Goal: Task Accomplishment & Management: Use online tool/utility

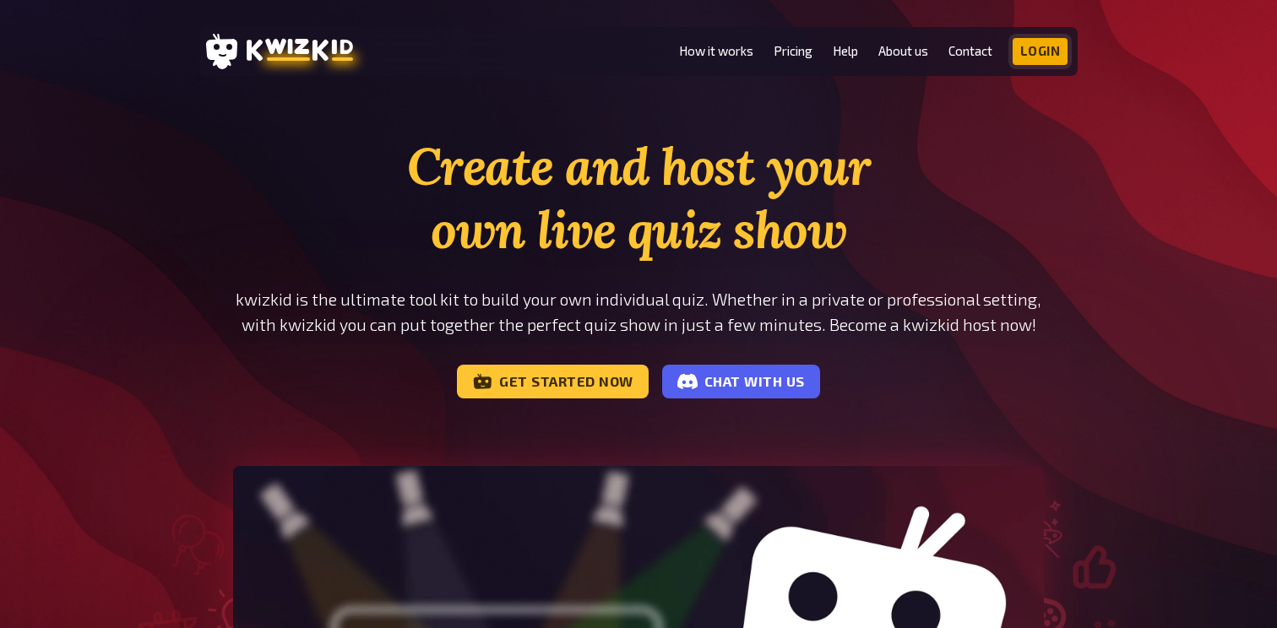
click at [1038, 60] on link "Login" at bounding box center [1040, 51] width 56 height 27
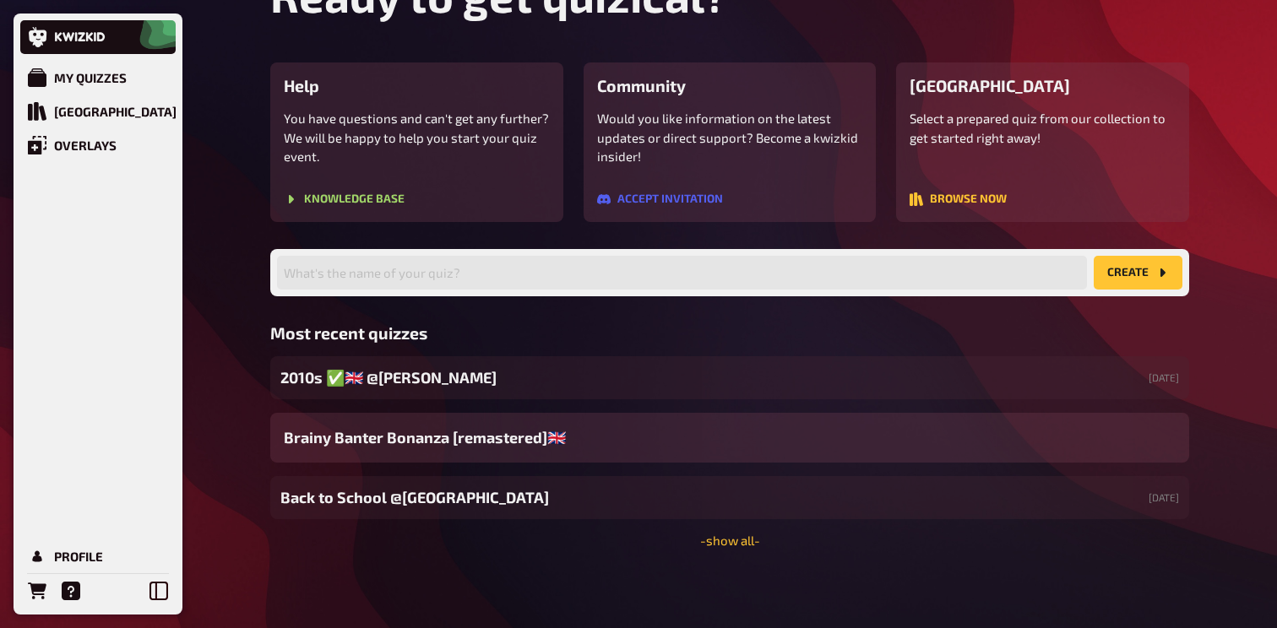
scroll to position [99, 0]
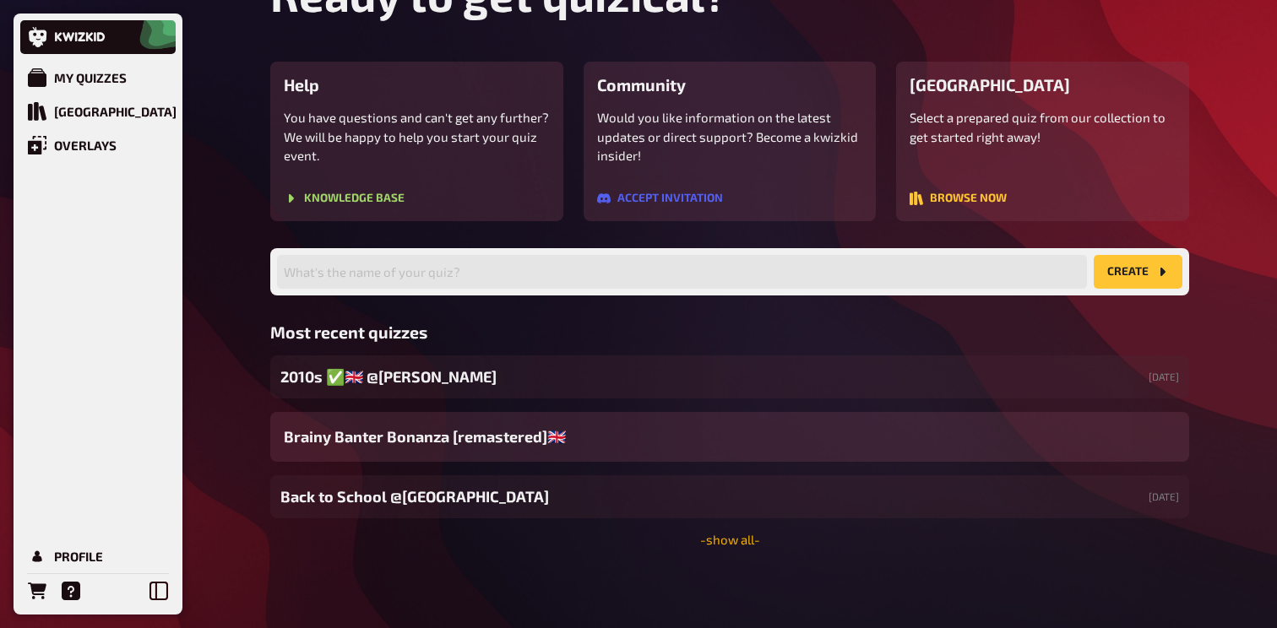
click at [739, 542] on link "- show all -" at bounding box center [730, 539] width 60 height 15
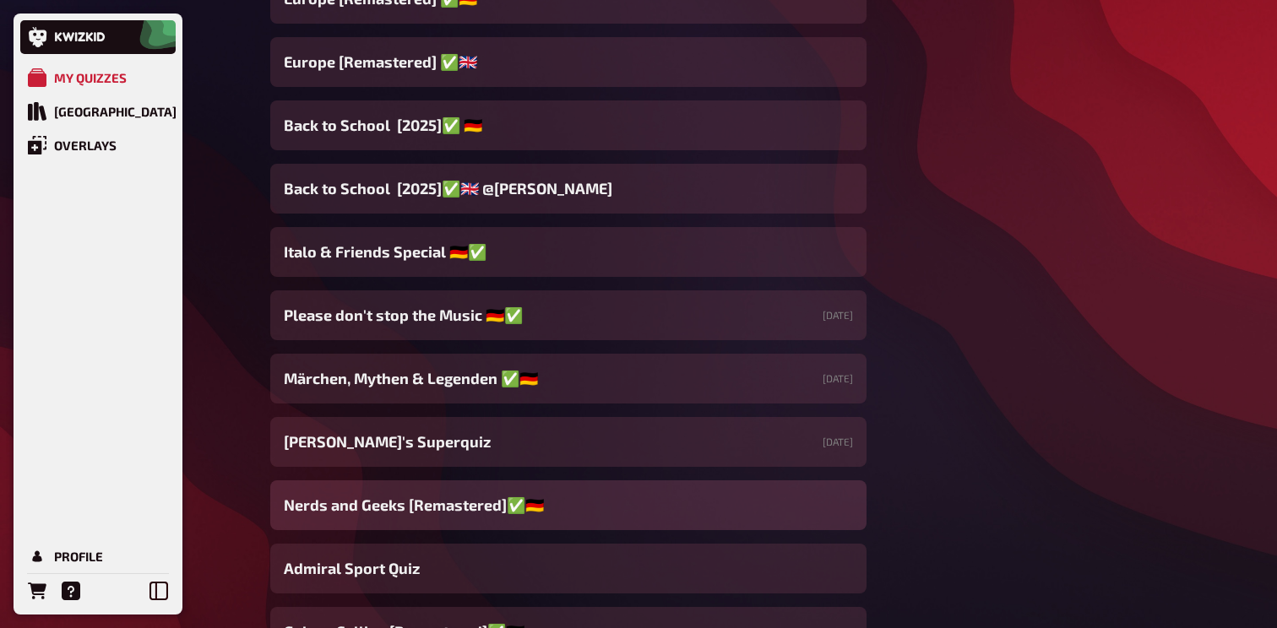
scroll to position [639, 0]
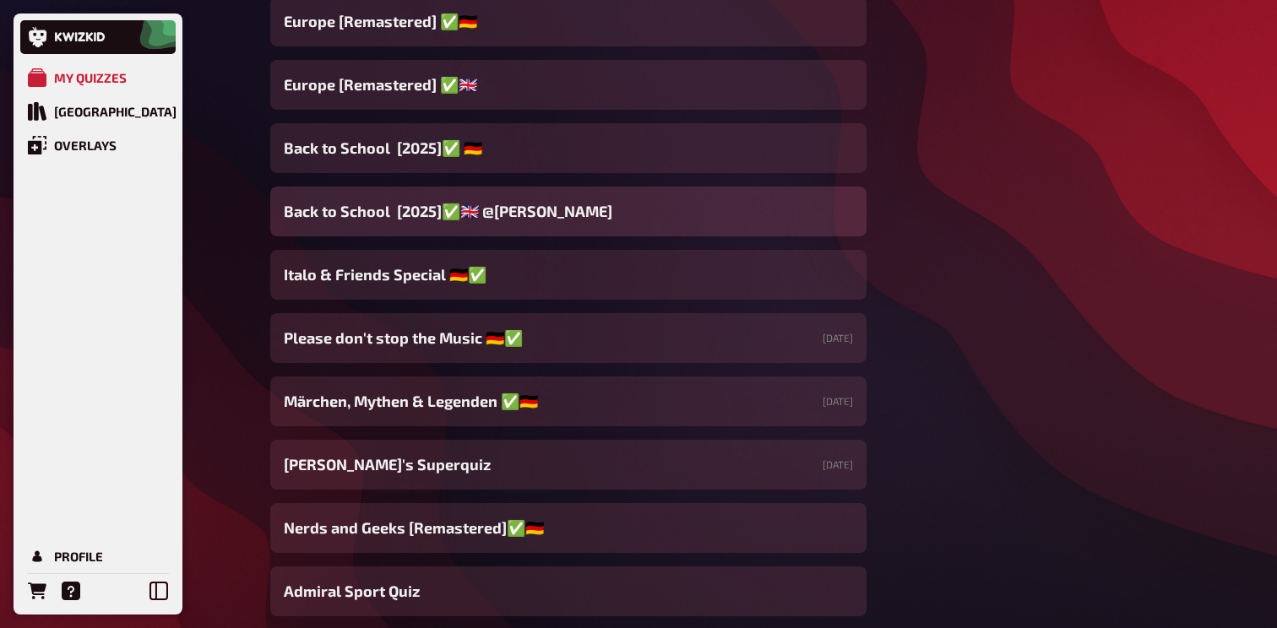
click at [534, 219] on span "Back to School [2025]✅​🇬🇧​ @Ruby Paul" at bounding box center [448, 211] width 328 height 23
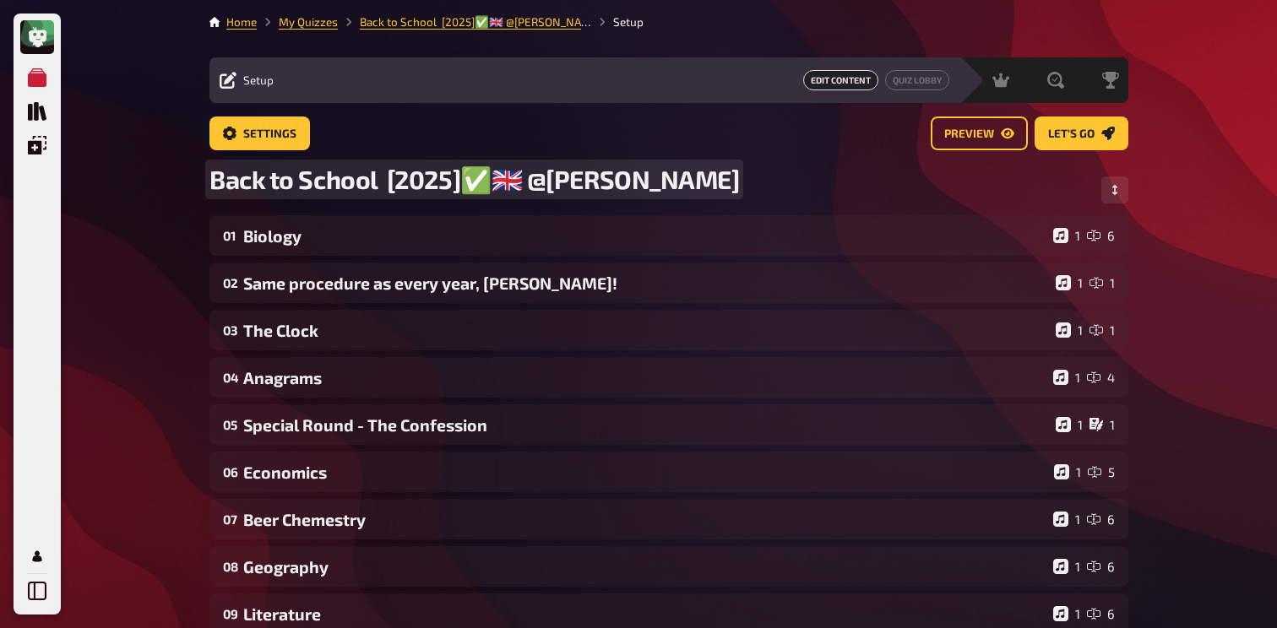
click at [649, 179] on span "Back to School [2025]✅​🇬🇧​ @Ruby Paul" at bounding box center [473, 179] width 529 height 31
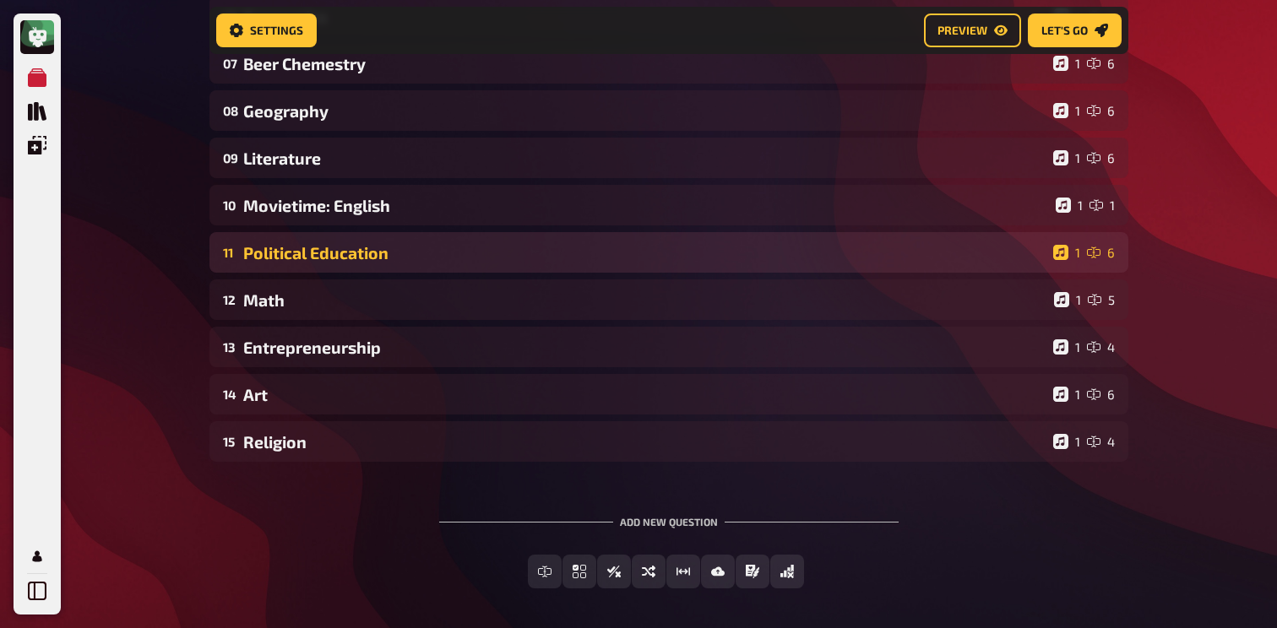
scroll to position [418, 0]
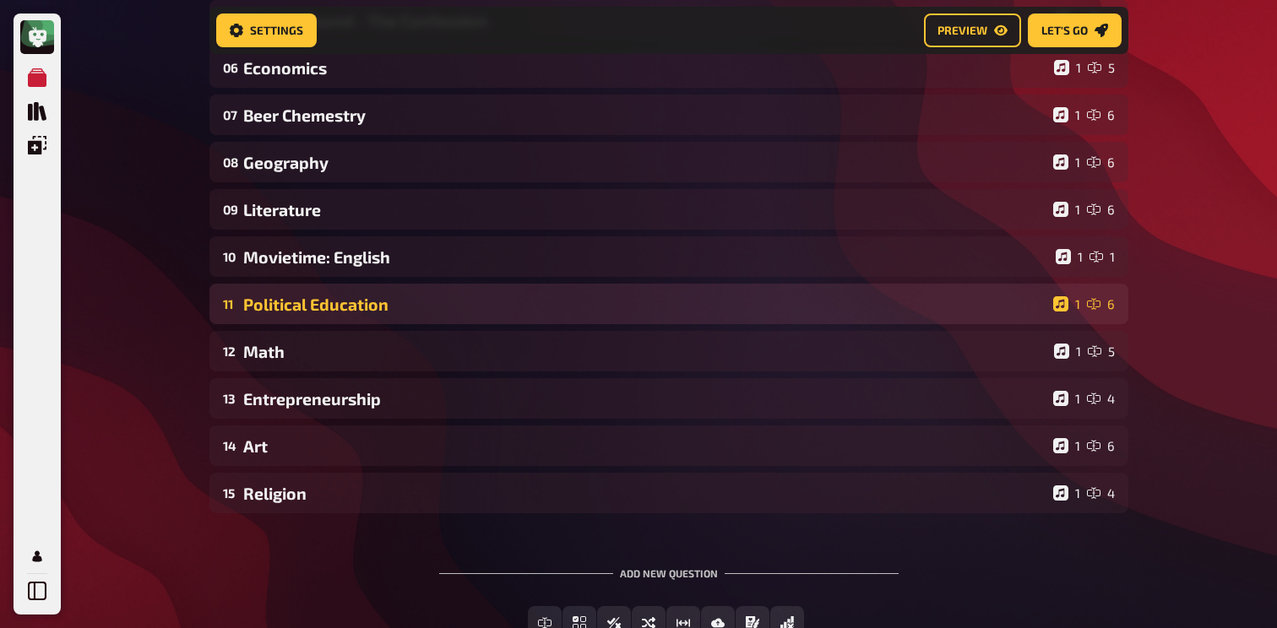
click at [348, 299] on div "Political Education" at bounding box center [644, 304] width 803 height 19
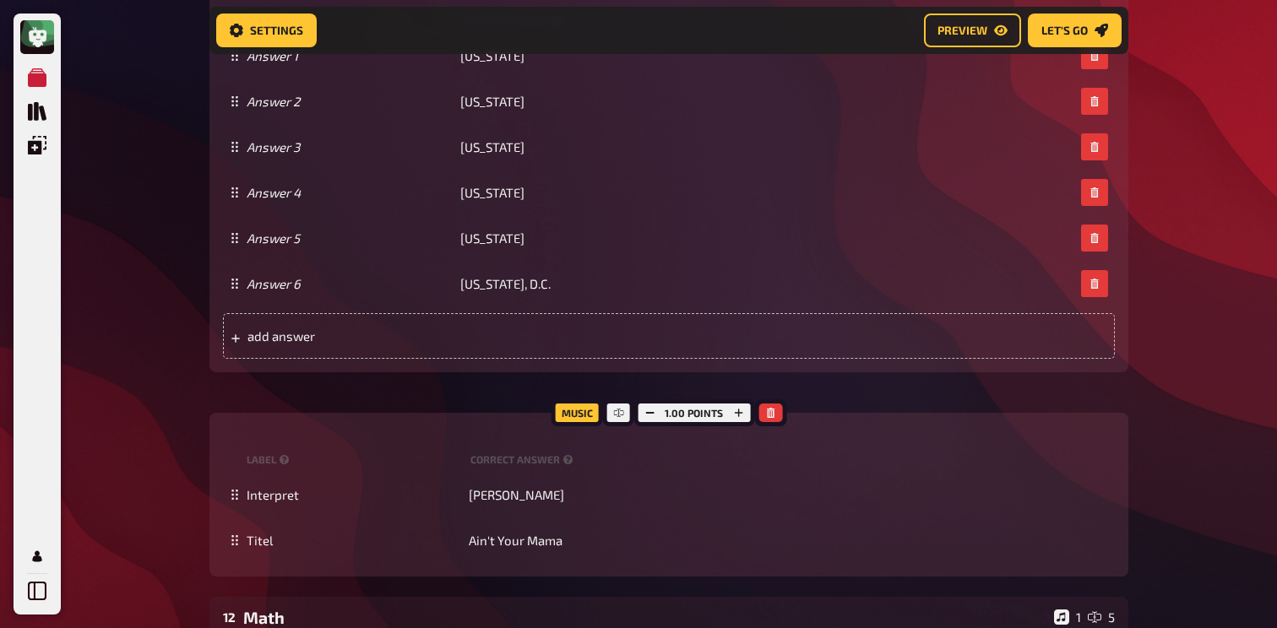
scroll to position [1351, 0]
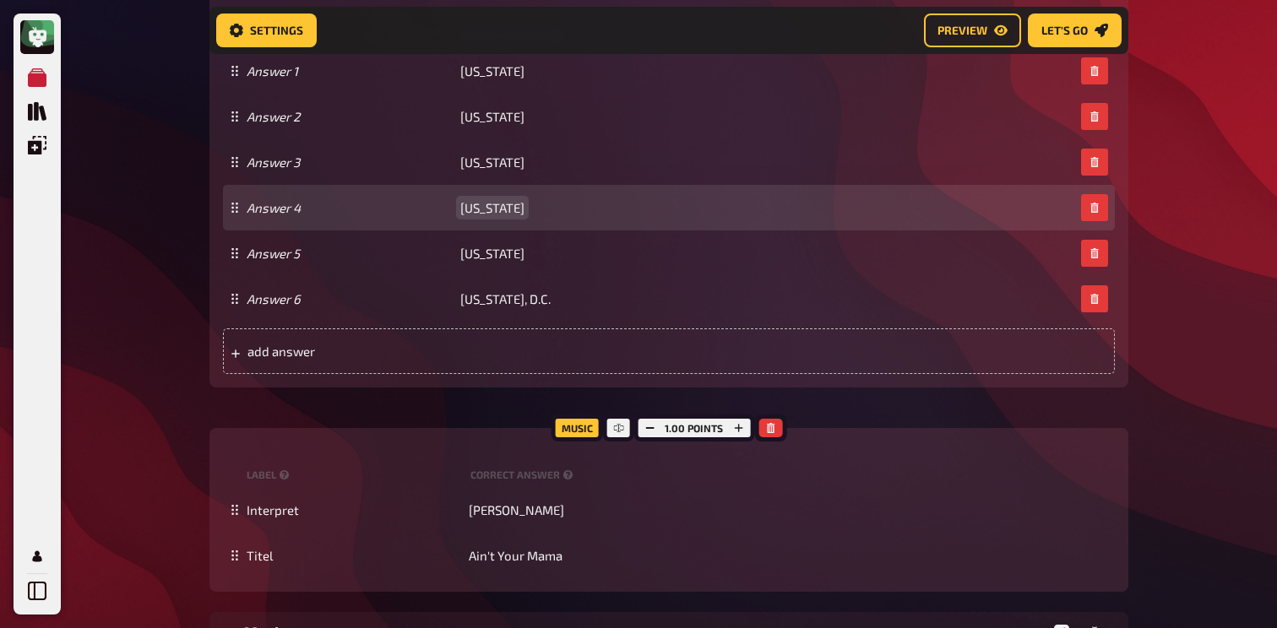
click at [488, 209] on span "Nevada" at bounding box center [492, 207] width 64 height 15
paste span
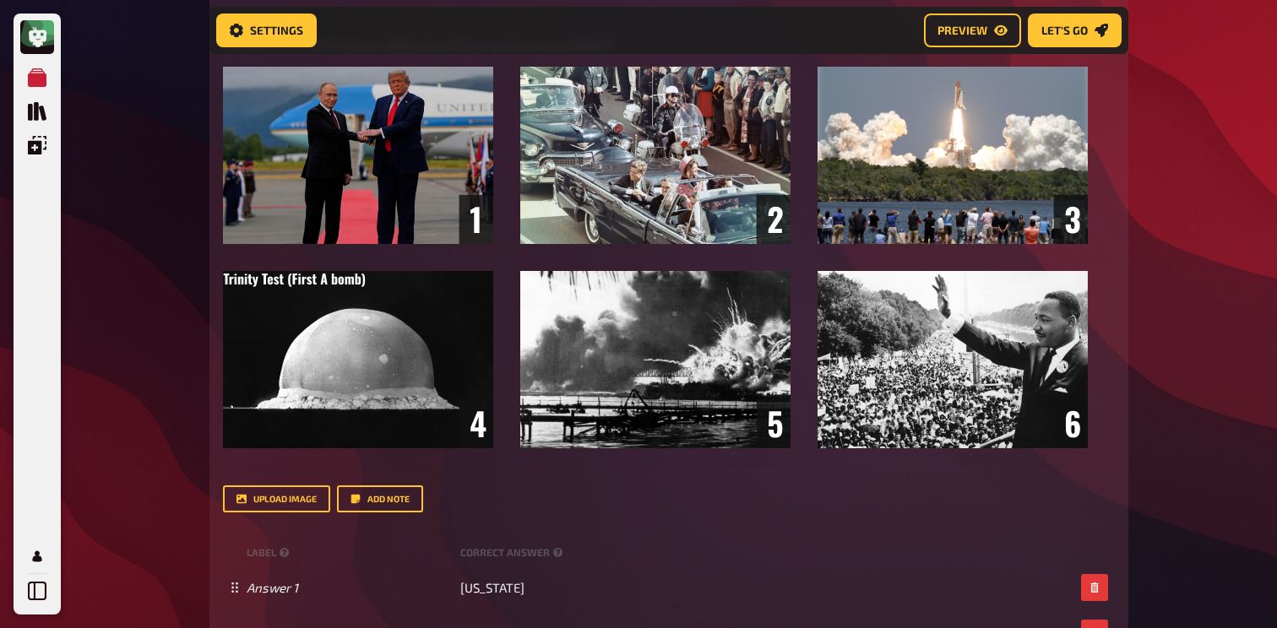
scroll to position [832, 0]
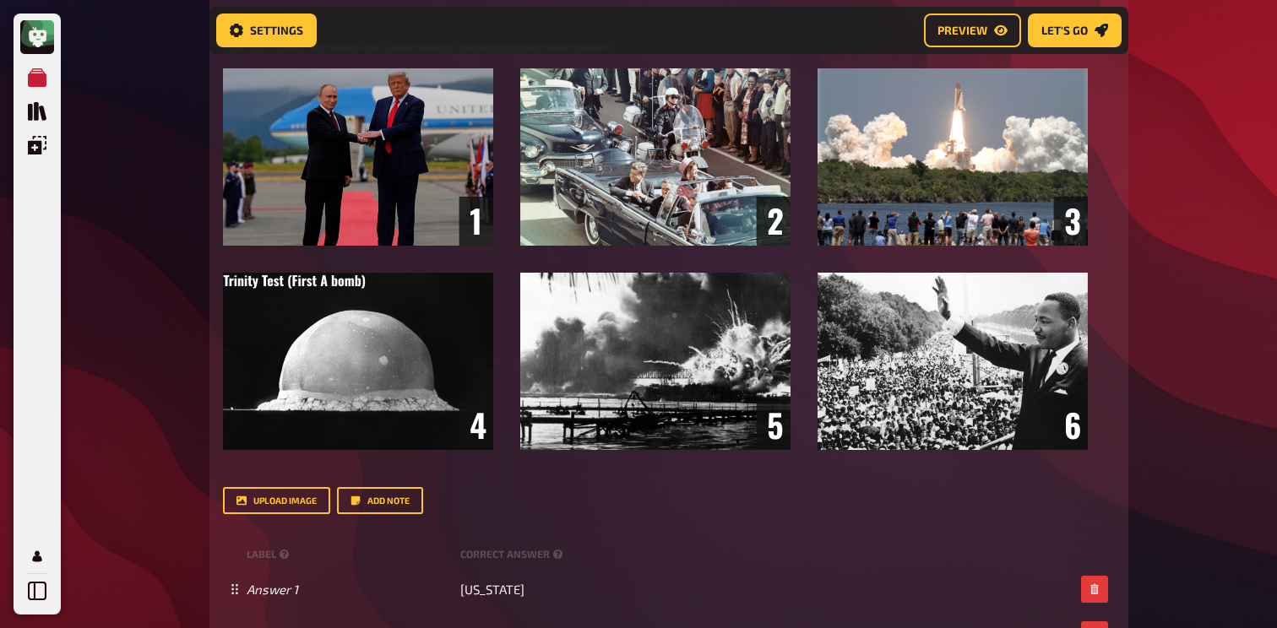
click at [1190, 149] on div "My Quizzes Quiz Library Overlays Profile Home My Quizzes Back to School [2025]✅…" at bounding box center [638, 358] width 1277 height 2380
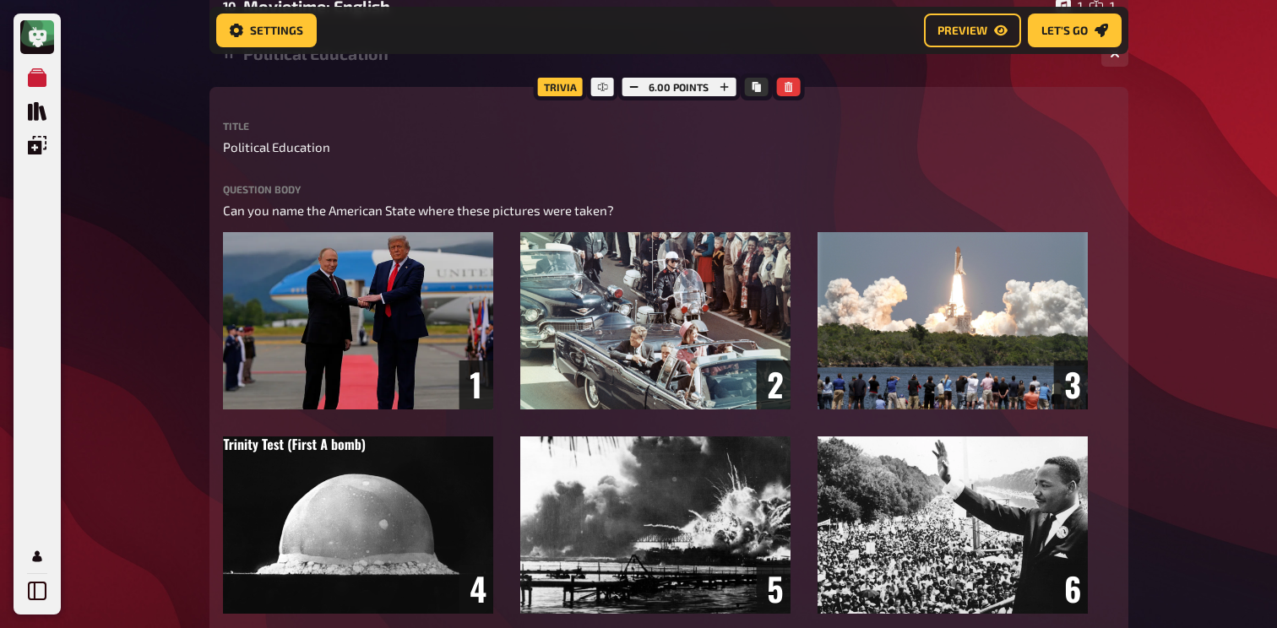
click at [355, 73] on div "11 Political Education 1 6" at bounding box center [668, 53] width 919 height 41
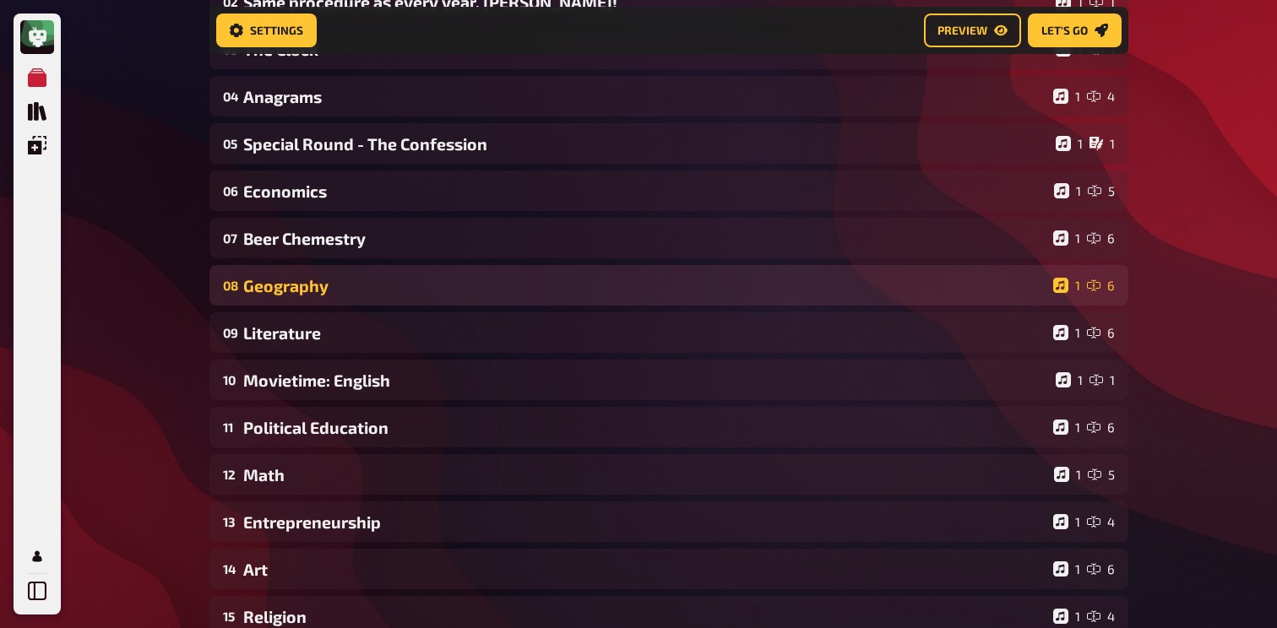
scroll to position [261, 0]
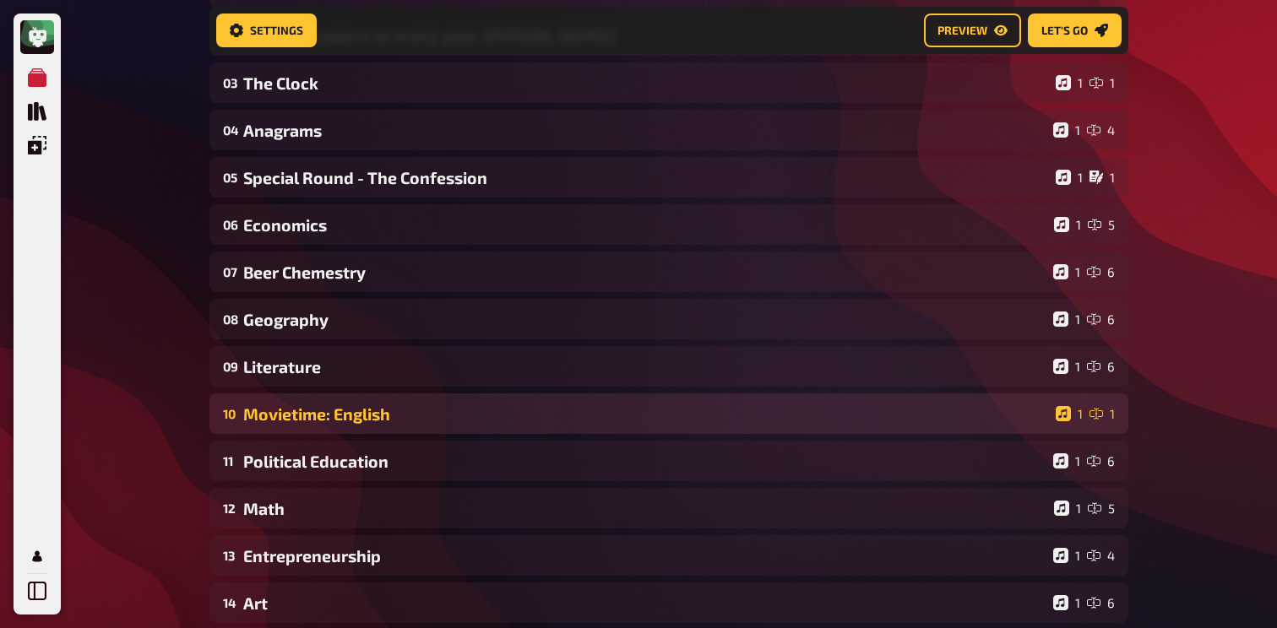
click at [336, 418] on div "Movietime: English" at bounding box center [645, 413] width 805 height 19
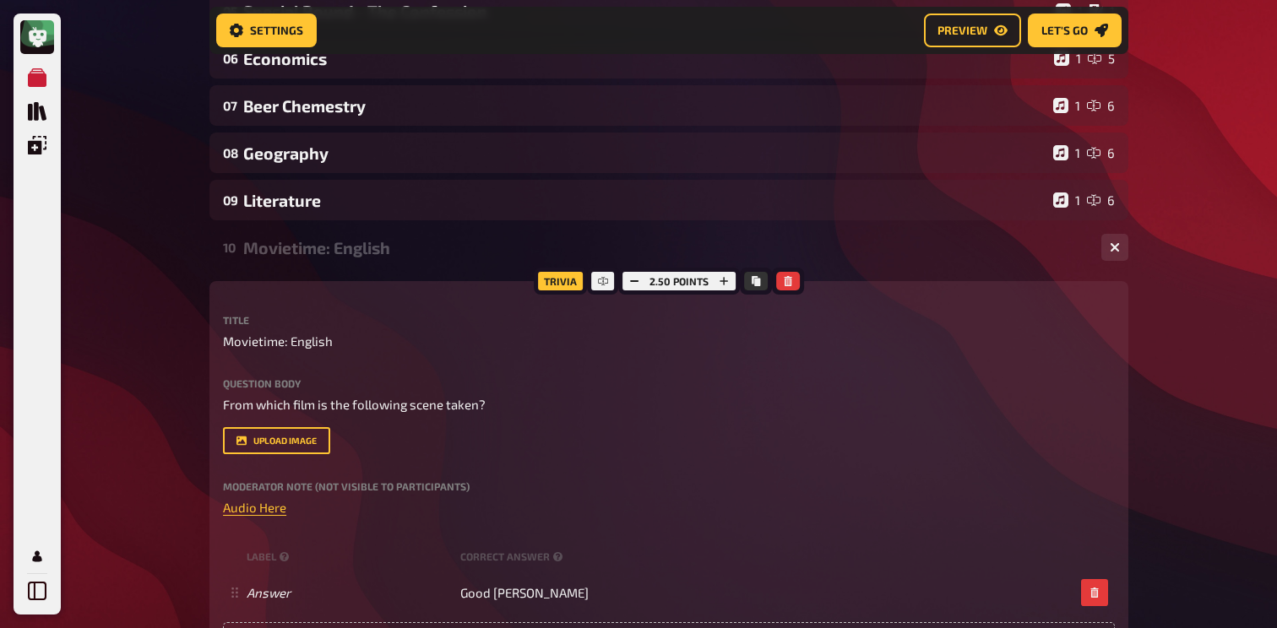
scroll to position [474, 0]
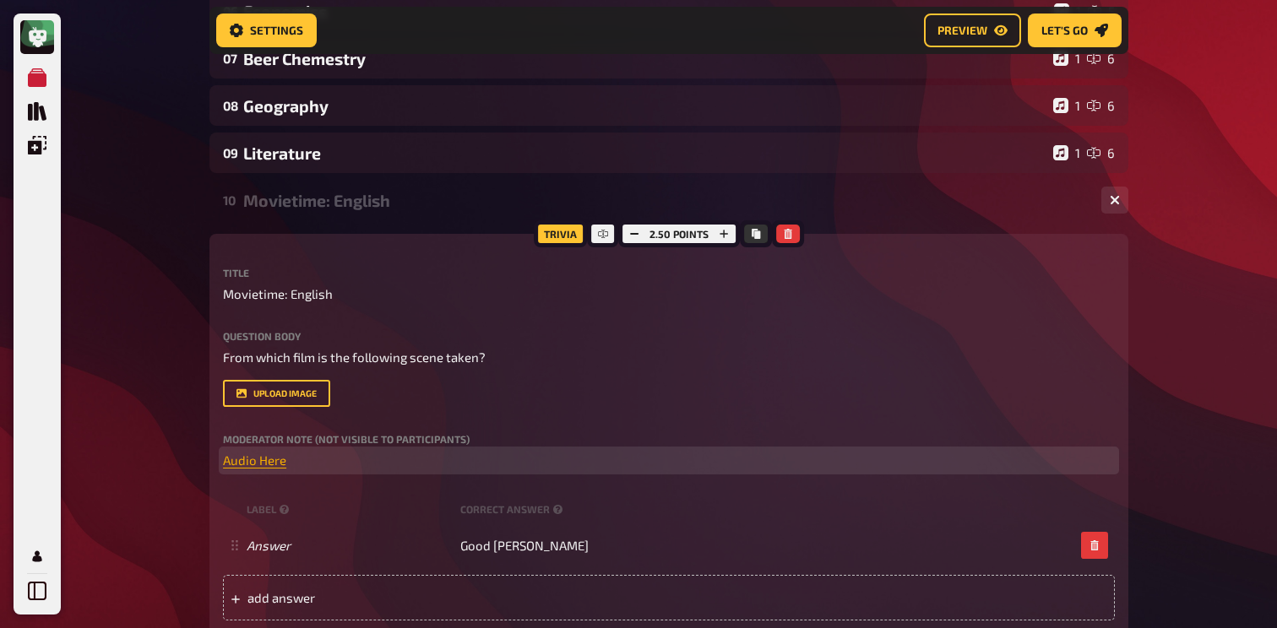
click at [265, 468] on span "Audio Here" at bounding box center [254, 460] width 63 height 15
click at [266, 438] on button "button" at bounding box center [266, 429] width 27 height 27
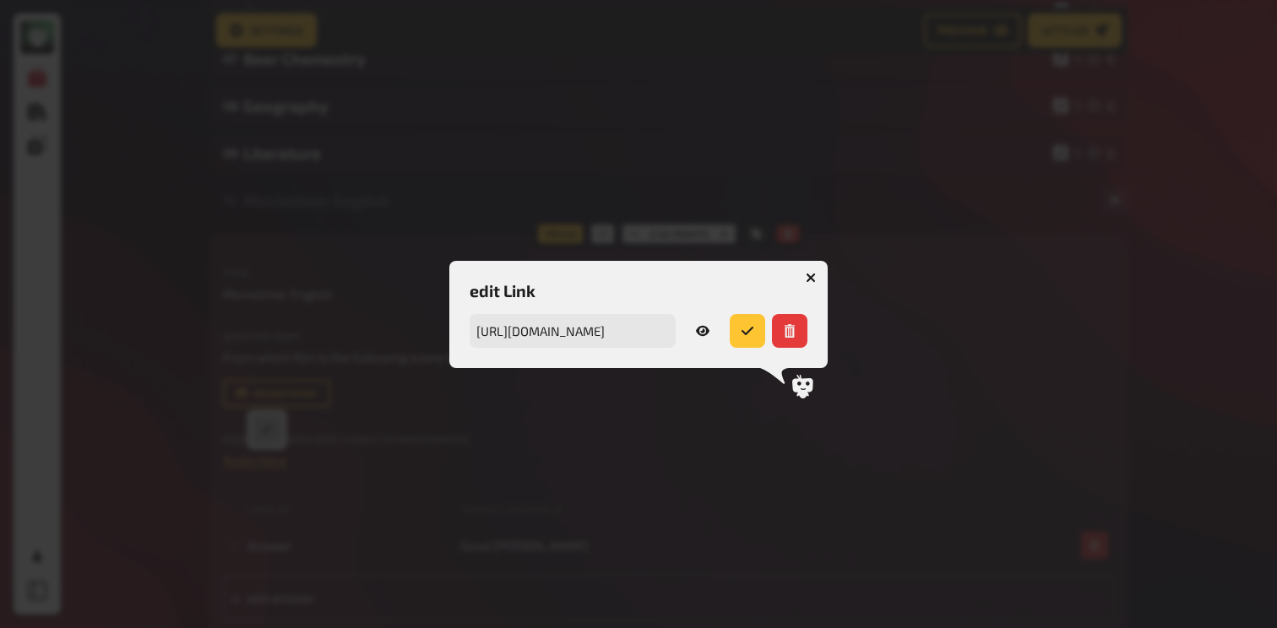
click at [707, 327] on icon "button" at bounding box center [703, 331] width 14 height 14
click at [807, 266] on button "button" at bounding box center [810, 277] width 27 height 27
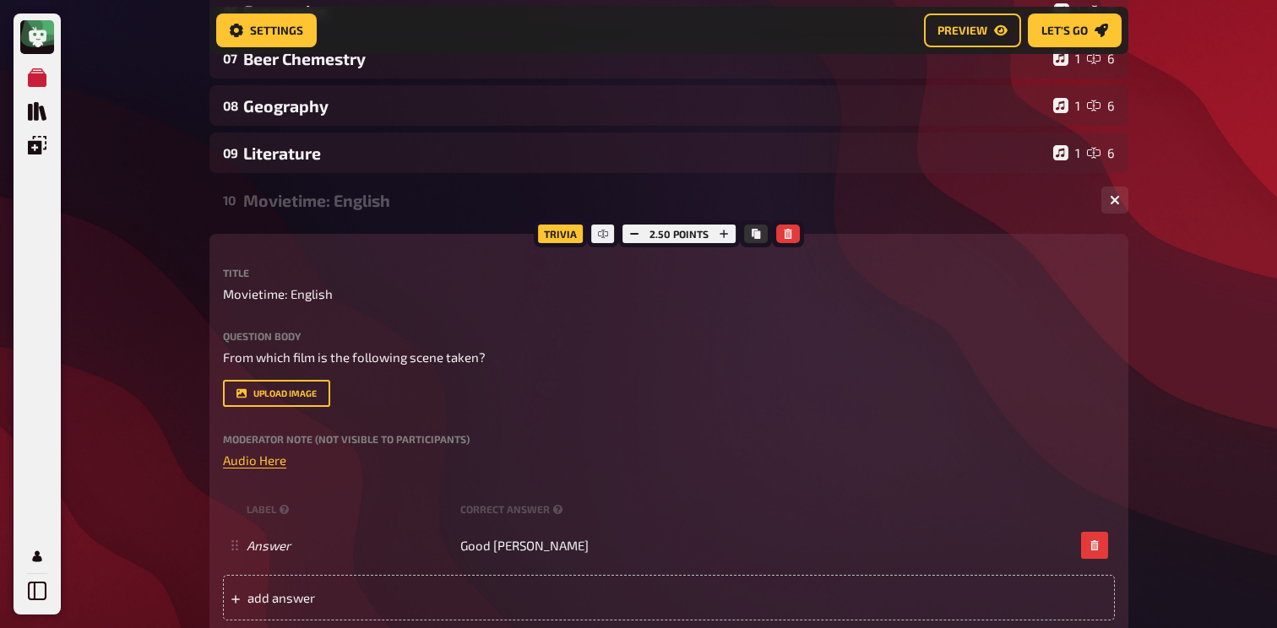
click at [359, 210] on div "10 Movietime: English 1 1" at bounding box center [668, 200] width 919 height 41
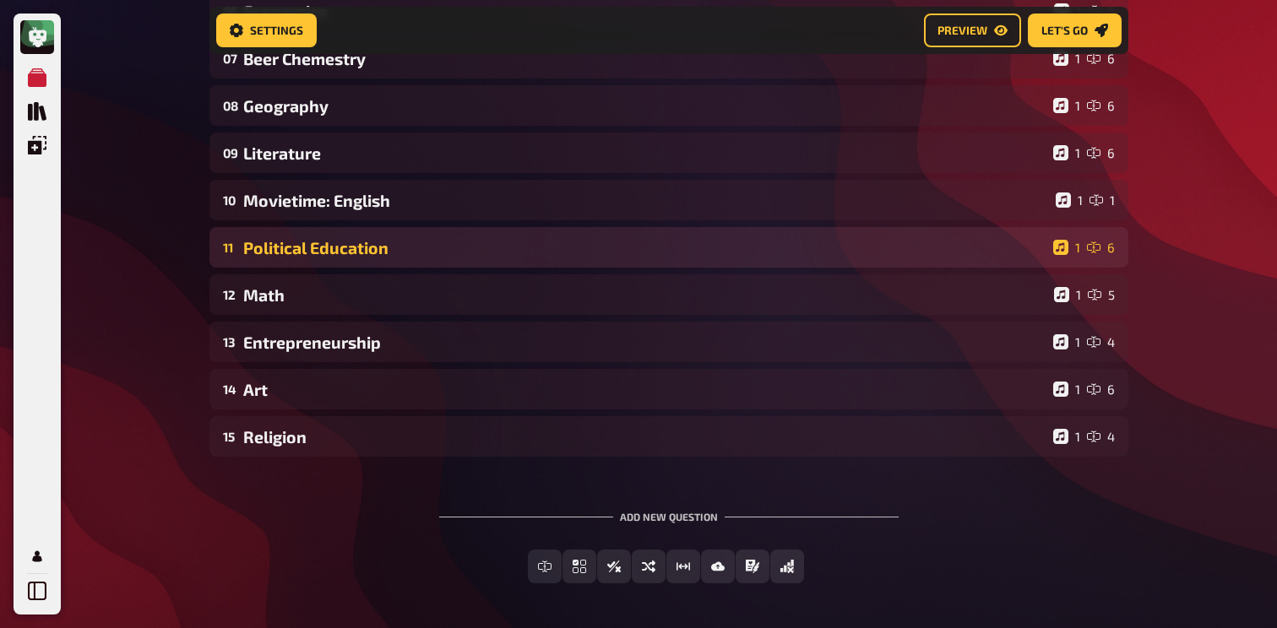
click at [338, 243] on div "Political Education" at bounding box center [644, 247] width 803 height 19
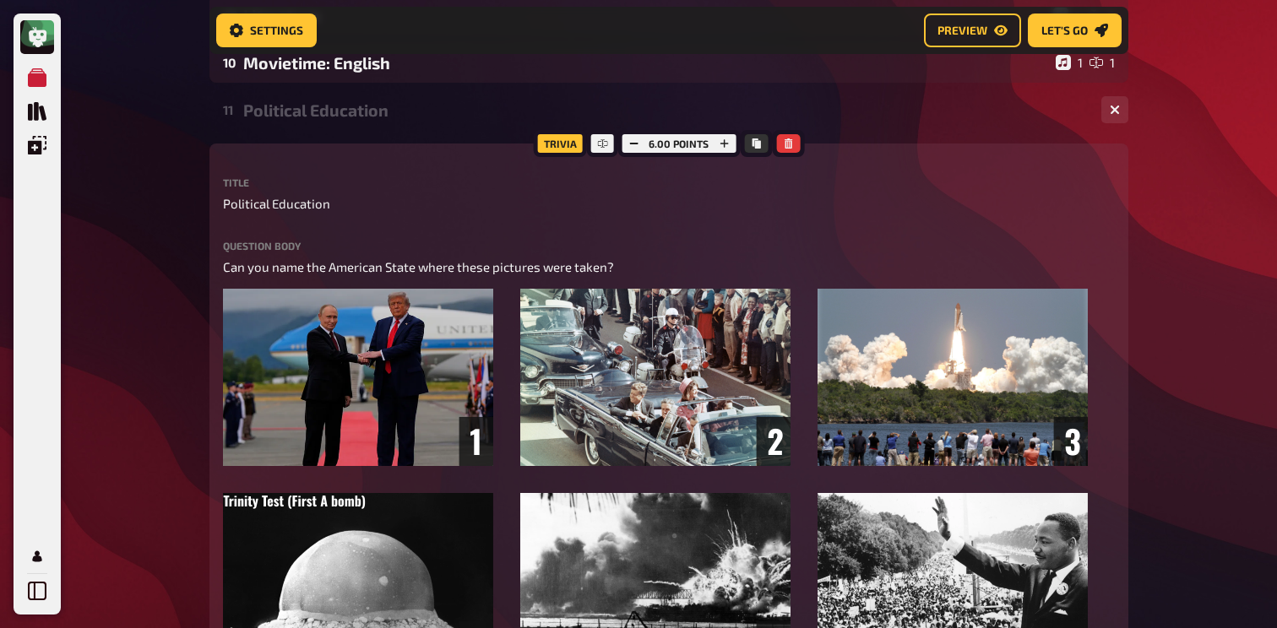
scroll to position [601, 0]
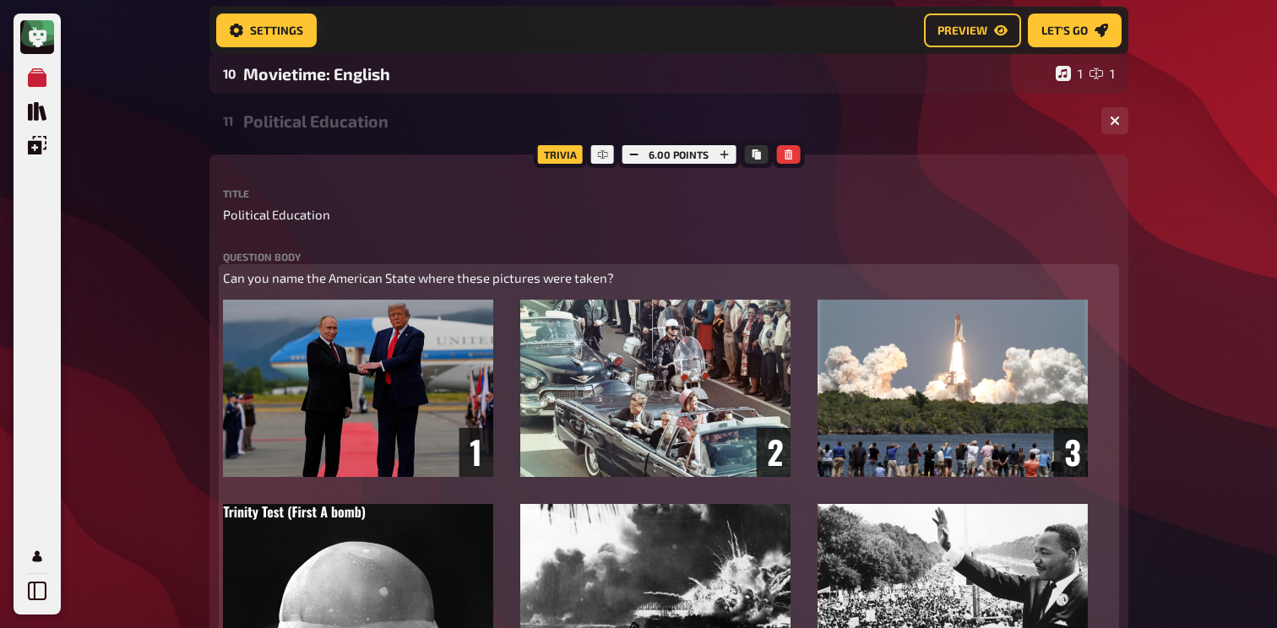
click at [413, 278] on span "Can you name the American State where these pictures were taken?" at bounding box center [418, 277] width 391 height 15
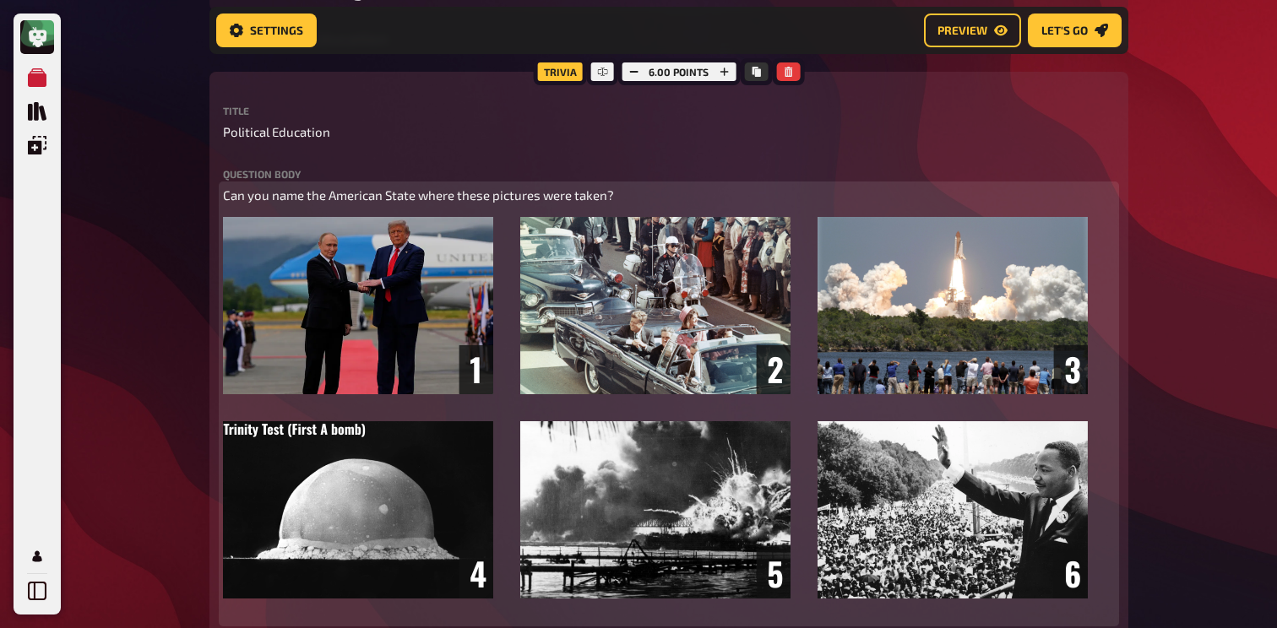
scroll to position [691, 0]
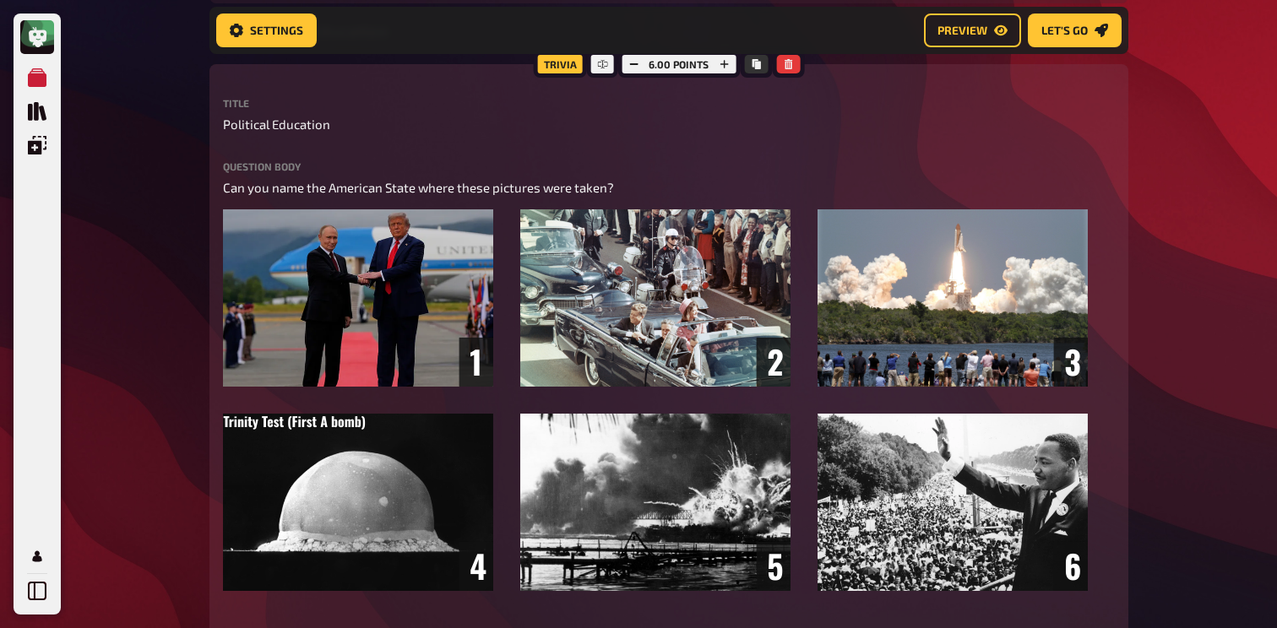
click at [134, 285] on div "My Quizzes Quiz Library Overlays Profile Home My Quizzes Back to School [2025]✅…" at bounding box center [638, 499] width 1277 height 2380
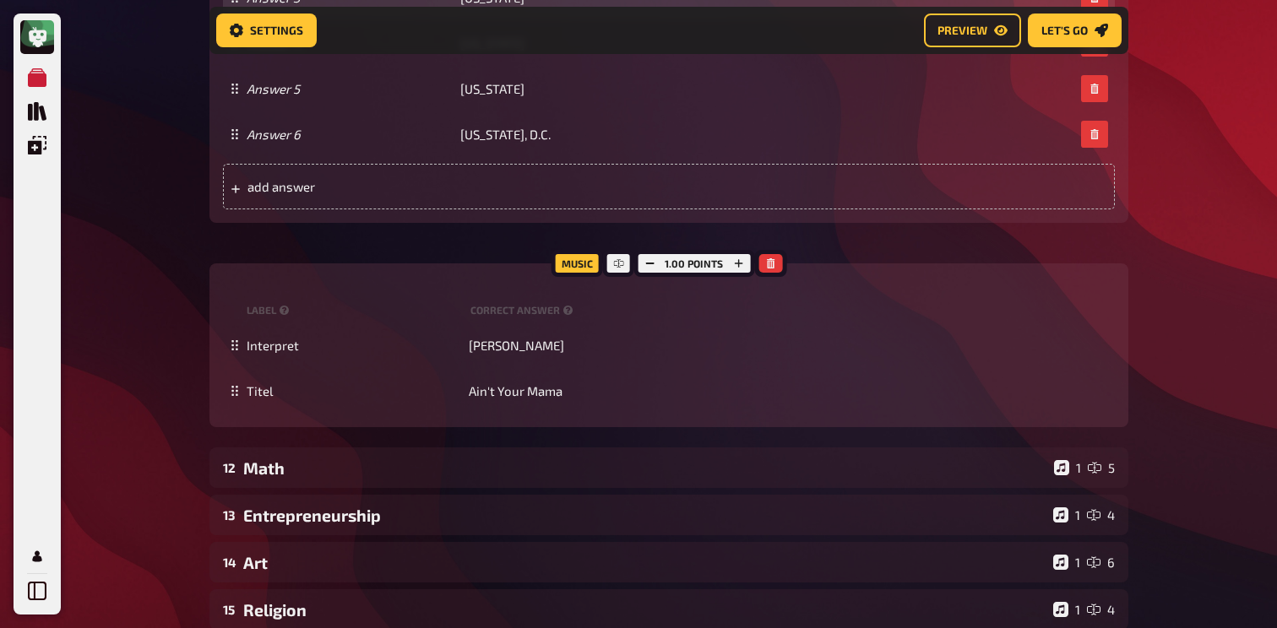
scroll to position [1534, 0]
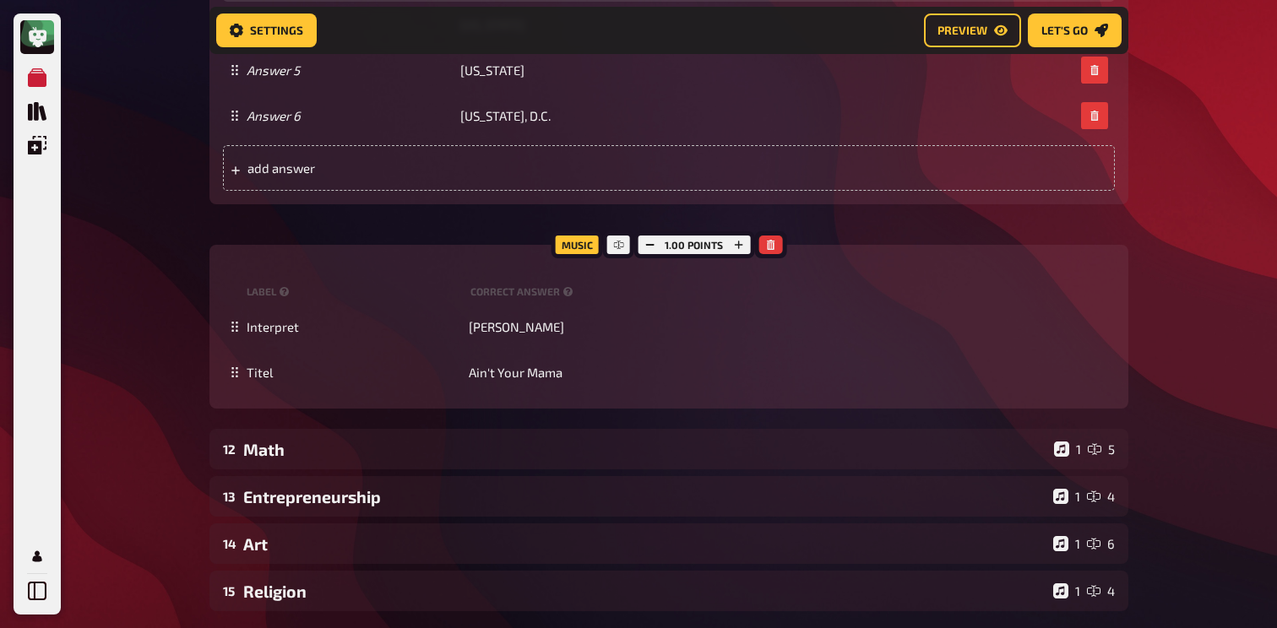
click at [456, 431] on div "12 Math 1 5" at bounding box center [668, 449] width 919 height 41
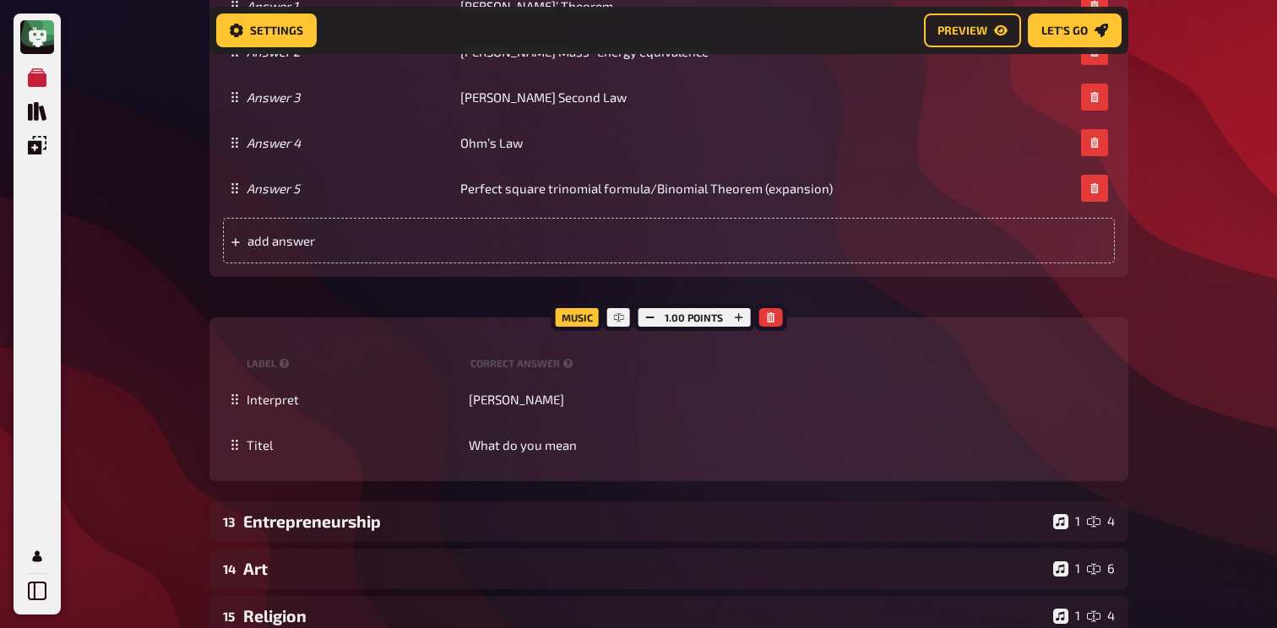
scroll to position [2677, 0]
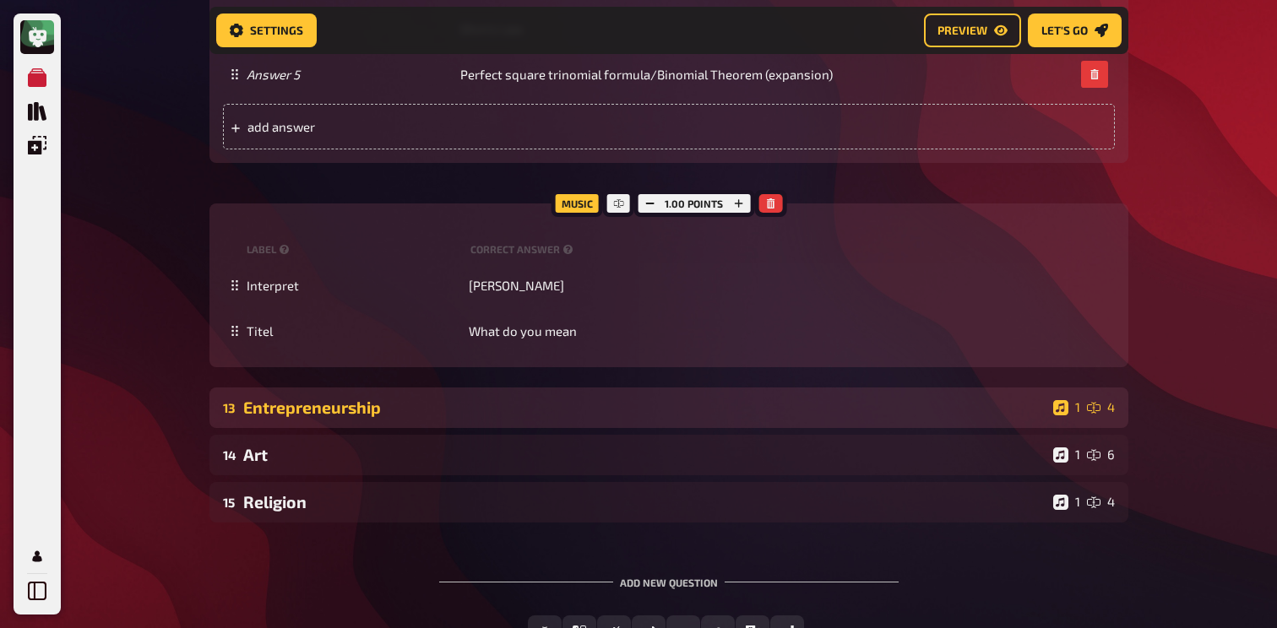
click at [456, 411] on div "Entrepreneurship" at bounding box center [644, 407] width 803 height 19
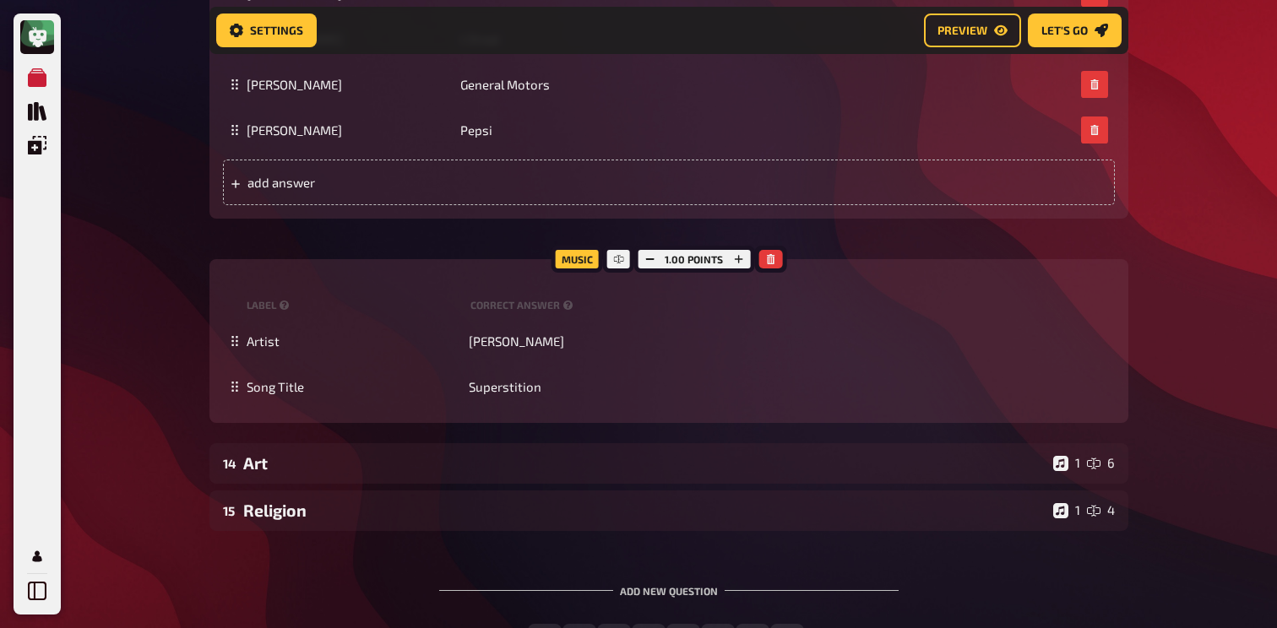
scroll to position [3543, 0]
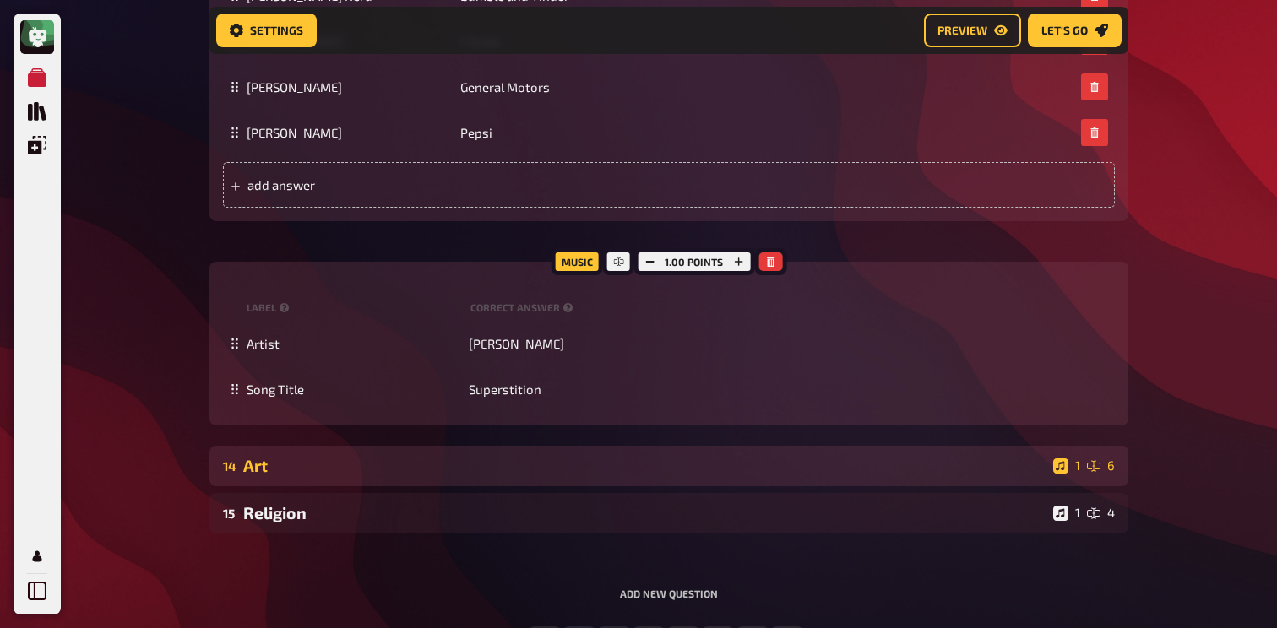
click at [437, 462] on div "Art" at bounding box center [644, 465] width 803 height 19
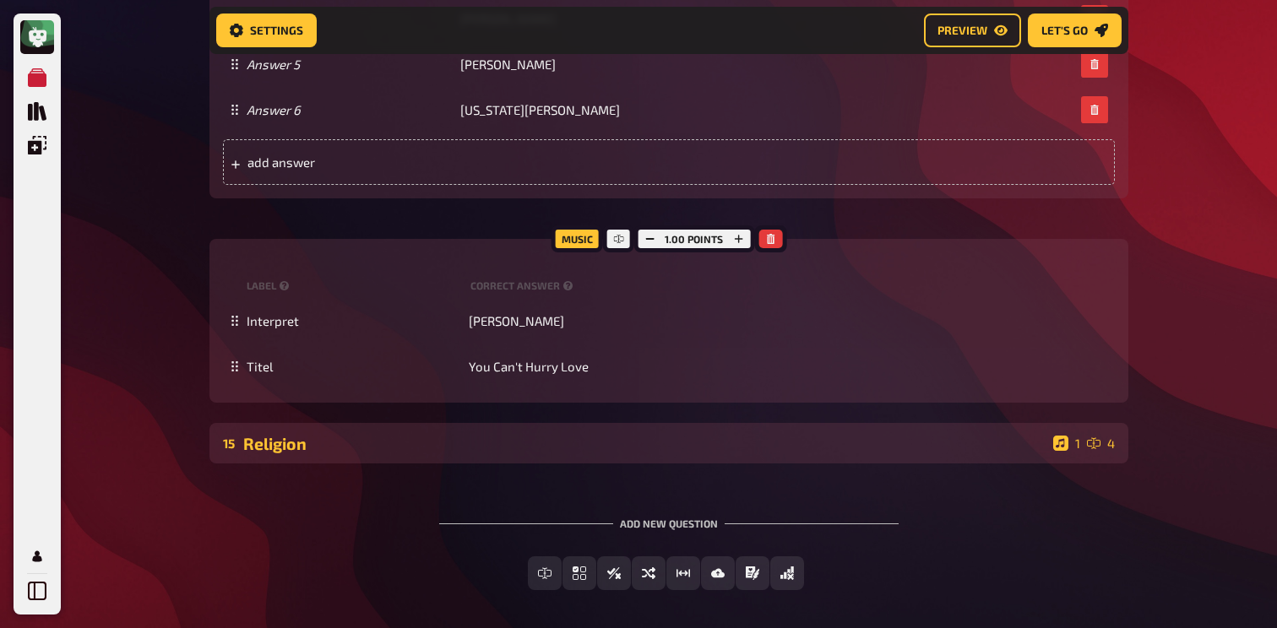
click at [447, 435] on div "Religion" at bounding box center [644, 443] width 803 height 19
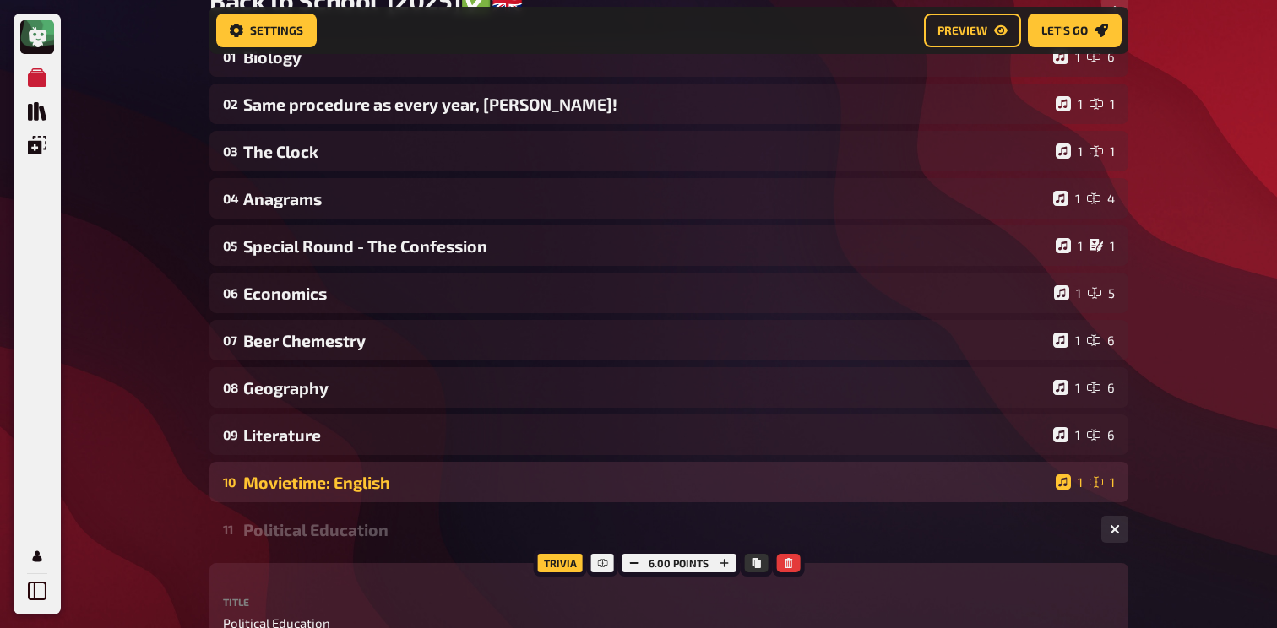
click at [351, 476] on div "Movietime: English" at bounding box center [645, 482] width 805 height 19
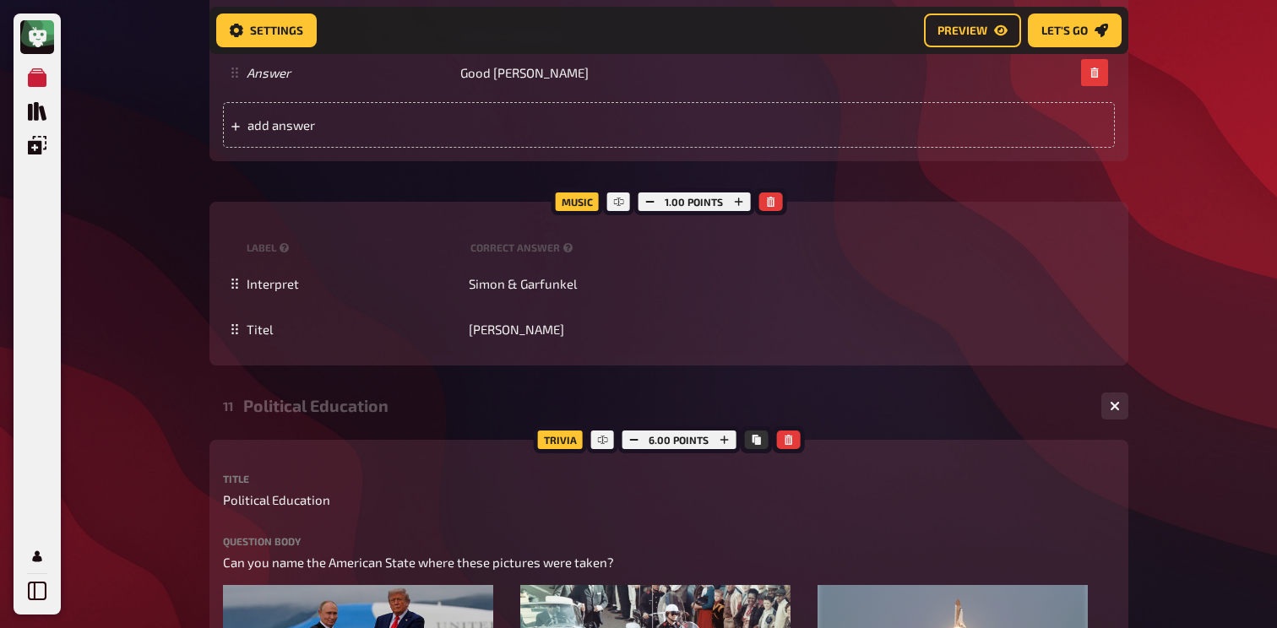
scroll to position [0, 0]
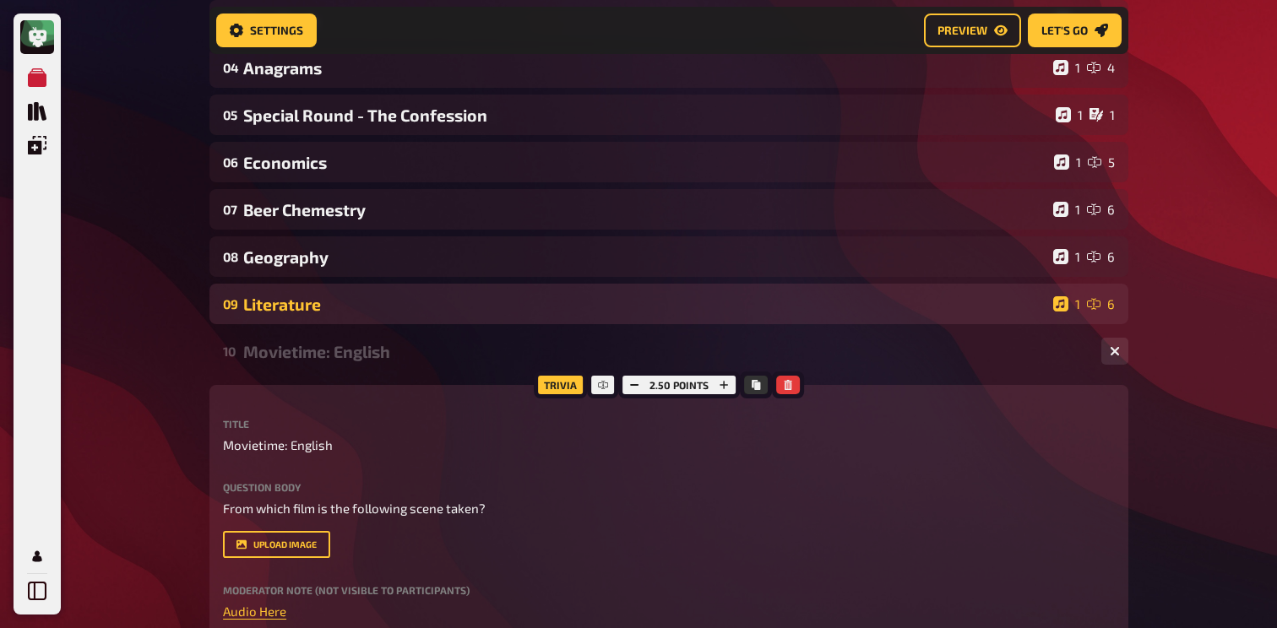
click at [331, 293] on div "09 Literature 1 6" at bounding box center [668, 304] width 919 height 41
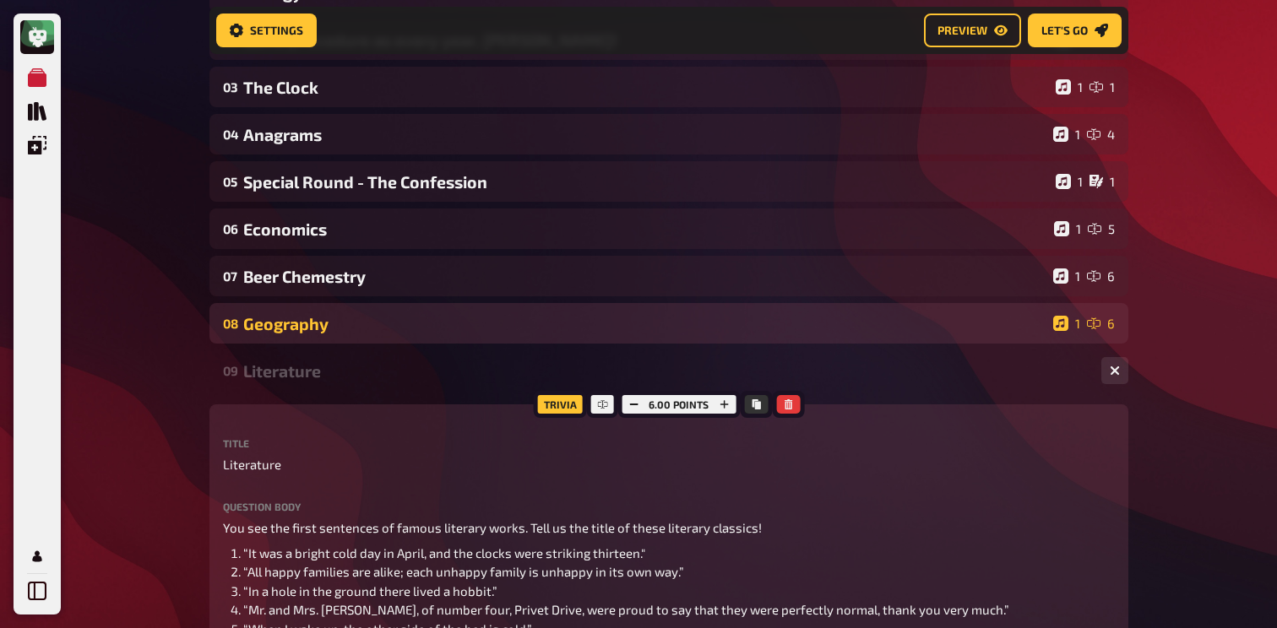
click at [296, 332] on div "Geography" at bounding box center [644, 323] width 803 height 19
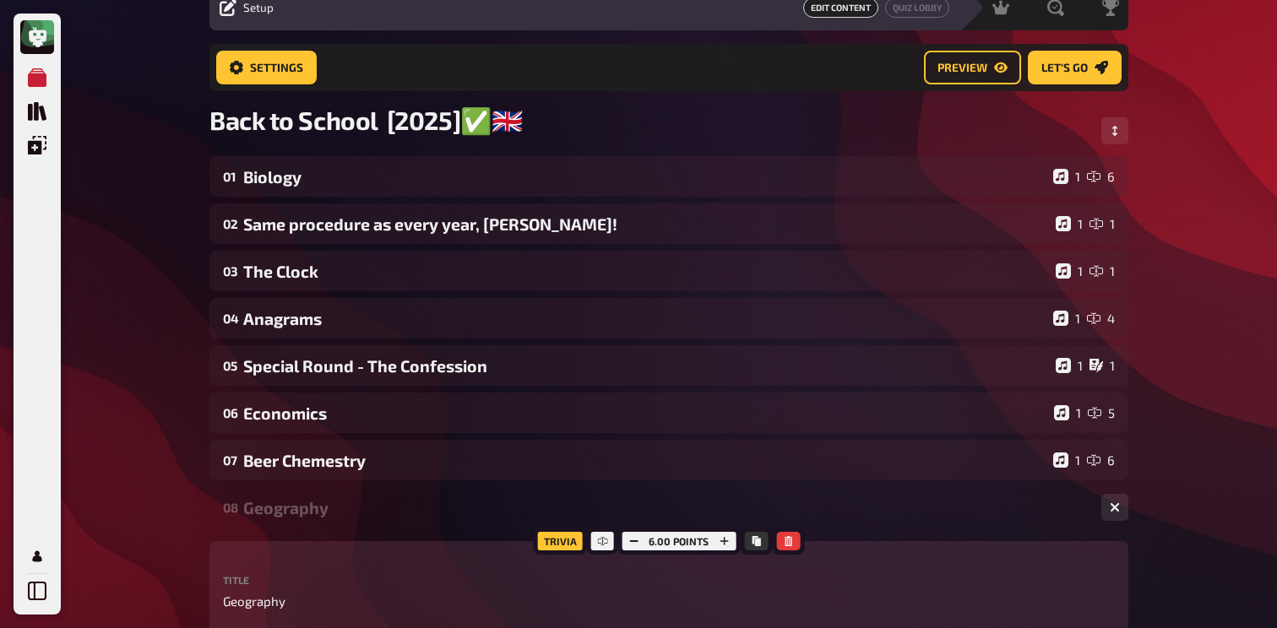
scroll to position [47, 0]
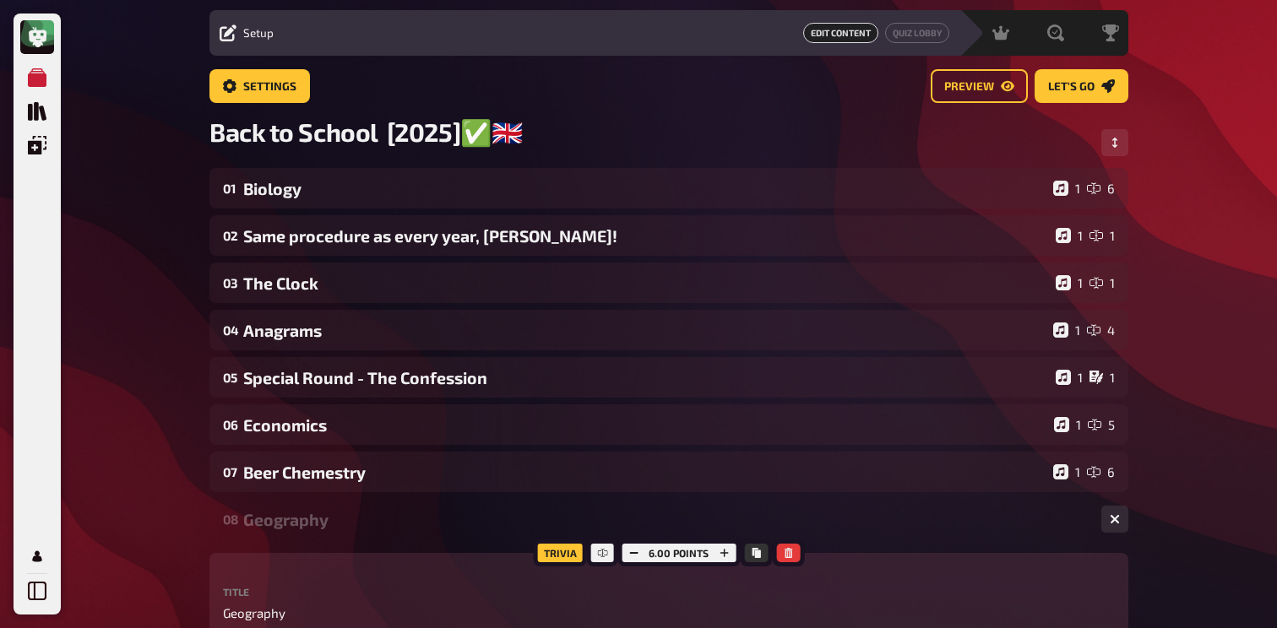
click at [316, 516] on div "Geography" at bounding box center [665, 519] width 844 height 19
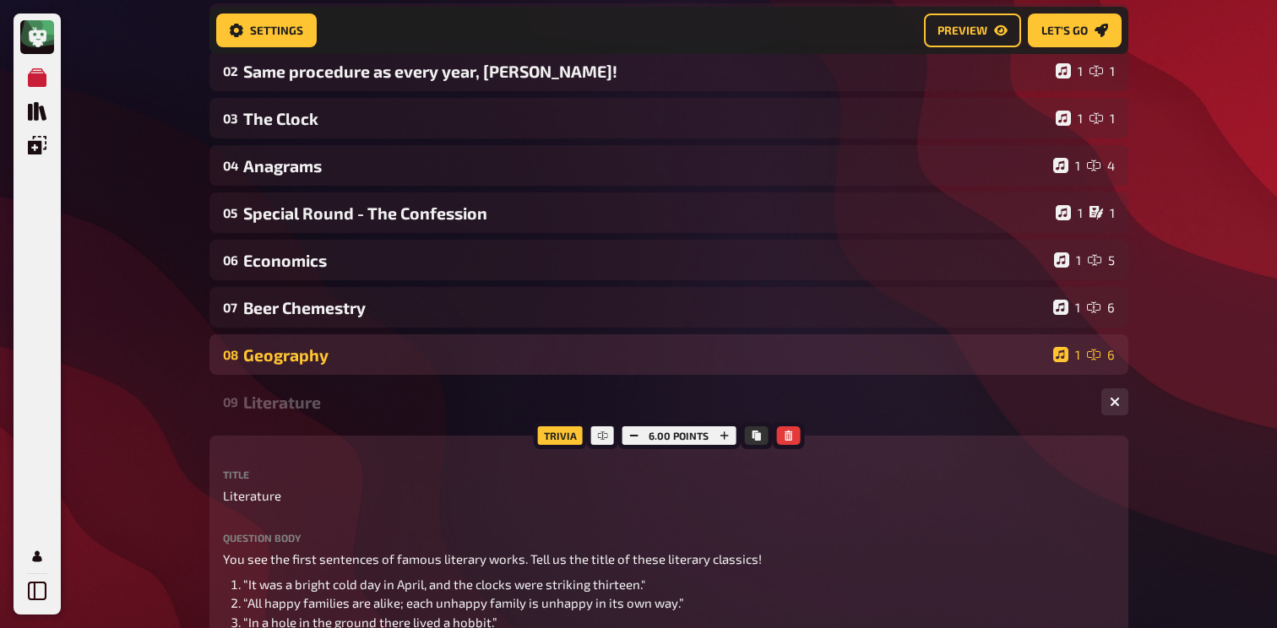
scroll to position [289, 0]
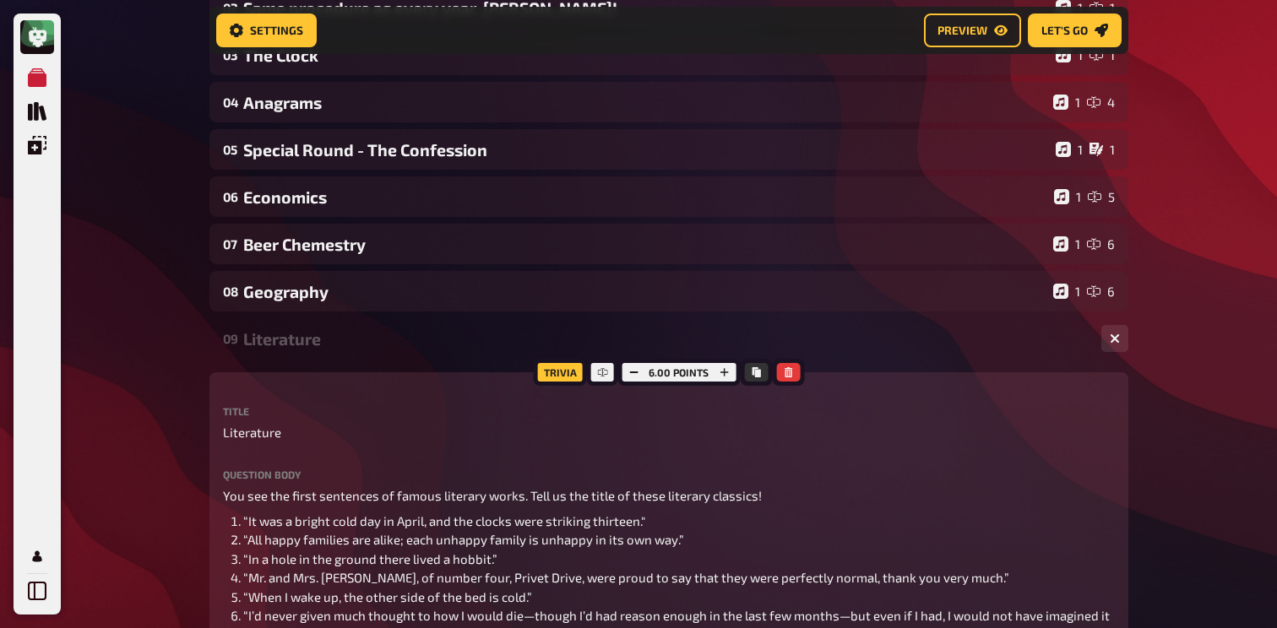
click at [319, 338] on div "Literature" at bounding box center [665, 338] width 844 height 19
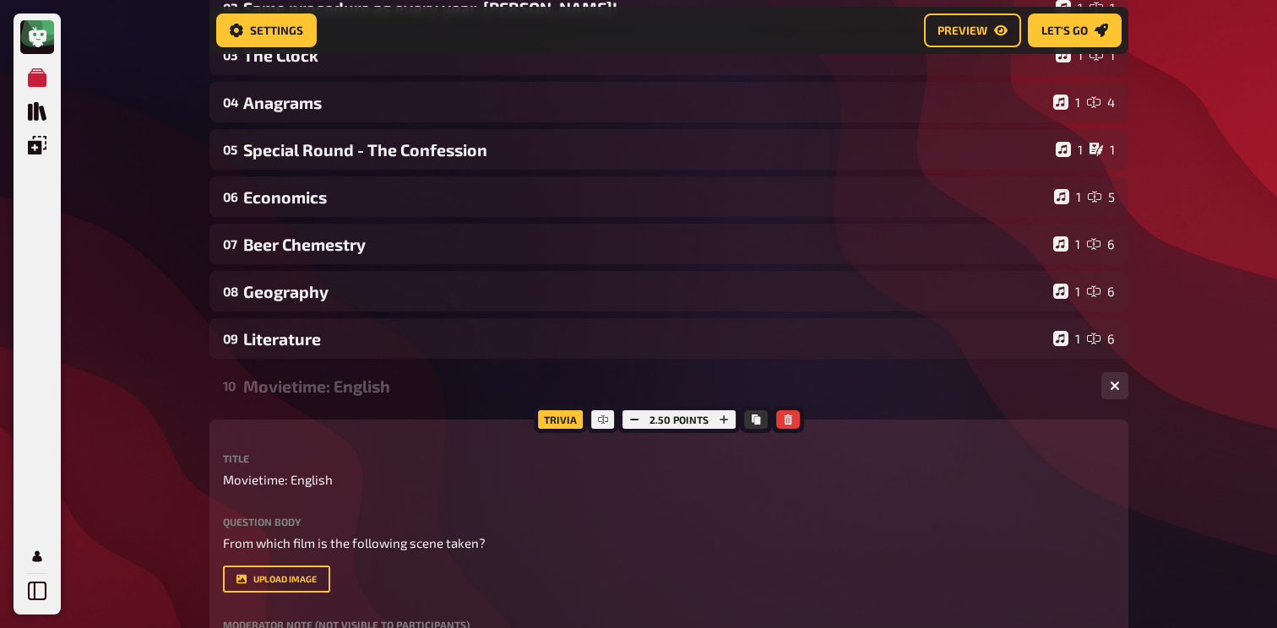
click at [324, 394] on div "Movietime: English" at bounding box center [665, 386] width 844 height 19
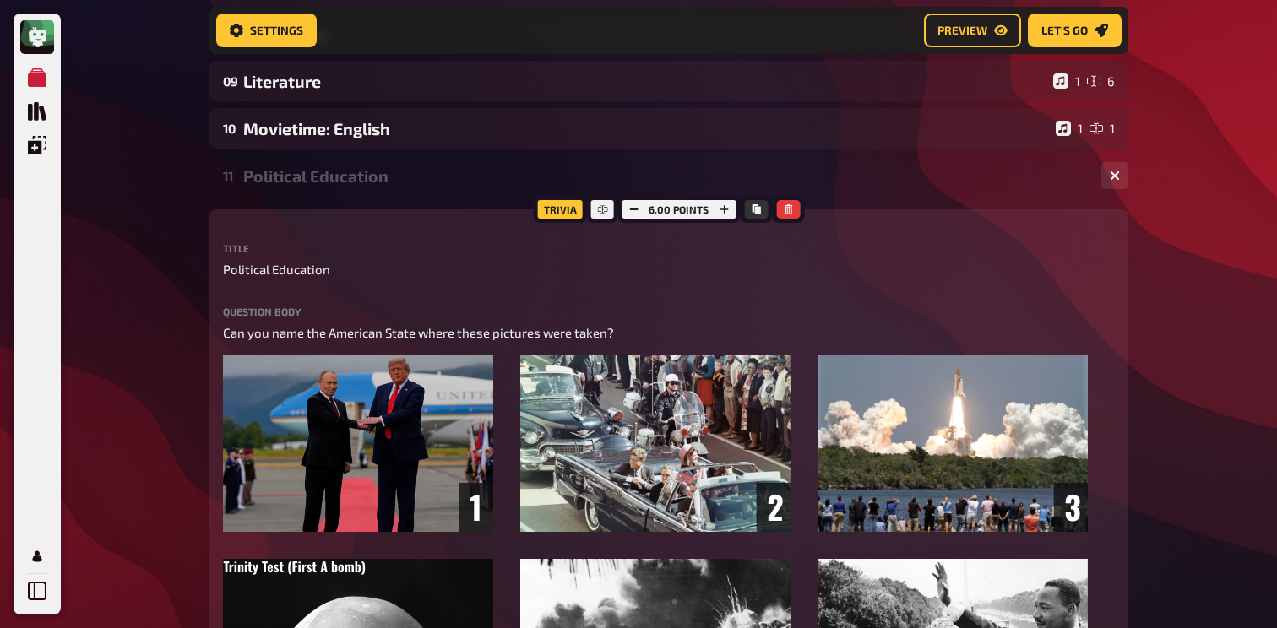
scroll to position [610, 0]
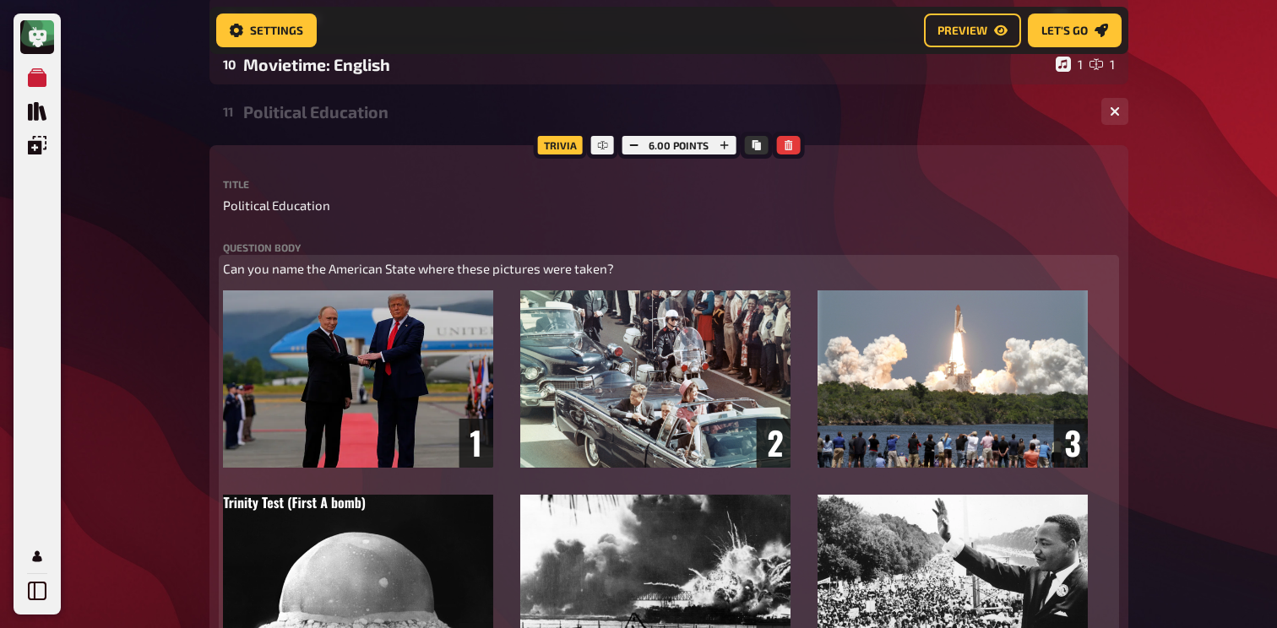
click at [627, 275] on p "Can you name the American State where these pictures were taken?" at bounding box center [669, 268] width 892 height 19
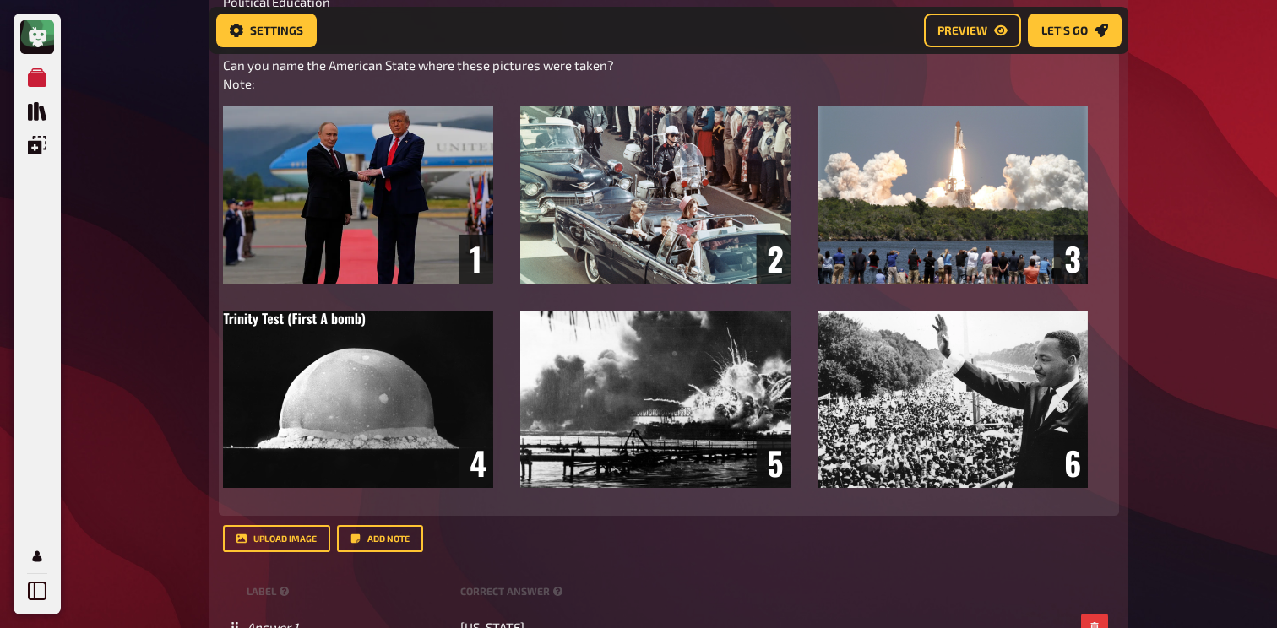
scroll to position [805, 0]
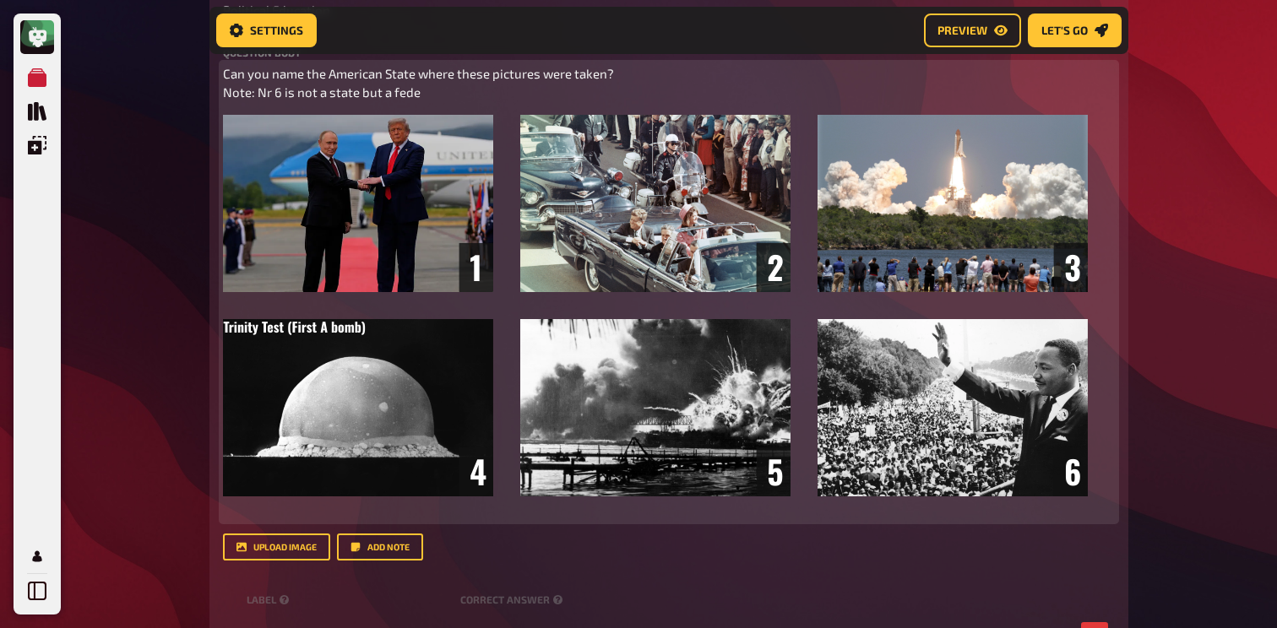
click at [330, 94] on span "Can you name the American State where these pictures were taken? Note: Nr 6 is …" at bounding box center [419, 83] width 393 height 35
click at [479, 93] on p "Can you name the American State where these pictures were taken? Note: Nr 6 is …" at bounding box center [669, 83] width 892 height 38
drag, startPoint x: 439, startPoint y: 95, endPoint x: 258, endPoint y: 93, distance: 181.5
click at [258, 93] on p "Can you name the American State where these pictures were taken? Note: Nr 6 is …" at bounding box center [669, 83] width 892 height 38
click at [261, 94] on span "Can you name the American State where these pictures were taken? Note: federal …" at bounding box center [437, 83] width 428 height 35
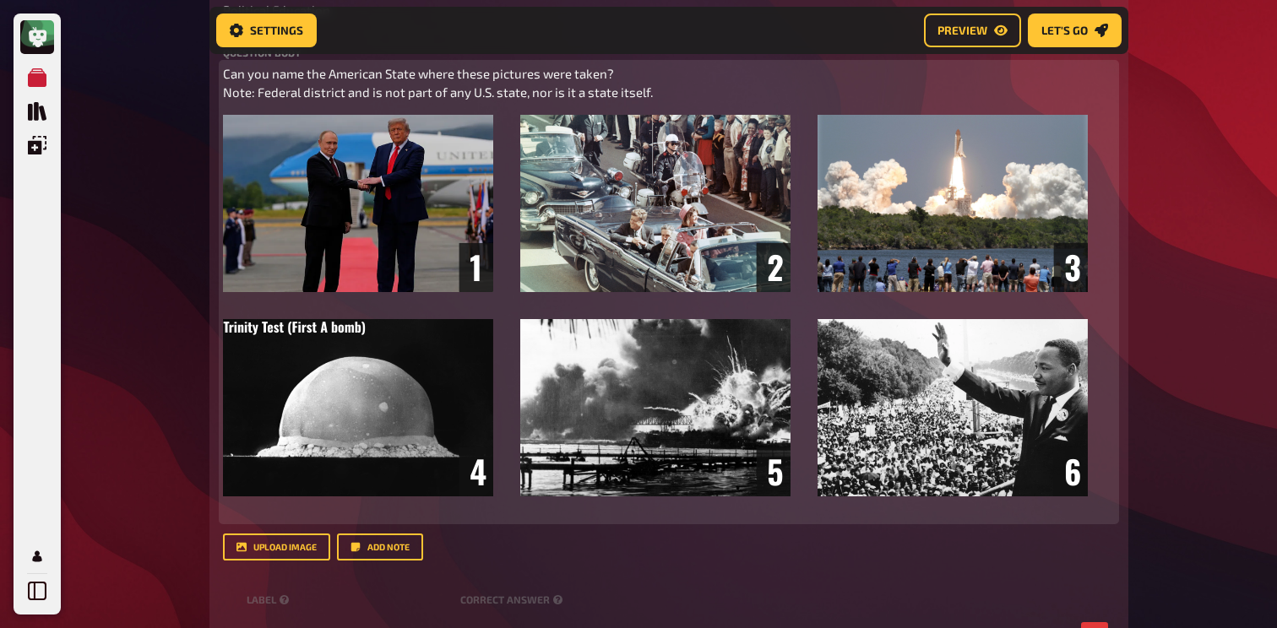
click at [681, 84] on p "Can you name the American State where these pictures were taken? Note: Federal …" at bounding box center [669, 83] width 892 height 38
click at [643, 104] on div "Can you name the American State where these pictures were taken? Note: Federal …" at bounding box center [669, 292] width 892 height 456
click at [671, 100] on p "Can you name the American State where these pictures were taken? Note: Federal …" at bounding box center [669, 83] width 892 height 38
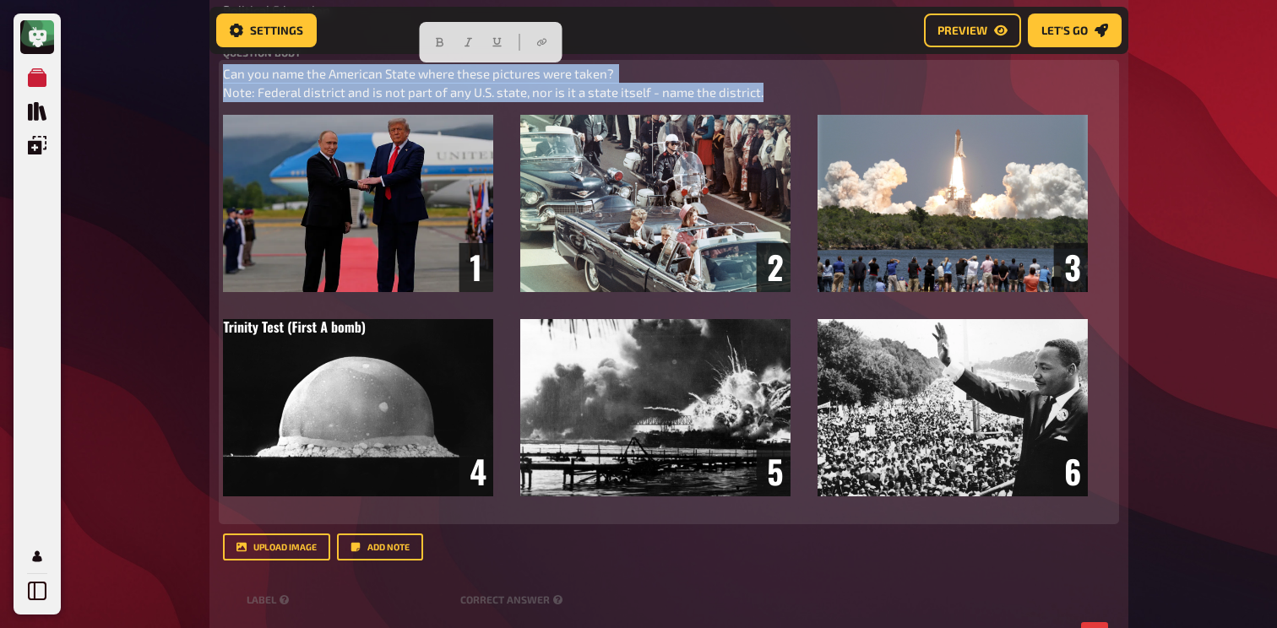
drag, startPoint x: 807, startPoint y: 93, endPoint x: 209, endPoint y: 83, distance: 597.9
click at [209, 83] on div "Trivia 6.00 points Title Political Education Question body Can you name the Ame…" at bounding box center [668, 451] width 919 height 1002
click at [225, 91] on span "Can you name the American State where these pictures were taken? Note: Federal …" at bounding box center [493, 83] width 540 height 35
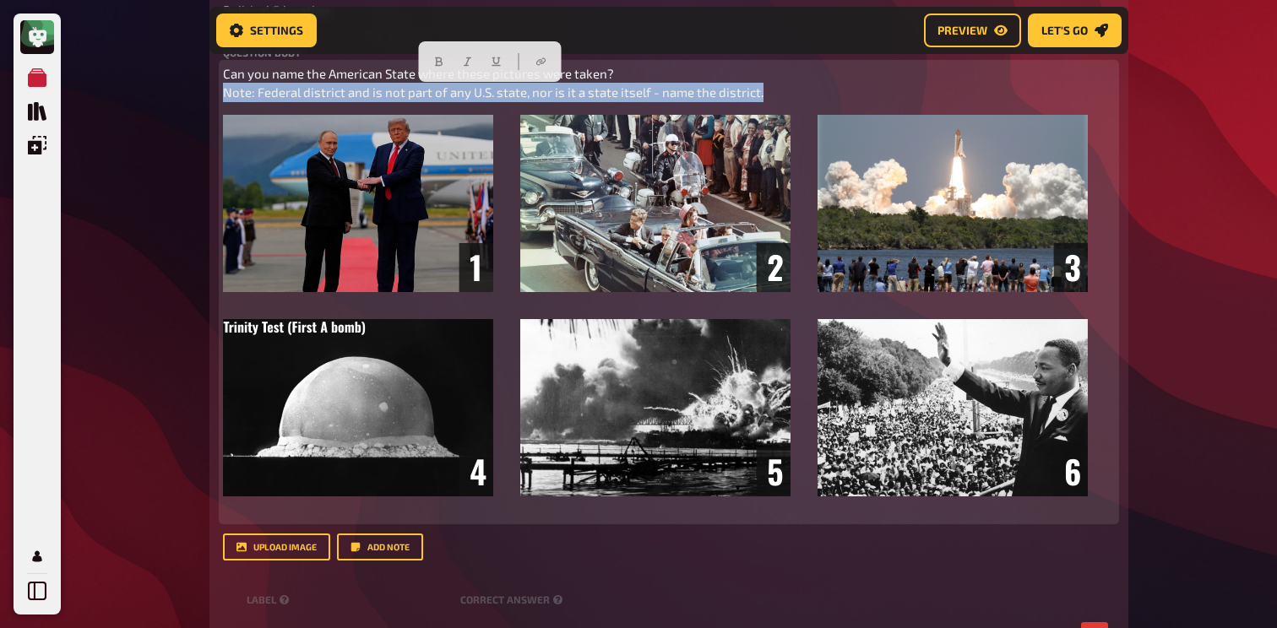
drag, startPoint x: 225, startPoint y: 91, endPoint x: 794, endPoint y: 94, distance: 569.1
click at [794, 94] on p "Can you name the American State where these pictures were taken? Note: Federal …" at bounding box center [669, 83] width 892 height 38
click at [469, 60] on icon "button" at bounding box center [469, 62] width 10 height 10
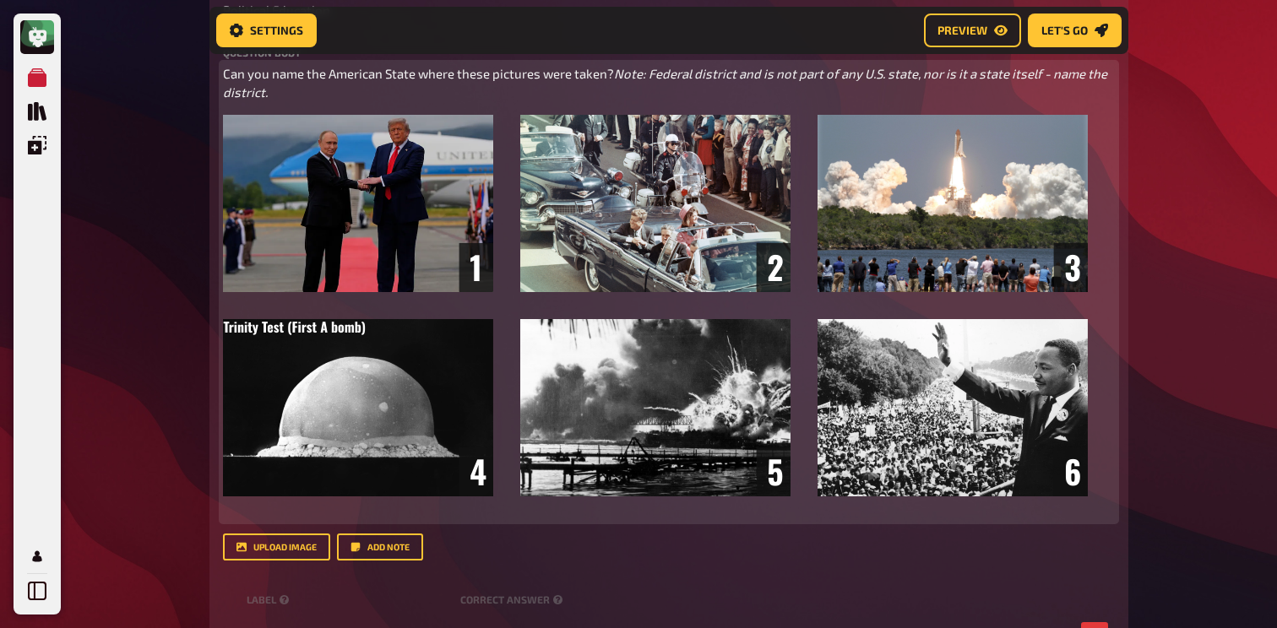
click at [274, 89] on span "Note: Federal district and is not part of any U.S. state, nor is it a state its…" at bounding box center [666, 83] width 887 height 35
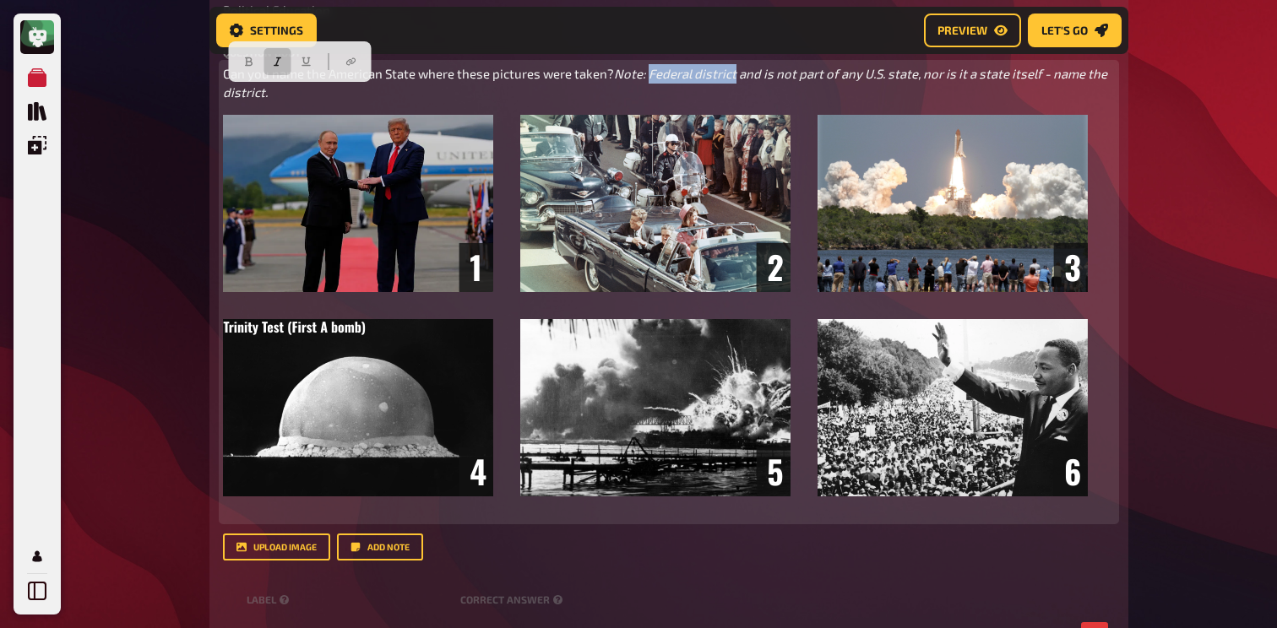
drag, startPoint x: 344, startPoint y: 95, endPoint x: 259, endPoint y: 95, distance: 84.4
click at [259, 95] on span "Note: Federal district and is not part of any U.S. state, nor is it a state its…" at bounding box center [666, 83] width 887 height 35
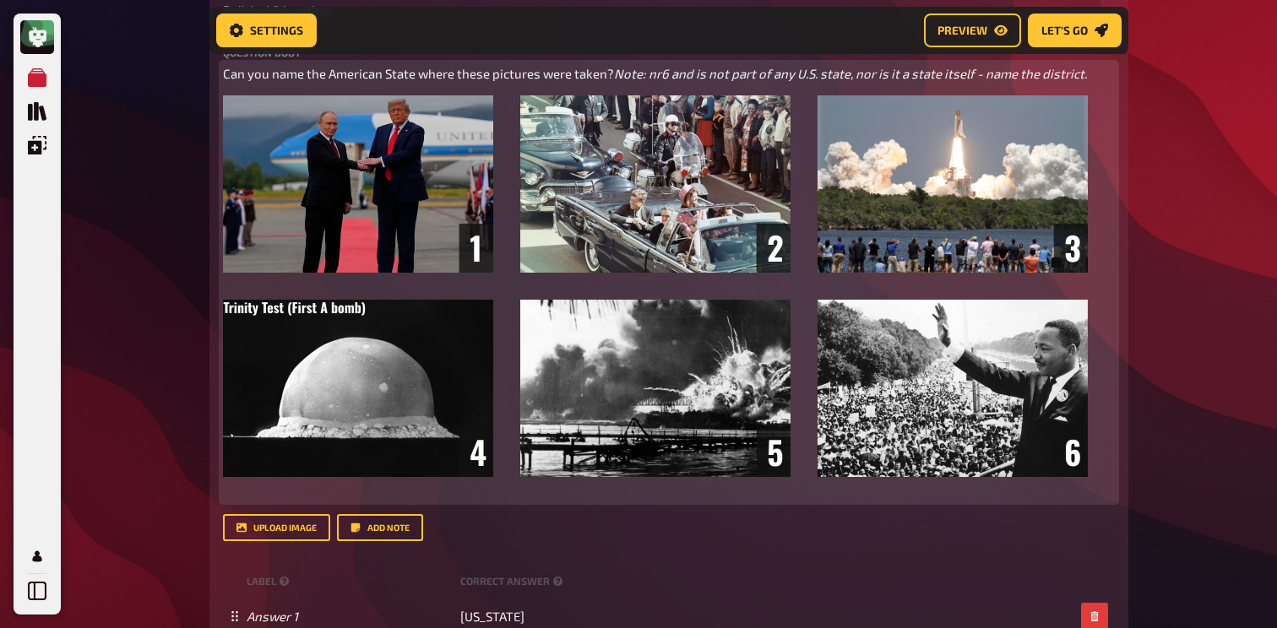
click at [614, 81] on span "Note: nr6 and is not part of any U.S. state, nor is it a state itself - name th…" at bounding box center [850, 73] width 473 height 15
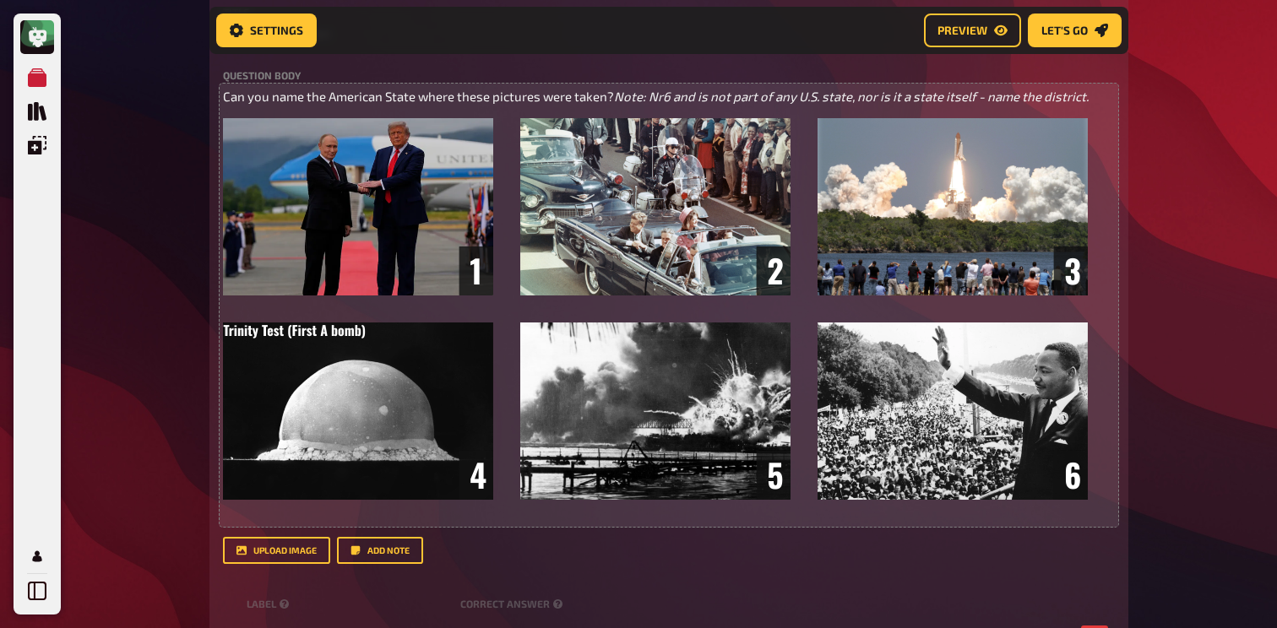
scroll to position [784, 0]
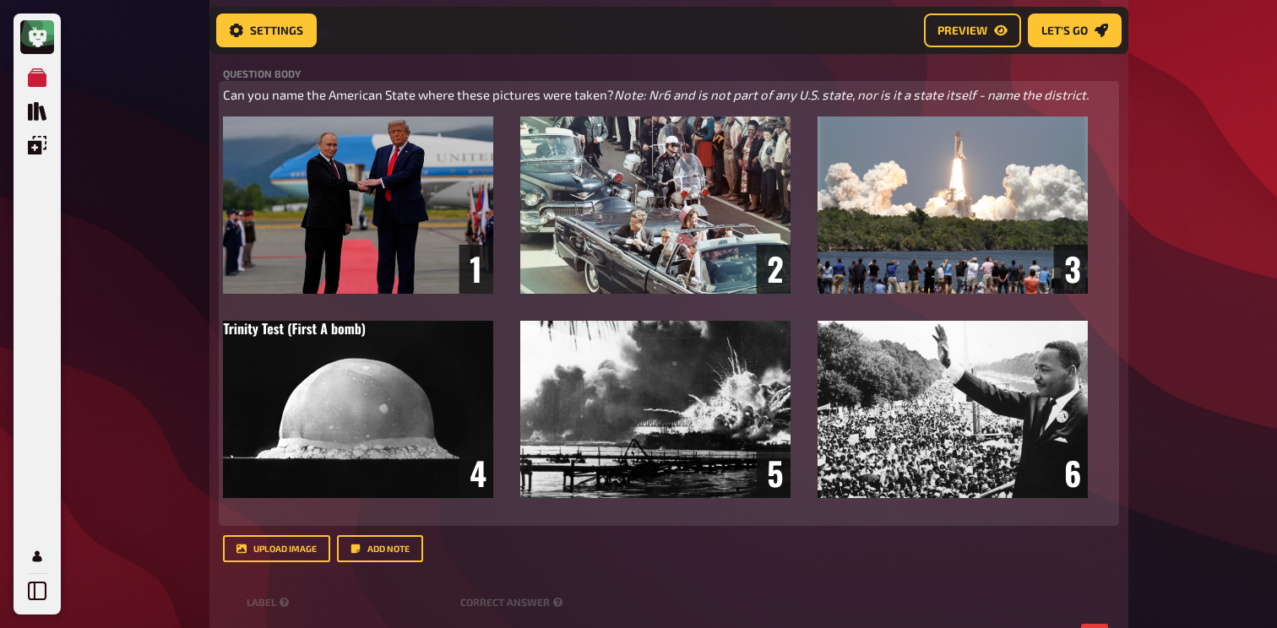
click at [614, 102] on span "Note: Nr6 and is not part of any U.S. state, nor is it a state itself - name th…" at bounding box center [851, 94] width 474 height 15
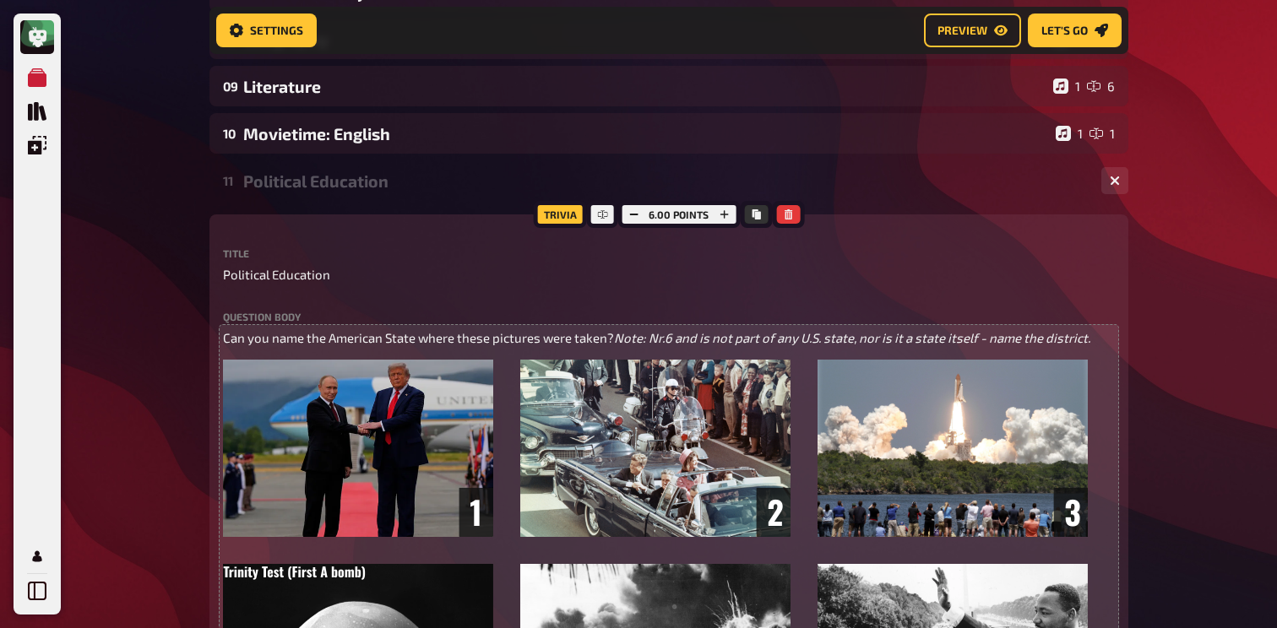
scroll to position [531, 0]
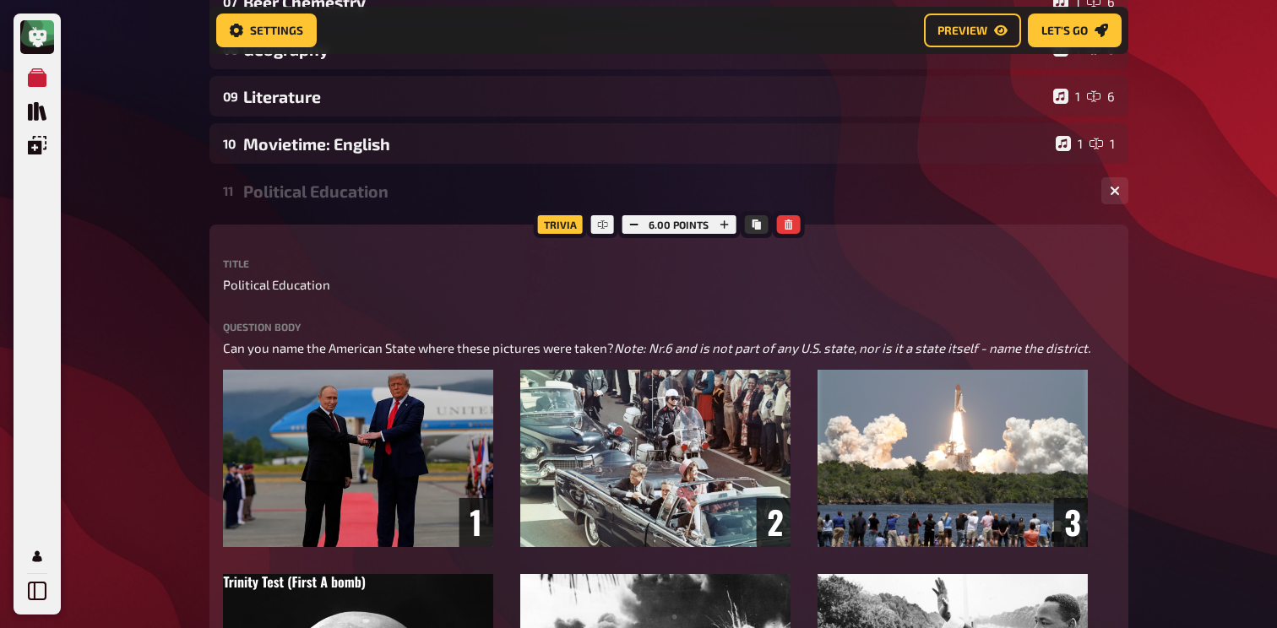
click at [353, 209] on div "11 Political Education 1 6" at bounding box center [668, 191] width 919 height 41
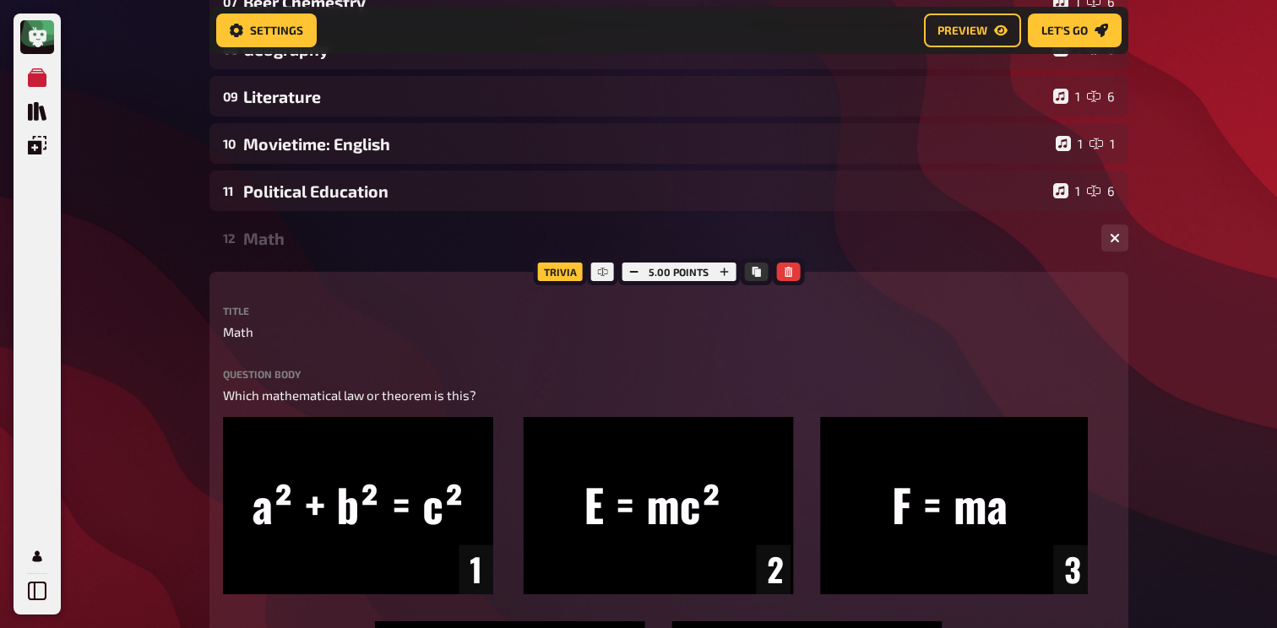
click at [304, 241] on div "Math" at bounding box center [665, 238] width 844 height 19
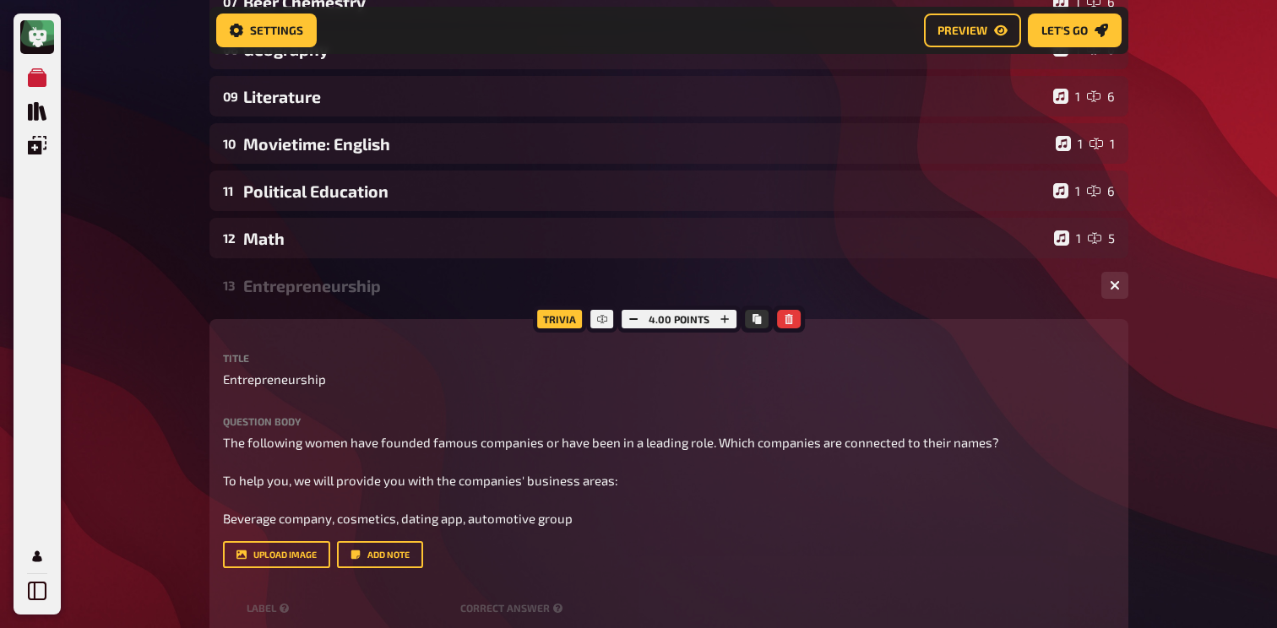
click at [338, 306] on div "13 Entrepreneurship 1 4" at bounding box center [668, 285] width 919 height 41
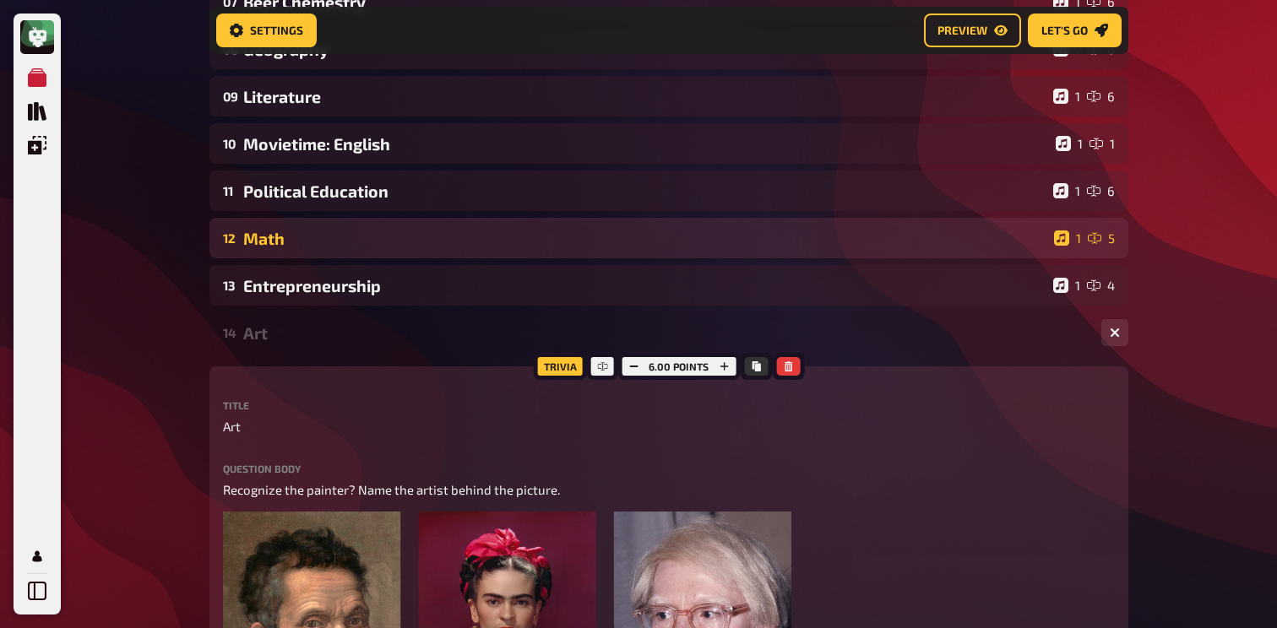
click at [358, 255] on div "12 Math 1 5" at bounding box center [668, 238] width 919 height 41
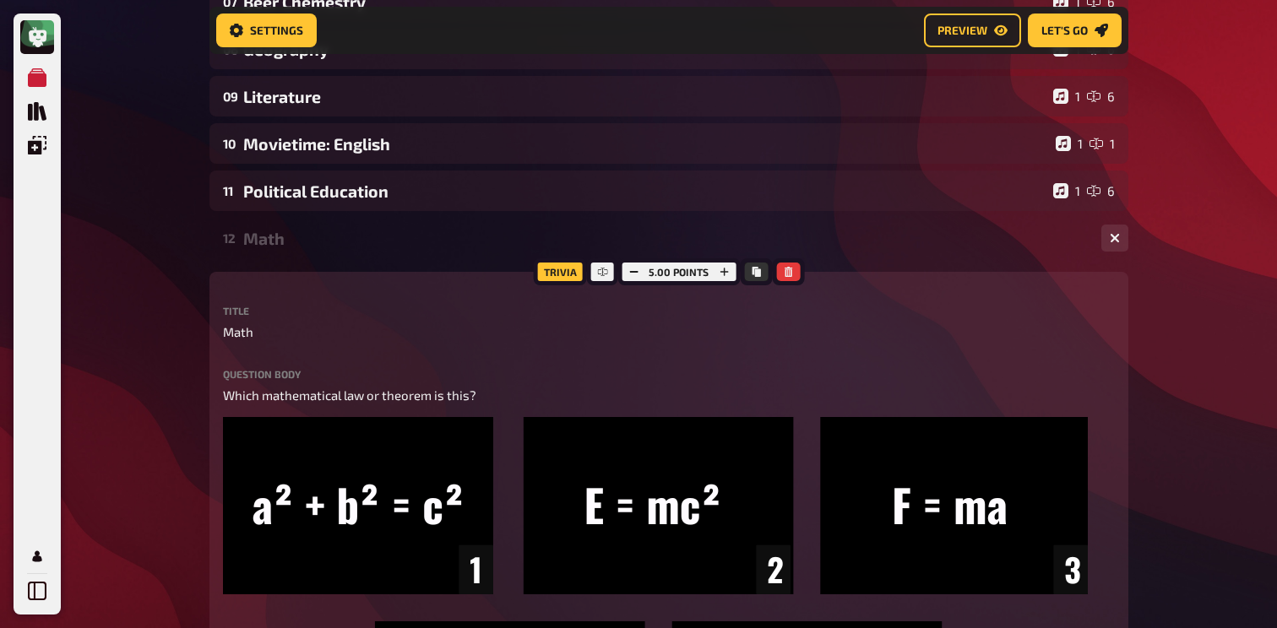
click at [358, 253] on div "12 Math 1 5" at bounding box center [668, 238] width 919 height 41
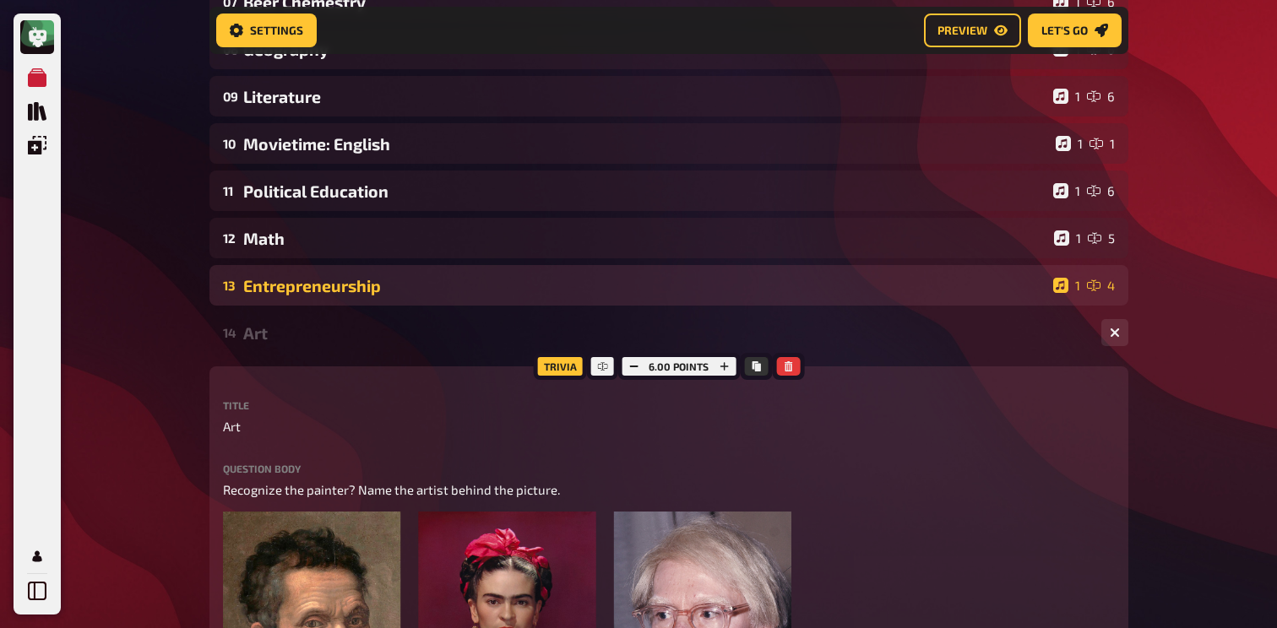
click at [350, 286] on div "Entrepreneurship" at bounding box center [644, 285] width 803 height 19
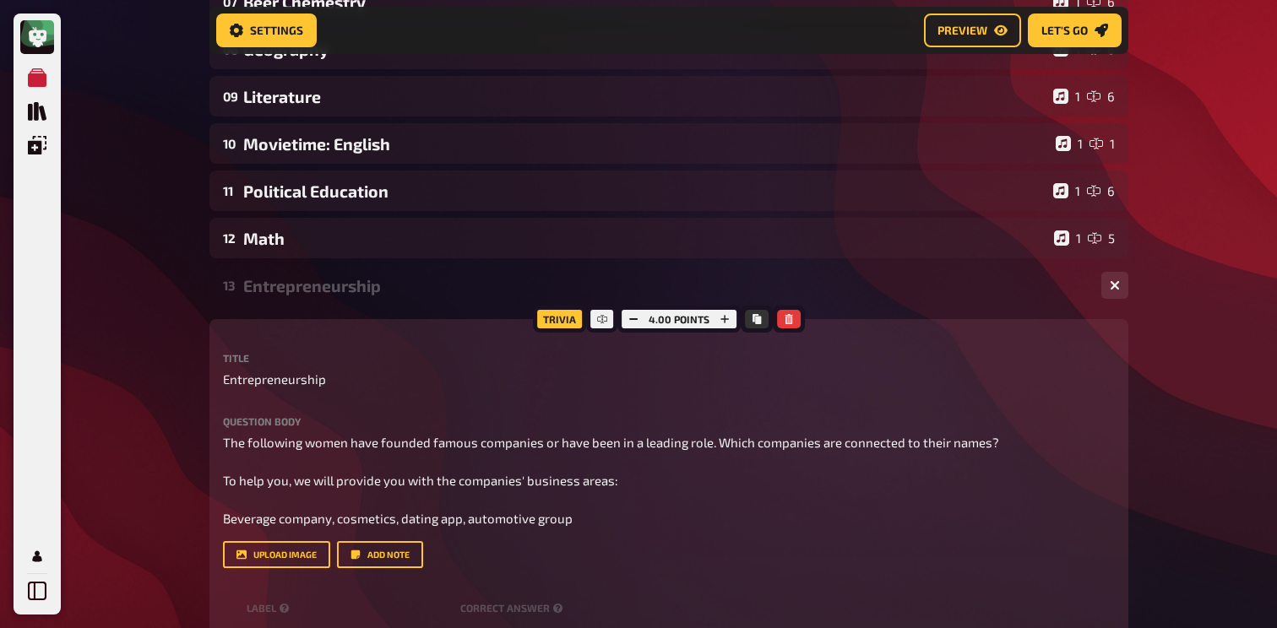
click at [350, 286] on div "Entrepreneurship" at bounding box center [665, 285] width 844 height 19
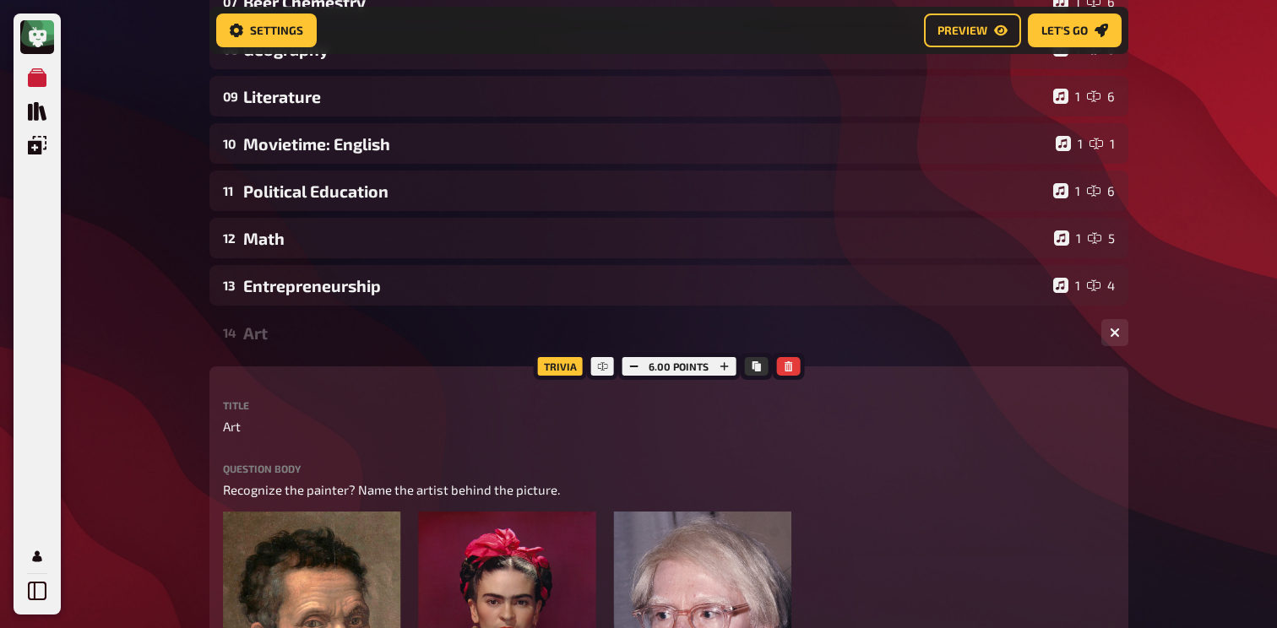
click at [338, 325] on div "Art" at bounding box center [665, 332] width 844 height 19
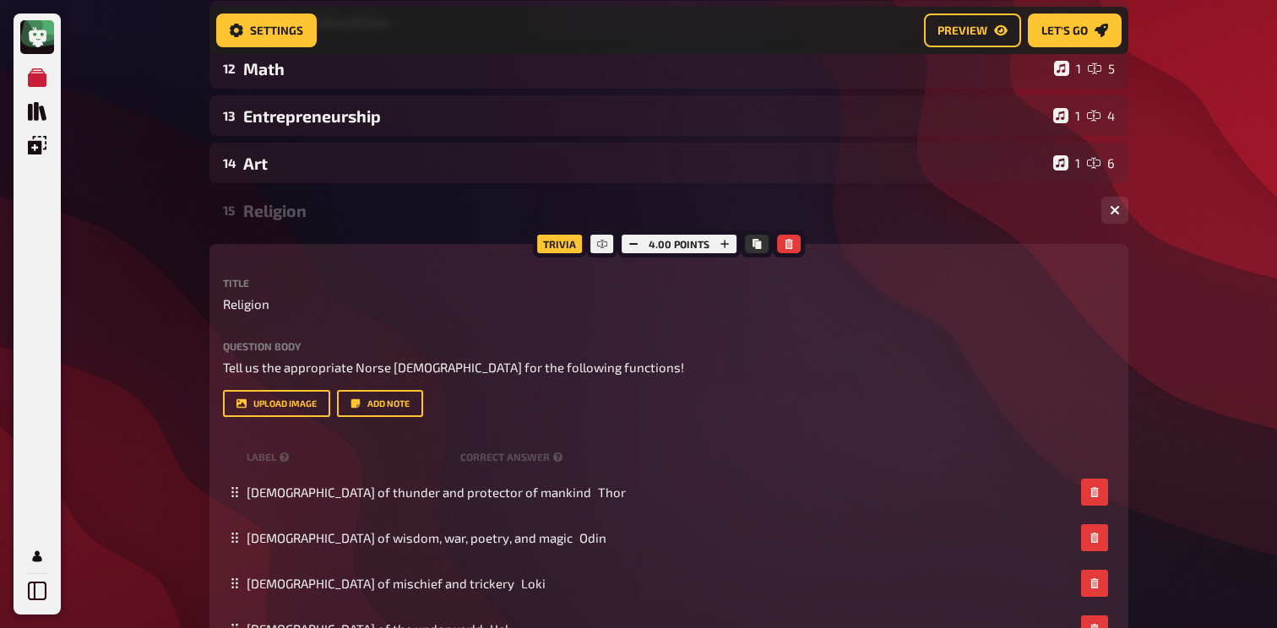
click at [329, 192] on div "15 Religion 1 4" at bounding box center [668, 210] width 919 height 41
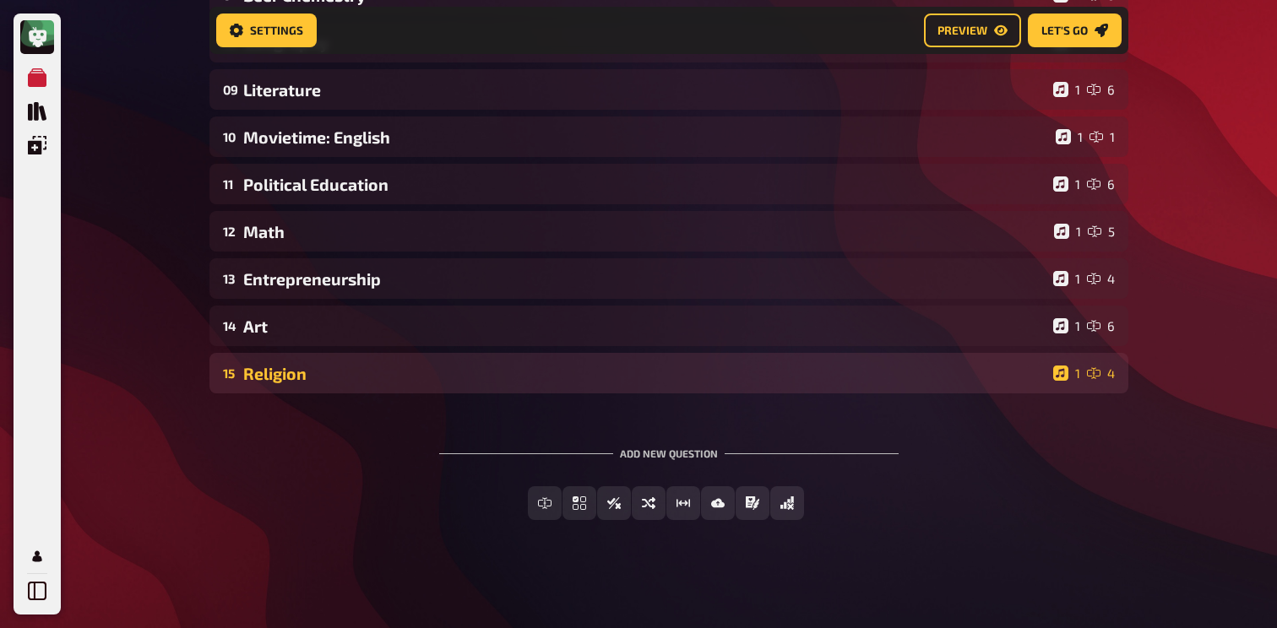
scroll to position [0, 0]
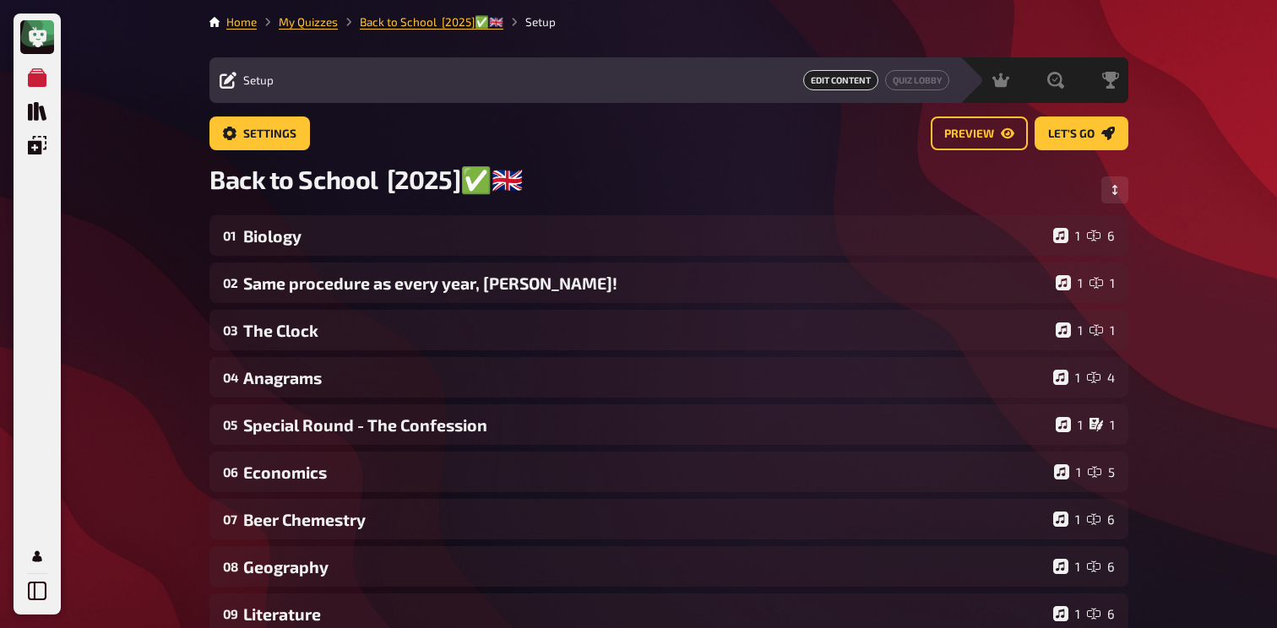
click at [315, 8] on div "Home My Quizzes Back to School [2025]✅​🇬🇧​ Setup Setup Edit Content Quiz Lobby …" at bounding box center [669, 576] width 946 height 1152
click at [315, 14] on li "My Quizzes" at bounding box center [297, 22] width 81 height 17
click at [315, 19] on link "My Quizzes" at bounding box center [308, 22] width 59 height 14
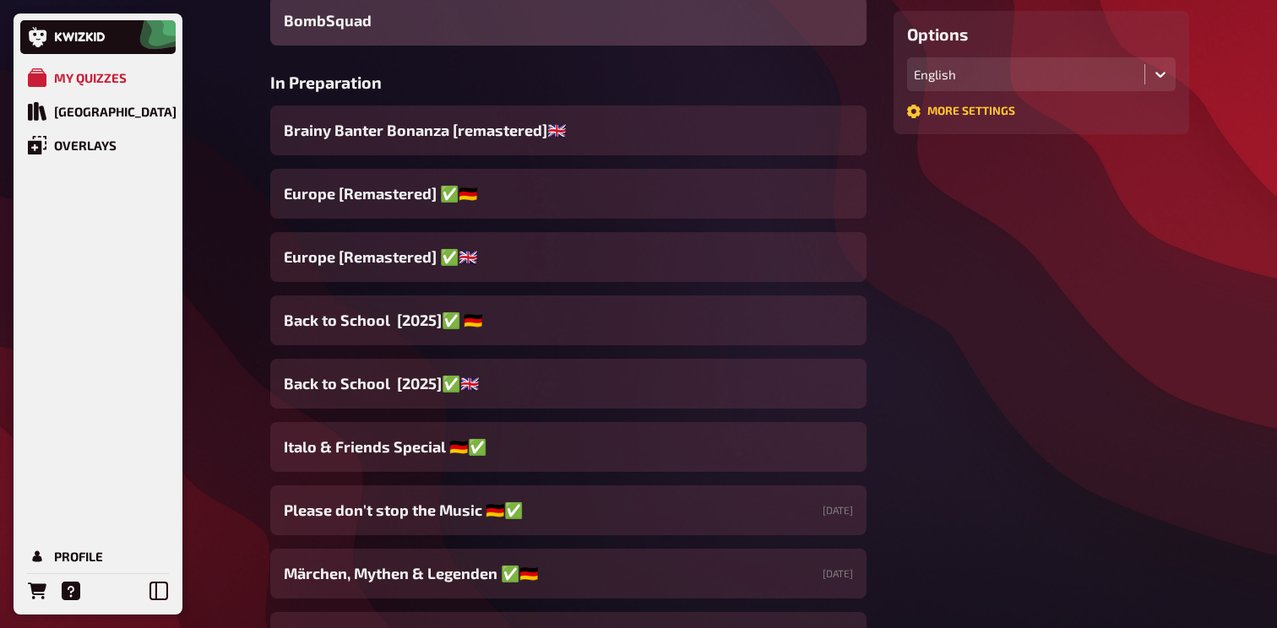
scroll to position [464, 0]
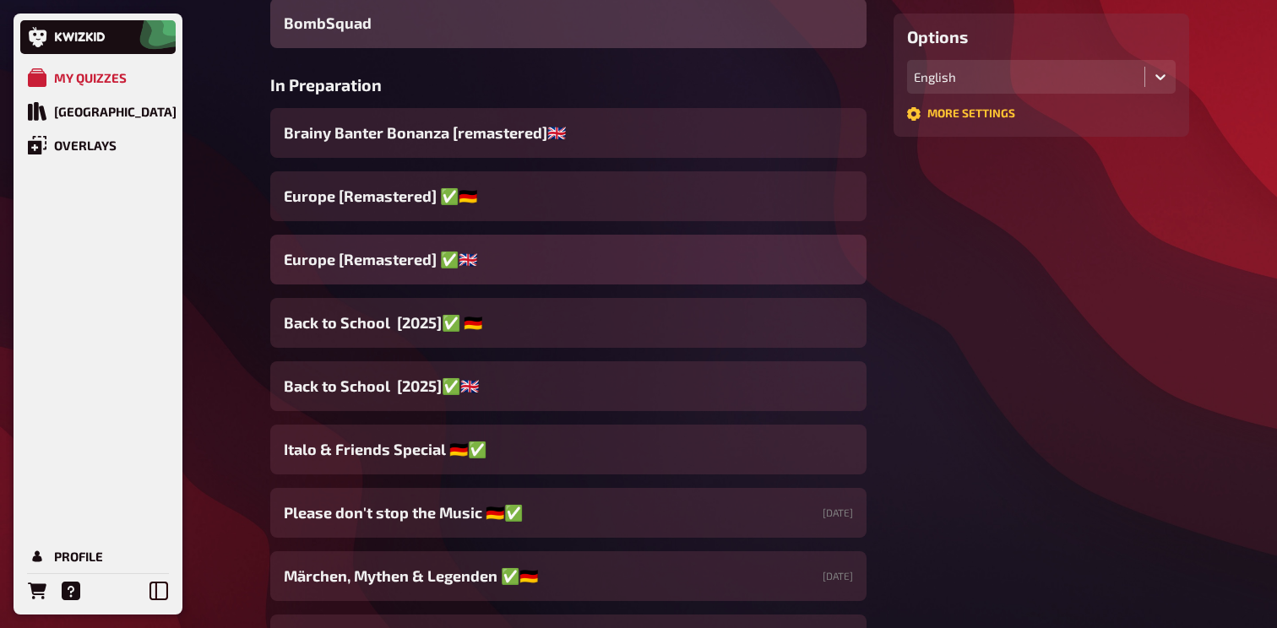
click at [426, 272] on div "Europe [Remastered] ✅​🇬🇧​" at bounding box center [568, 260] width 596 height 50
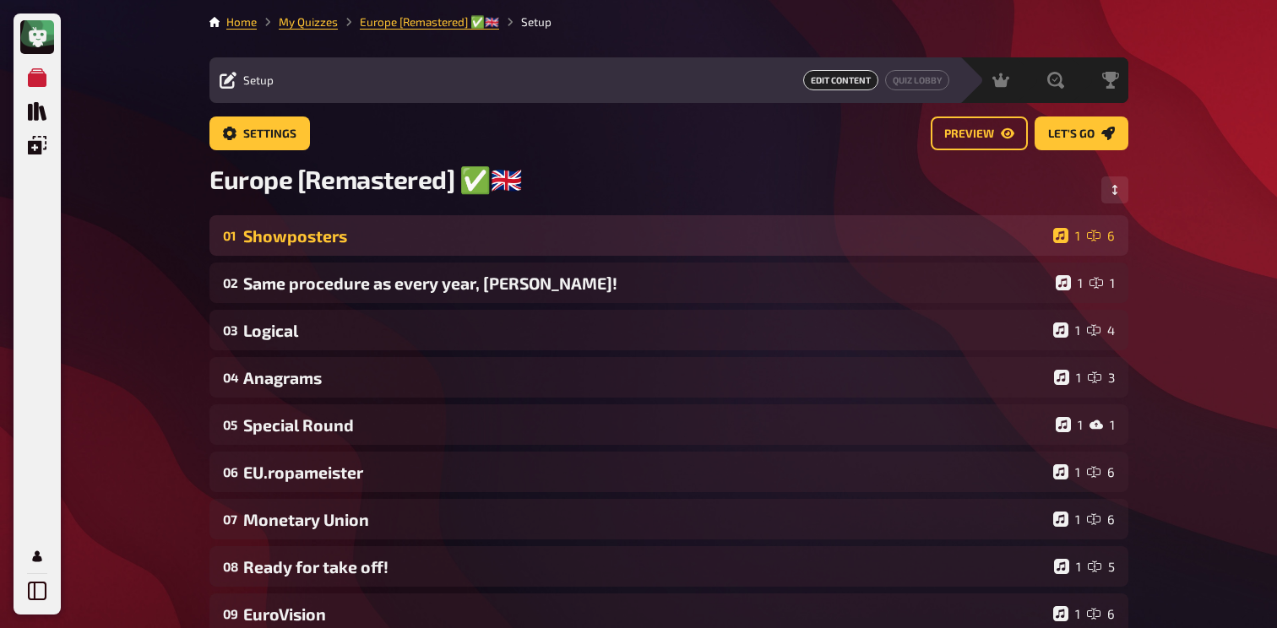
click at [426, 243] on div "Showposters" at bounding box center [644, 235] width 803 height 19
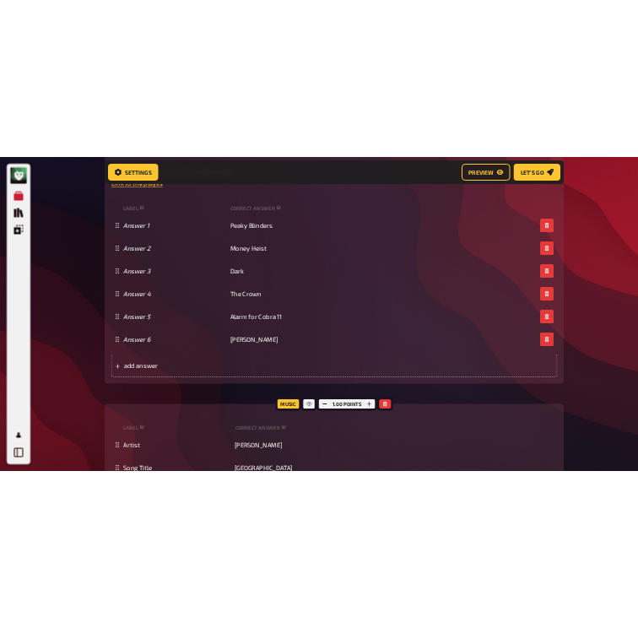
scroll to position [665, 0]
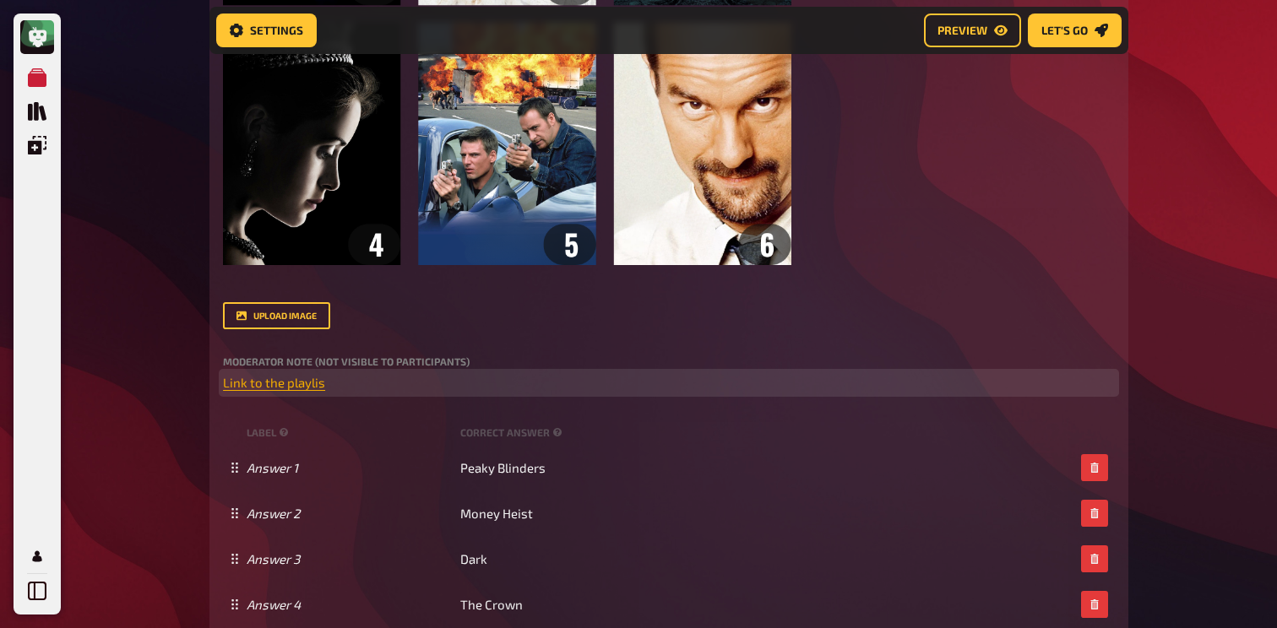
click at [251, 390] on span "Link to the playlis" at bounding box center [274, 382] width 102 height 15
click at [254, 353] on icon "button" at bounding box center [254, 352] width 10 height 10
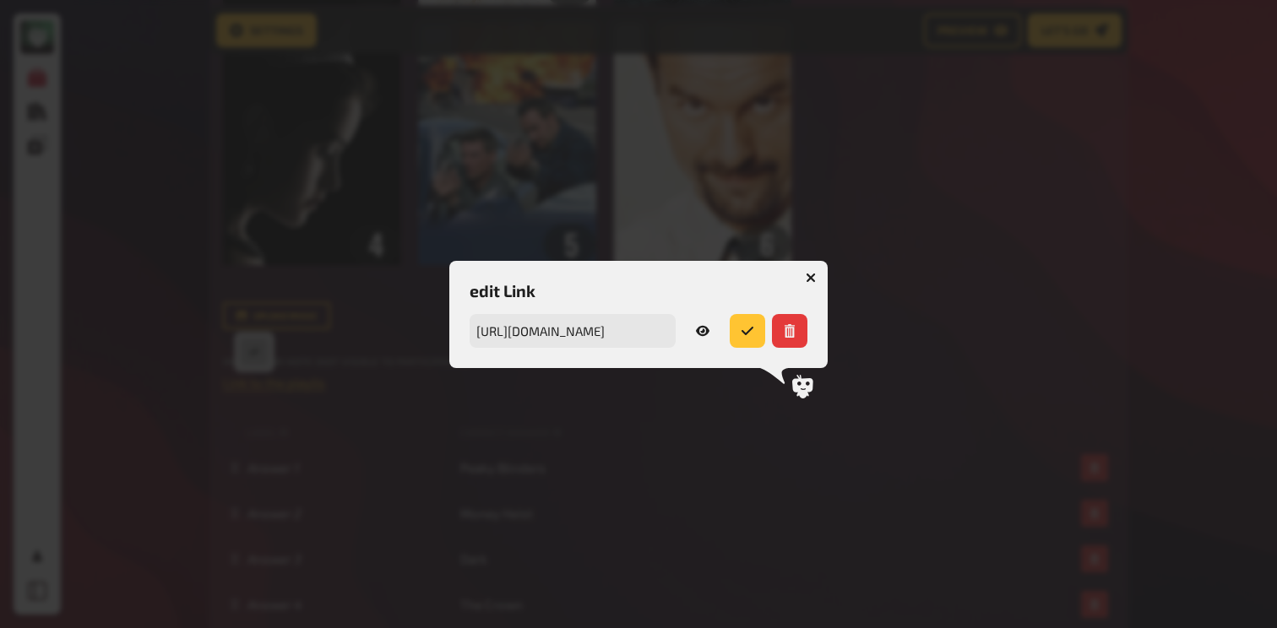
click at [711, 328] on button "button" at bounding box center [702, 331] width 41 height 34
click at [816, 279] on button "button" at bounding box center [810, 277] width 27 height 27
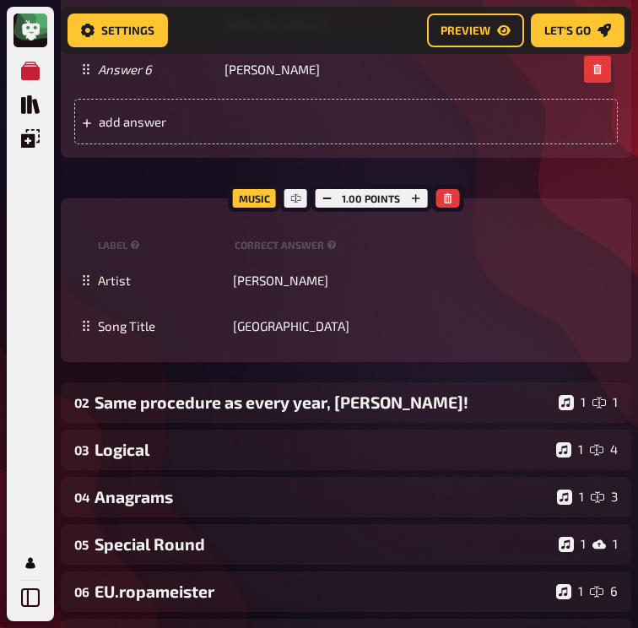
scroll to position [1283, 0]
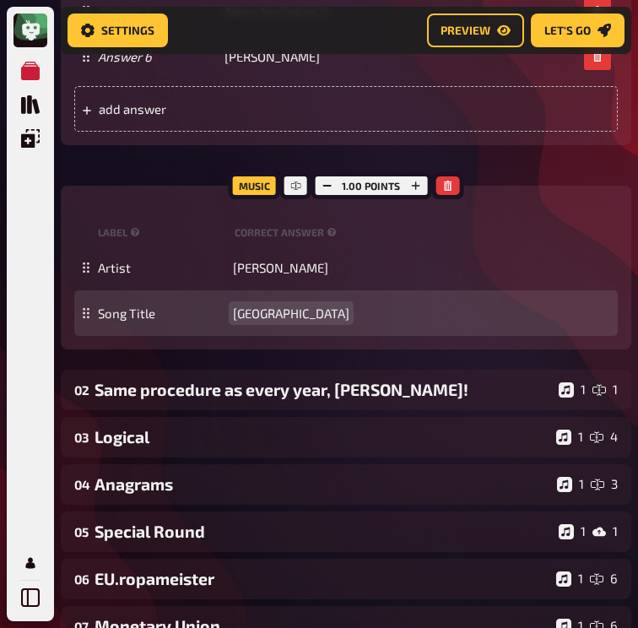
click at [259, 311] on span "Budapest" at bounding box center [291, 313] width 117 height 15
paste span
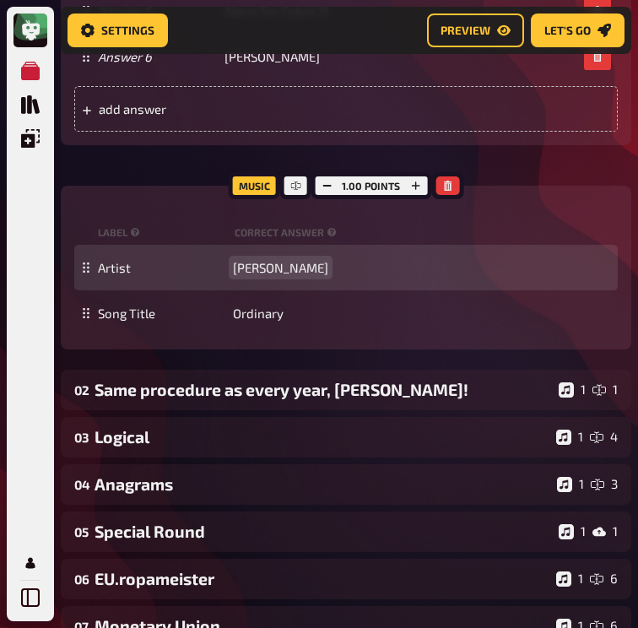
click at [266, 265] on span "George Ezra" at bounding box center [280, 267] width 95 height 15
paste span
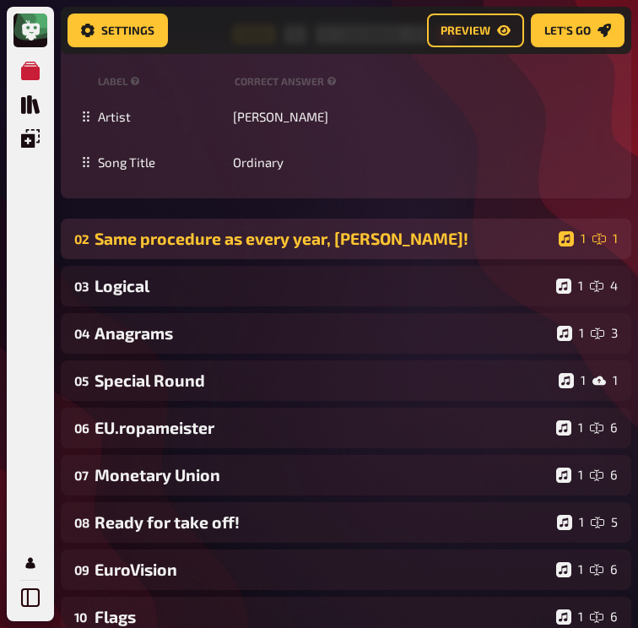
click at [325, 248] on div "Same procedure as every year, James!" at bounding box center [324, 238] width 458 height 19
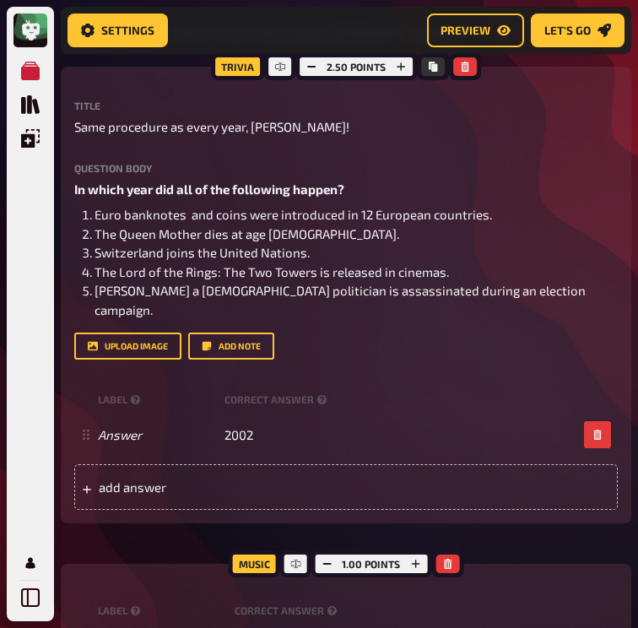
scroll to position [1590, 0]
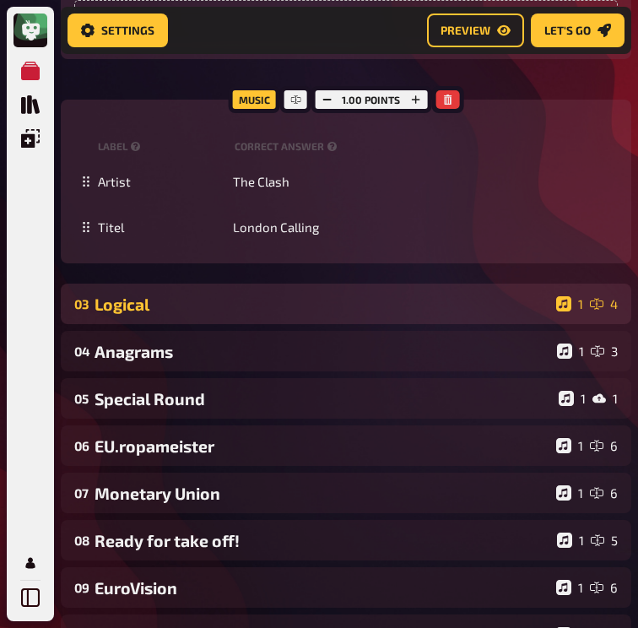
click at [251, 295] on div "Logical" at bounding box center [322, 304] width 455 height 19
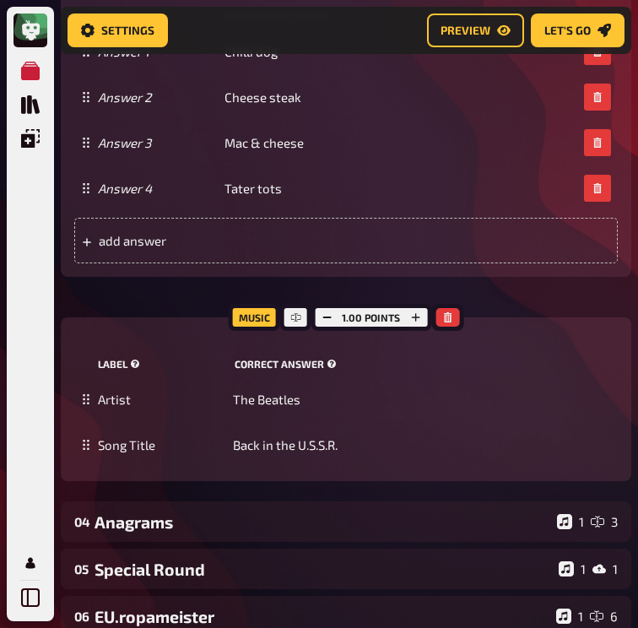
scroll to position [3139, 0]
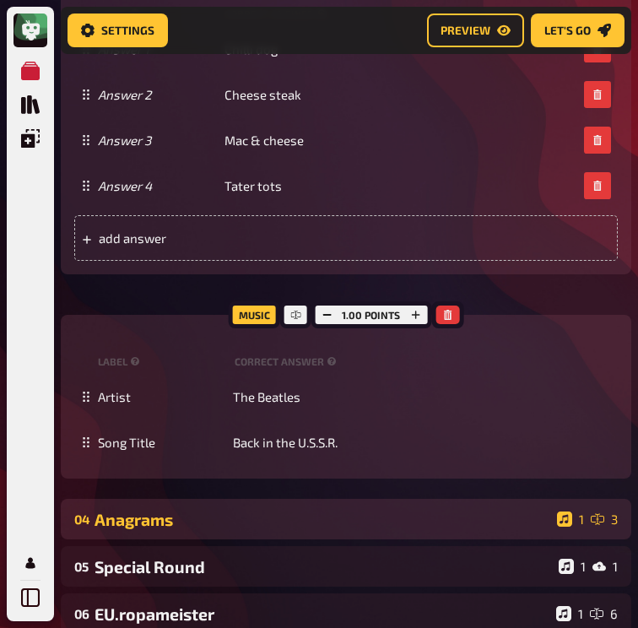
click at [162, 510] on div "Anagrams" at bounding box center [323, 519] width 456 height 19
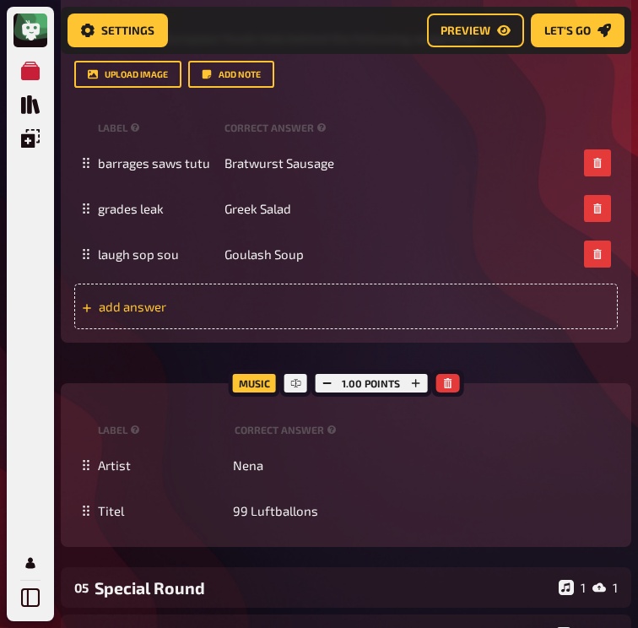
scroll to position [3789, 0]
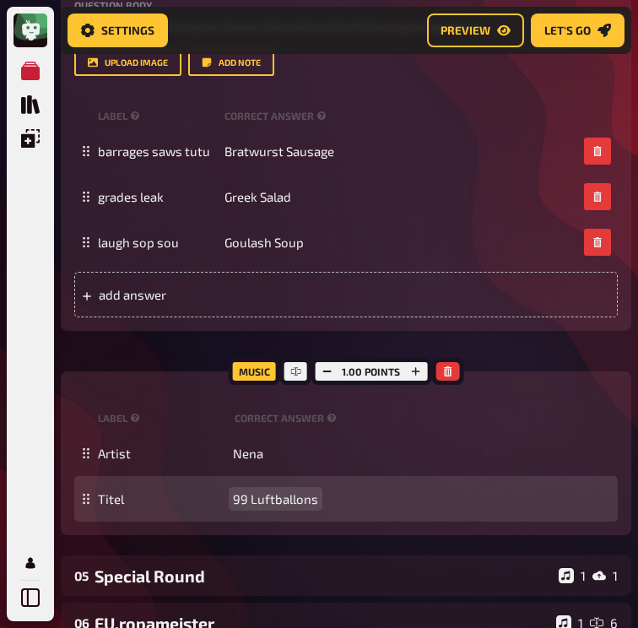
click at [272, 476] on div "Titel 99 Luftballons" at bounding box center [346, 499] width 544 height 46
click at [266, 491] on span "99 Luftballons" at bounding box center [275, 498] width 85 height 15
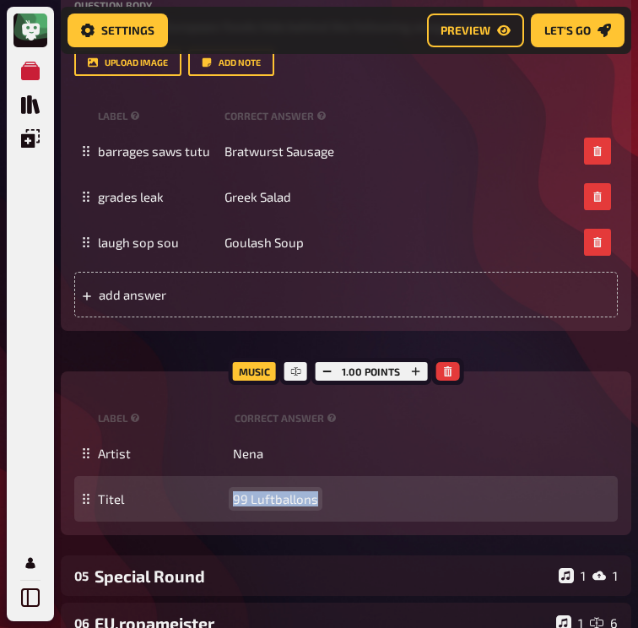
click at [266, 491] on span "99 Luftballons" at bounding box center [275, 498] width 85 height 15
paste span
click at [255, 491] on span "Back To Friends" at bounding box center [277, 498] width 89 height 15
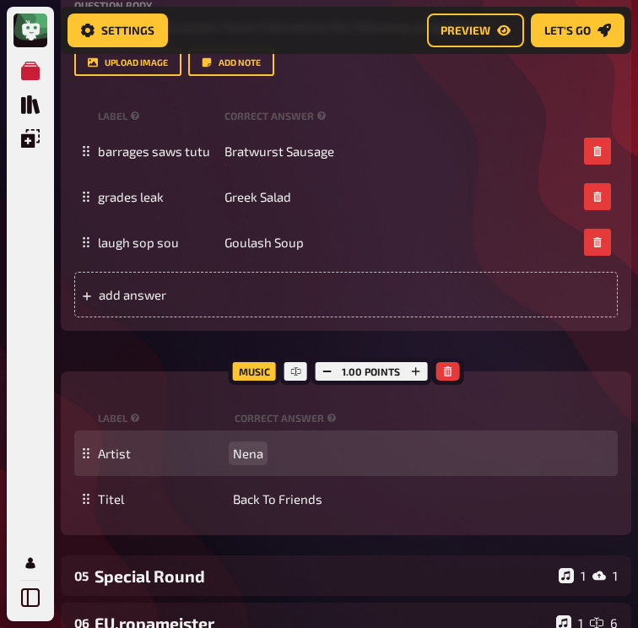
click at [240, 446] on div "Artist Nena" at bounding box center [346, 454] width 544 height 46
click at [246, 446] on span "Nena" at bounding box center [248, 453] width 30 height 15
paste span
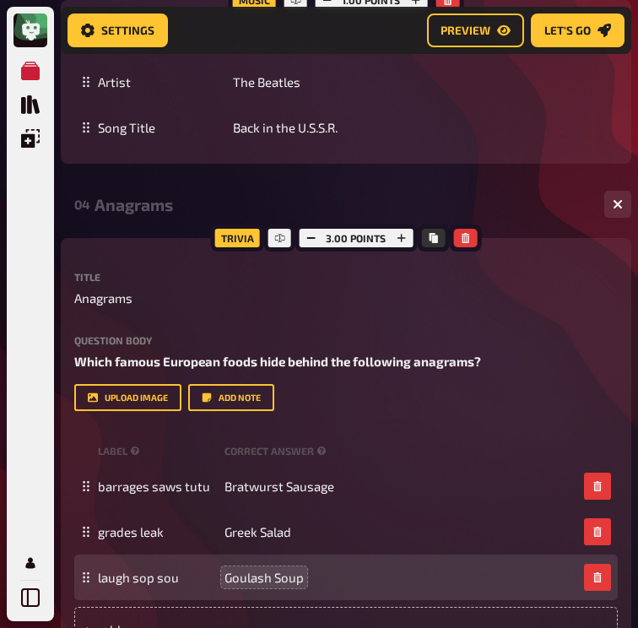
scroll to position [3420, 0]
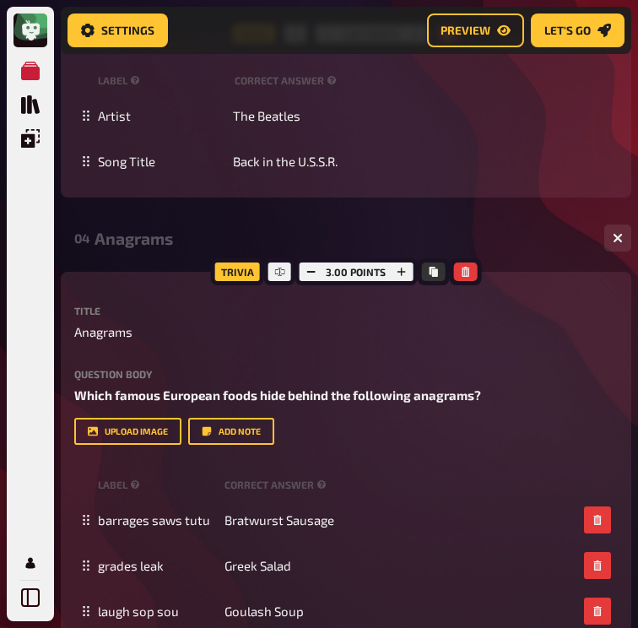
click at [142, 230] on div "04 Anagrams 1 3" at bounding box center [346, 238] width 571 height 41
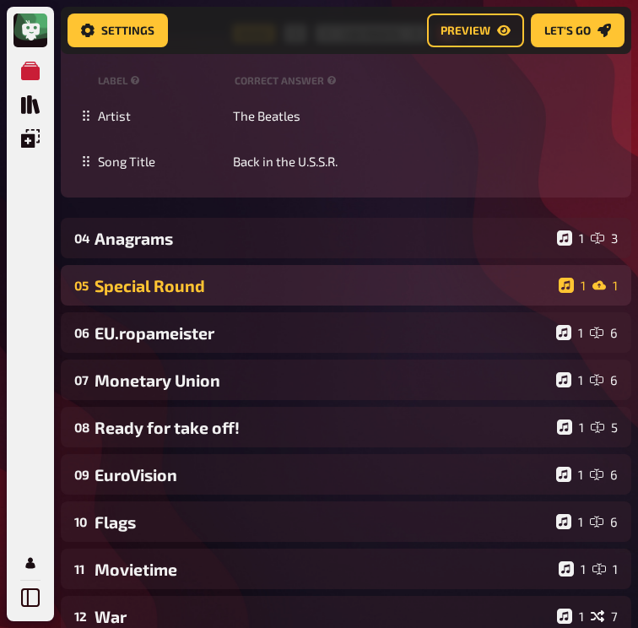
click at [143, 276] on div "Special Round" at bounding box center [324, 285] width 458 height 19
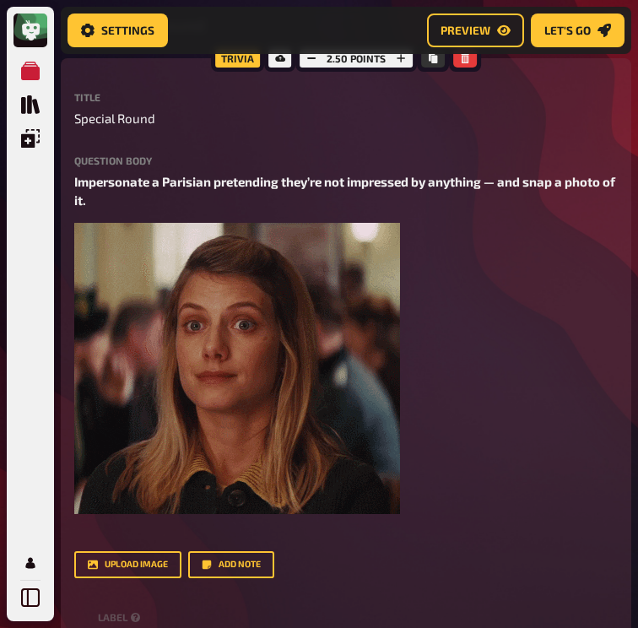
scroll to position [3682, 0]
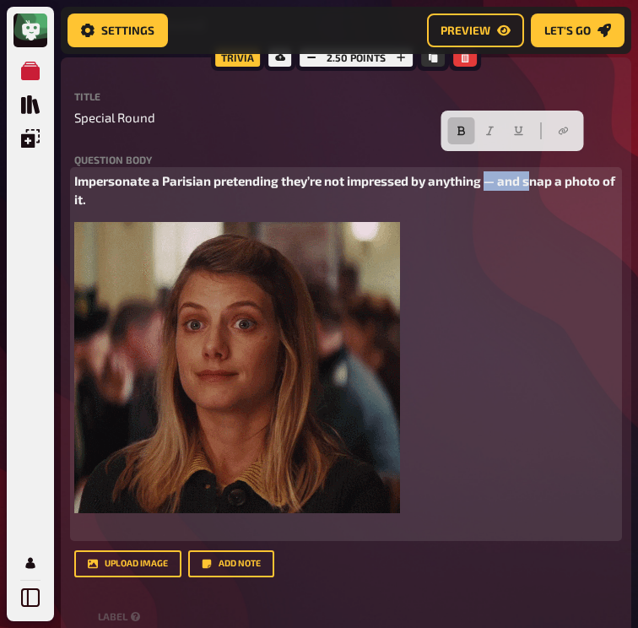
drag, startPoint x: 535, startPoint y: 165, endPoint x: 490, endPoint y: 162, distance: 45.7
click at [490, 173] on span "Impersonate a Parisian pretending they’re not impressed by anything — and snap …" at bounding box center [346, 190] width 544 height 35
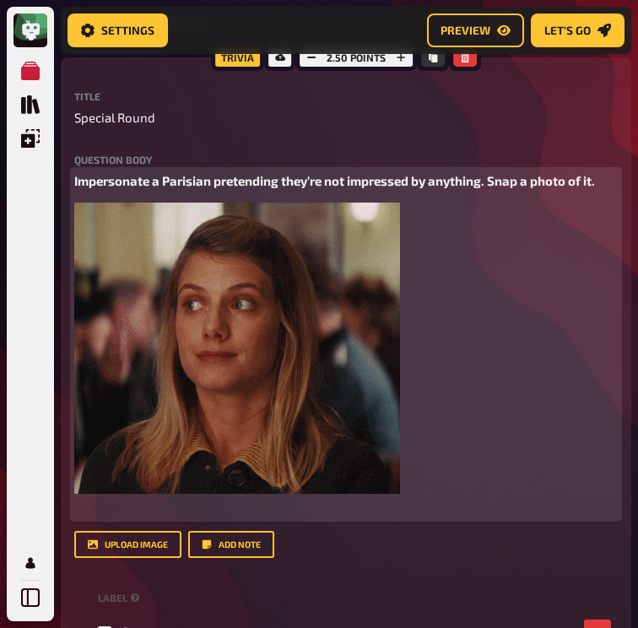
click at [603, 171] on p "Impersonate a Parisian pretending they’re not impressed by anything. Snap a pho…" at bounding box center [346, 180] width 544 height 19
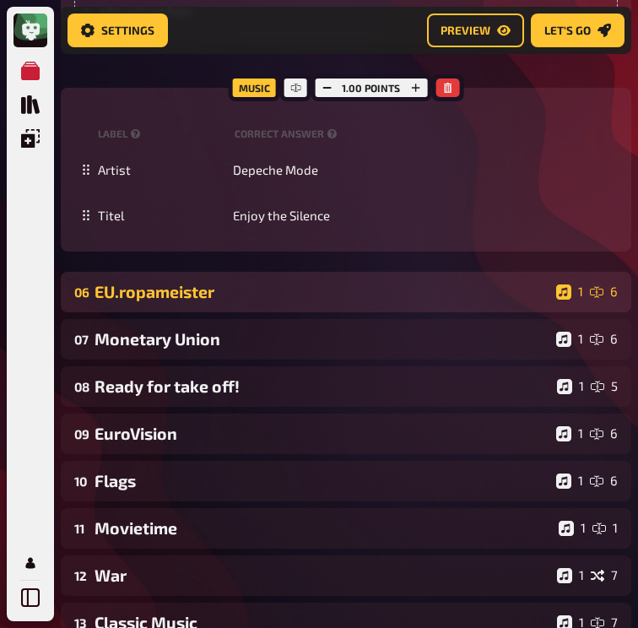
click at [359, 285] on div "06 EU.ropameister 1 6" at bounding box center [346, 292] width 571 height 41
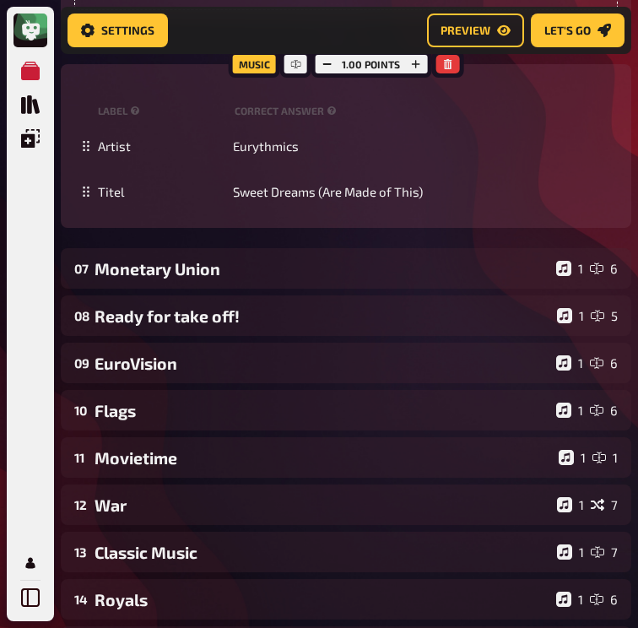
scroll to position [5560, 50]
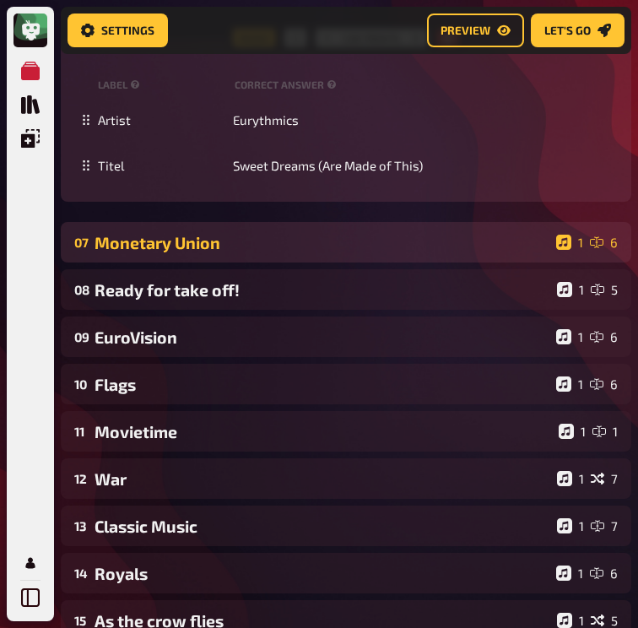
click at [323, 263] on div "07 Monetary Union 1 6" at bounding box center [346, 242] width 571 height 41
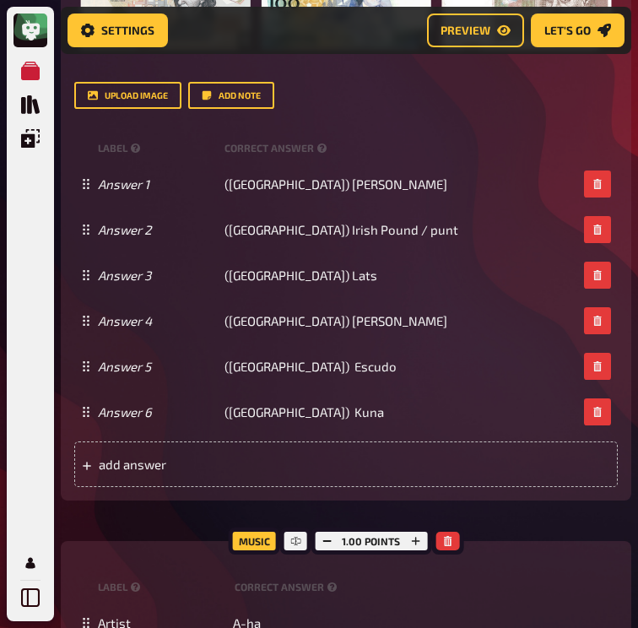
scroll to position [6159, 50]
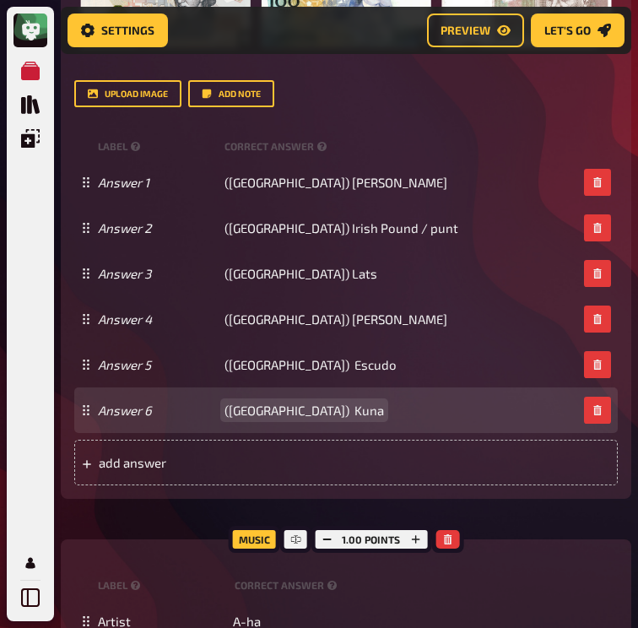
click at [225, 418] on span "(Croatia) Kuna" at bounding box center [305, 410] width 160 height 15
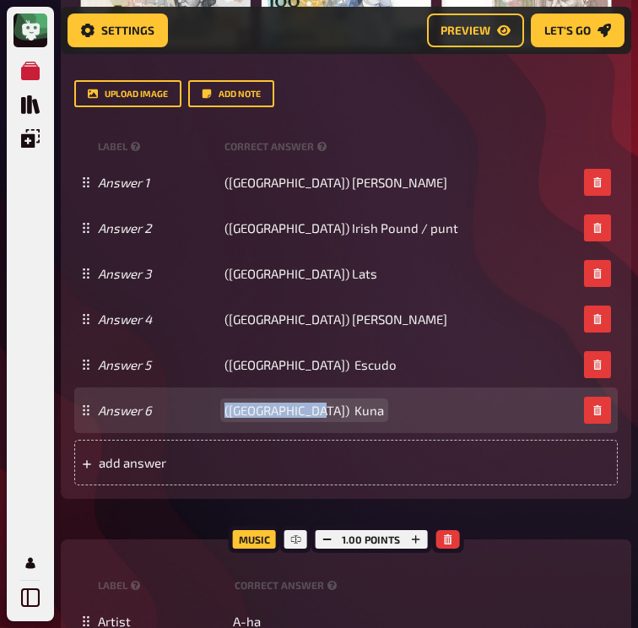
copy span "(Croatia) Kuna"
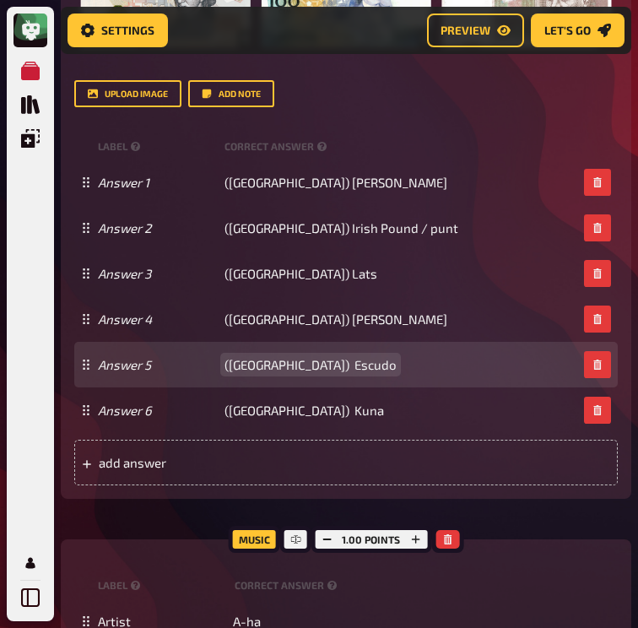
click at [241, 388] on div "Answer 5 (Portugal) Escudo" at bounding box center [346, 365] width 544 height 46
click at [245, 372] on span "(Portugal) Escudo" at bounding box center [311, 364] width 172 height 15
copy span "(Portugal) Escudo"
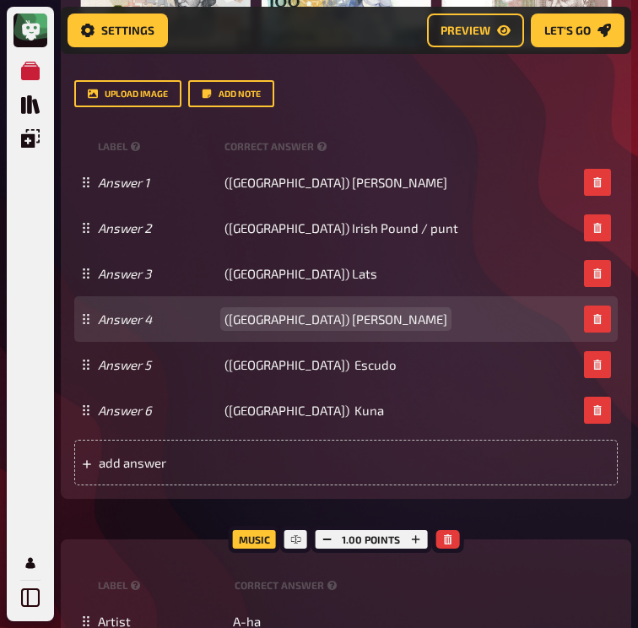
click at [221, 342] on div "Answer 4 (Austria) Schilling" at bounding box center [346, 319] width 544 height 46
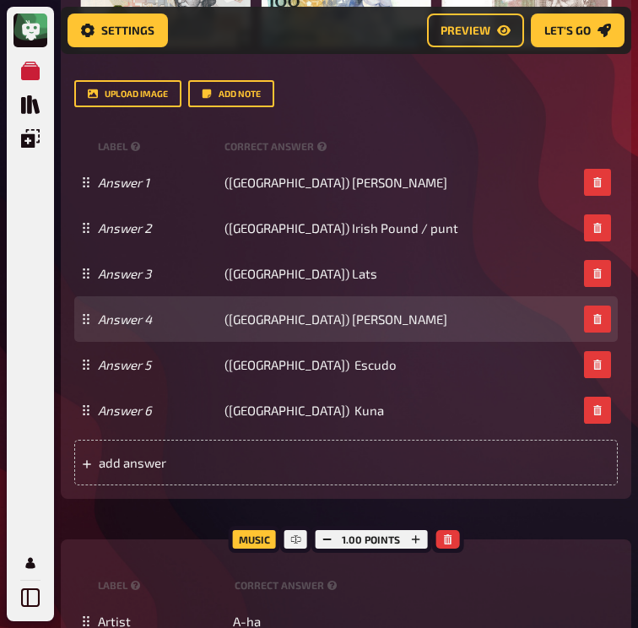
click at [230, 342] on div "Answer 4 (Austria) Schilling" at bounding box center [346, 319] width 544 height 46
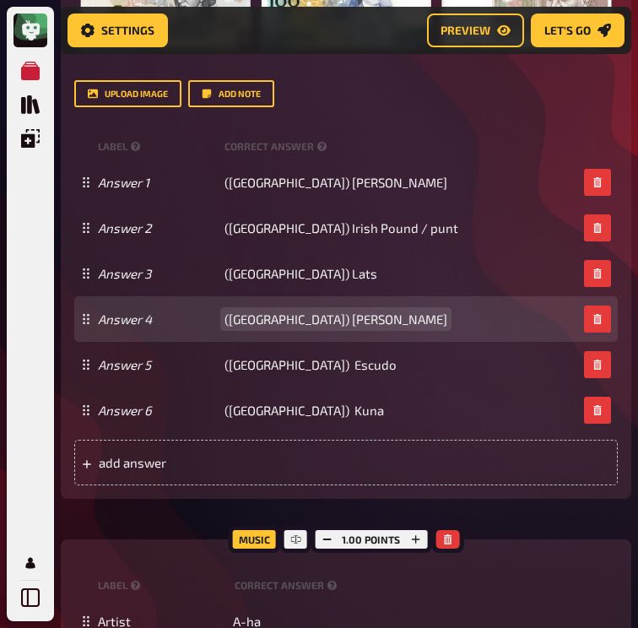
click at [230, 342] on div "Answer 4 (Austria) Schilling" at bounding box center [346, 319] width 544 height 46
click at [241, 327] on span "(Austria) Schilling" at bounding box center [336, 319] width 223 height 15
copy span "(Austria) Schilling"
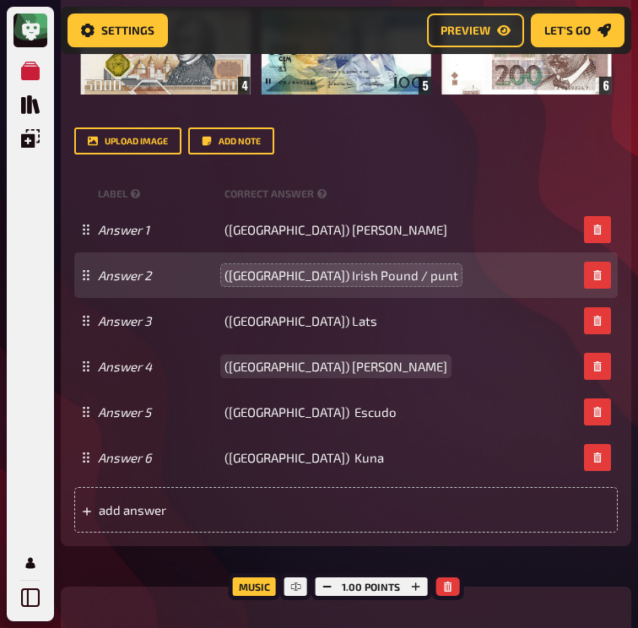
scroll to position [6088, 50]
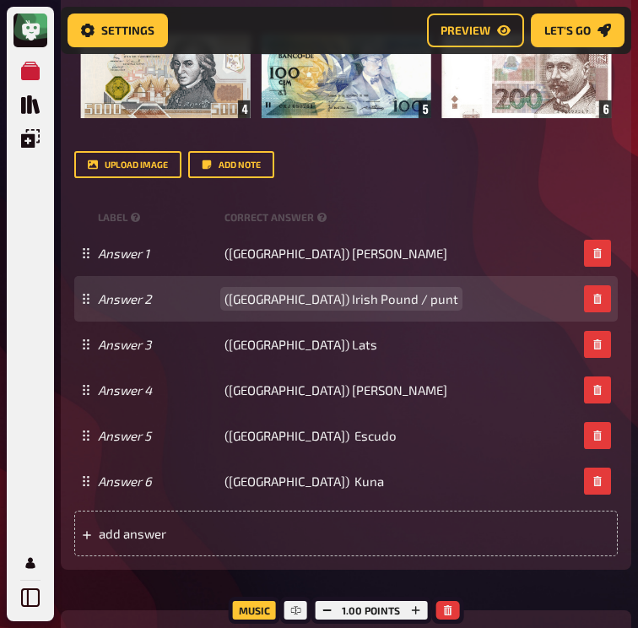
click at [267, 306] on span "(Ireland) Irish Pound / punt" at bounding box center [342, 298] width 234 height 15
copy span "(Ireland) Irish Pound / punt"
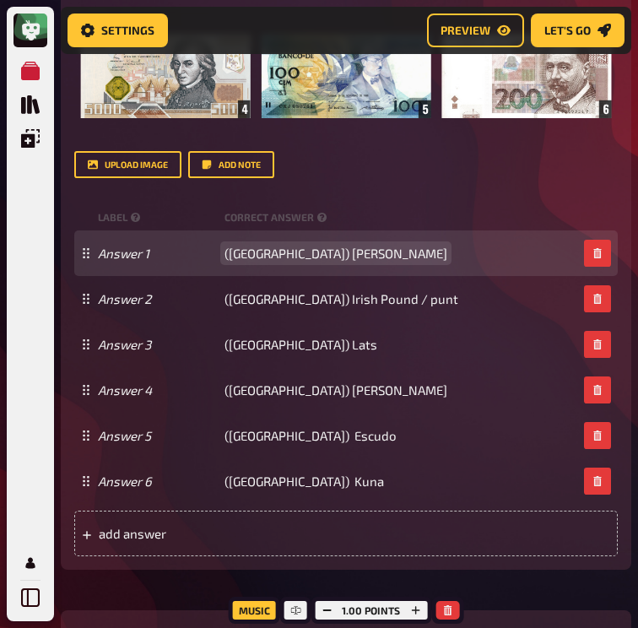
click at [242, 261] on span "(Finland) Markka" at bounding box center [336, 253] width 223 height 15
copy span "(Finland) Markka"
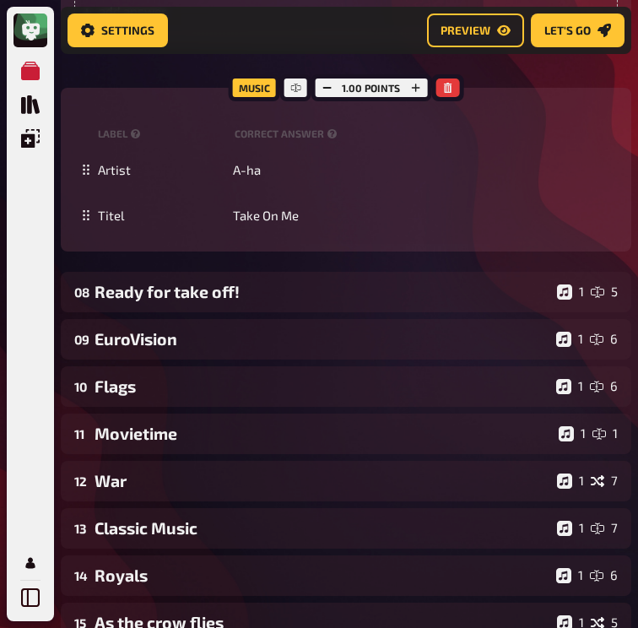
scroll to position [6613, 50]
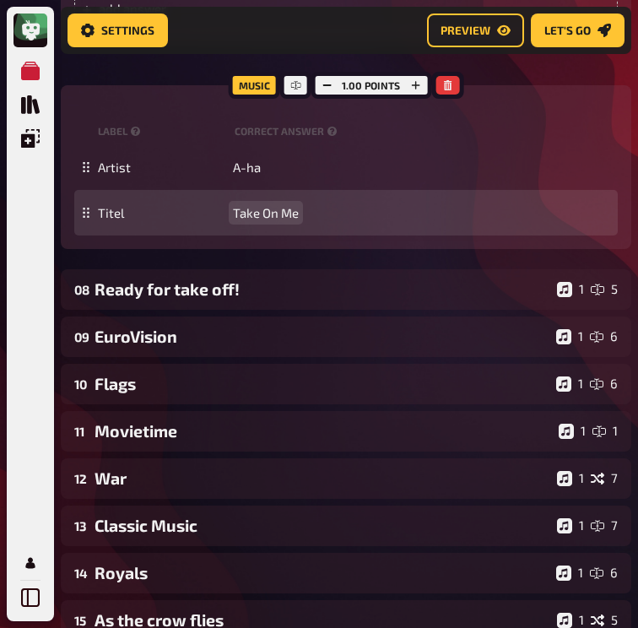
click at [223, 236] on div "Titel Take On Me" at bounding box center [346, 213] width 544 height 46
click at [233, 220] on span "Take On Me" at bounding box center [266, 212] width 66 height 15
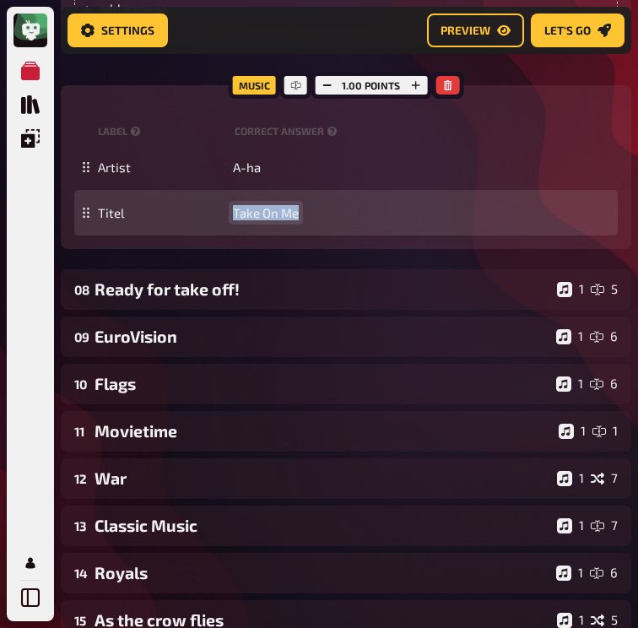
paste span
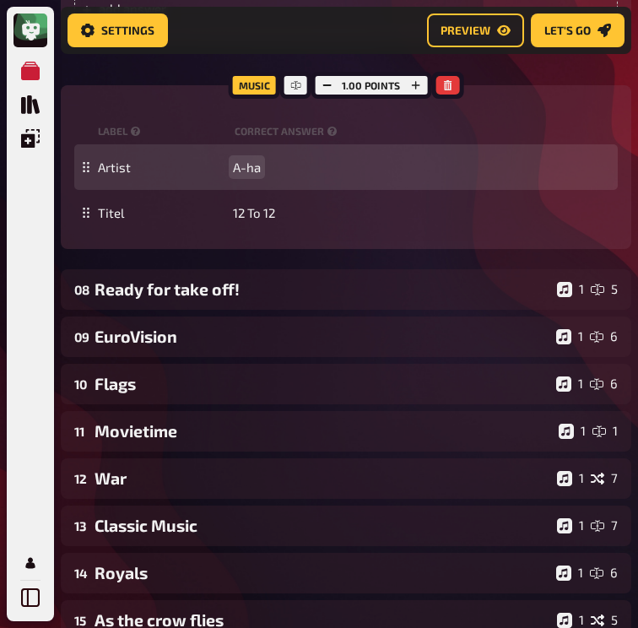
click at [233, 175] on span "A-ha" at bounding box center [247, 167] width 28 height 15
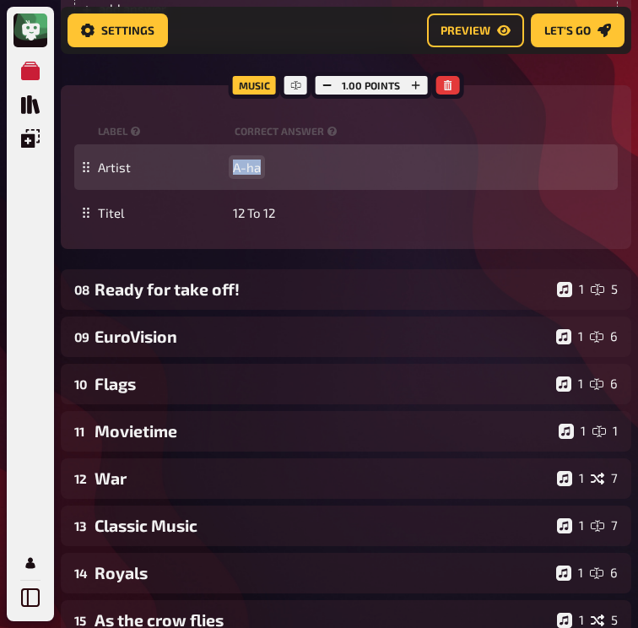
paste span
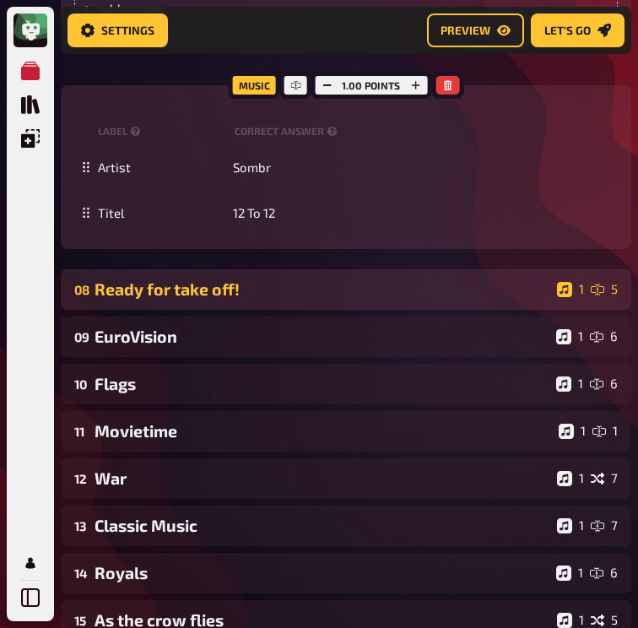
click at [214, 310] on div "08 Ready for take off! 1 5" at bounding box center [346, 289] width 571 height 41
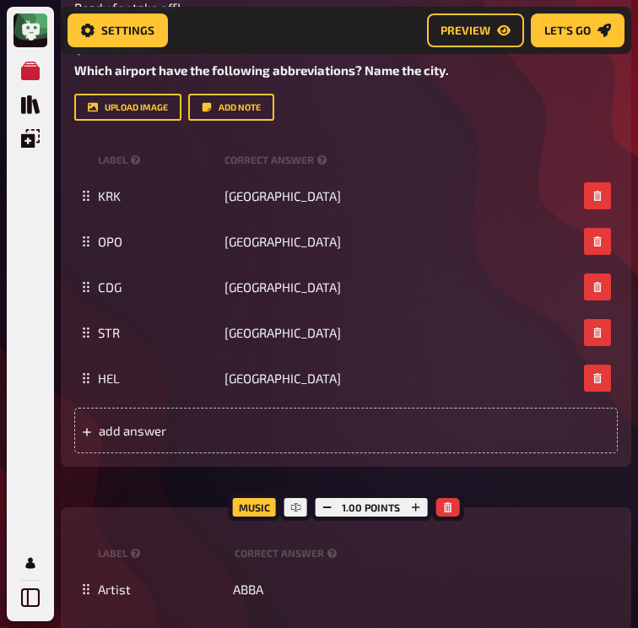
scroll to position [6992, 50]
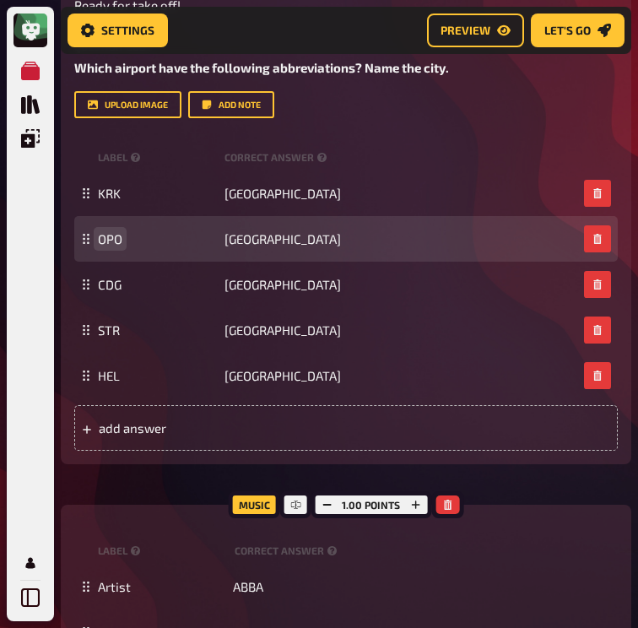
click at [98, 247] on span "OPO" at bounding box center [158, 238] width 120 height 15
click at [98, 247] on span "OPO" at bounding box center [110, 238] width 24 height 15
copy span "OPO"
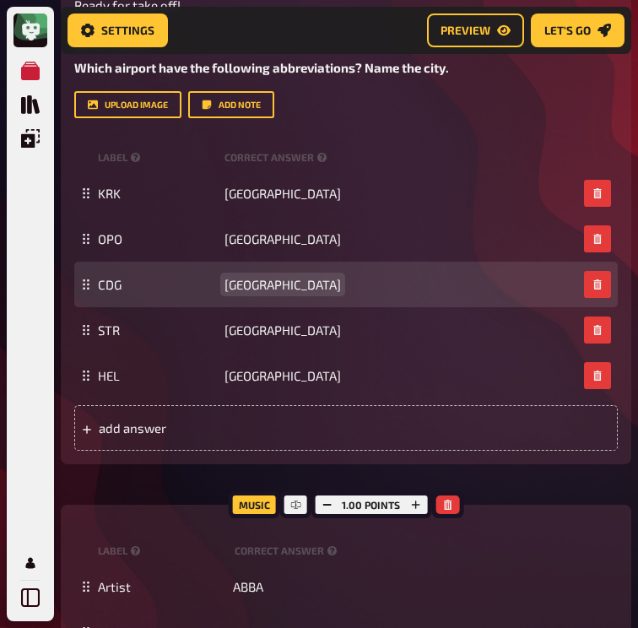
click at [225, 292] on span "Paris" at bounding box center [283, 284] width 117 height 15
click at [98, 292] on span "CDG" at bounding box center [110, 284] width 24 height 15
copy span "CDG"
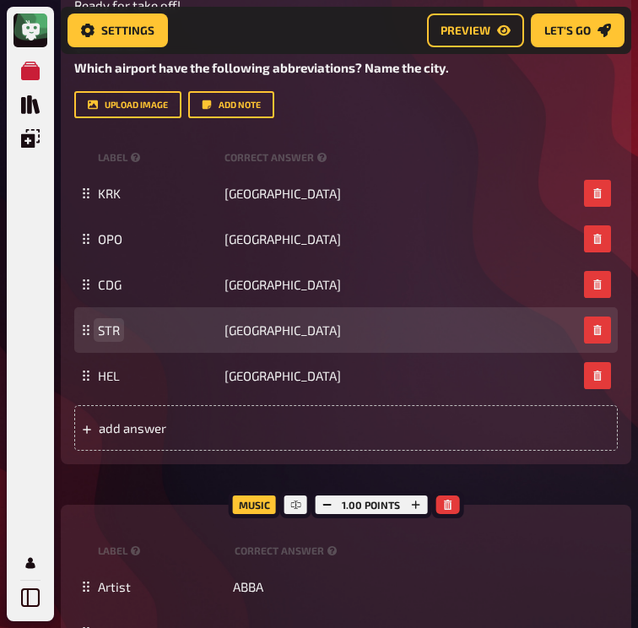
click at [98, 338] on span "STR" at bounding box center [109, 330] width 22 height 15
copy span "STR"
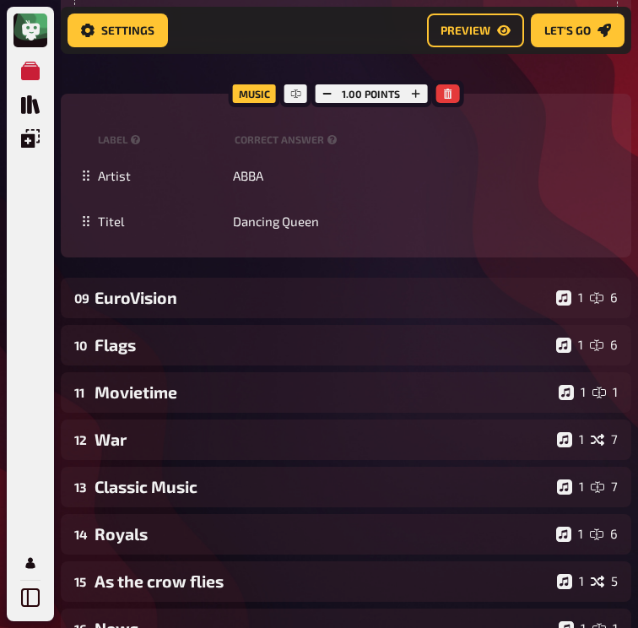
scroll to position [7409, 50]
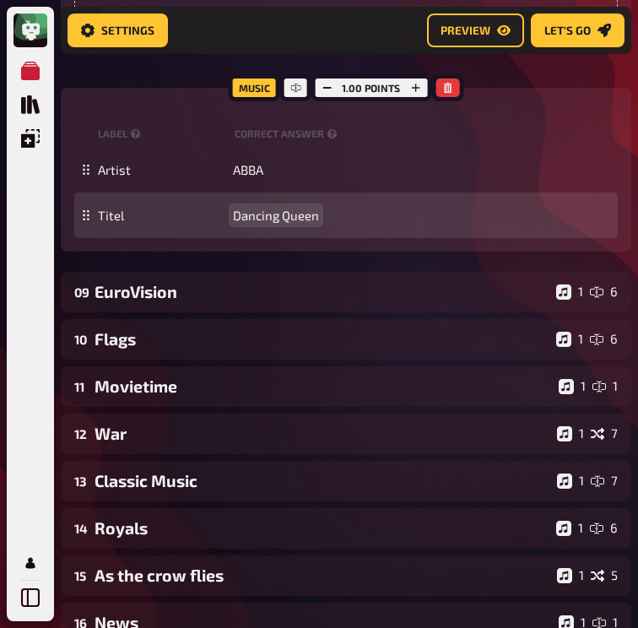
click at [234, 223] on span "Dancing Queen" at bounding box center [276, 215] width 86 height 15
click at [404, 223] on span "Gimme! Gimme! Gimme! (A Man After Midnight)" at bounding box center [367, 215] width 268 height 15
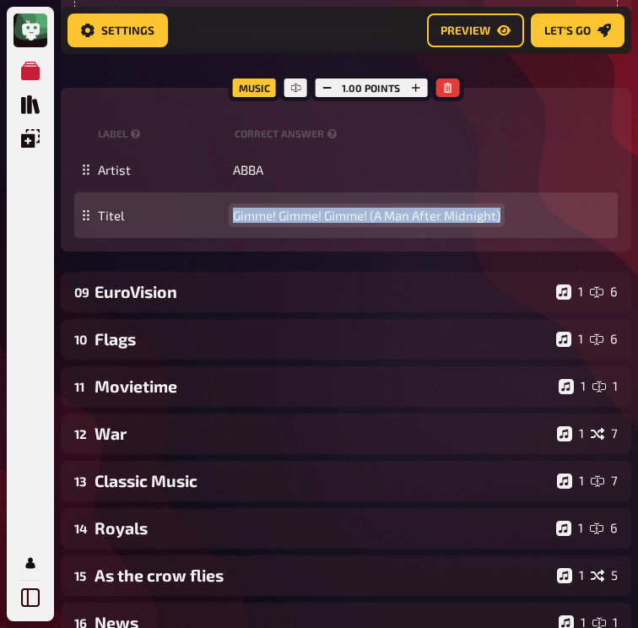
click at [404, 223] on span "Gimme! Gimme! Gimme! (A Man After Midnight)" at bounding box center [367, 215] width 268 height 15
copy span "Gimme! Gimme! Gimme! (A Man After Midnight)"
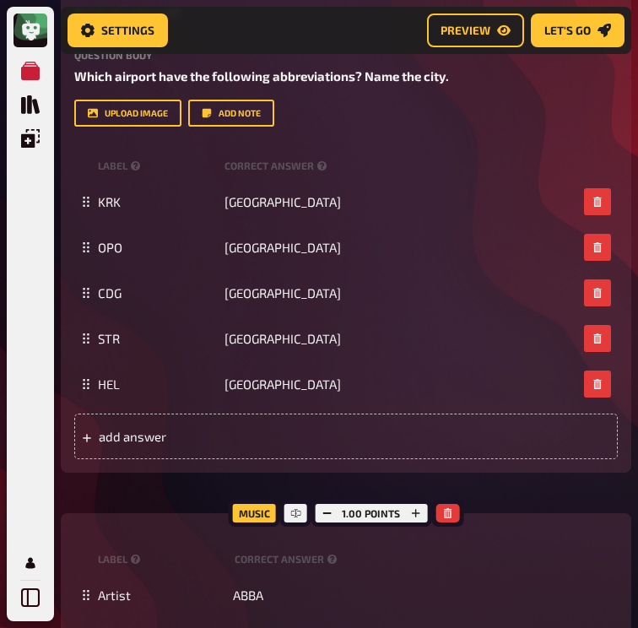
scroll to position [6983, 42]
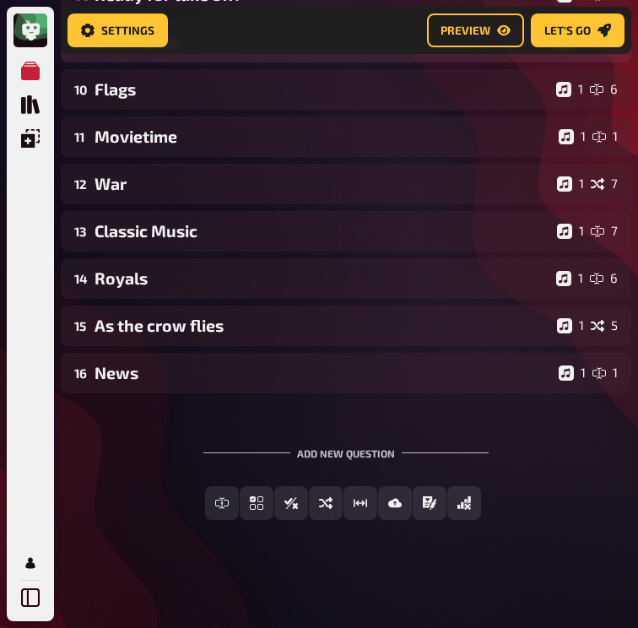
click at [112, 52] on div "EuroVision" at bounding box center [322, 41] width 455 height 19
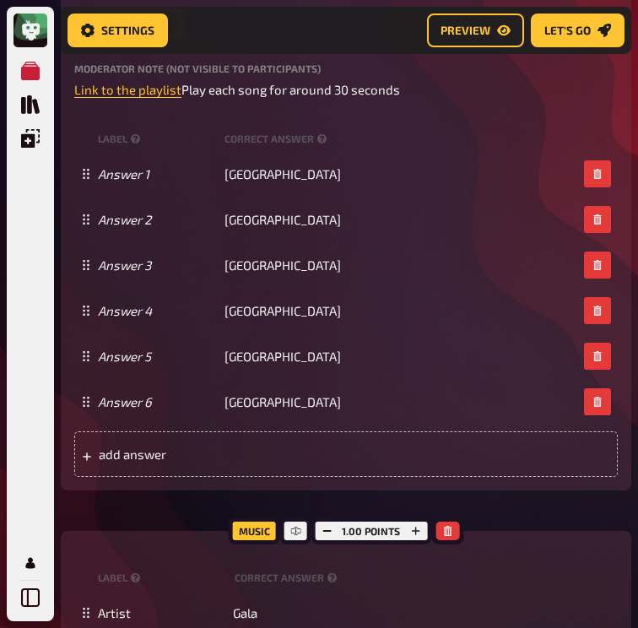
scroll to position [7132, 42]
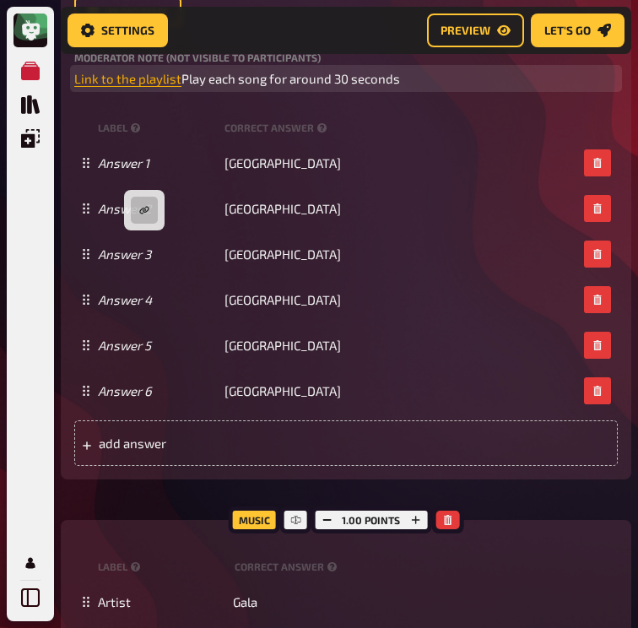
click at [102, 86] on span "Link to the playlist" at bounding box center [127, 78] width 107 height 15
click at [131, 198] on button "button" at bounding box center [144, 210] width 27 height 27
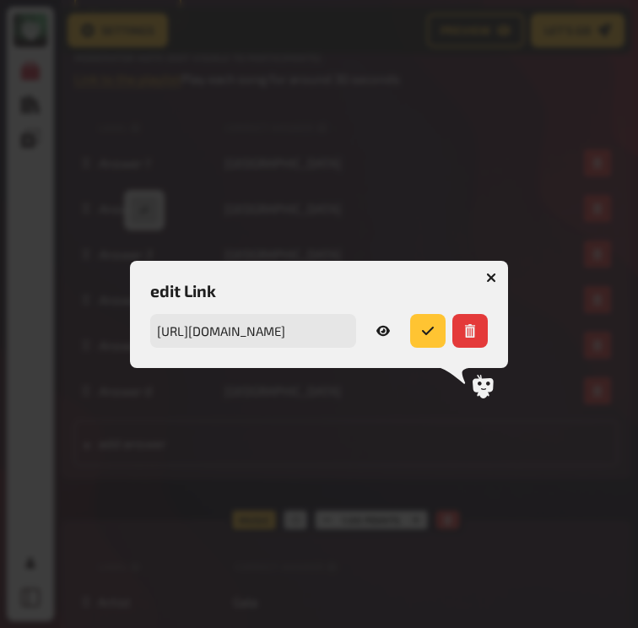
click at [387, 326] on icon "button" at bounding box center [384, 331] width 14 height 14
click at [491, 278] on icon "button" at bounding box center [492, 277] width 16 height 16
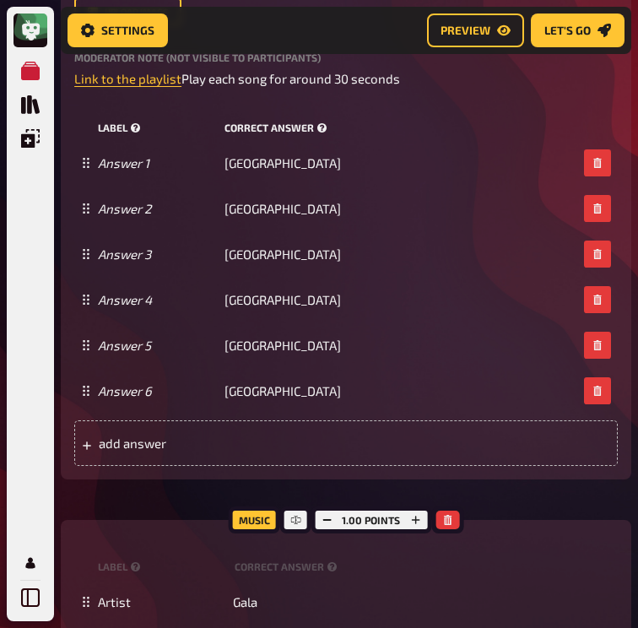
scroll to position [7150, 42]
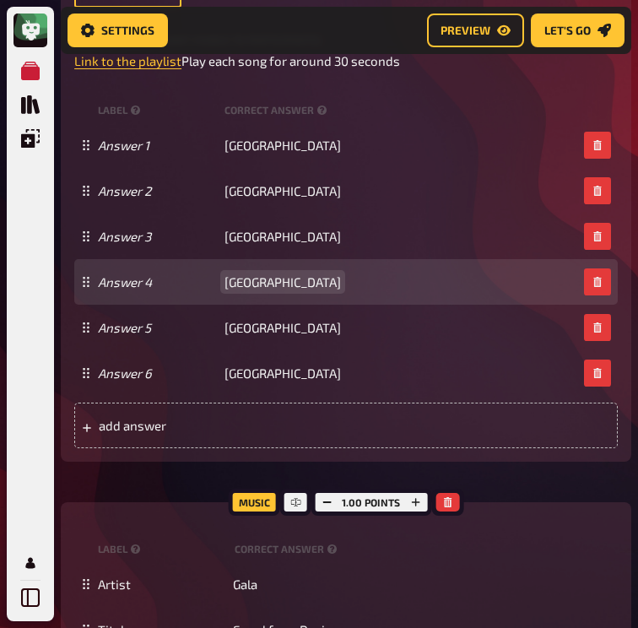
click at [225, 290] on span "Norway" at bounding box center [283, 281] width 117 height 15
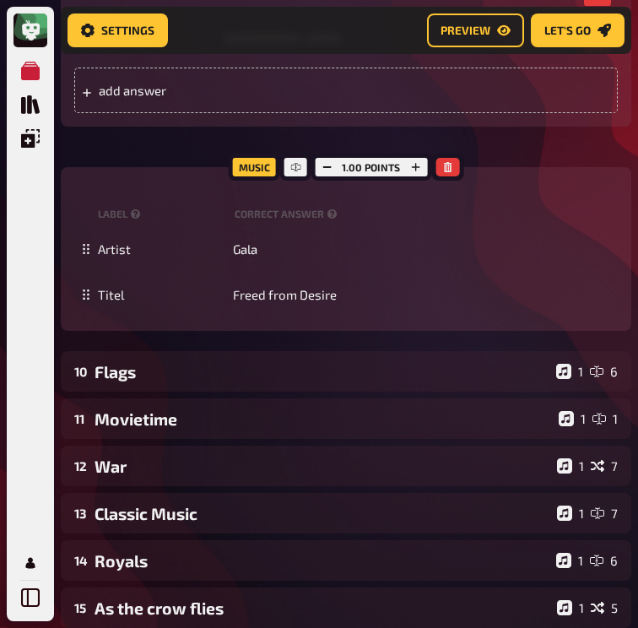
scroll to position [7486, 42]
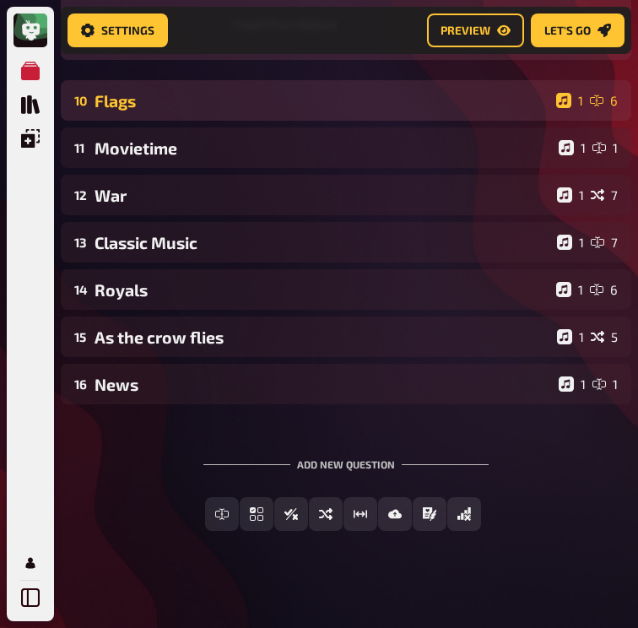
click at [277, 121] on div "10 Flags 1 6" at bounding box center [346, 100] width 571 height 41
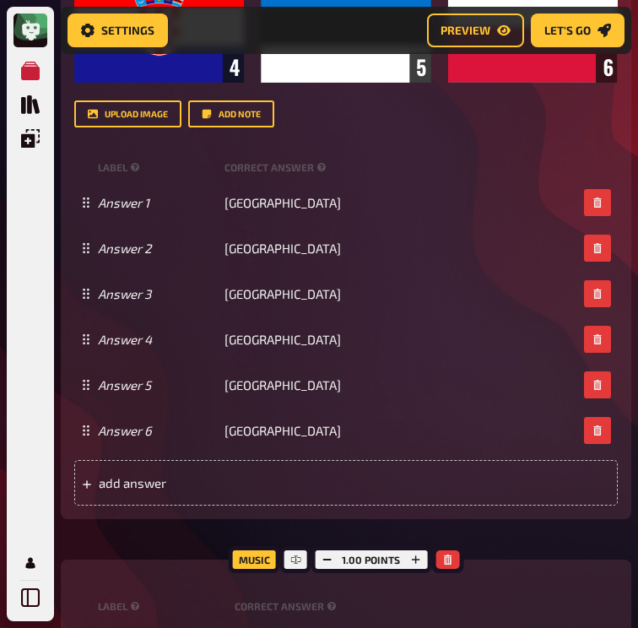
scroll to position [8196, 44]
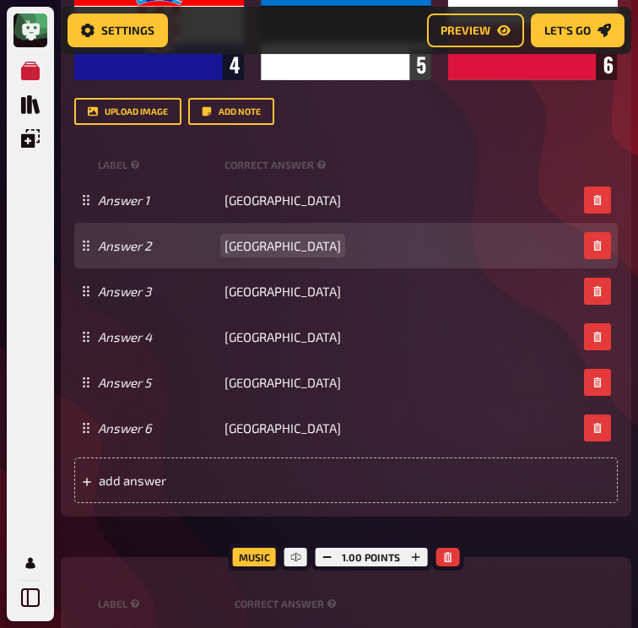
click at [225, 253] on span "Slovenia" at bounding box center [283, 245] width 117 height 15
copy span "Slovenia"
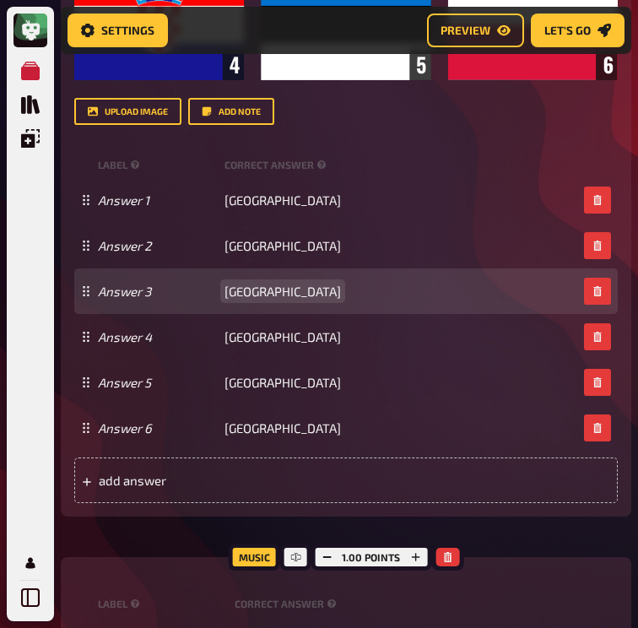
click at [225, 299] on span "Slovakia" at bounding box center [283, 291] width 117 height 15
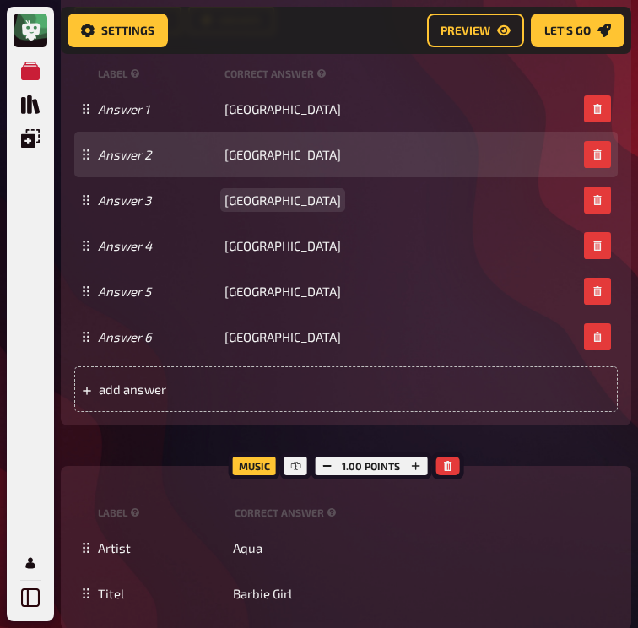
scroll to position [8289, 44]
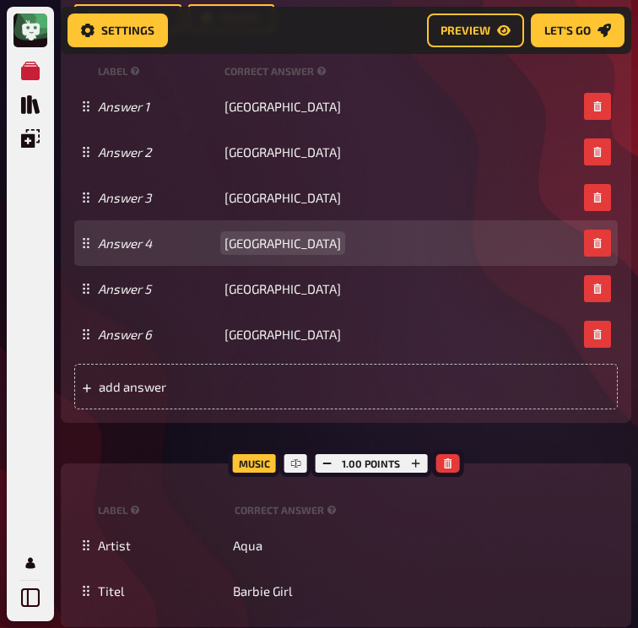
click at [225, 251] on span "Croatia" at bounding box center [283, 243] width 117 height 15
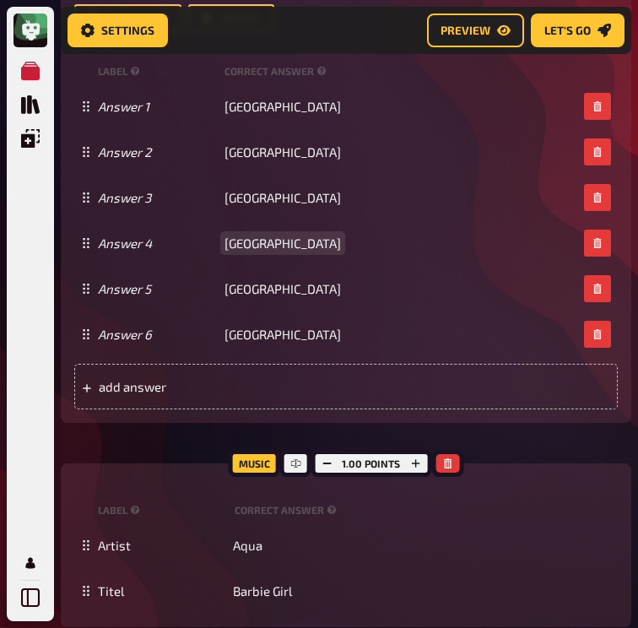
scroll to position [8271, 44]
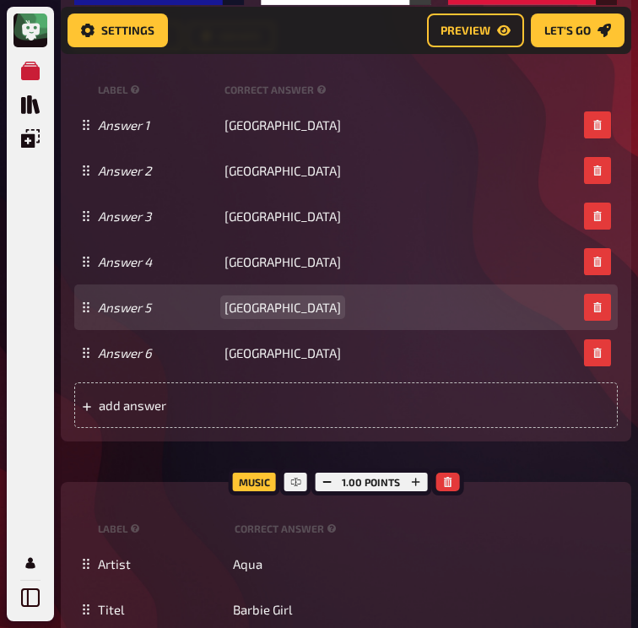
click at [225, 315] on span "Estonia" at bounding box center [283, 307] width 117 height 15
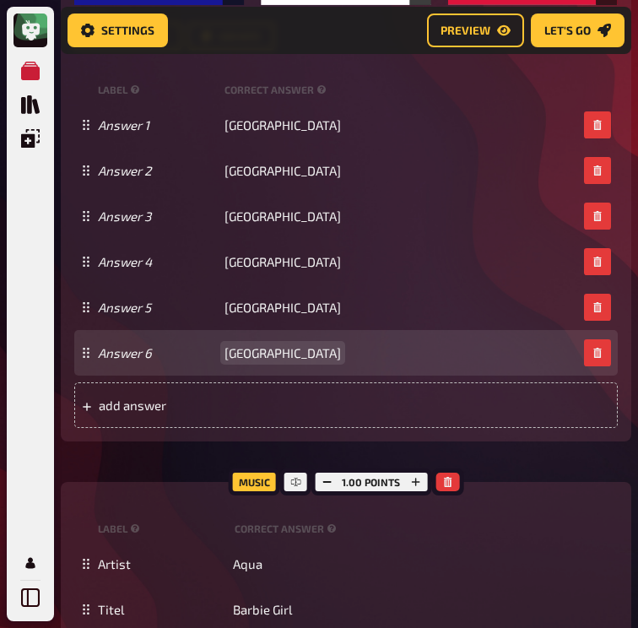
click at [225, 361] on span "Poland" at bounding box center [283, 352] width 117 height 15
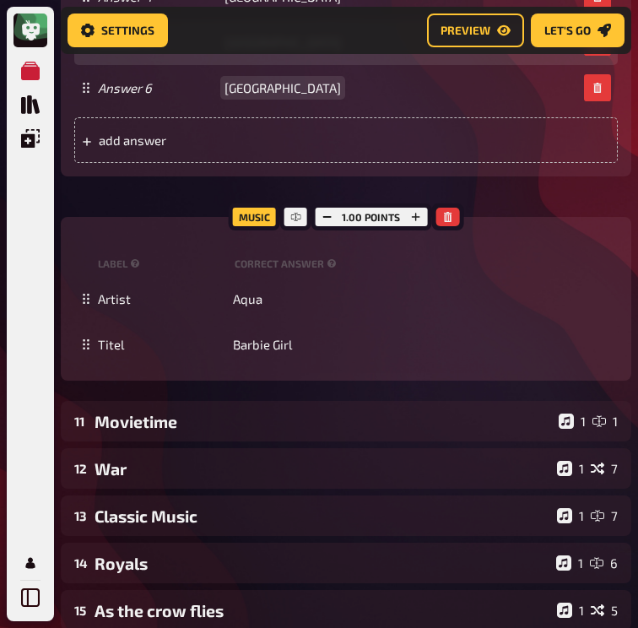
scroll to position [8537, 44]
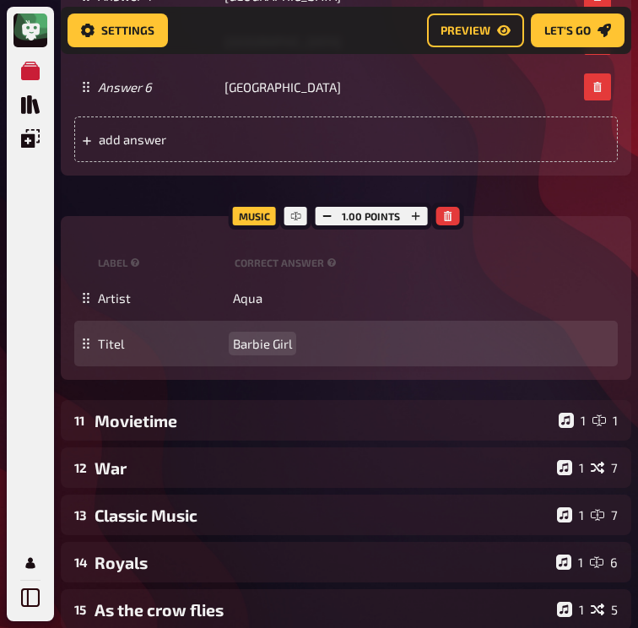
click at [237, 366] on div "Titel Barbie Girl" at bounding box center [346, 344] width 544 height 46
click at [233, 351] on span "Barbie Girl" at bounding box center [262, 343] width 59 height 15
paste span
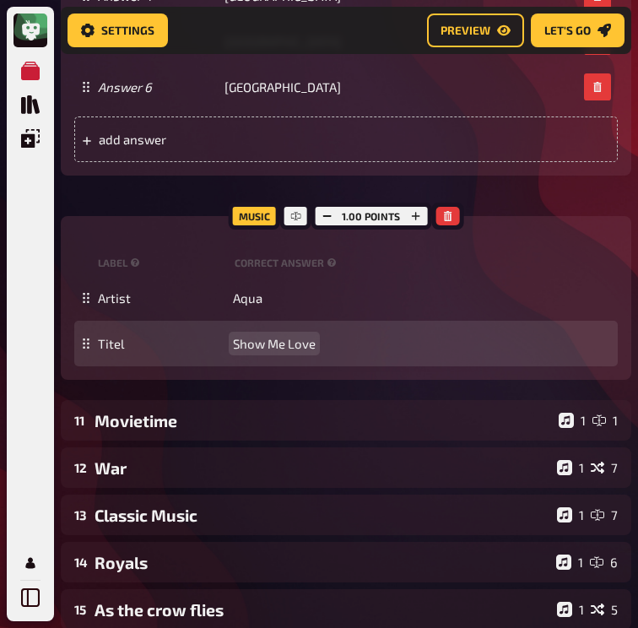
click at [233, 351] on span "Show Me Love" at bounding box center [274, 343] width 83 height 15
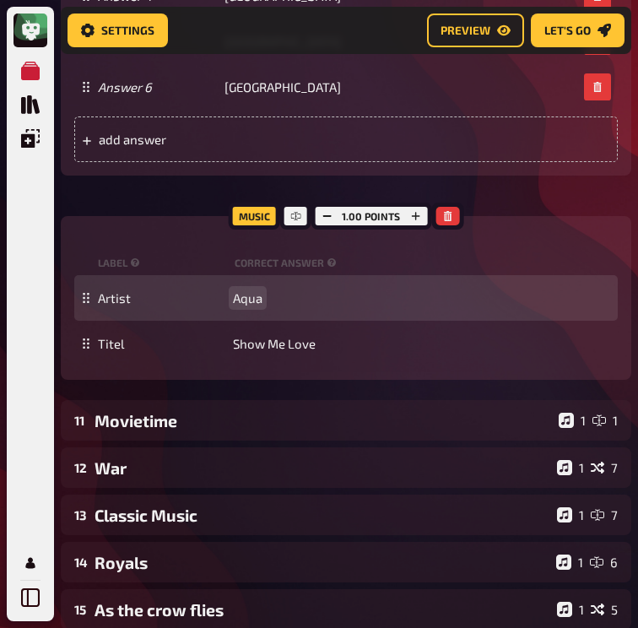
click at [233, 306] on span "Aqua" at bounding box center [248, 297] width 30 height 15
paste span
click at [270, 306] on span "Wizthemc & Bees & Honey" at bounding box center [310, 297] width 154 height 15
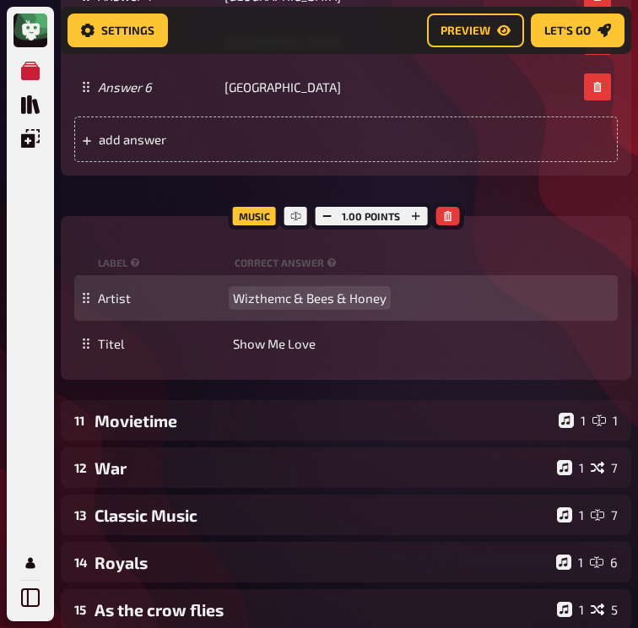
click at [270, 306] on span "Wizthemc & Bees & Honey" at bounding box center [310, 297] width 154 height 15
click at [279, 306] on span "Wizthemc & Bees & Honey" at bounding box center [310, 297] width 154 height 15
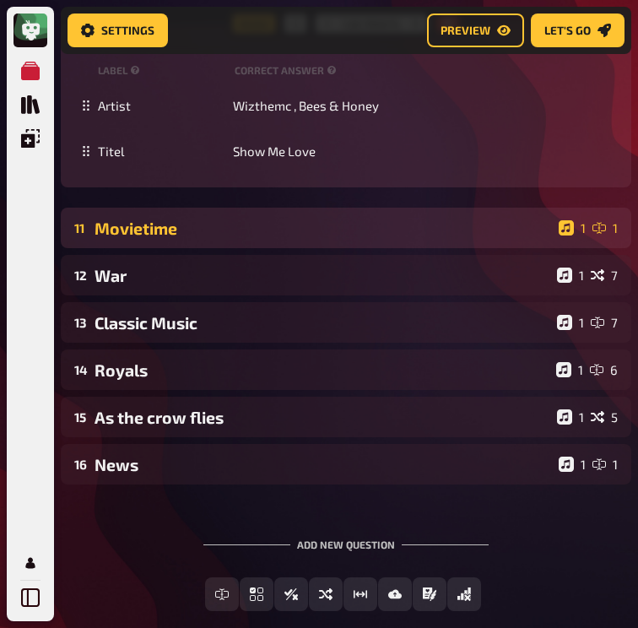
click at [230, 238] on div "Movietime" at bounding box center [324, 228] width 458 height 19
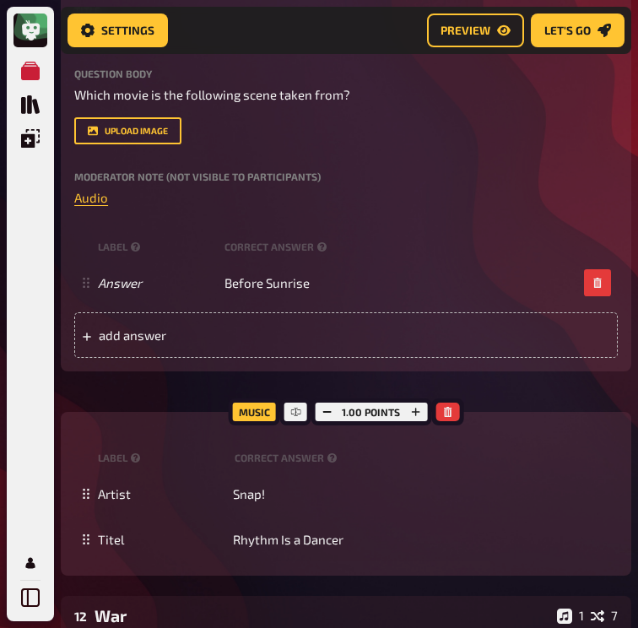
scroll to position [9044, 44]
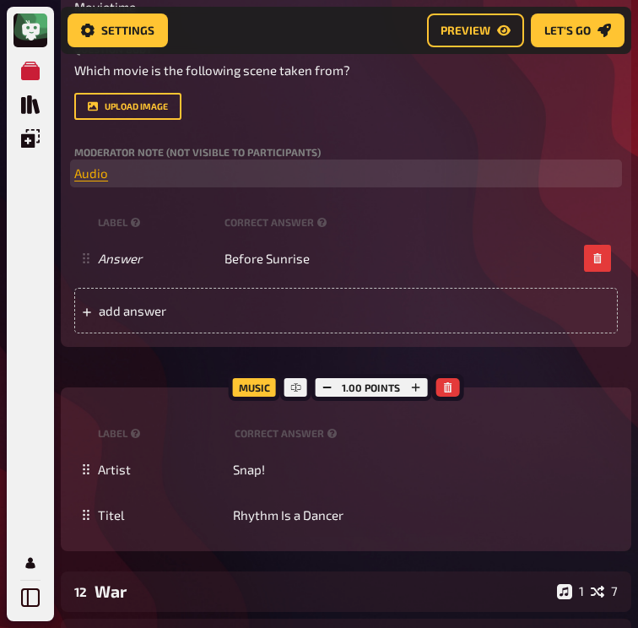
click at [74, 181] on span "Audio" at bounding box center [91, 172] width 34 height 15
click at [92, 371] on icon "button" at bounding box center [97, 367] width 10 height 10
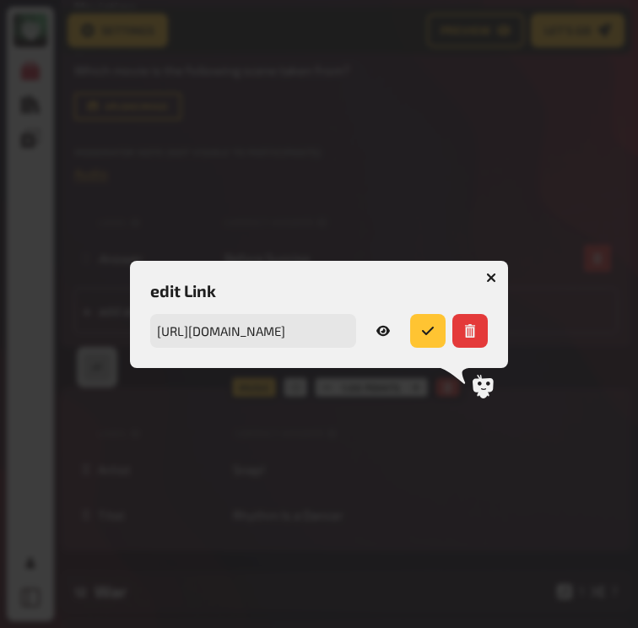
click at [395, 328] on button "button" at bounding box center [383, 331] width 41 height 34
click at [491, 279] on icon "button" at bounding box center [491, 278] width 10 height 10
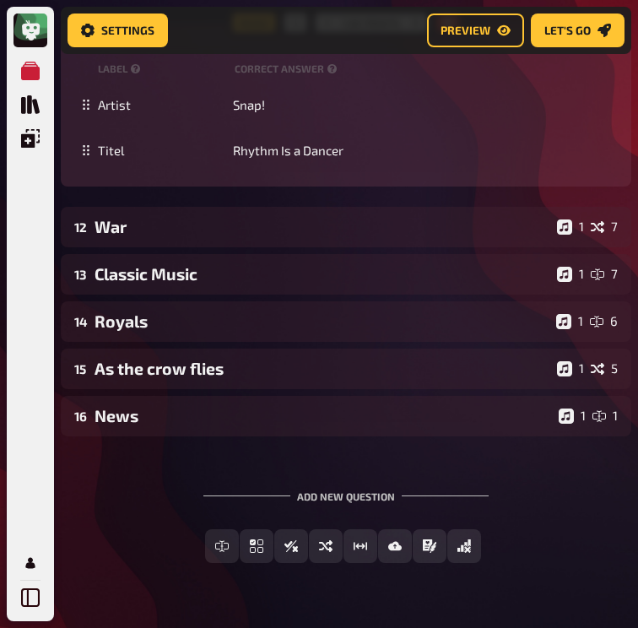
scroll to position [9442, 44]
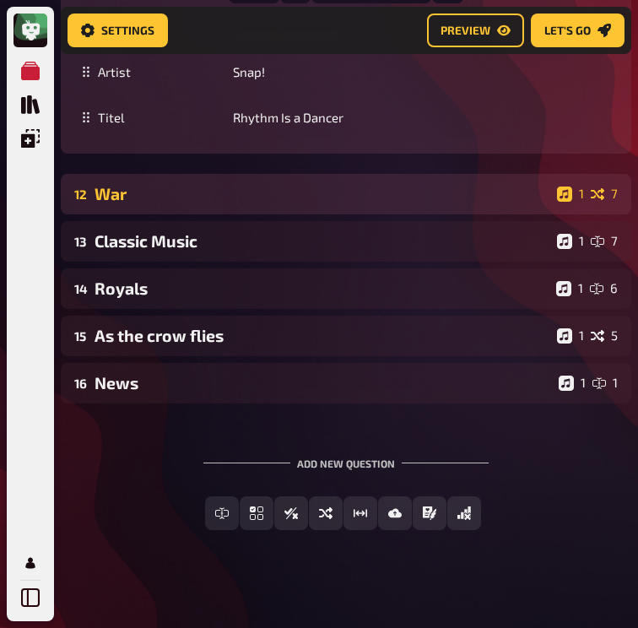
click at [218, 203] on div "War" at bounding box center [323, 193] width 456 height 19
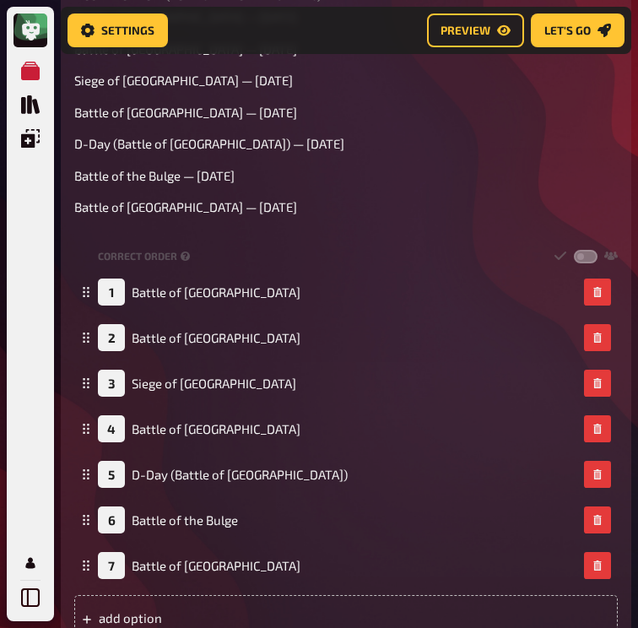
scroll to position [9899, 44]
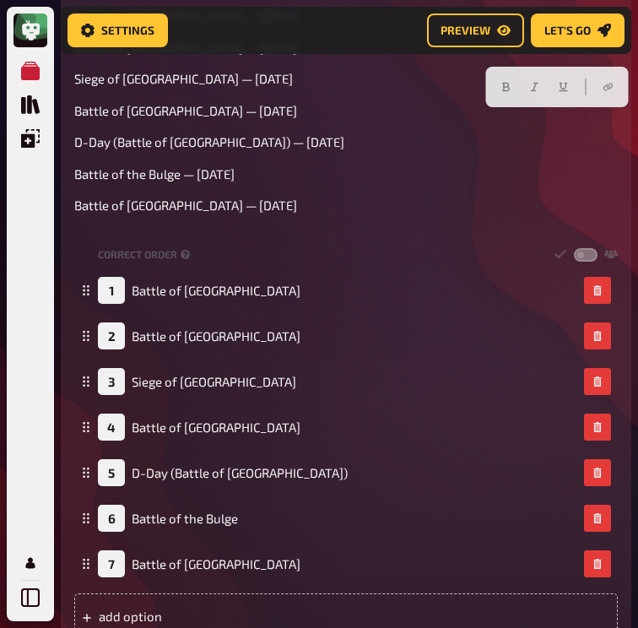
drag, startPoint x: 546, startPoint y: 120, endPoint x: 581, endPoint y: 117, distance: 34.7
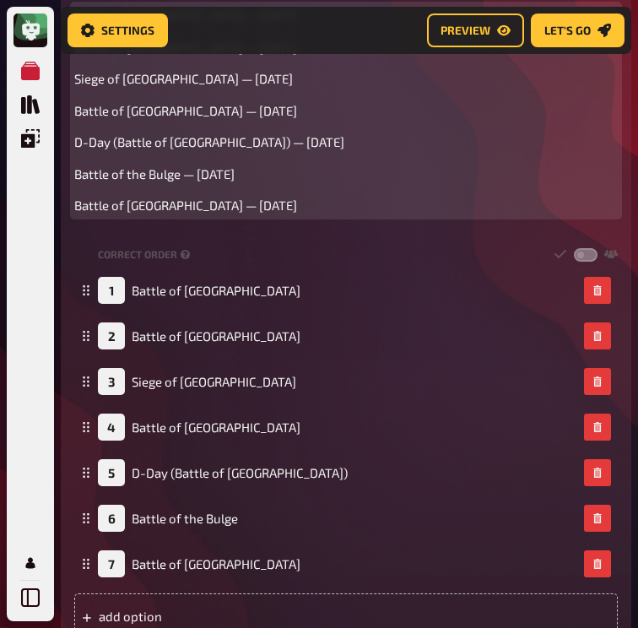
click at [205, 215] on div "Battle of France — May 1940 Battle of Britain — July 1940 Siege of Leningrad — …" at bounding box center [346, 110] width 544 height 209
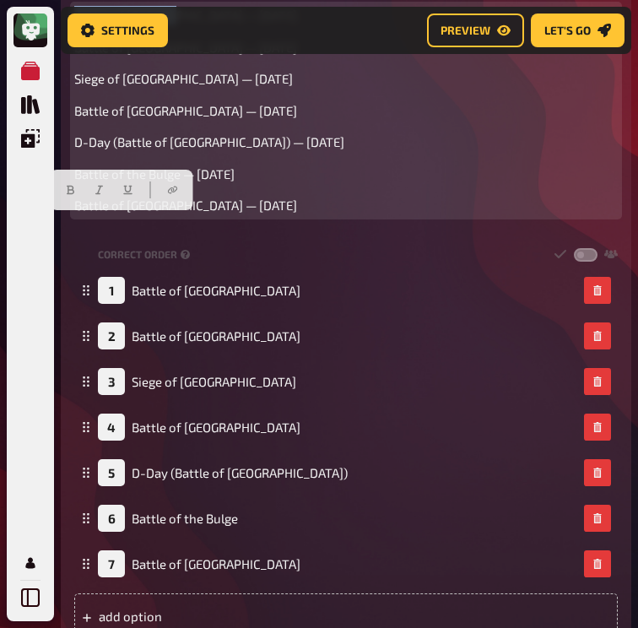
drag, startPoint x: 124, startPoint y: 224, endPoint x: 25, endPoint y: 220, distance: 98.9
click at [61, 220] on div "Trivia 3.00 points Title War Question body Put these major World War II battles…" at bounding box center [346, 211] width 571 height 882
click at [165, 89] on p "Siege of Leningrad — September 1941" at bounding box center [346, 78] width 544 height 19
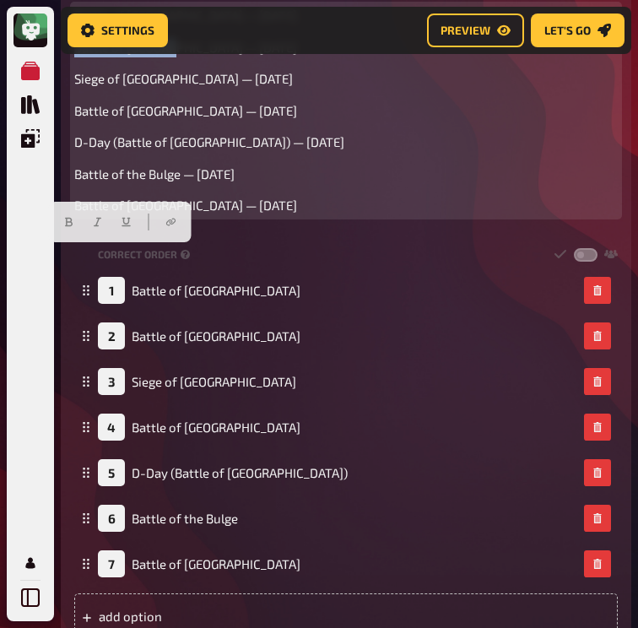
drag, startPoint x: 30, startPoint y: 252, endPoint x: 120, endPoint y: 254, distance: 89.5
click at [120, 55] on span "Battle of Britain — July 1940" at bounding box center [185, 47] width 223 height 15
click at [155, 215] on div "Battle of France — May 1940 Battle of Britain — July 1940 Siege of Leningrad — …" at bounding box center [346, 110] width 544 height 209
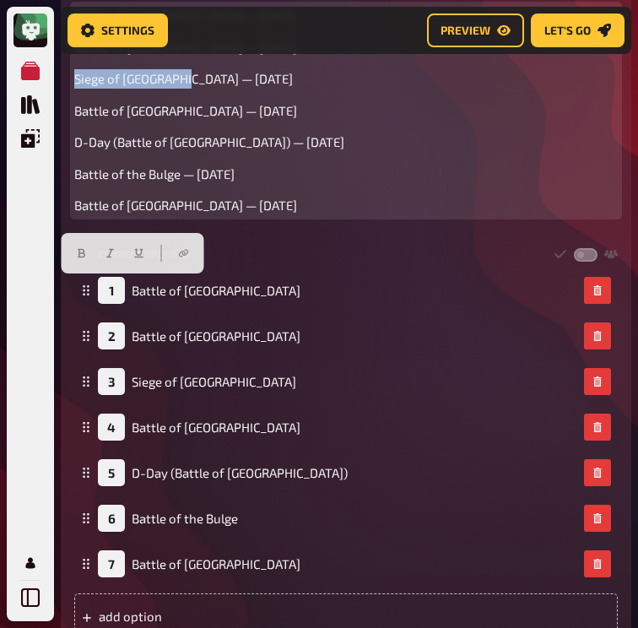
drag, startPoint x: 138, startPoint y: 289, endPoint x: 27, endPoint y: 286, distance: 111.5
click at [61, 286] on div "Trivia 3.00 points Title War Question body Put these major World War II battles…" at bounding box center [346, 211] width 571 height 882
click at [149, 184] on p "Battle of the Bulge — December 1944" at bounding box center [346, 174] width 544 height 19
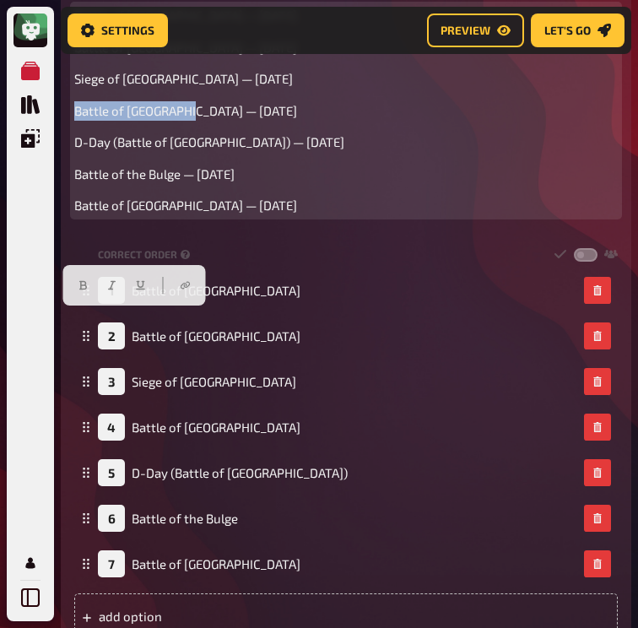
drag, startPoint x: 142, startPoint y: 317, endPoint x: 21, endPoint y: 317, distance: 120.7
click at [61, 317] on div "Trivia 3.00 points Title War Question body Put these major World War II battles…" at bounding box center [346, 211] width 571 height 882
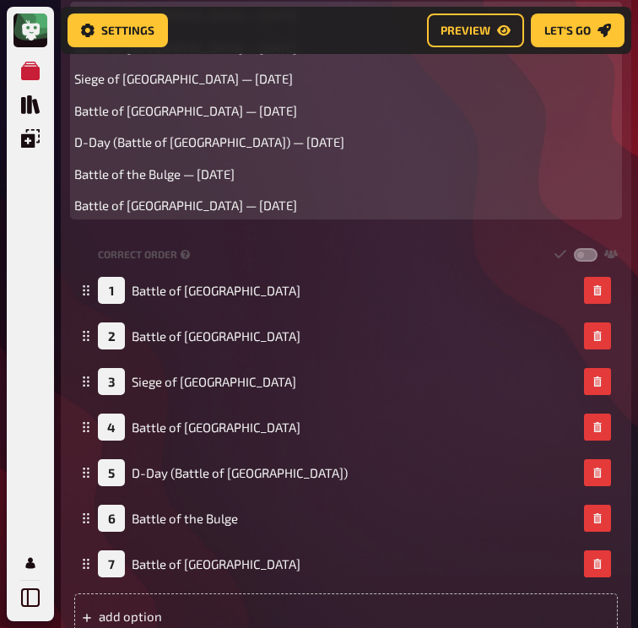
click at [130, 182] on span "Battle of the Bulge — December 1944" at bounding box center [154, 173] width 160 height 15
click at [184, 118] on span "Battle of Stalingrad — August 1942" at bounding box center [185, 110] width 223 height 15
click at [228, 149] on span "D-Day (Battle of Normandy) — June 1944" at bounding box center [209, 141] width 270 height 15
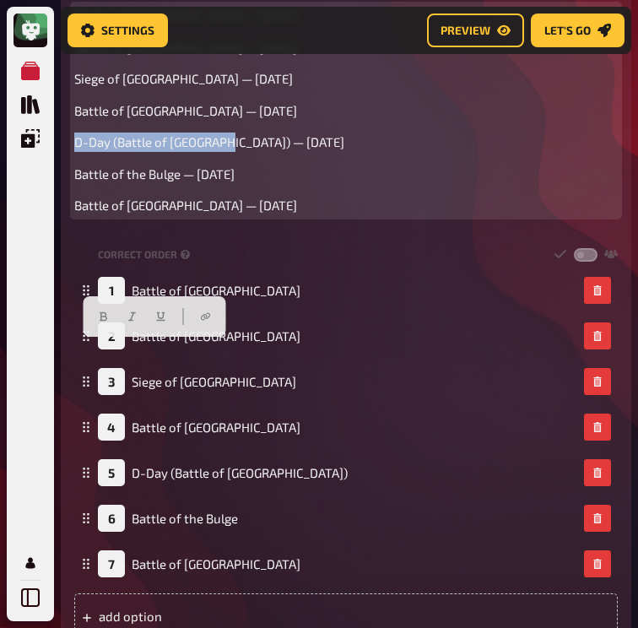
drag, startPoint x: 31, startPoint y: 349, endPoint x: 191, endPoint y: 346, distance: 159.6
click at [191, 149] on span "D-Day (Battle of Normandy) — June 1944" at bounding box center [209, 141] width 270 height 15
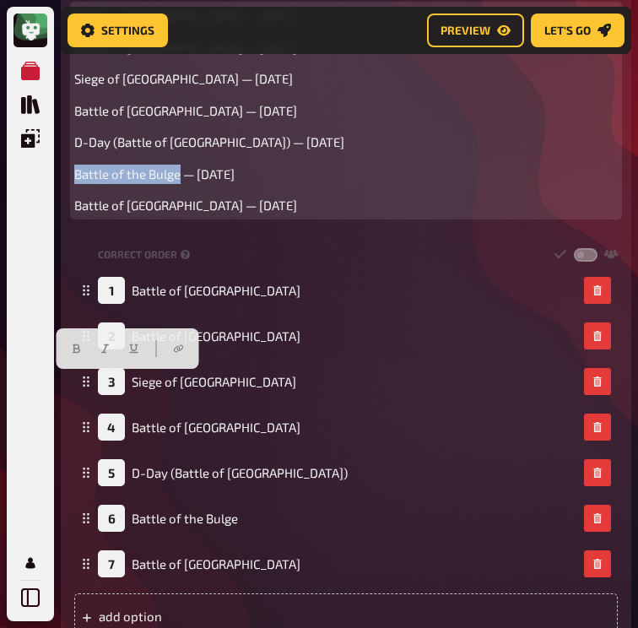
drag, startPoint x: 138, startPoint y: 380, endPoint x: 20, endPoint y: 381, distance: 117.4
click at [61, 380] on div "Trivia 3.00 points Title War Question body Put these major World War II battles…" at bounding box center [346, 211] width 571 height 882
click at [119, 213] on span "Battle of Berlin — April 1945" at bounding box center [185, 205] width 223 height 15
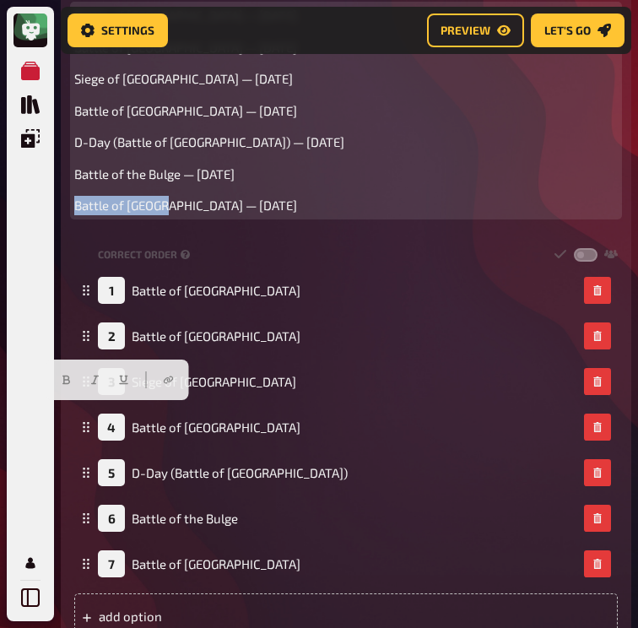
drag, startPoint x: 116, startPoint y: 413, endPoint x: 25, endPoint y: 409, distance: 90.4
click at [61, 409] on div "Trivia 3.00 points Title War Question body Put these major World War II battles…" at bounding box center [346, 211] width 571 height 882
click at [233, 215] on div "Battle of France — May 1940 Battle of Britain — July 1940 Siege of Leningrad — …" at bounding box center [346, 110] width 544 height 209
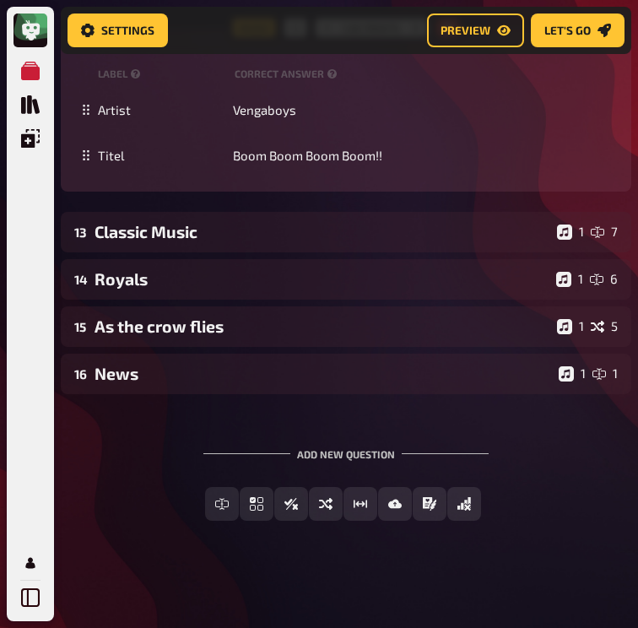
scroll to position [10582, 45]
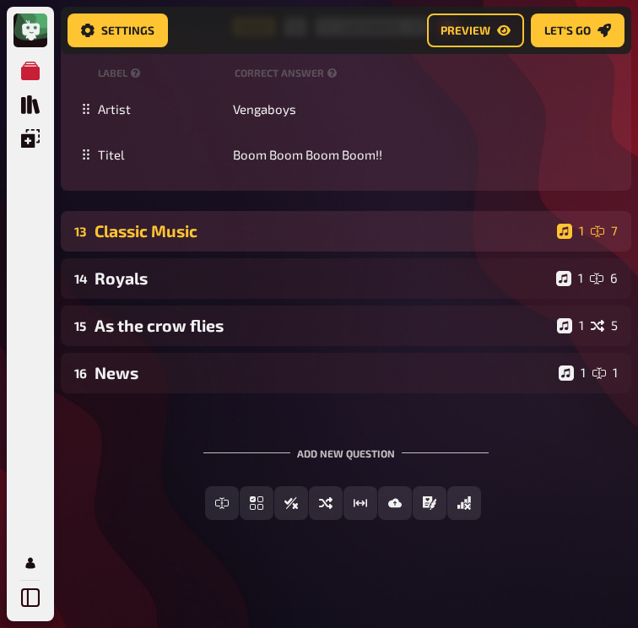
click at [239, 241] on div "Classic Music" at bounding box center [323, 230] width 456 height 19
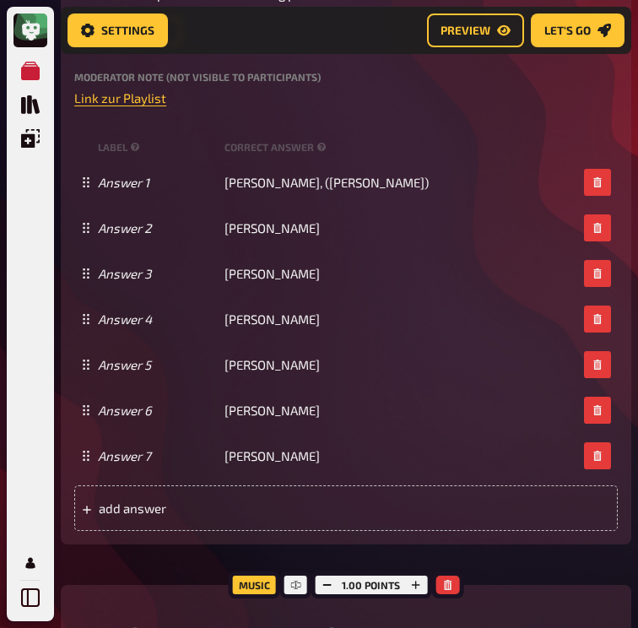
scroll to position [10979, 45]
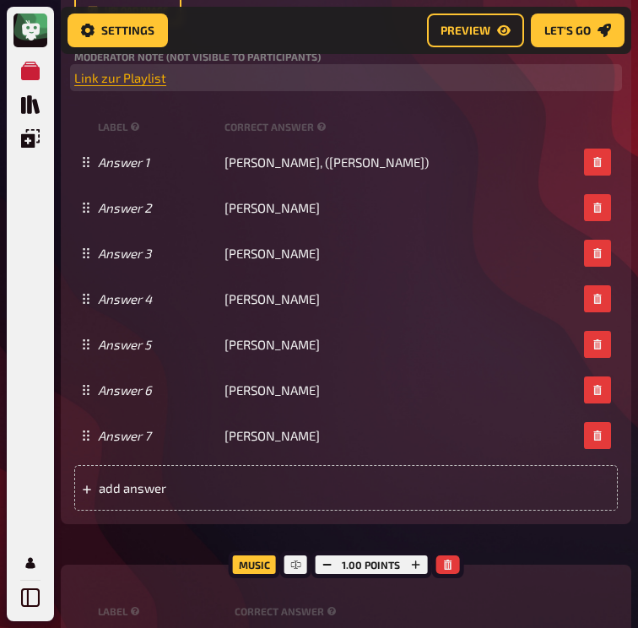
click at [74, 85] on span "Link zur Playlist" at bounding box center [120, 77] width 92 height 15
click at [114, 252] on icon "button" at bounding box center [119, 252] width 10 height 10
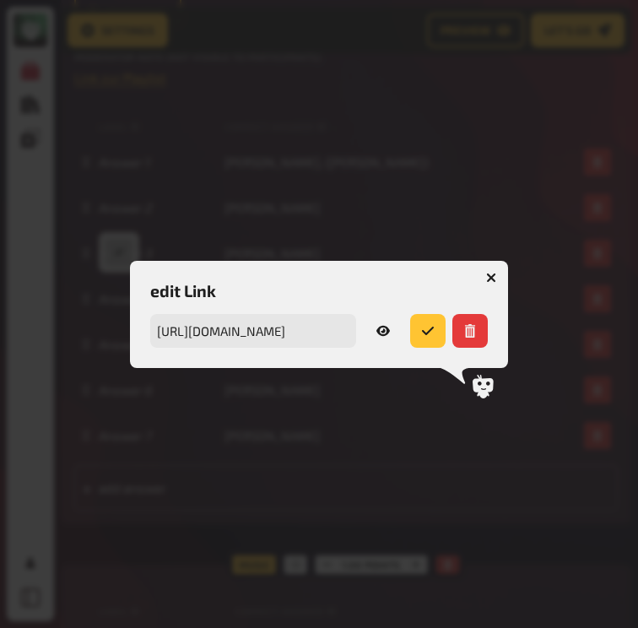
click at [383, 337] on icon "button" at bounding box center [384, 331] width 14 height 14
click at [493, 273] on icon "button" at bounding box center [491, 278] width 10 height 10
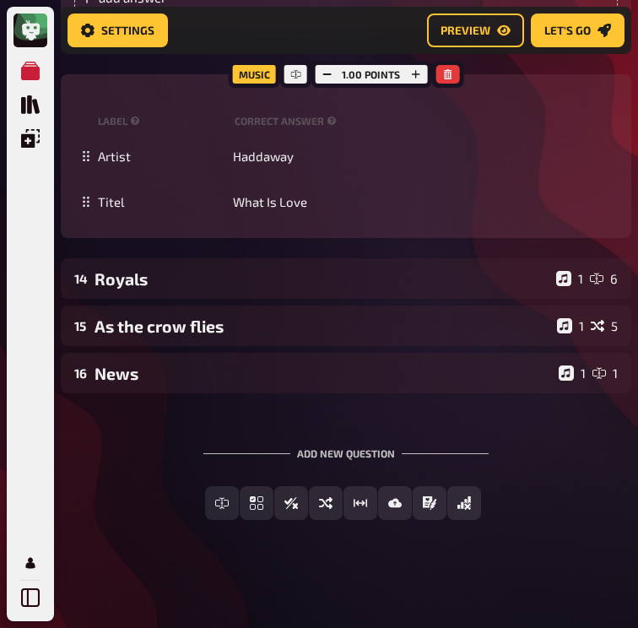
scroll to position [11587, 45]
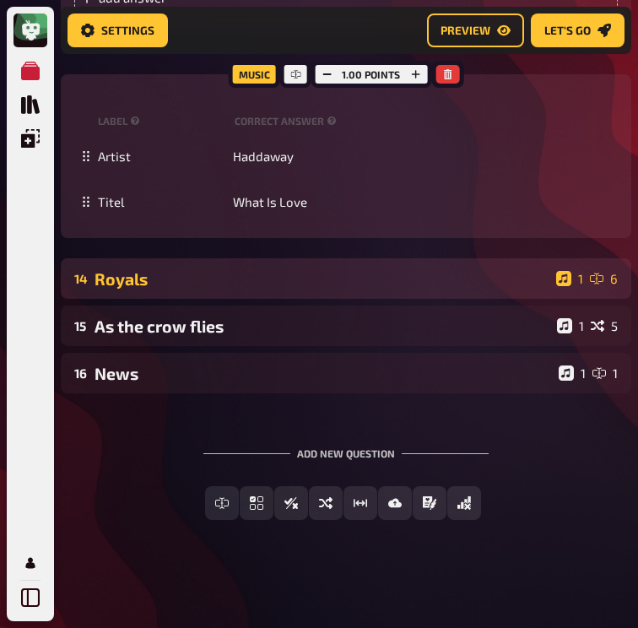
click at [247, 289] on div "Royals" at bounding box center [322, 278] width 455 height 19
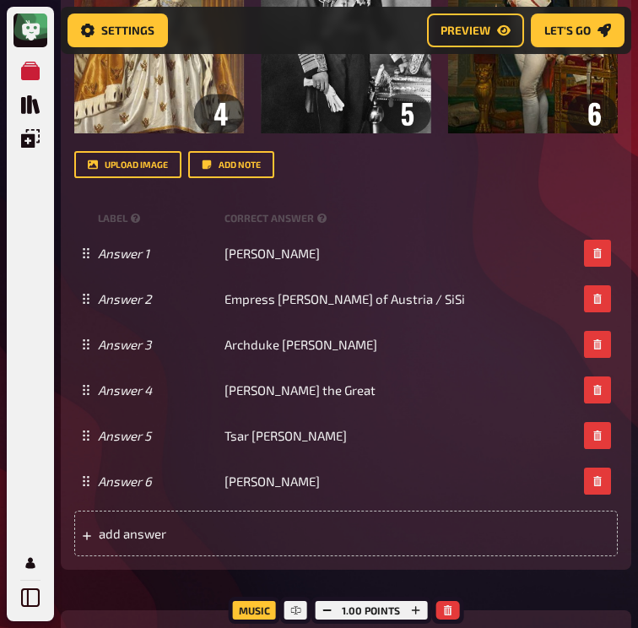
scroll to position [12304, 40]
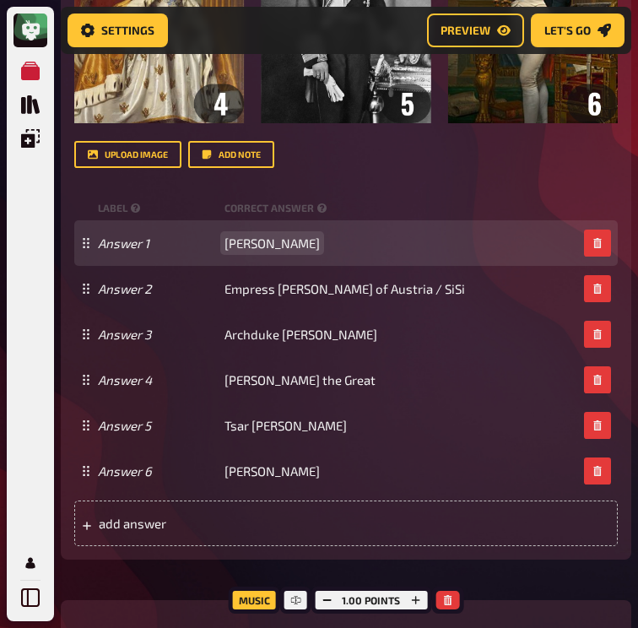
click at [241, 251] on span "Queen Victoria" at bounding box center [272, 243] width 95 height 15
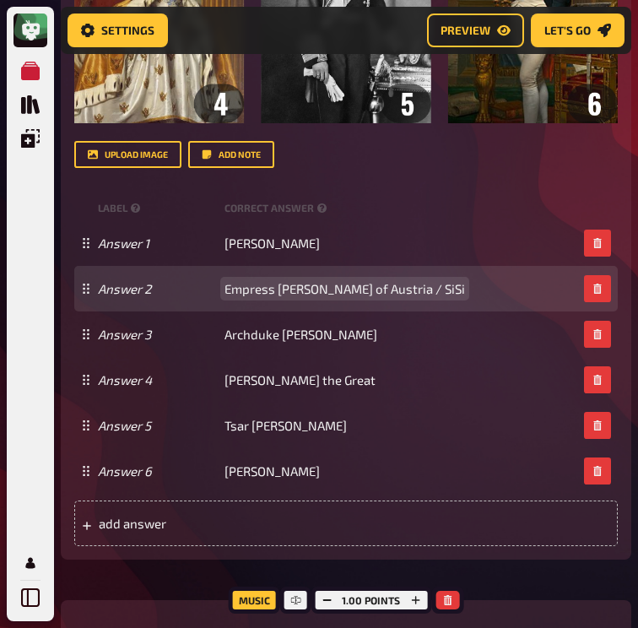
click at [262, 296] on span "Empress Elisabeth of Austria / SiSi" at bounding box center [345, 288] width 241 height 15
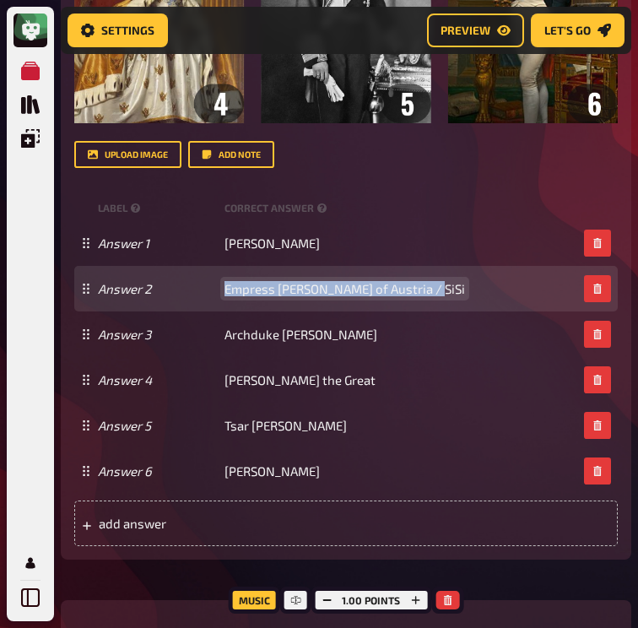
click at [262, 296] on span "Empress Elisabeth of Austria / SiSi" at bounding box center [345, 288] width 241 height 15
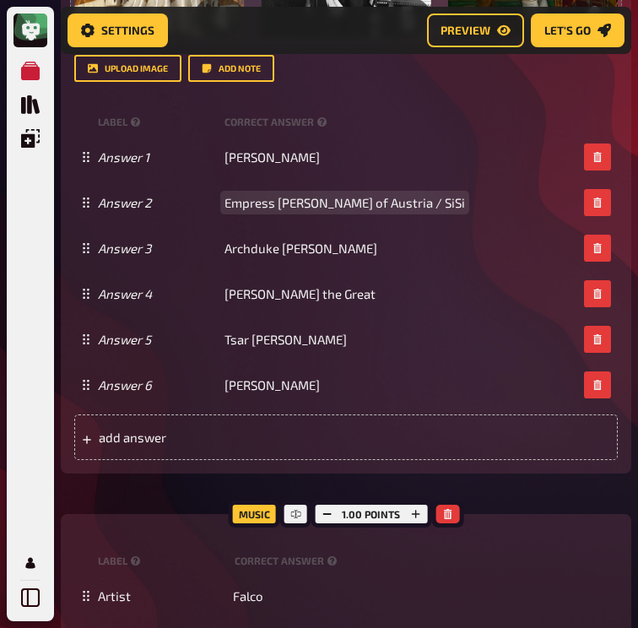
scroll to position [12426, 40]
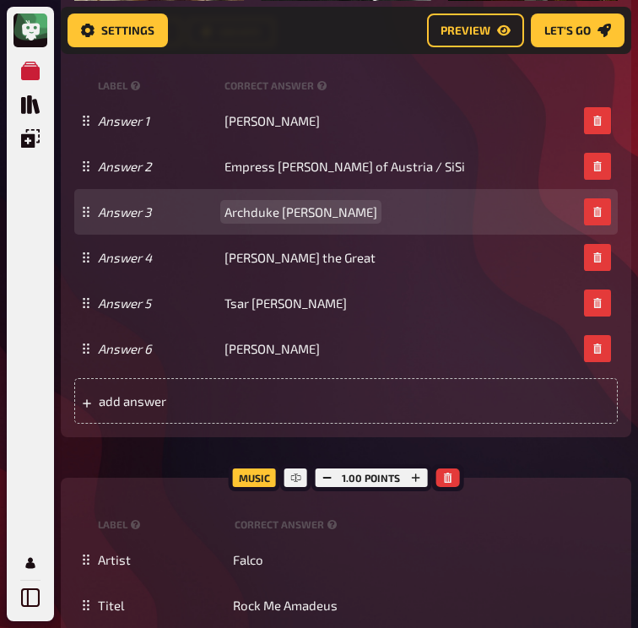
click at [266, 220] on span "Archduke Franz Ferdinand" at bounding box center [301, 211] width 153 height 15
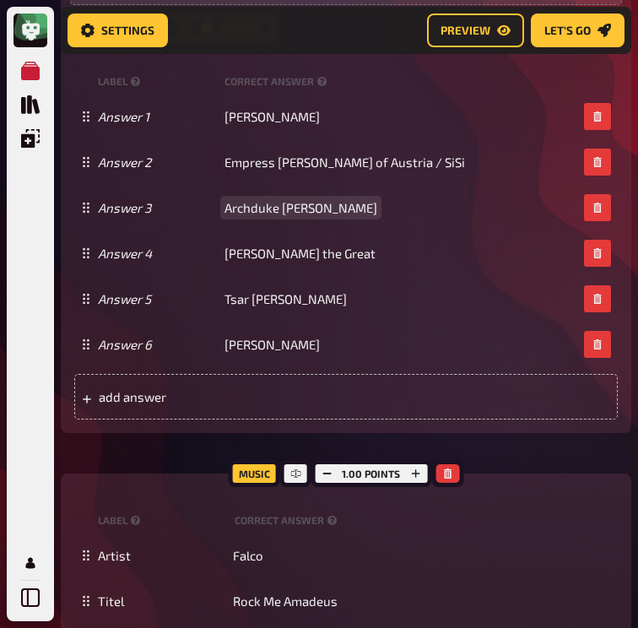
scroll to position [12448, 40]
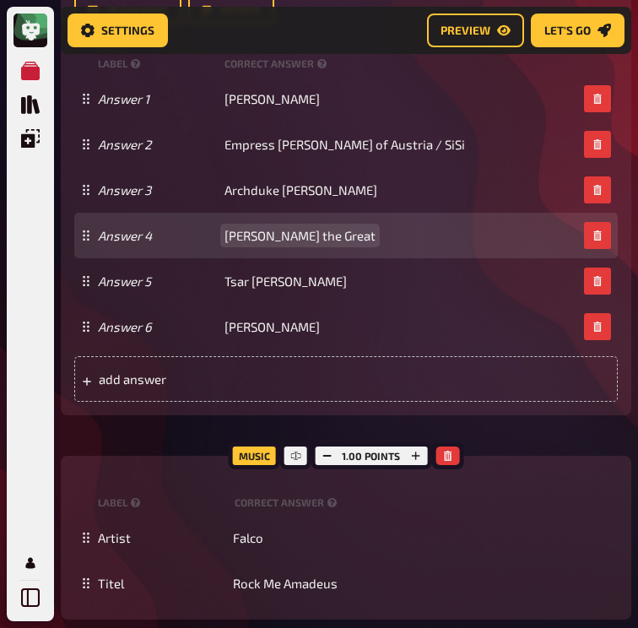
click at [251, 243] on span "Catherine the Great" at bounding box center [300, 235] width 151 height 15
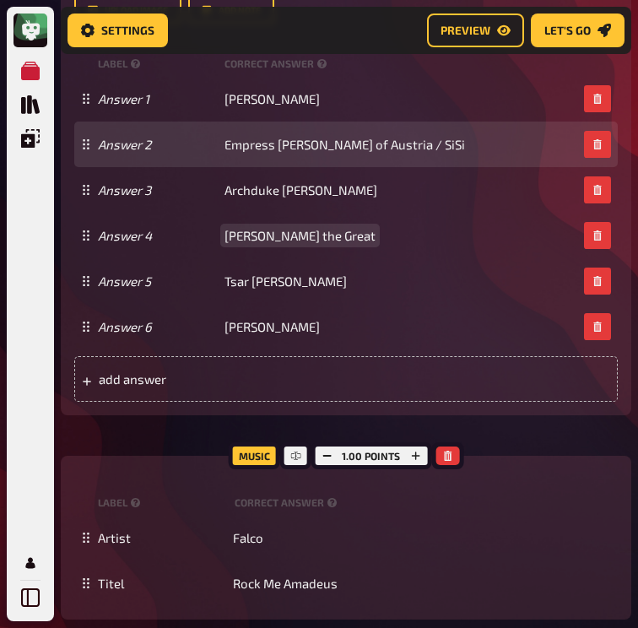
scroll to position [12540, 40]
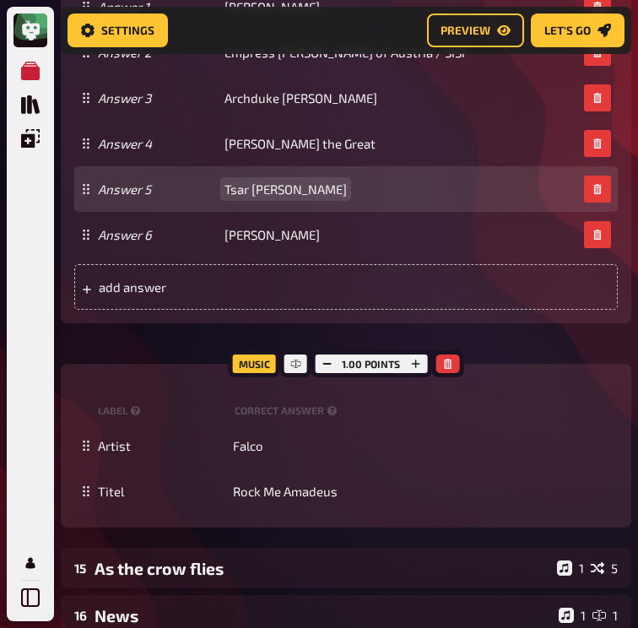
click at [259, 197] on span "Tsar Nicholas II" at bounding box center [286, 189] width 122 height 15
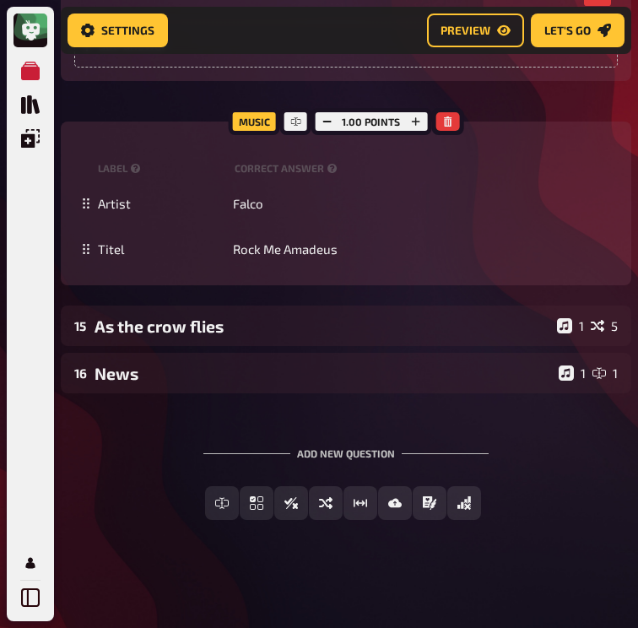
scroll to position [12961, 40]
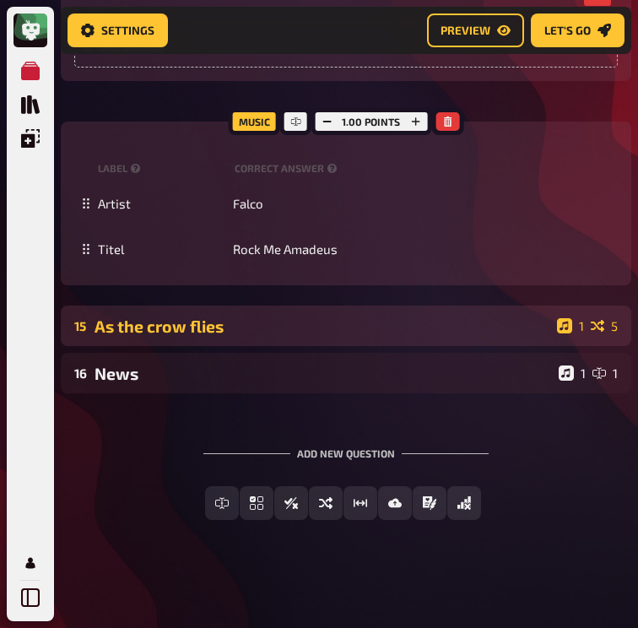
click at [199, 336] on div "As the crow flies" at bounding box center [323, 326] width 456 height 19
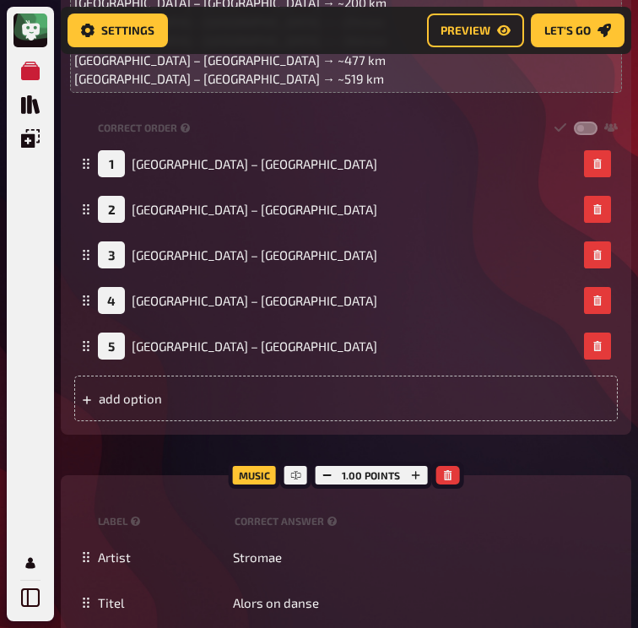
scroll to position [13405, 41]
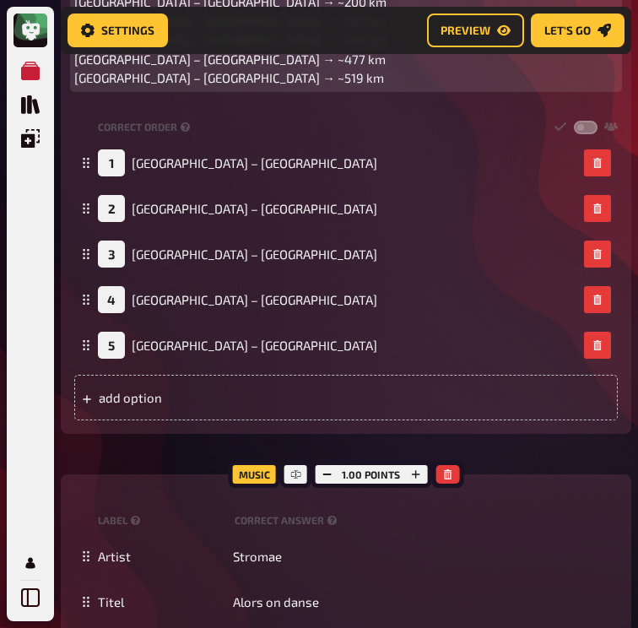
click at [177, 9] on span "Amsterdam – Brussels → ~200 km" at bounding box center [230, 1] width 312 height 15
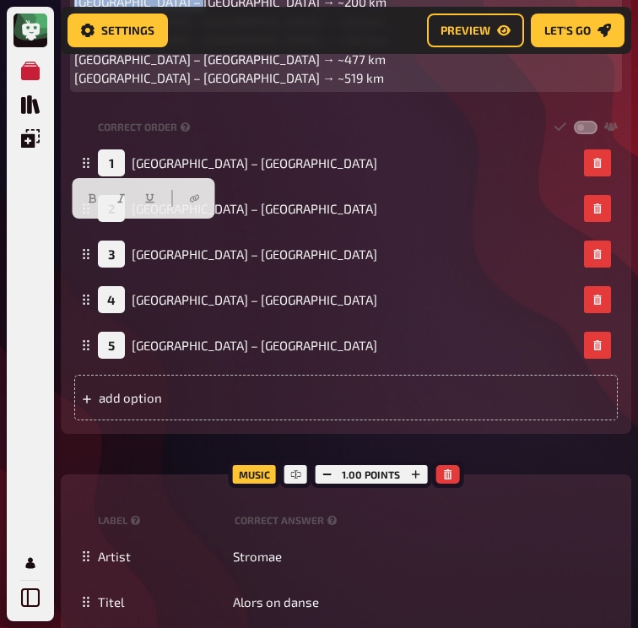
drag, startPoint x: 163, startPoint y: 231, endPoint x: 32, endPoint y: 229, distance: 130.9
click at [61, 229] on div "Trivia 3.00 points Title As the crow flies Question body Put the following city…" at bounding box center [346, 85] width 571 height 697
click at [287, 88] on p "Budapest – Vienna → ~214 km London – Paris → ~344 km Rome – Milan → ~477 km War…" at bounding box center [346, 50] width 544 height 76
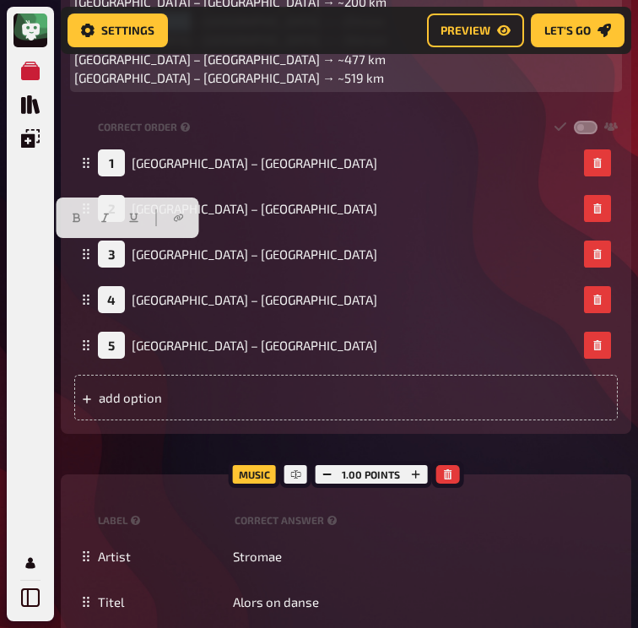
drag, startPoint x: 141, startPoint y: 252, endPoint x: 34, endPoint y: 252, distance: 107.2
click at [74, 86] on span "Budapest – Vienna → ~214 km London – Paris → ~344 km Rome – Milan → ~477 km War…" at bounding box center [230, 50] width 312 height 73
click at [217, 88] on p "Budapest – Vienna → ~214 km London – Paris → ~344 km Rome – Milan → ~477 km War…" at bounding box center [346, 50] width 544 height 76
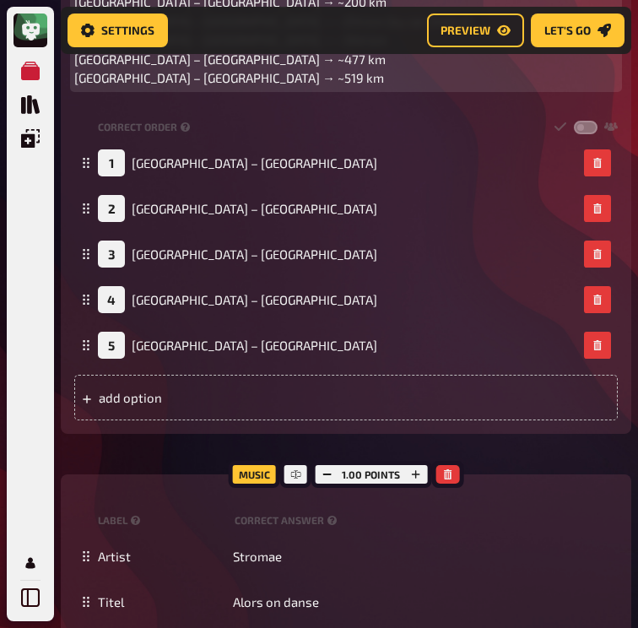
click at [247, 12] on p "Amsterdam – Brussels → ~200 km" at bounding box center [346, 1] width 544 height 19
click at [226, 88] on p "Budapest – Vienna → ~214 km (by car 244km) London – Paris → ~344 km Rome – Mila…" at bounding box center [346, 50] width 544 height 76
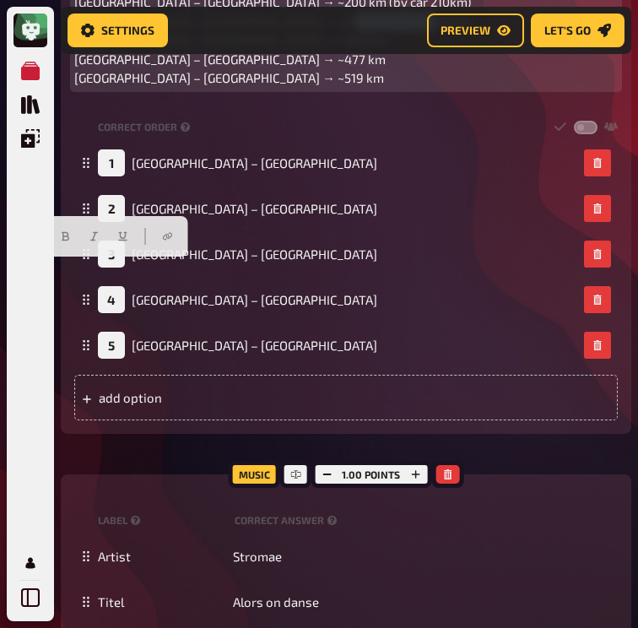
drag, startPoint x: 34, startPoint y: 268, endPoint x: 117, endPoint y: 268, distance: 83.6
click at [117, 86] on span "Budapest – Vienna → ~214 km (by car 244km) London – Paris → ~344 km Rome – Mila…" at bounding box center [272, 50] width 397 height 73
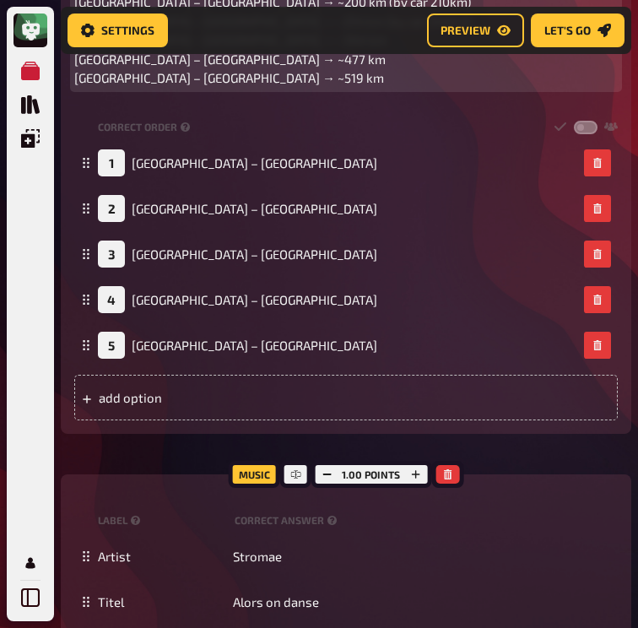
click at [273, 88] on p "Budapest – Vienna → ~214 km (by car 244km) London – Paris → ~344 km Rome – Mila…" at bounding box center [346, 50] width 544 height 76
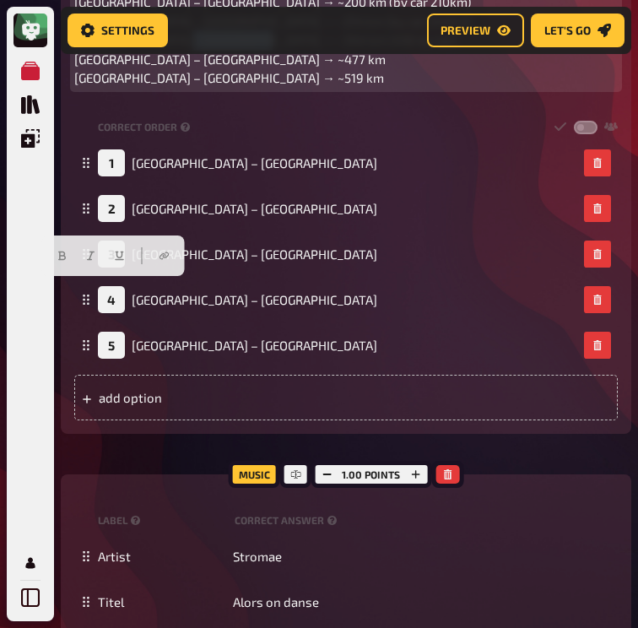
drag, startPoint x: 112, startPoint y: 290, endPoint x: 20, endPoint y: 290, distance: 92.0
click at [61, 290] on div "Trivia 3.00 points Title As the crow flies Question body Put the following city…" at bounding box center [346, 85] width 571 height 697
click at [198, 88] on p "Budapest – Vienna → ~214 km (by car 244km) London – Paris → ~344 km (456 by car…" at bounding box center [346, 50] width 544 height 76
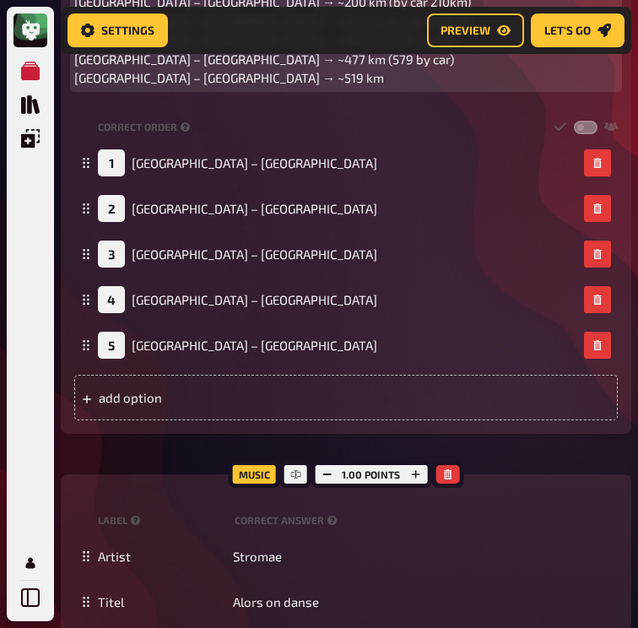
click at [246, 88] on p "Budapest – Vienna → ~214 km (by car 244km) London – Paris → ~344 km (456 by car…" at bounding box center [346, 50] width 544 height 76
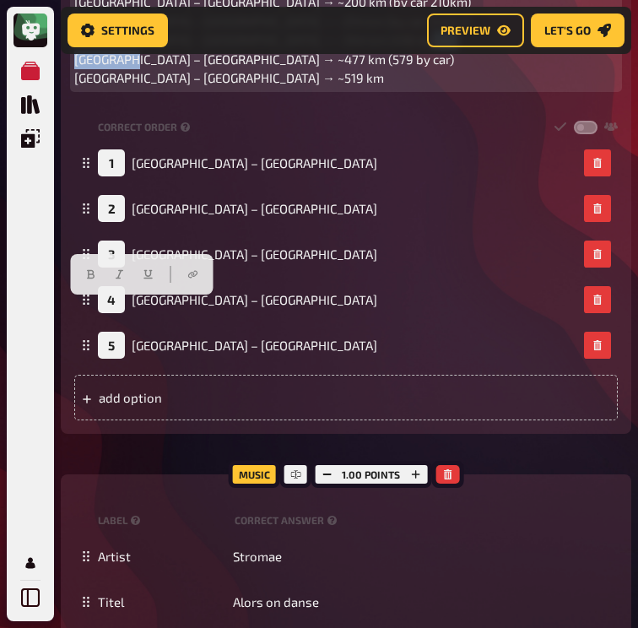
drag, startPoint x: 131, startPoint y: 304, endPoint x: 45, endPoint y: 306, distance: 86.1
click at [74, 86] on span "Budapest – Vienna → ~214 km (by car 244km) London – Paris → ~344 km (456 by car…" at bounding box center [272, 50] width 397 height 73
drag, startPoint x: 37, startPoint y: 306, endPoint x: 132, endPoint y: 304, distance: 94.6
click at [132, 86] on span "Budapest – Vienna → ~214 km (by car 244km) London – Paris → ~344 km (456 by car…" at bounding box center [272, 50] width 397 height 73
click at [279, 88] on p "Budapest – Vienna → ~214 km (by car 244km) London – Paris → ~344 km (456 by car…" at bounding box center [346, 50] width 544 height 76
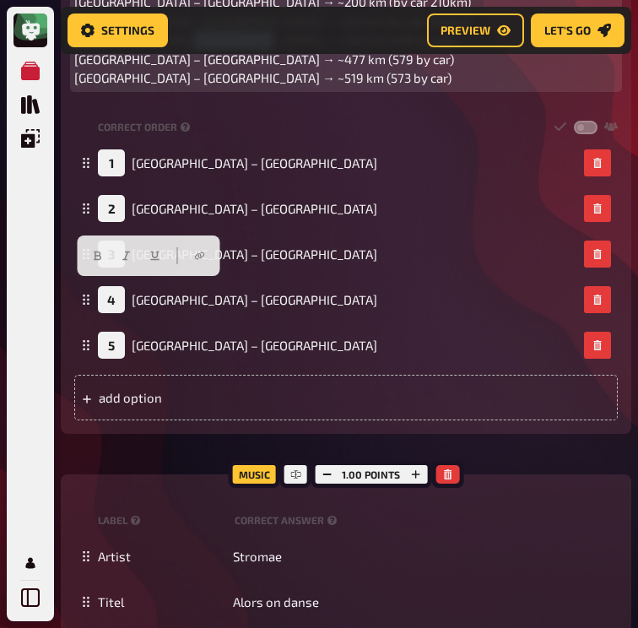
scroll to position [13405, 0]
drag, startPoint x: 111, startPoint y: 290, endPoint x: 4, endPoint y: 290, distance: 106.4
click at [336, 88] on p "Budapest – Vienna → ~214 km (by car 244km) London – Paris → ~344 km (456 by car…" at bounding box center [346, 50] width 544 height 76
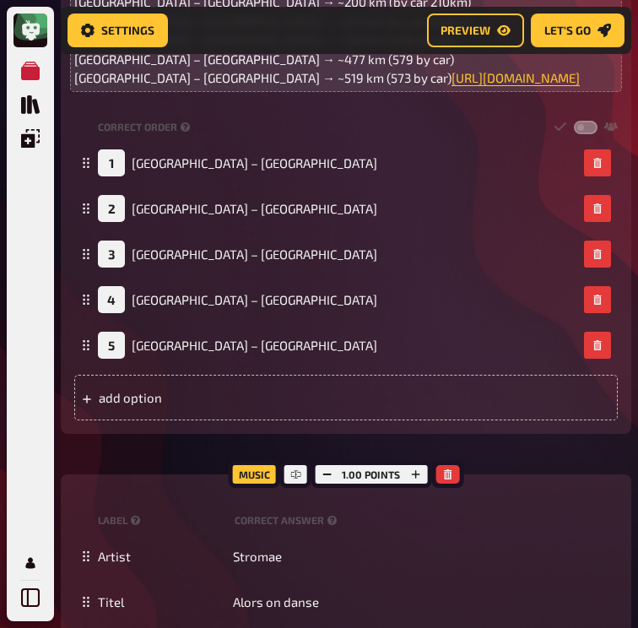
drag, startPoint x: 73, startPoint y: 285, endPoint x: 95, endPoint y: 285, distance: 22.0
click at [95, 285] on div "Trivia 3.00 points Title As the crow flies Question body Put the following city…" at bounding box center [346, 85] width 571 height 697
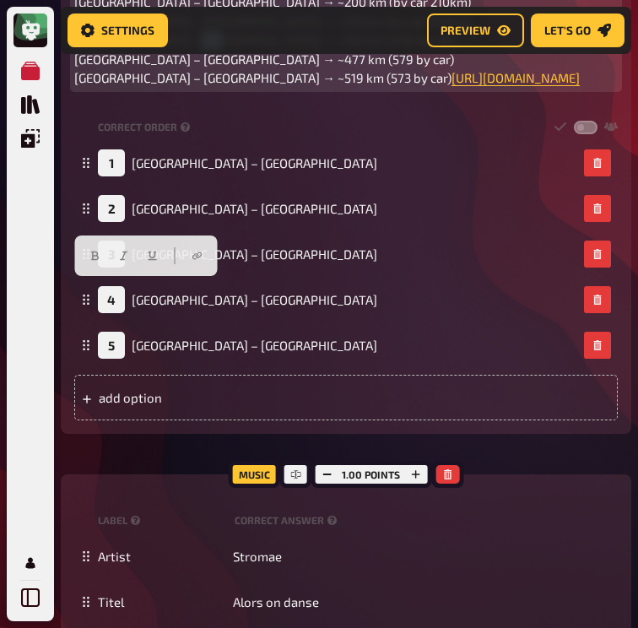
drag, startPoint x: 109, startPoint y: 290, endPoint x: 79, endPoint y: 290, distance: 29.6
click at [79, 86] on span "Budapest – Vienna → ~214 km (by car 244km) London – Paris → ~344 km (456 by car…" at bounding box center [272, 50] width 397 height 73
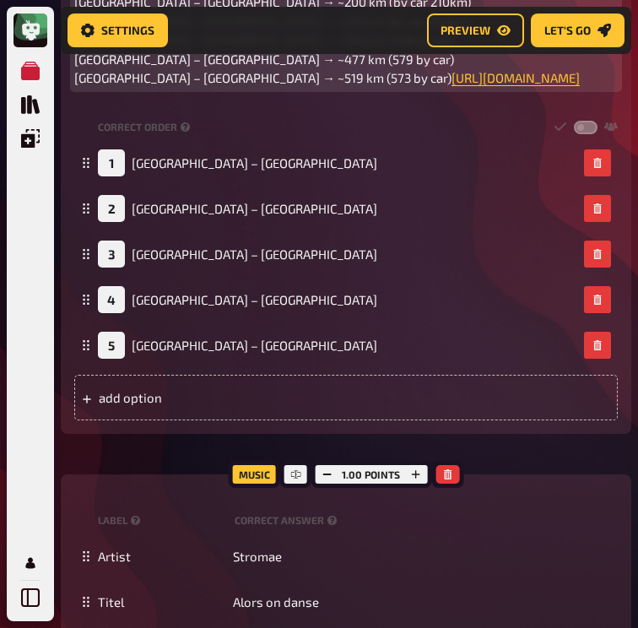
click at [371, 88] on p "Budapest – Vienna → ~214 km (by car 244km) London – Paris → ~344 km (456 by car…" at bounding box center [346, 50] width 544 height 76
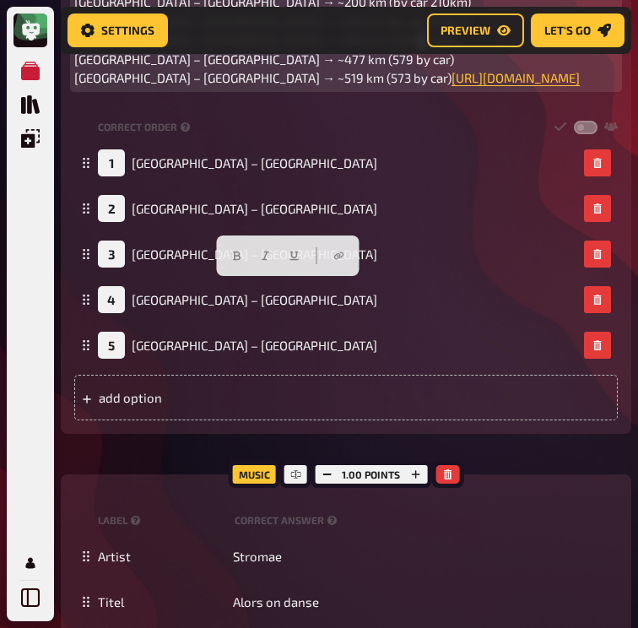
click at [371, 88] on p "Budapest – Vienna → ~214 km (by car 244km) London – Paris → ~344 km (456 by car…" at bounding box center [346, 50] width 544 height 76
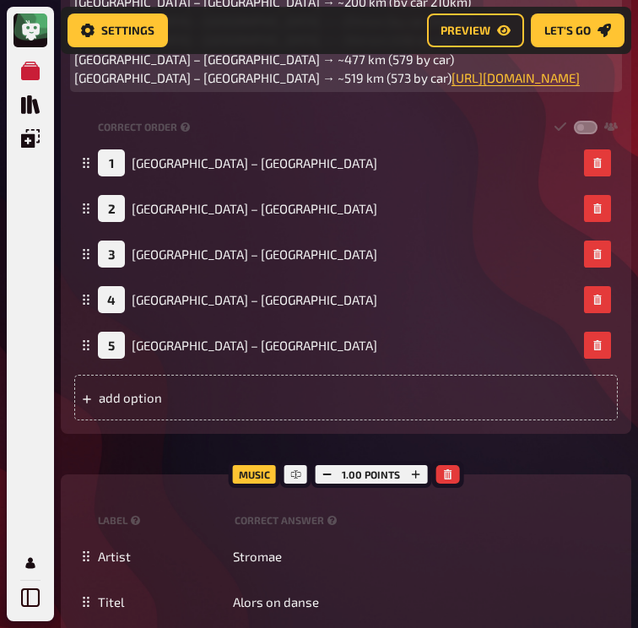
click at [393, 88] on p "Budapest – Vienna → ~214 km (by car 244km) London – Paris → ~344 km (456 by car…" at bounding box center [346, 50] width 544 height 76
click at [380, 88] on p "Budapest – Vienna → ~214 km (by car 244km) London – Paris → ~344 km (456 by car…" at bounding box center [346, 50] width 544 height 76
click at [287, 88] on p "Budapest – Vienna → ~214 km (by car 244km) London – Paris → ~344 km (456 by car…" at bounding box center [346, 50] width 544 height 76
click at [395, 88] on p "Budapest – Vienna → ~214 km (by car 244km) London – Paris → ~344 km (456 by car…" at bounding box center [346, 50] width 544 height 76
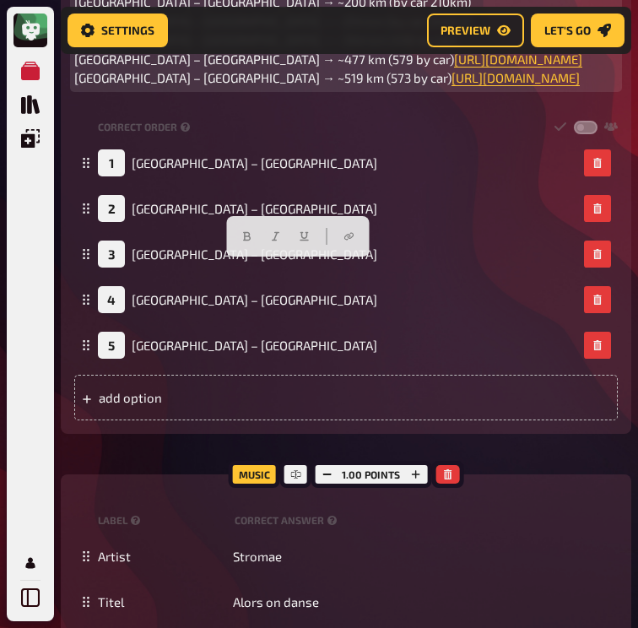
click at [372, 88] on p "Budapest – Vienna → ~214 km (by car 244km) London – Paris → ~344 km (456 by car…" at bounding box center [346, 50] width 544 height 76
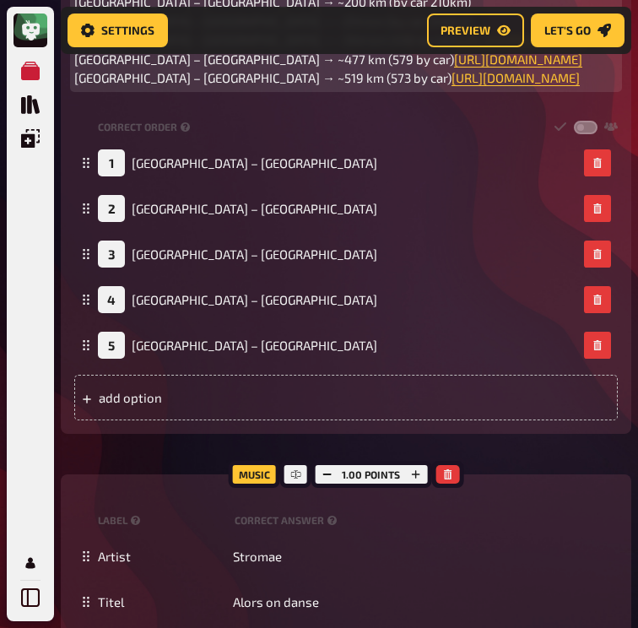
click at [315, 88] on p "Budapest – Vienna → ~214 km (by car 244km) London – Paris → ~344 km (456 by car…" at bounding box center [346, 50] width 544 height 76
click at [462, 12] on p "Amsterdam – Brussels → ~200 km (by car 210km)" at bounding box center [346, 1] width 544 height 19
click at [407, 88] on p "Budapest – Vienna → ~214 km (by car 244km) London – Paris → ~344 km (456 by car…" at bounding box center [346, 50] width 544 height 76
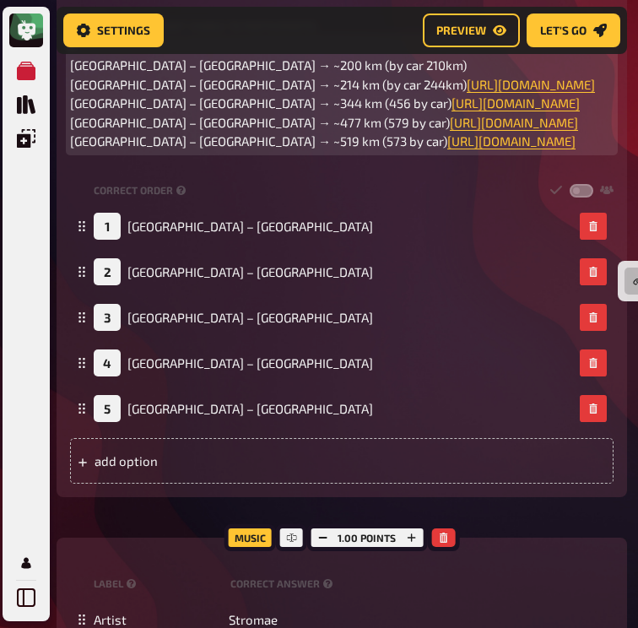
click at [428, 75] on li "Amsterdam – Brussels → ~200 km (by car 210km)" at bounding box center [342, 56] width 544 height 38
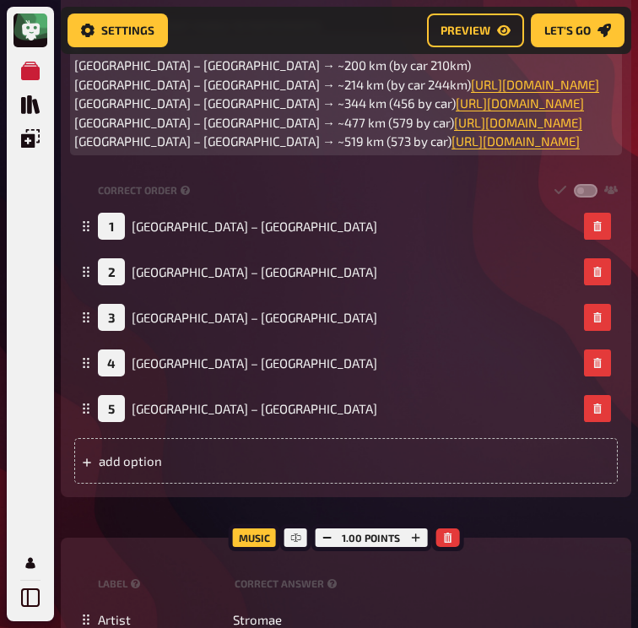
click at [424, 75] on p "Amsterdam – Brussels → ~200 km (by car 210km)" at bounding box center [346, 65] width 544 height 19
click at [110, 73] on span "Amsterdam – Brussels → ~200 km (by car 210km)" at bounding box center [272, 64] width 397 height 15
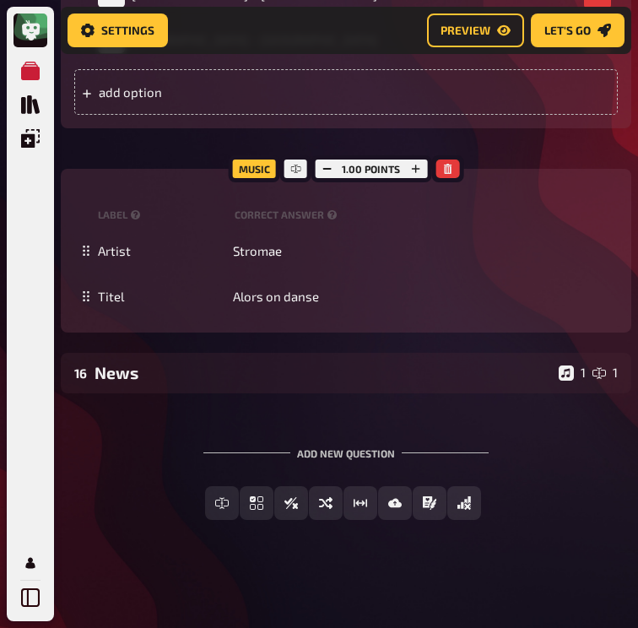
scroll to position [13749, 4]
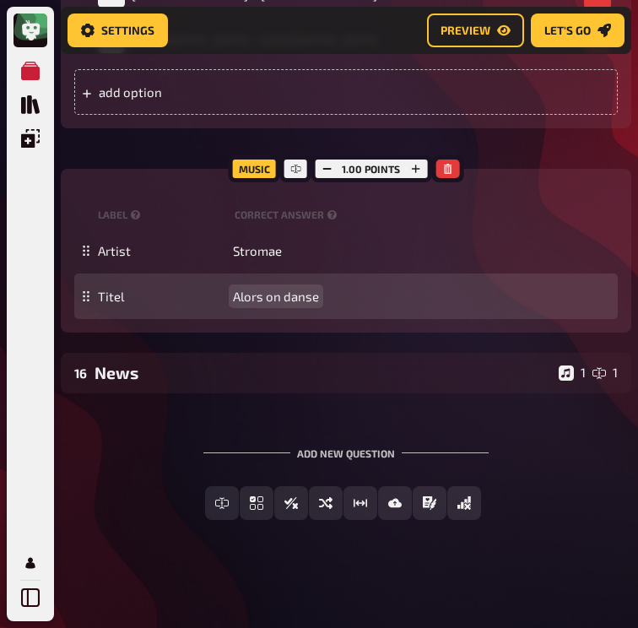
click at [290, 319] on div "Titel Alors on danse" at bounding box center [346, 297] width 544 height 46
click at [295, 304] on span "Alors on danse" at bounding box center [276, 296] width 86 height 15
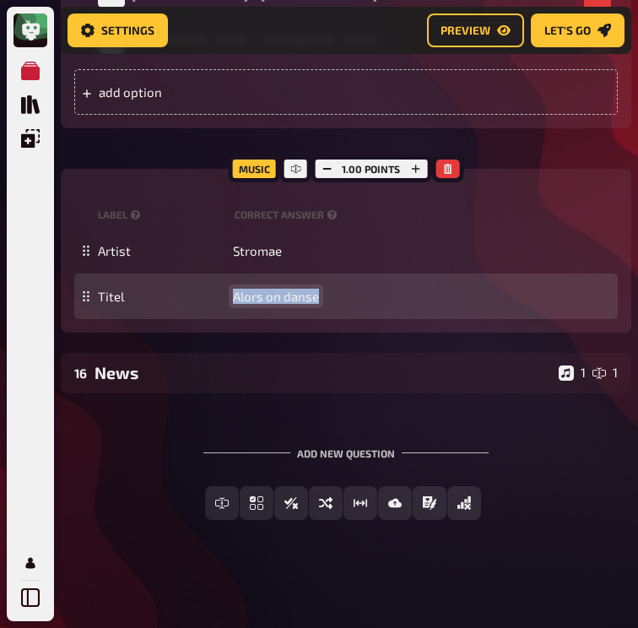
click at [295, 304] on span "Alors on danse" at bounding box center [276, 296] width 86 height 15
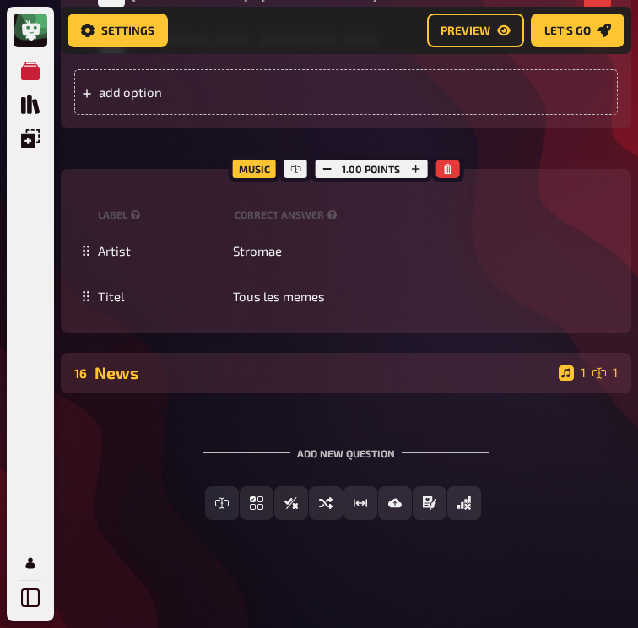
click at [252, 393] on div "16 News 1 1" at bounding box center [346, 373] width 571 height 41
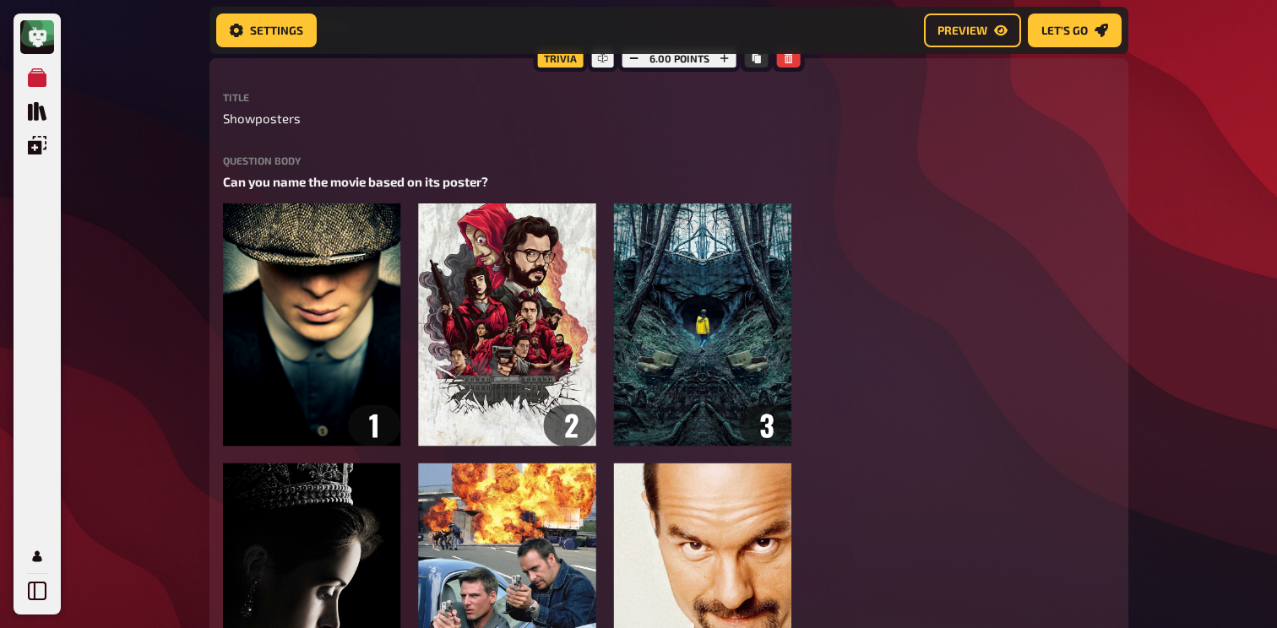
scroll to position [0, 0]
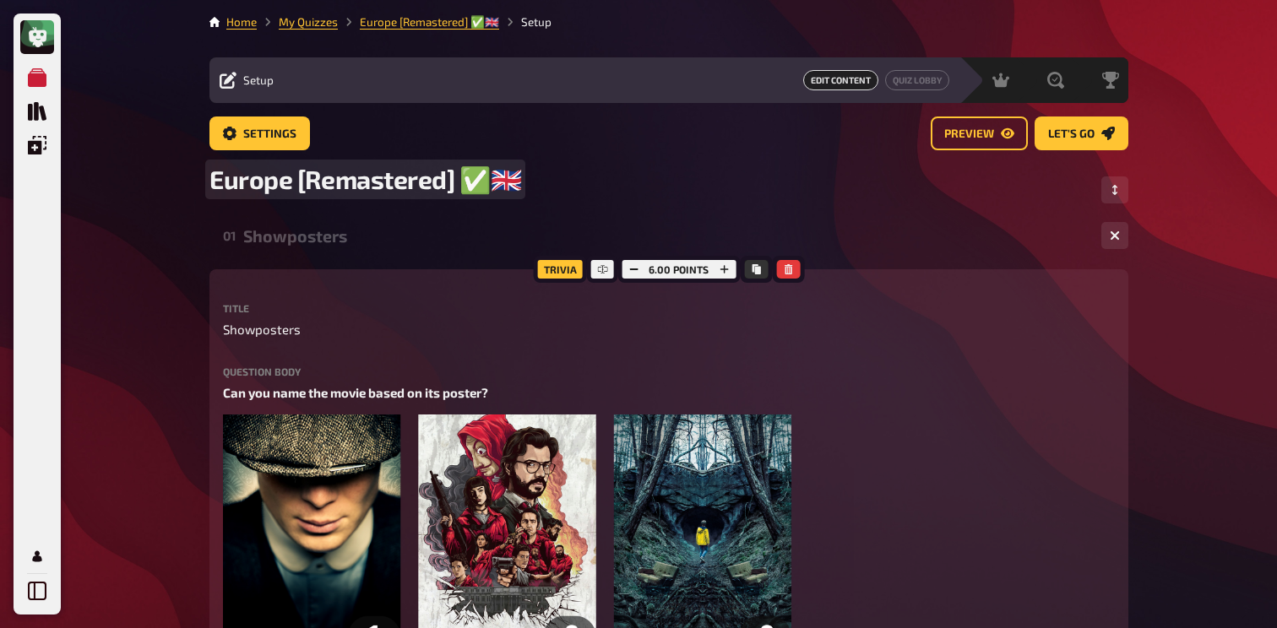
click at [430, 198] on div "Europe [Remastered] ✅​🇬🇧​" at bounding box center [668, 190] width 919 height 52
click at [462, 189] on span "Europe [Remastered] ✅​🇬🇧​" at bounding box center [365, 179] width 312 height 31
click at [522, 189] on div "Europe [Remastered] ✅​🇬🇧​" at bounding box center [668, 190] width 919 height 52
click at [562, 187] on span "Europe [Remastered] ✅​🇬🇧​ @jo&JOES" at bounding box center [427, 179] width 436 height 31
click at [635, 180] on span "Europe [Remastered] ✅​🇬🇧​ @JO&JOES" at bounding box center [429, 179] width 441 height 31
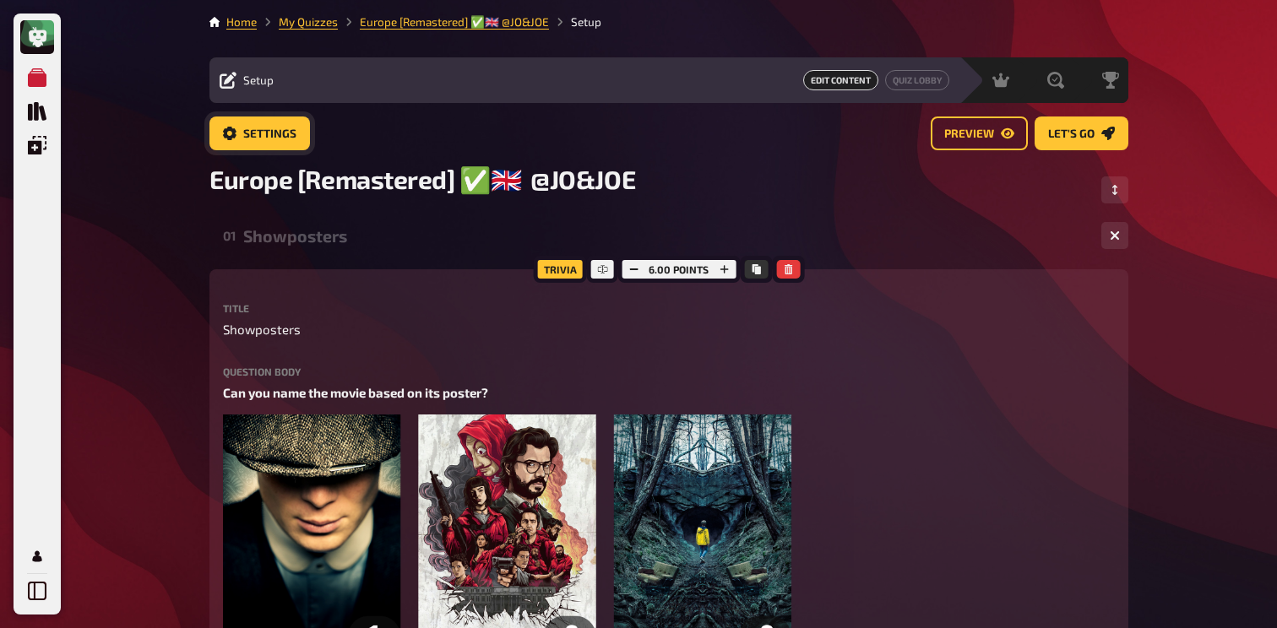
click at [290, 149] on button "Settings" at bounding box center [259, 134] width 100 height 34
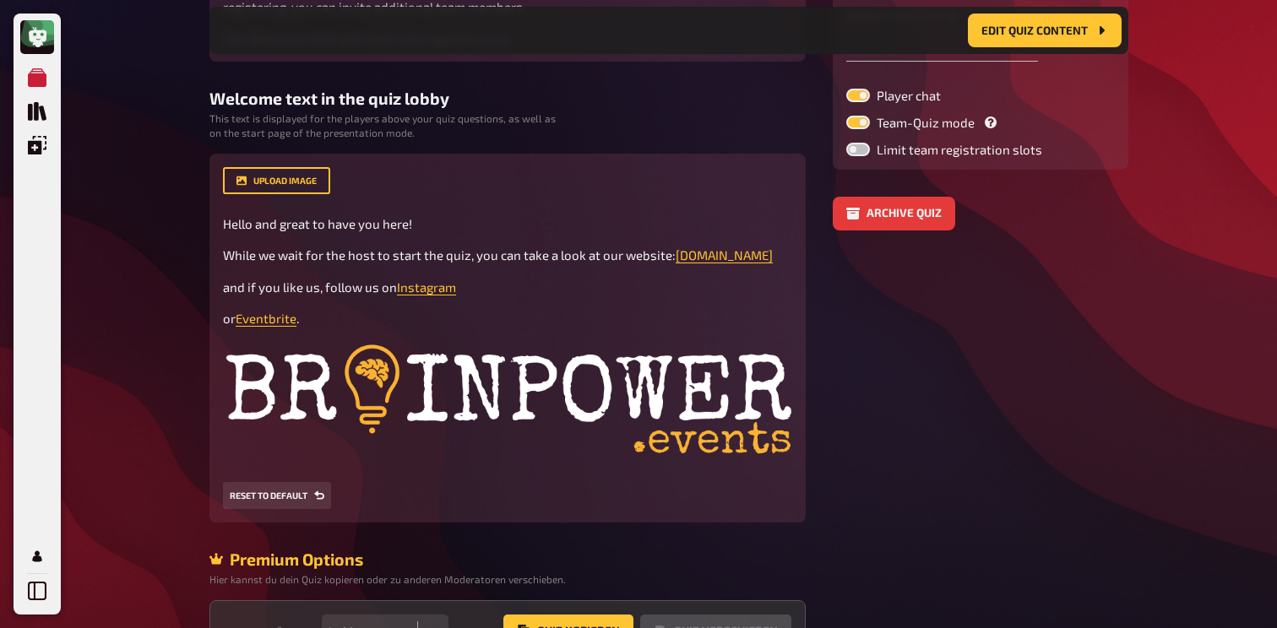
scroll to position [447, 0]
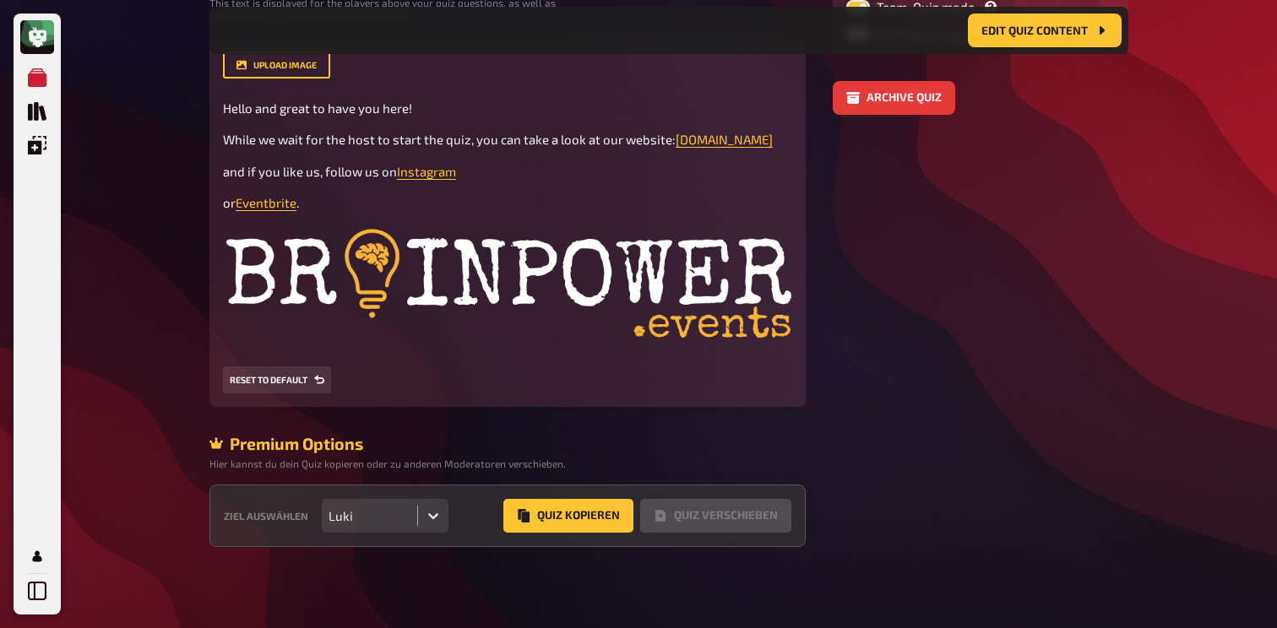
click at [431, 518] on icon at bounding box center [433, 515] width 17 height 17
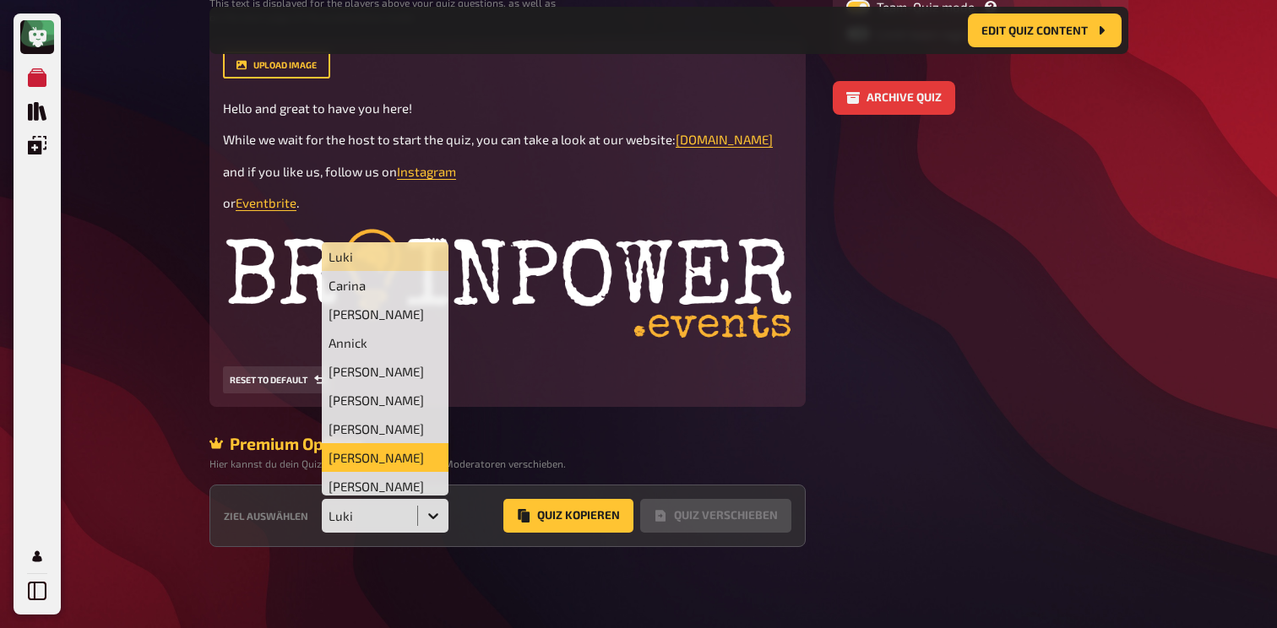
click at [382, 461] on div "Shane" at bounding box center [385, 457] width 127 height 29
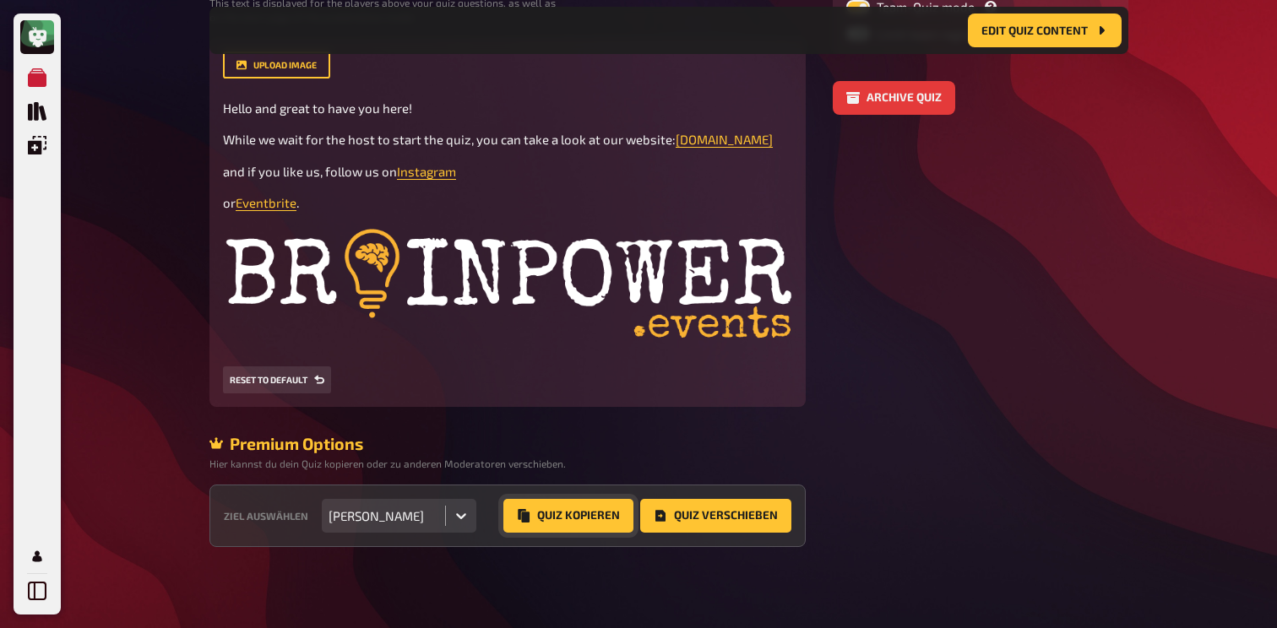
click at [562, 515] on button "Quiz Kopieren" at bounding box center [568, 516] width 130 height 34
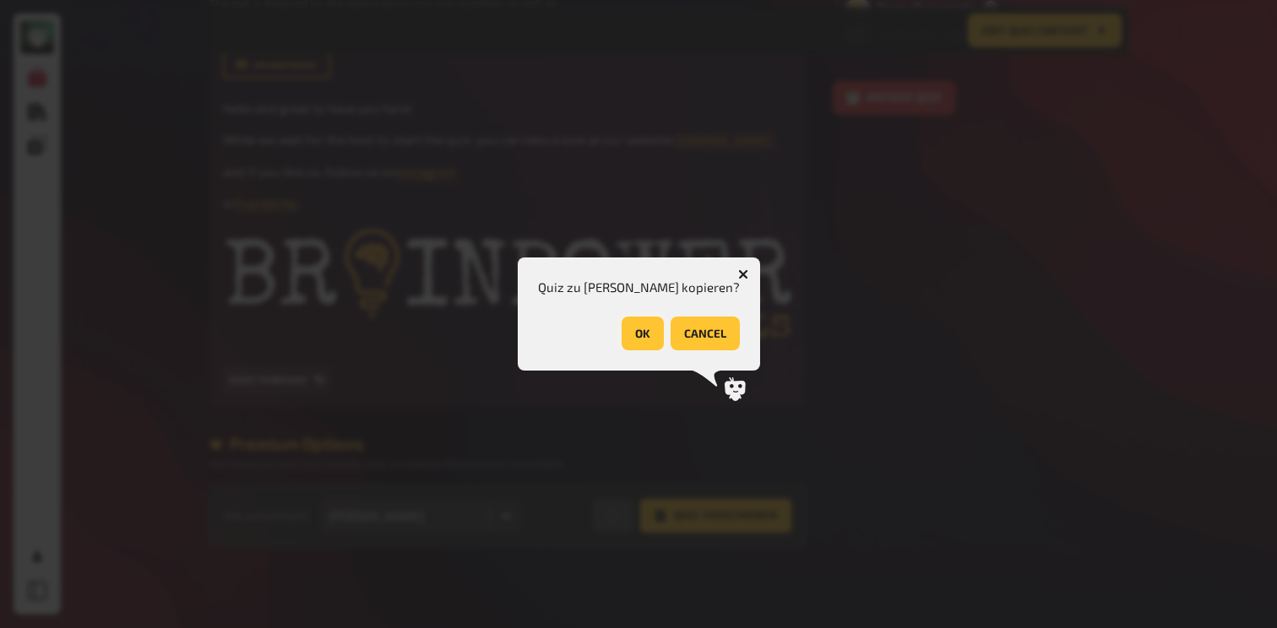
click at [624, 337] on button "OK" at bounding box center [642, 334] width 42 height 34
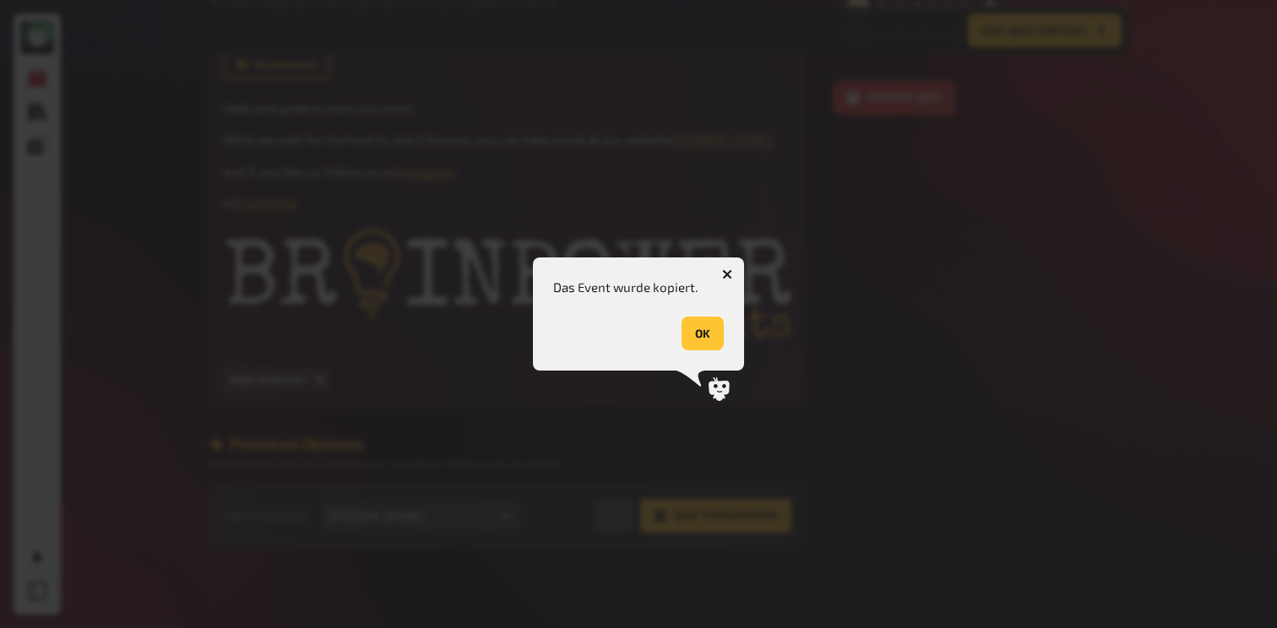
click at [702, 330] on button "OK" at bounding box center [702, 334] width 42 height 34
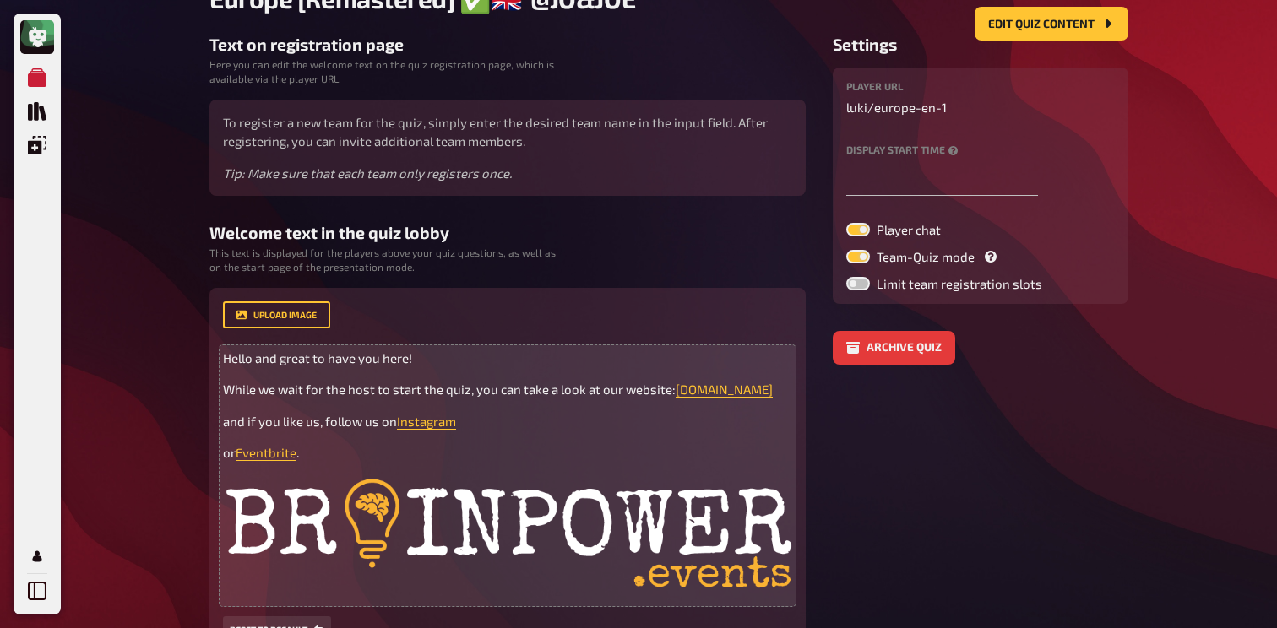
scroll to position [0, 0]
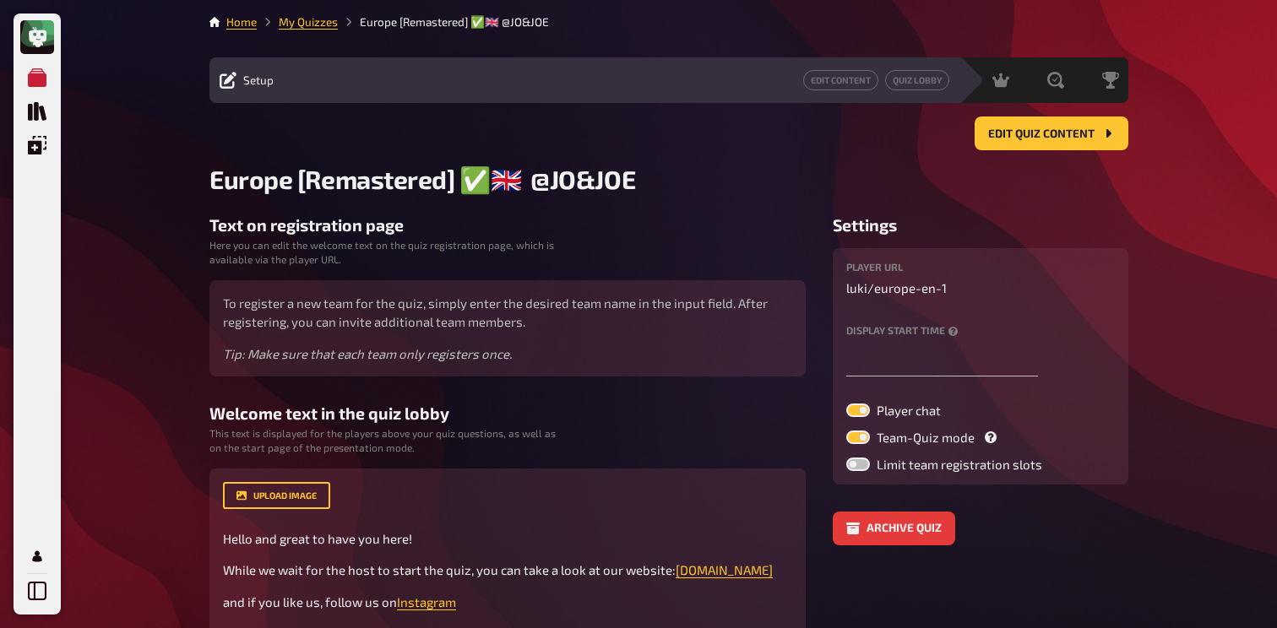
click at [307, 10] on div "Home My Quizzes Europe [Remastered] ✅​🇬🇧​ @JO&JOE Setup Edit Content Quiz Lobby…" at bounding box center [669, 529] width 946 height 1059
click at [306, 19] on link "My Quizzes" at bounding box center [308, 22] width 59 height 14
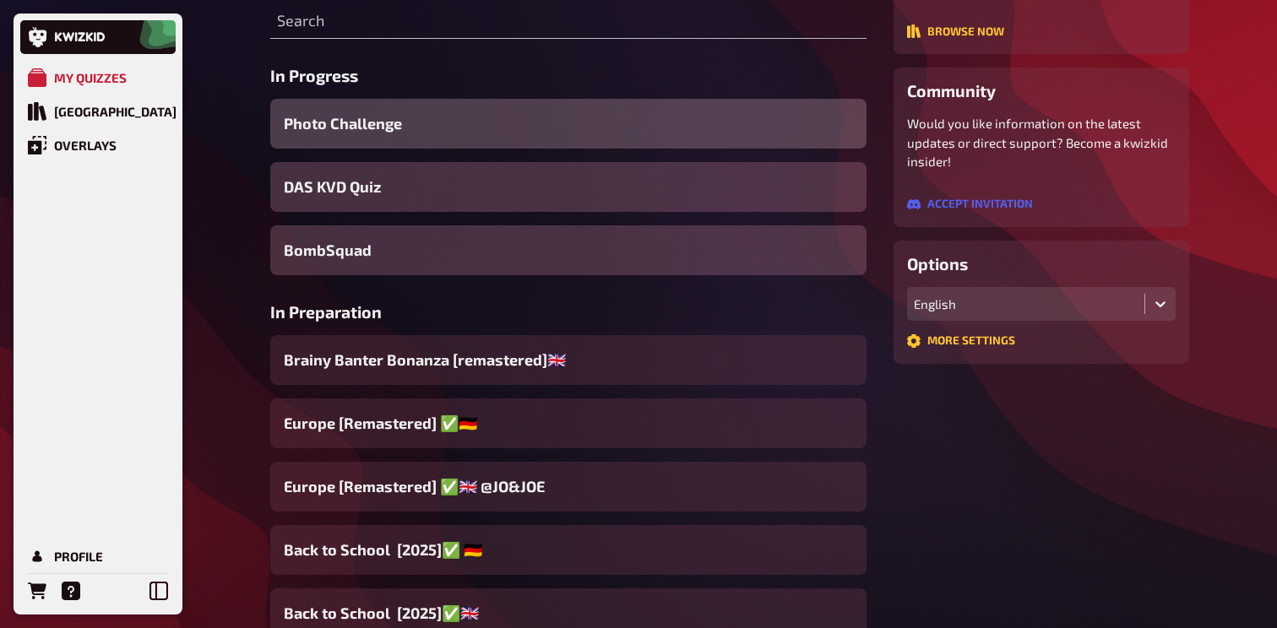
scroll to position [276, 0]
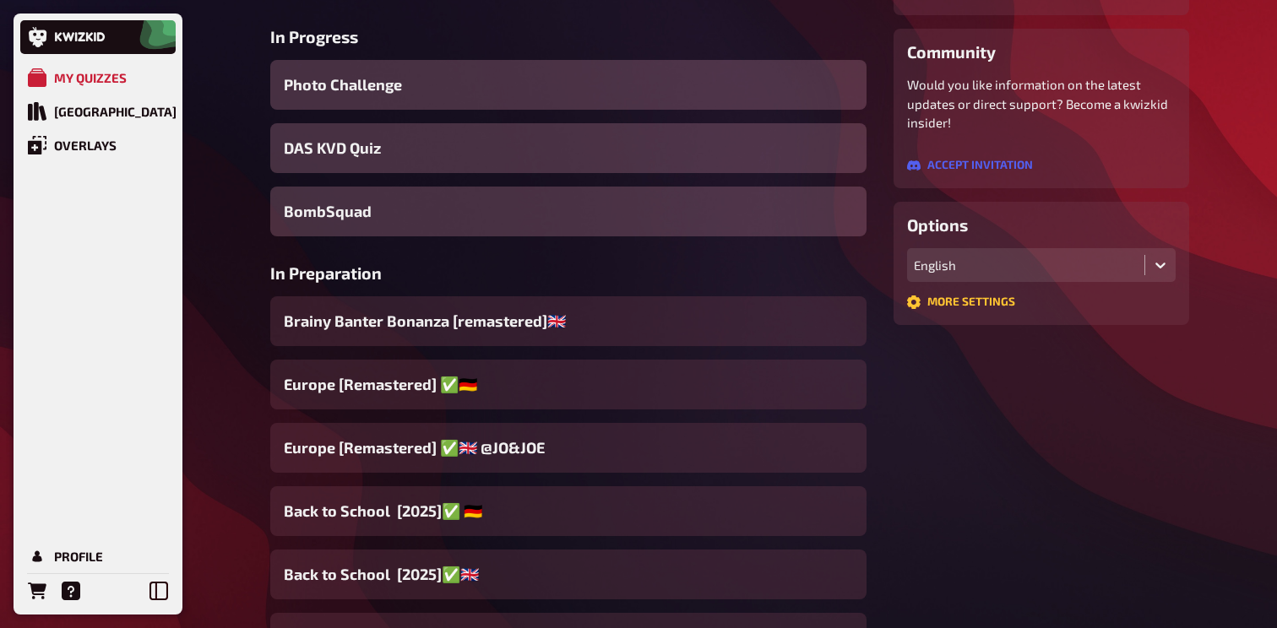
click at [164, 599] on icon at bounding box center [158, 591] width 19 height 19
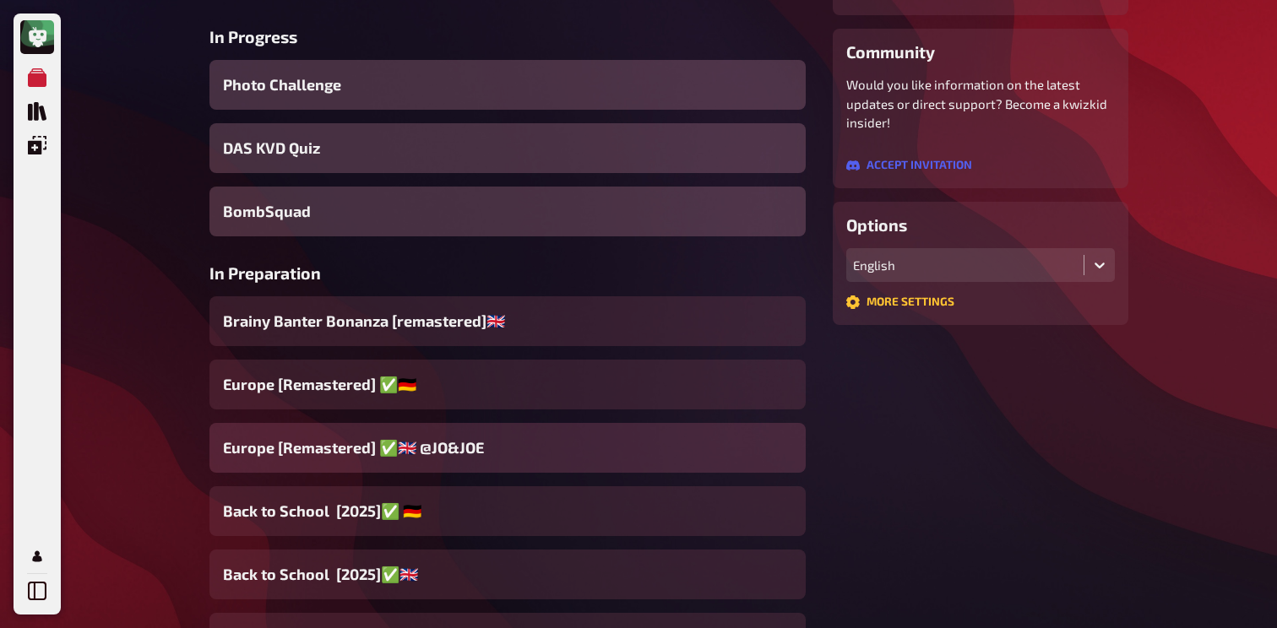
click at [346, 447] on span "Europe [Remastered] ✅​🇬🇧​ @JO&JOE" at bounding box center [353, 448] width 261 height 23
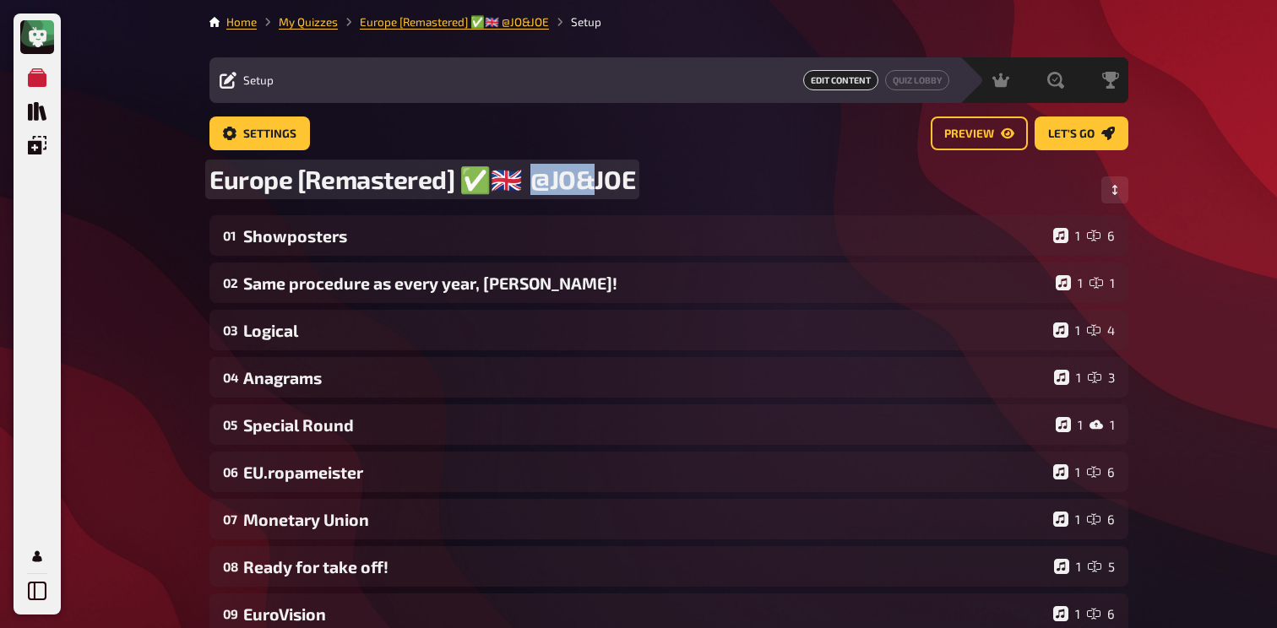
drag, startPoint x: 524, startPoint y: 182, endPoint x: 594, endPoint y: 182, distance: 69.2
click at [590, 182] on span "Europe [Remastered] ✅​🇬🇧​ @JO&JOE" at bounding box center [422, 179] width 426 height 31
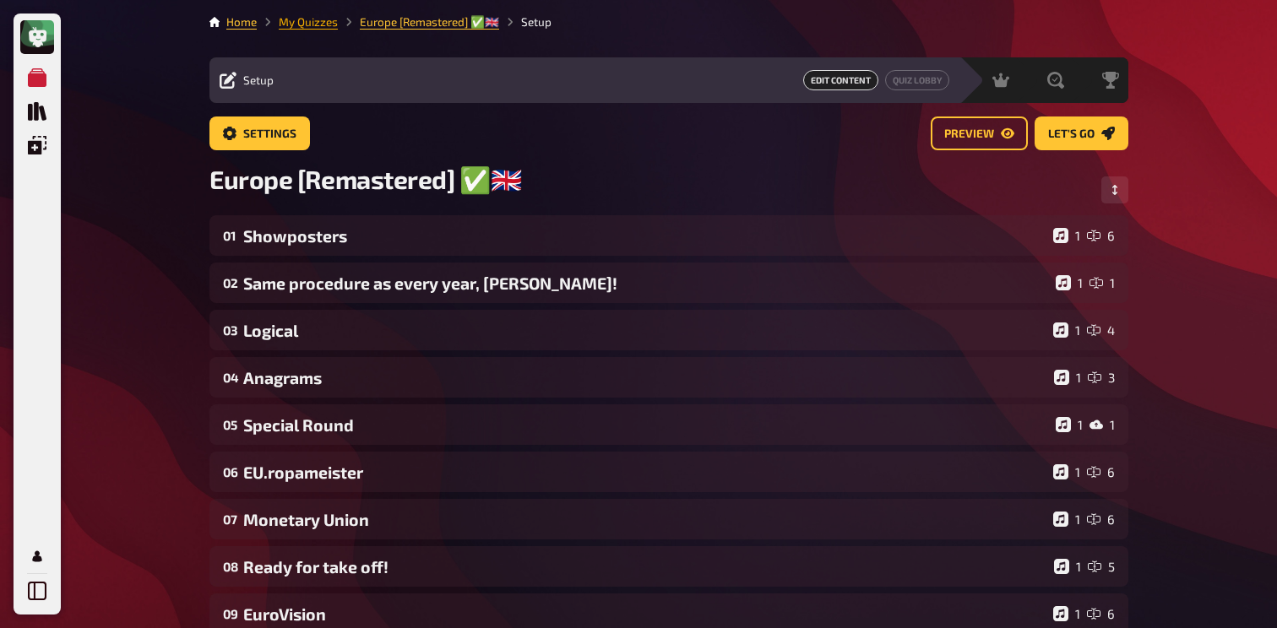
click at [304, 22] on link "My Quizzes" at bounding box center [308, 22] width 59 height 14
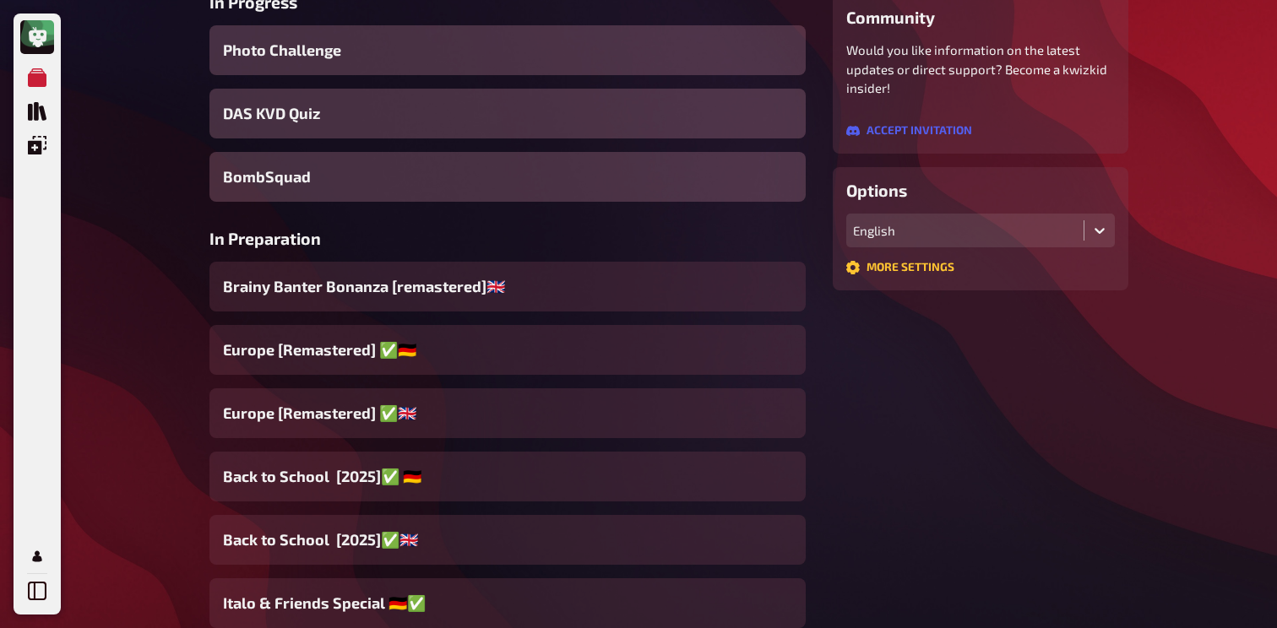
scroll to position [312, 0]
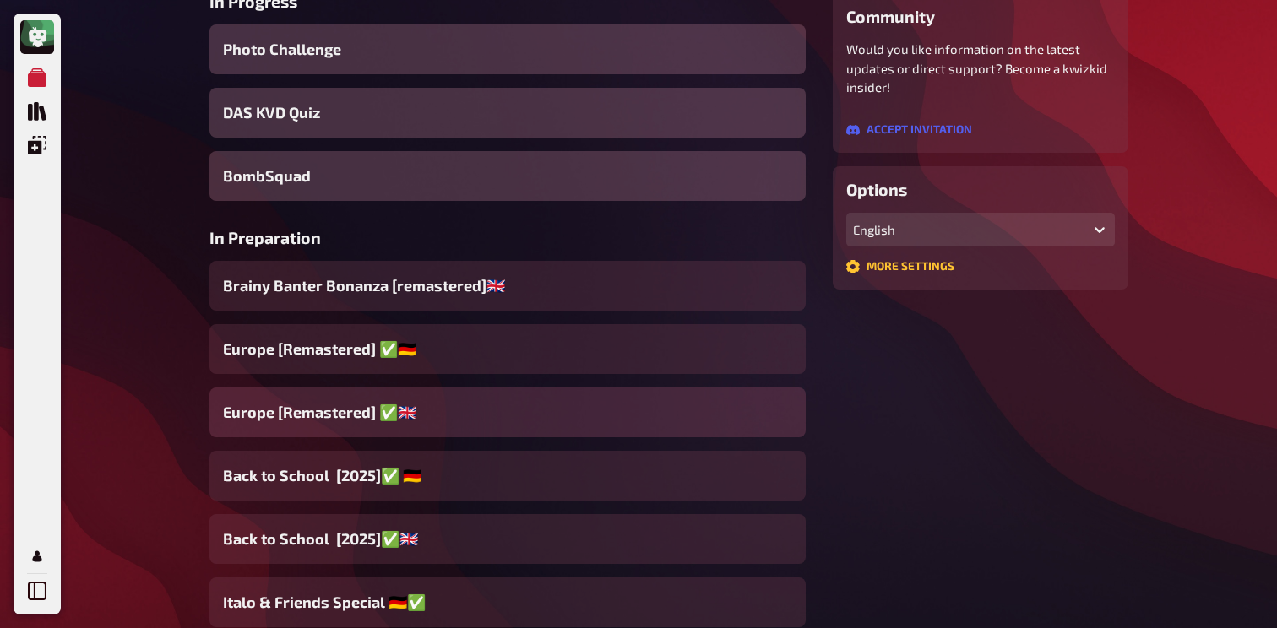
click at [409, 420] on div "Europe [Remastered] ✅​🇬🇧​" at bounding box center [507, 413] width 596 height 50
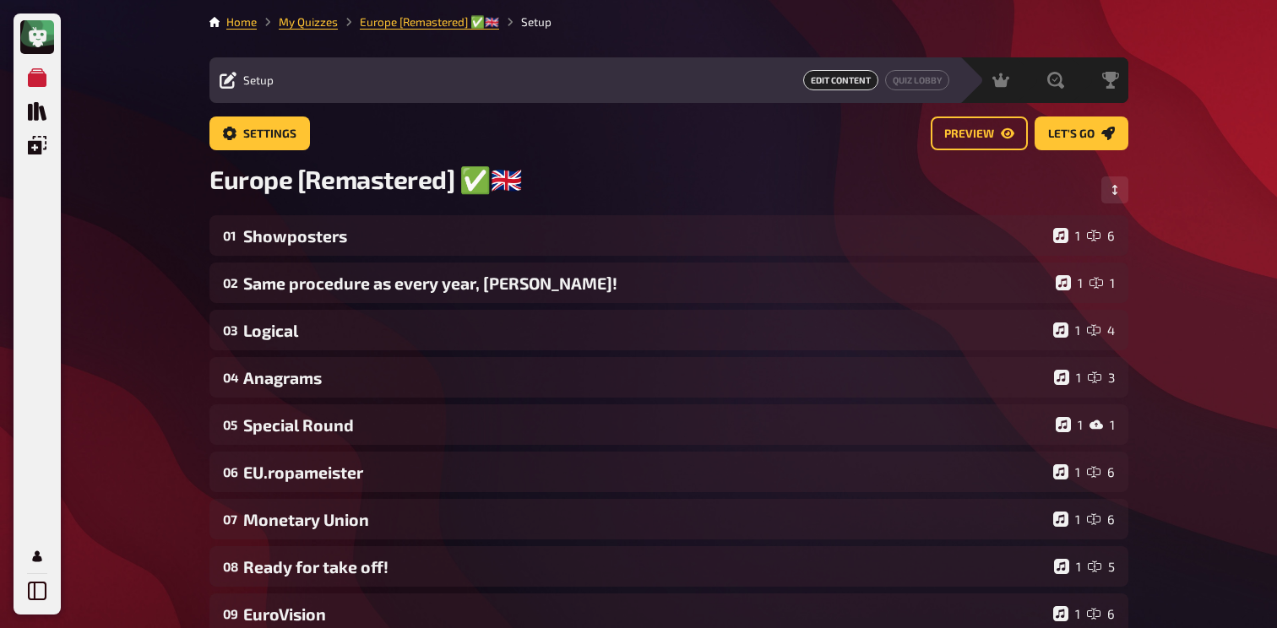
click at [200, 325] on div "Home My Quizzes Europe [Remastered] ✅​🇬🇧​ Setup Setup Edit Content Quiz Lobby H…" at bounding box center [669, 600] width 946 height 1200
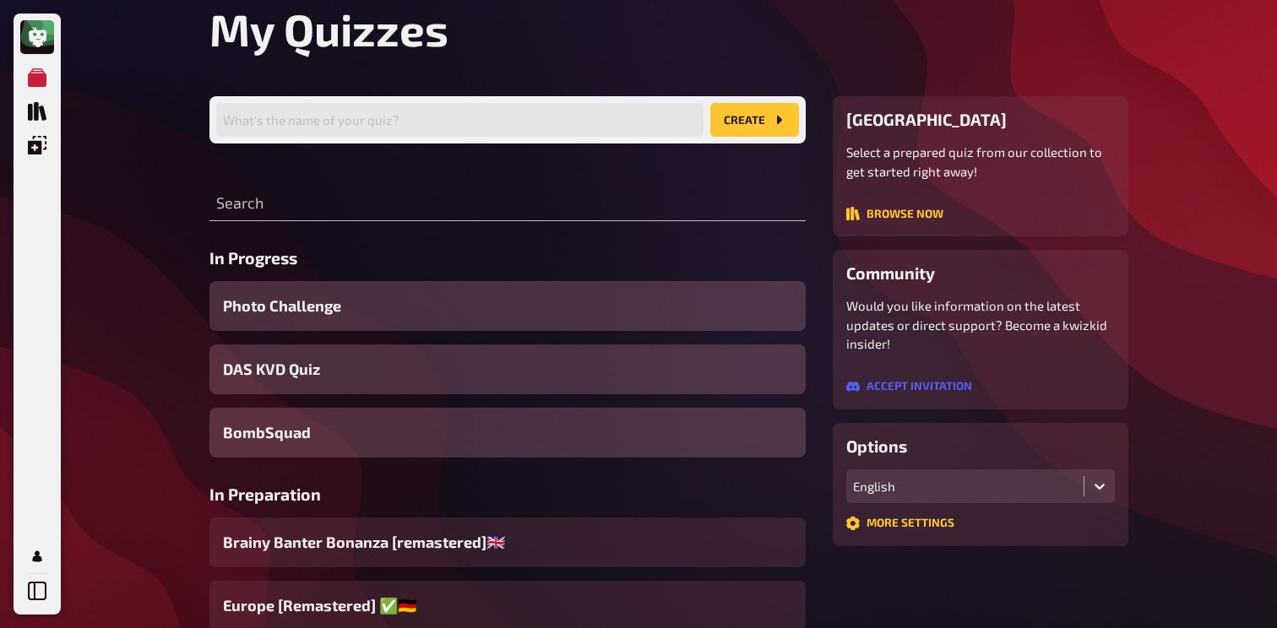
scroll to position [312, 0]
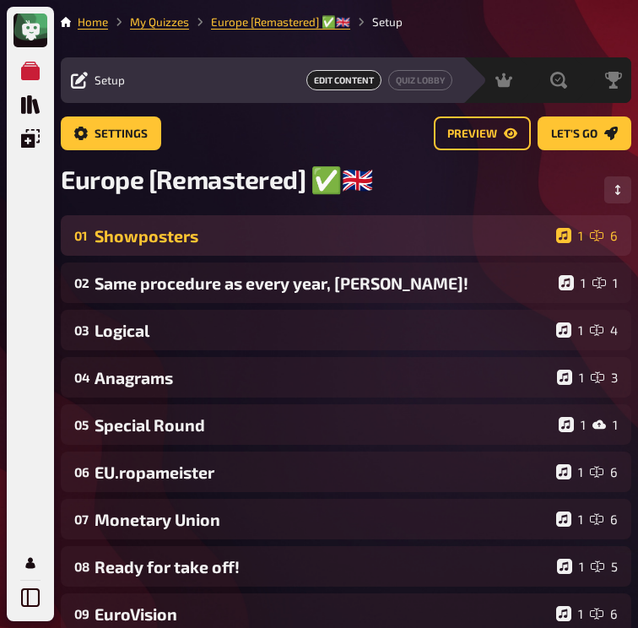
click at [187, 246] on div "Showposters" at bounding box center [322, 235] width 455 height 19
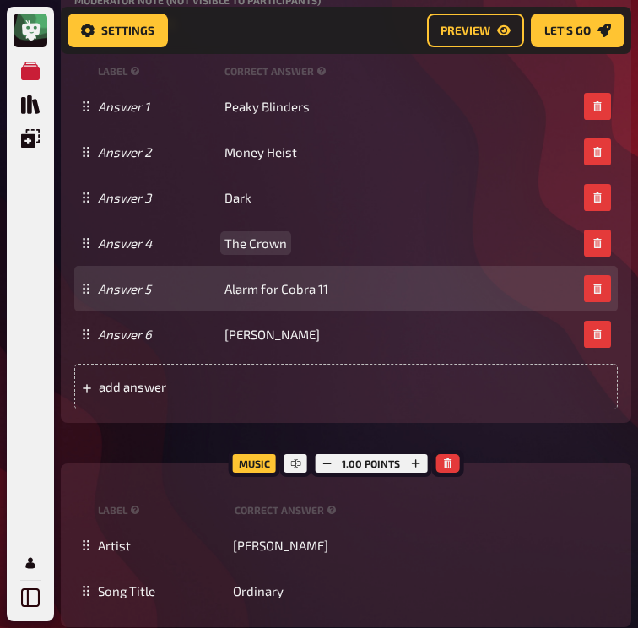
scroll to position [1017, 0]
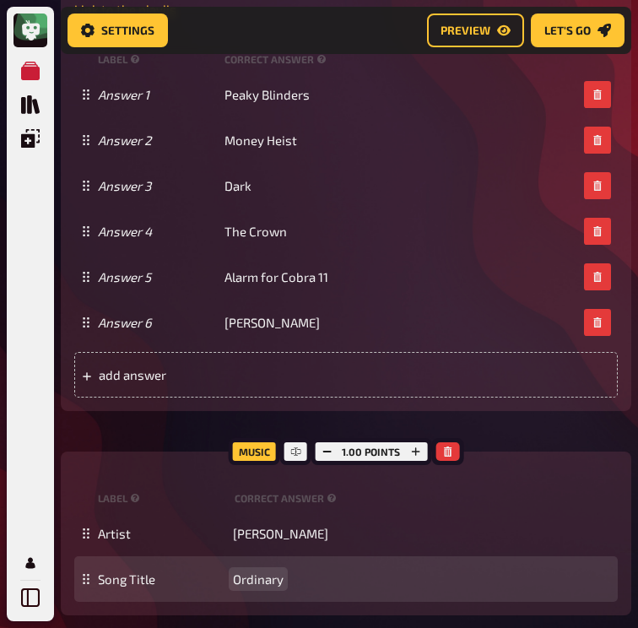
click at [253, 583] on span "Ordinary" at bounding box center [258, 579] width 51 height 15
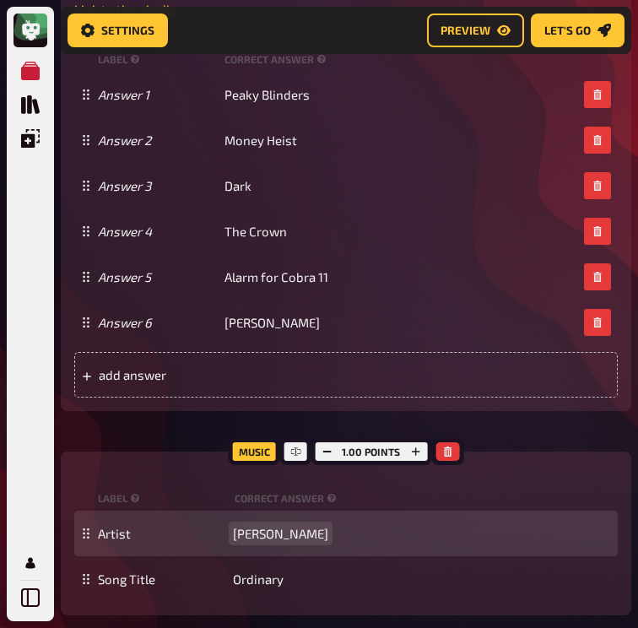
click at [252, 537] on span "Alex Warren" at bounding box center [280, 533] width 95 height 15
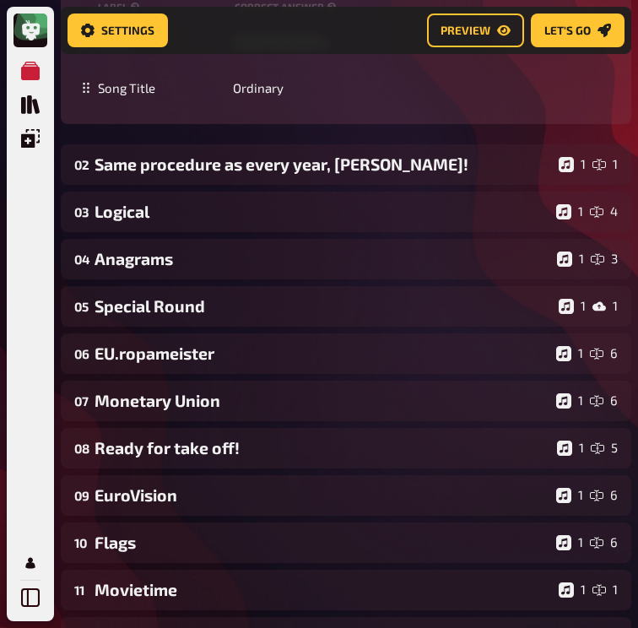
scroll to position [1539, 0]
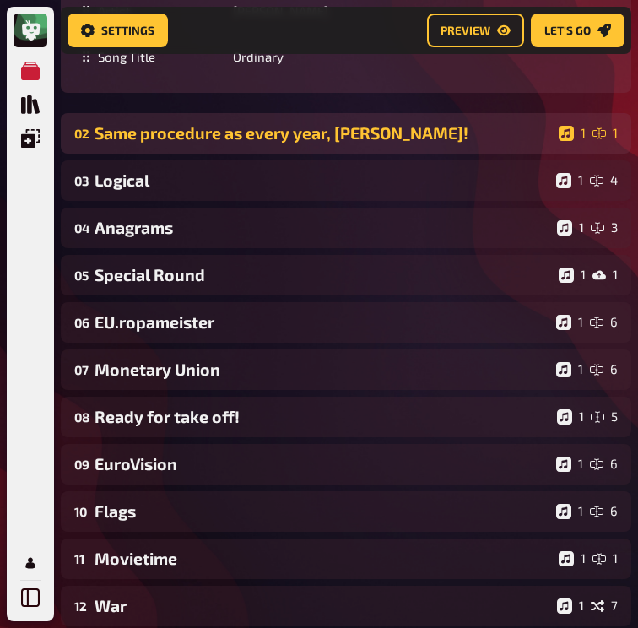
click at [274, 148] on div "02 Same procedure as every year, James! 1 1" at bounding box center [346, 133] width 571 height 41
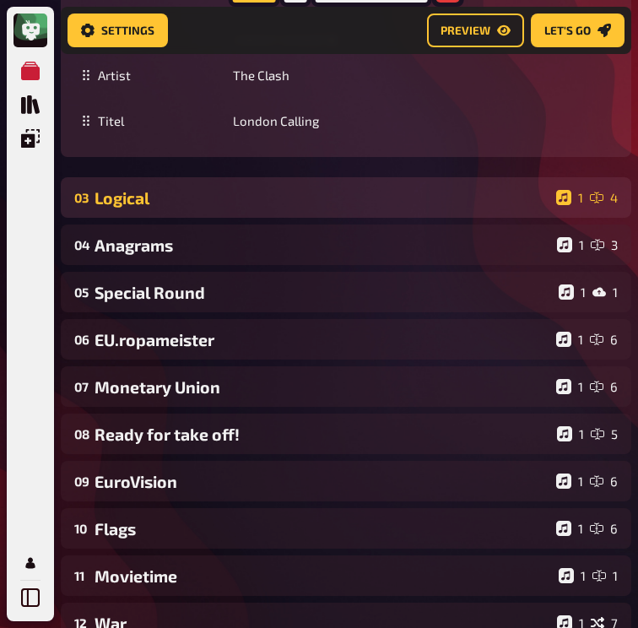
click at [255, 188] on div "Logical" at bounding box center [322, 197] width 455 height 19
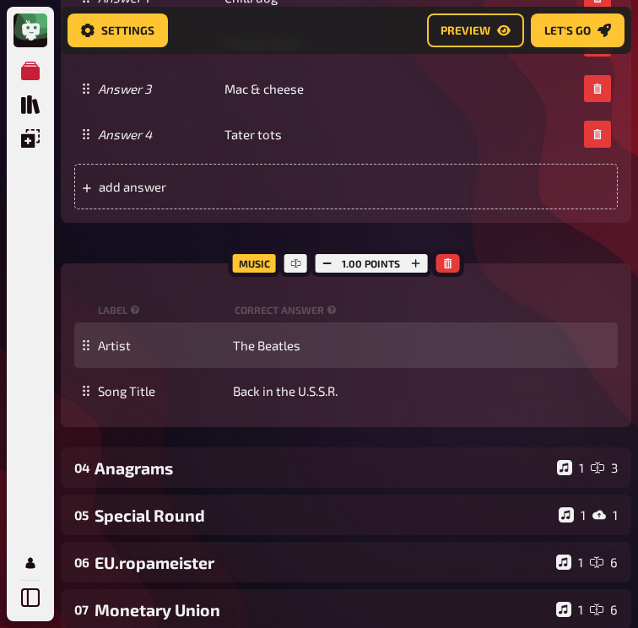
scroll to position [3197, 0]
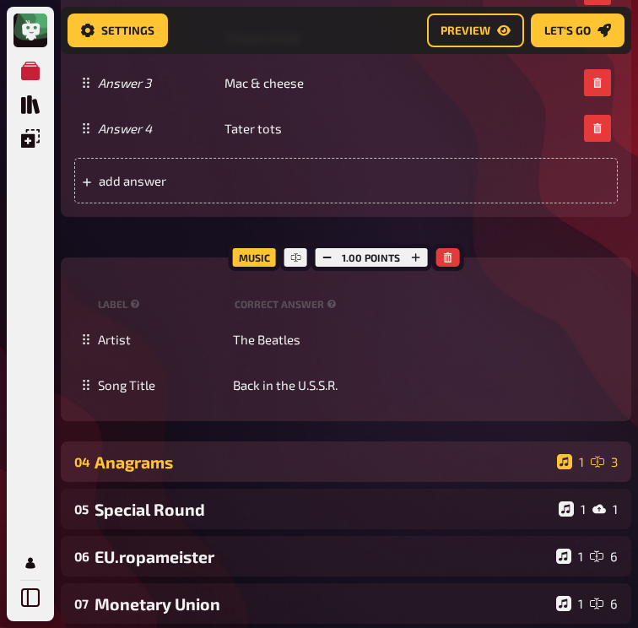
click at [390, 453] on div "Anagrams" at bounding box center [323, 462] width 456 height 19
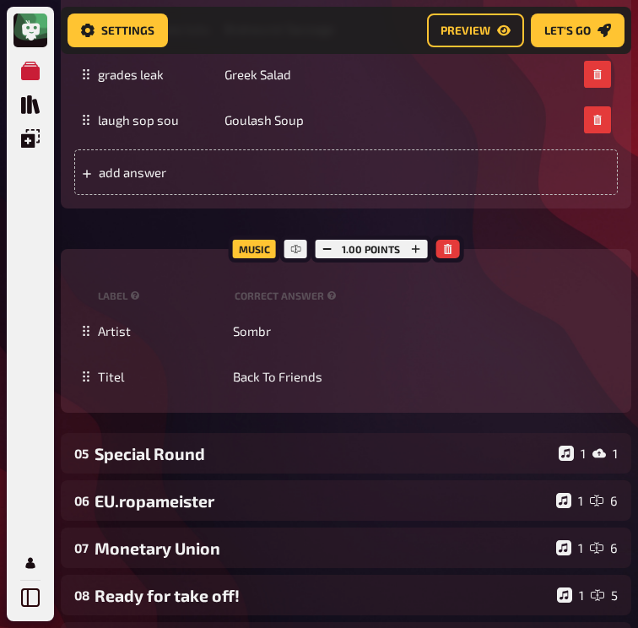
scroll to position [3903, 0]
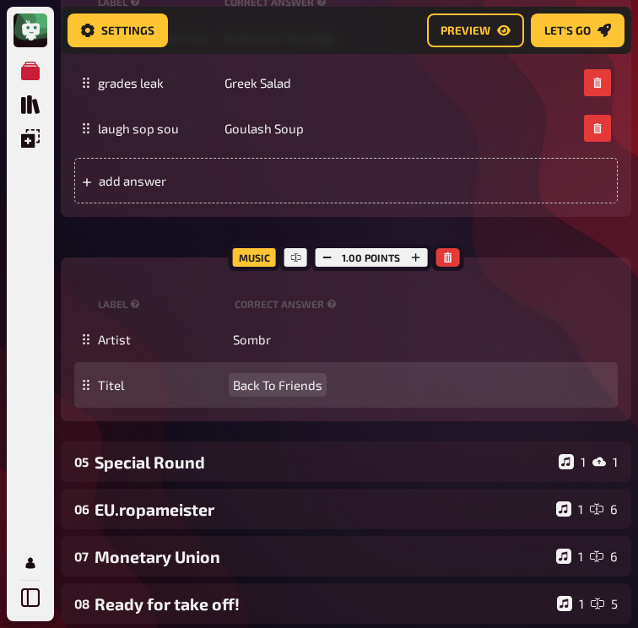
click at [273, 377] on span "Back To Friends" at bounding box center [277, 384] width 89 height 15
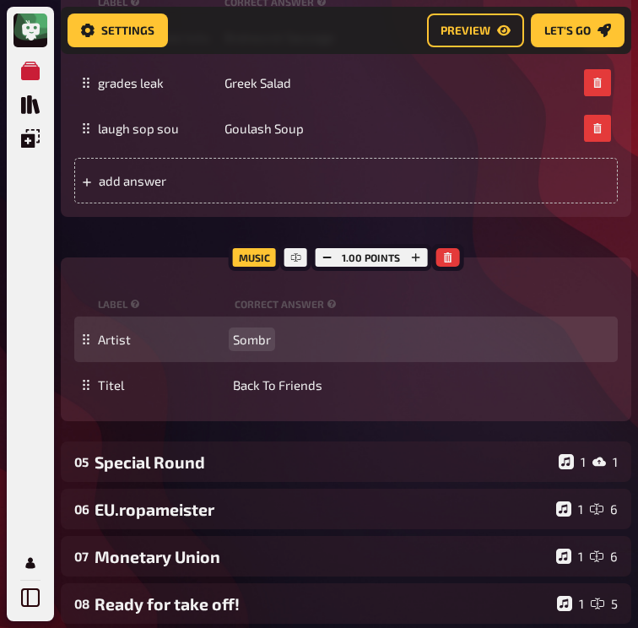
click at [239, 332] on span "Sombr" at bounding box center [252, 339] width 38 height 15
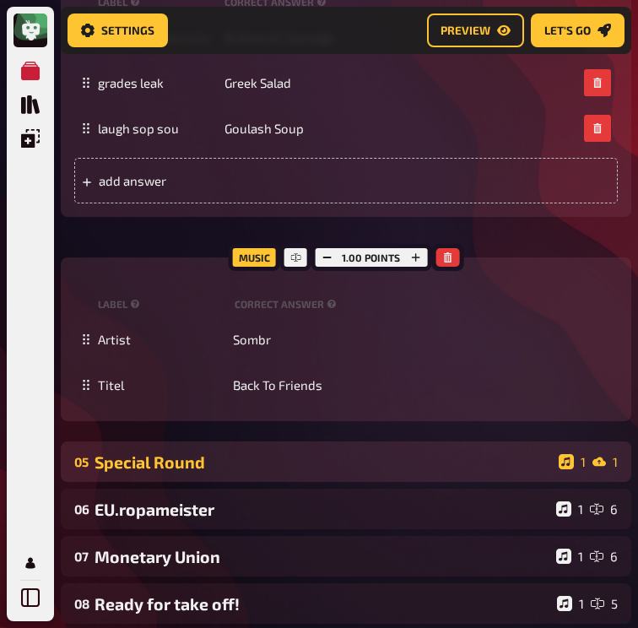
click at [375, 453] on div "Special Round" at bounding box center [324, 462] width 458 height 19
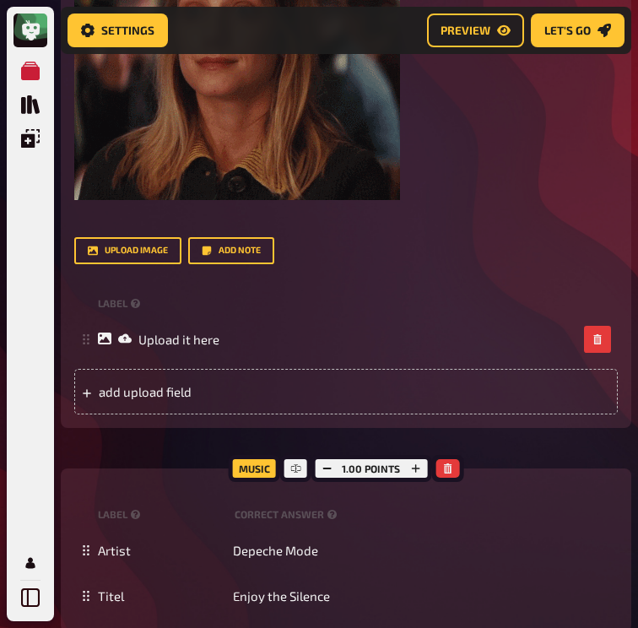
scroll to position [4750, 0]
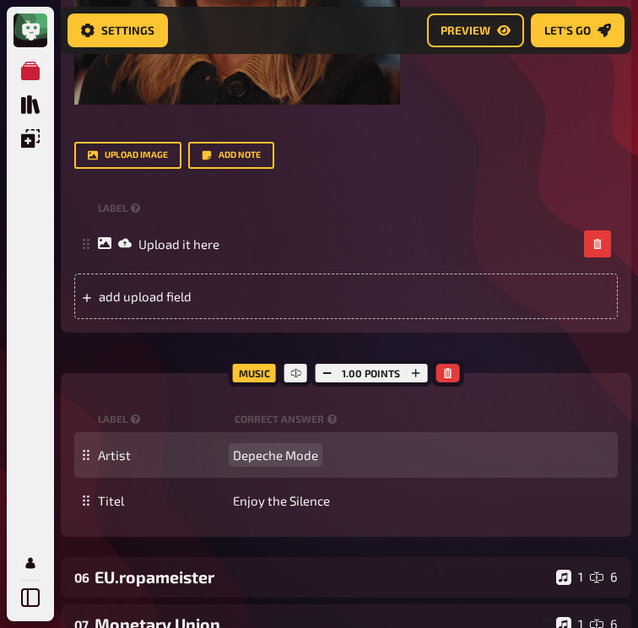
click at [250, 447] on span "Depeche Mode" at bounding box center [275, 454] width 85 height 15
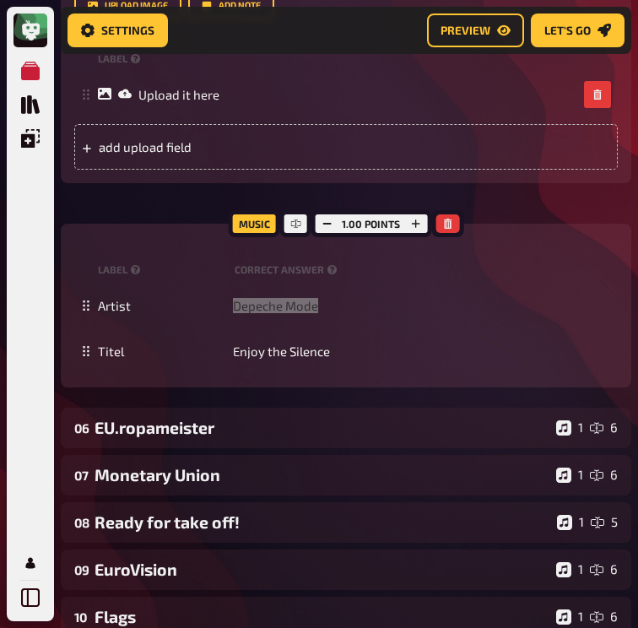
scroll to position [4935, 0]
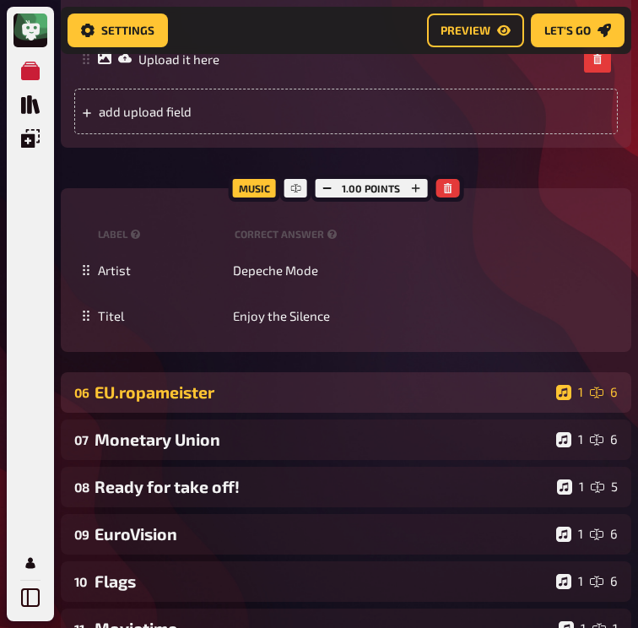
click at [213, 386] on div "06 EU.ropameister 1 6" at bounding box center [346, 392] width 571 height 41
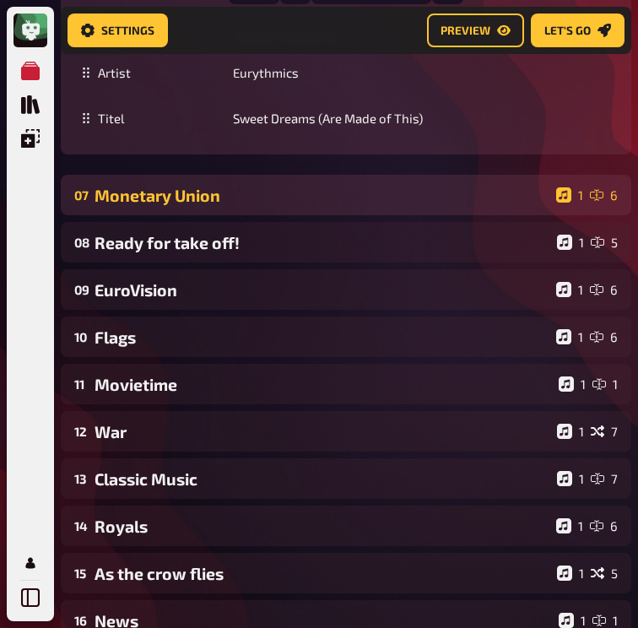
click at [286, 215] on div "07 Monetary Union 1 6" at bounding box center [346, 195] width 571 height 41
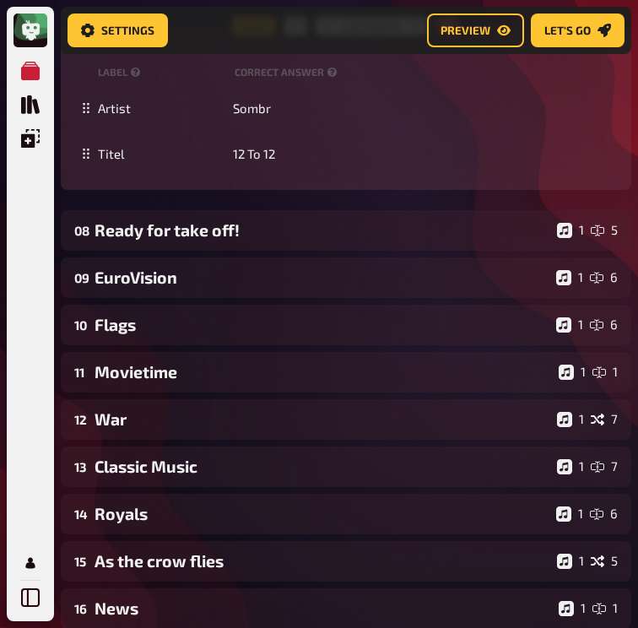
scroll to position [7332, 53]
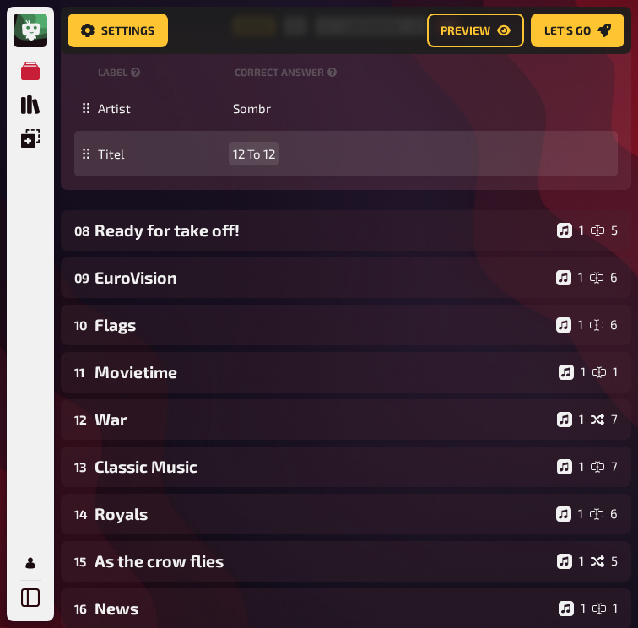
click at [233, 161] on span "12 To 12" at bounding box center [254, 153] width 42 height 15
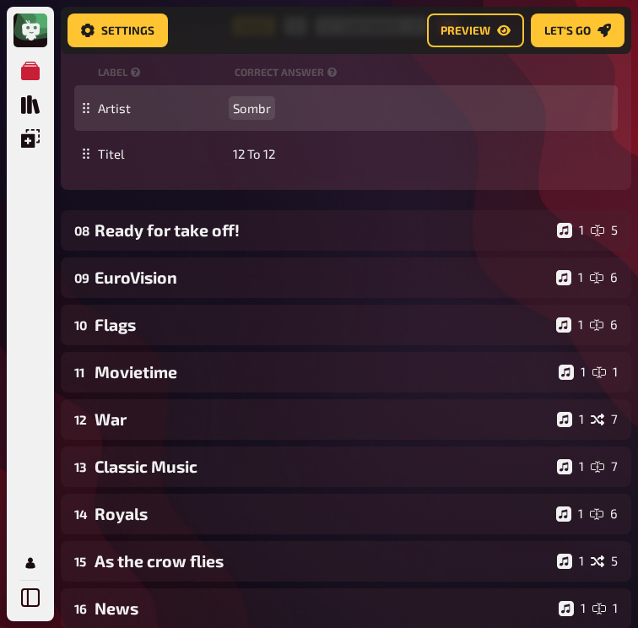
click at [233, 116] on span "Sombr" at bounding box center [252, 107] width 38 height 15
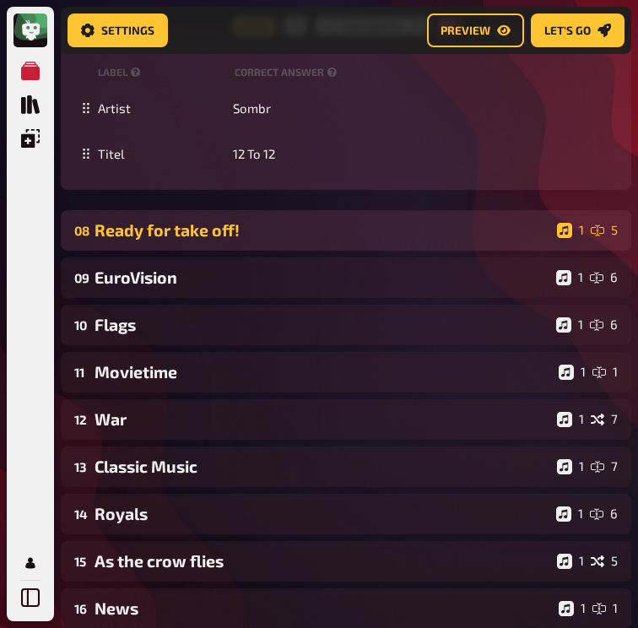
click at [229, 240] on div "Ready for take off!" at bounding box center [323, 229] width 456 height 19
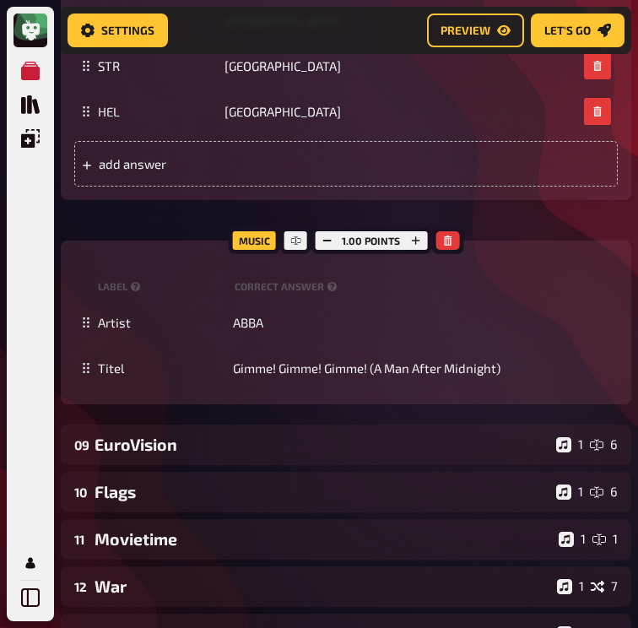
scroll to position [7919, 51]
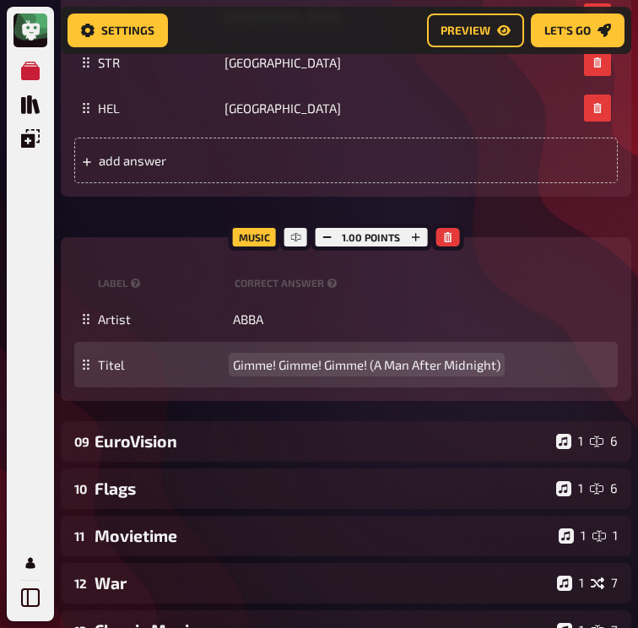
click at [293, 372] on span "Gimme! Gimme! Gimme! (A Man After Midnight)" at bounding box center [367, 364] width 268 height 15
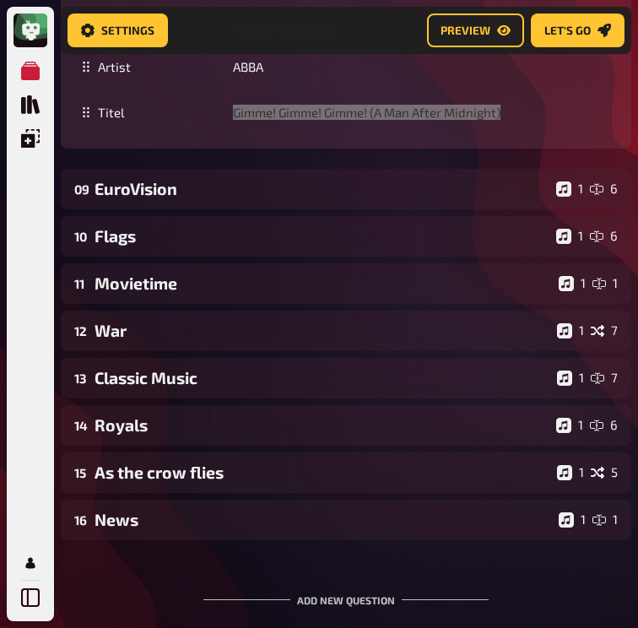
scroll to position [8240, 51]
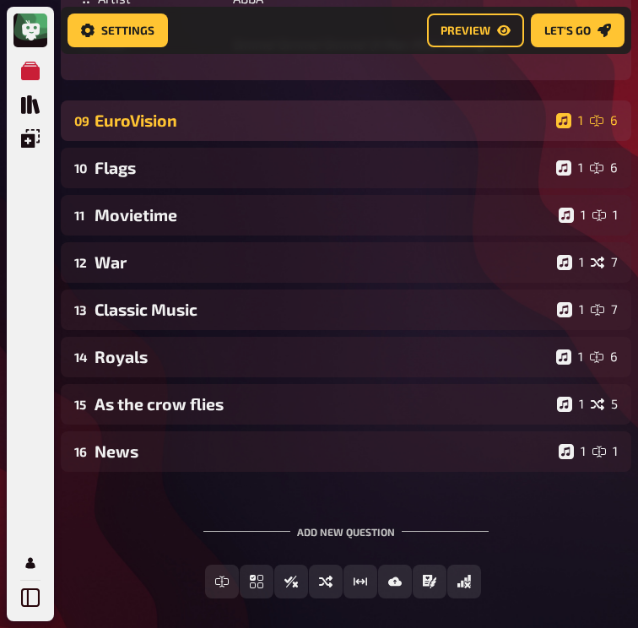
click at [220, 130] on div "EuroVision" at bounding box center [322, 120] width 455 height 19
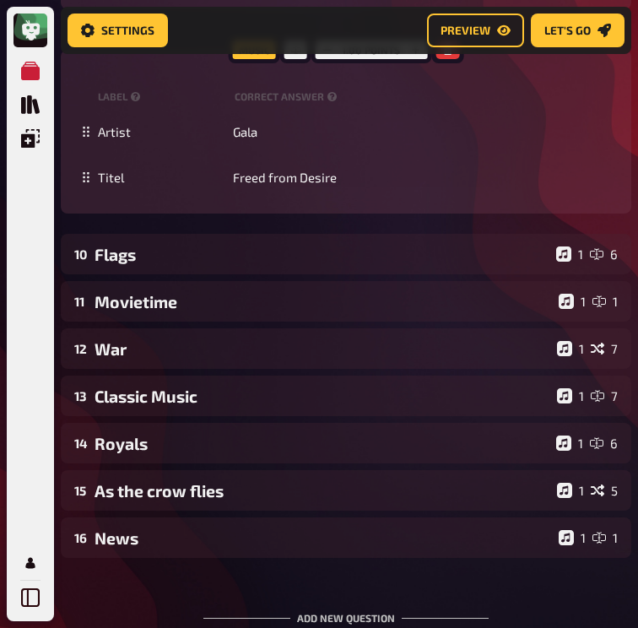
scroll to position [9015, 51]
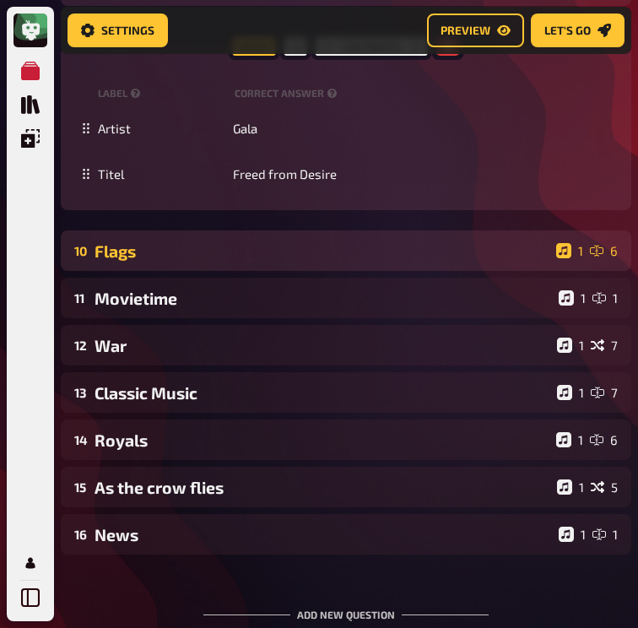
click at [250, 261] on div "Flags" at bounding box center [322, 250] width 455 height 19
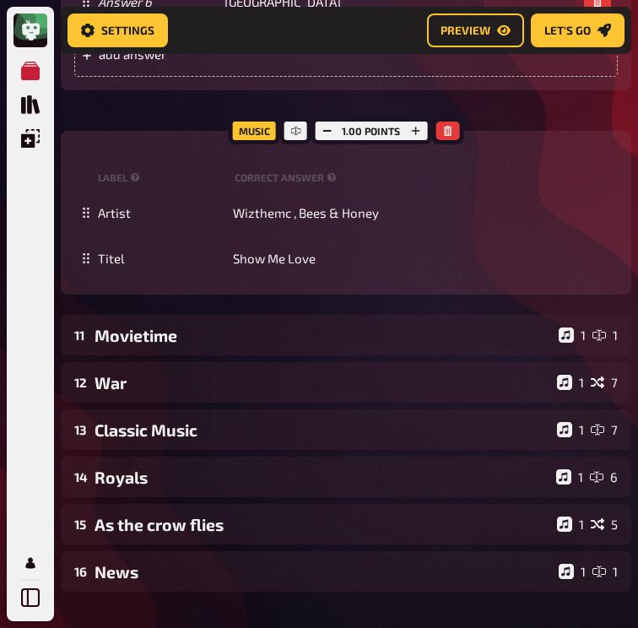
scroll to position [10037, 51]
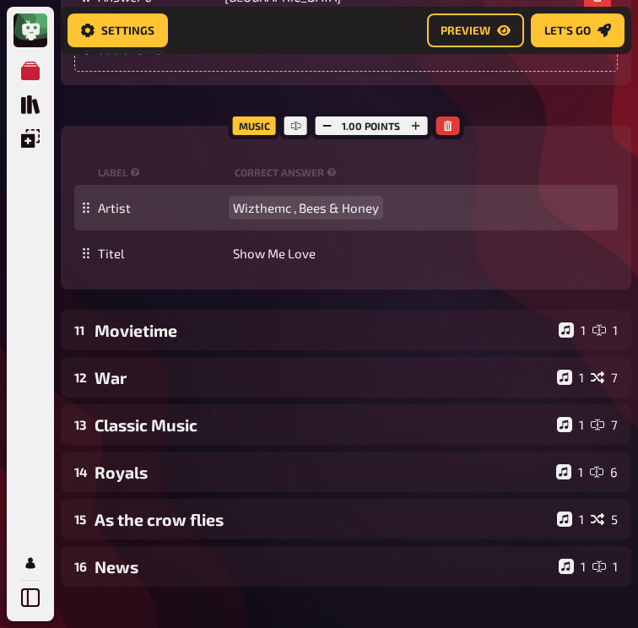
click at [281, 215] on span "Wizthemc , Bees & Honey" at bounding box center [306, 207] width 146 height 15
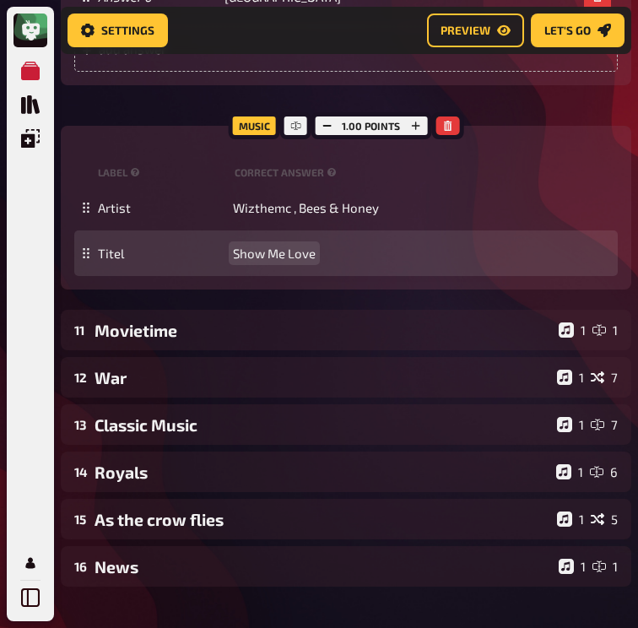
click at [240, 261] on span "Show Me Love" at bounding box center [274, 253] width 83 height 15
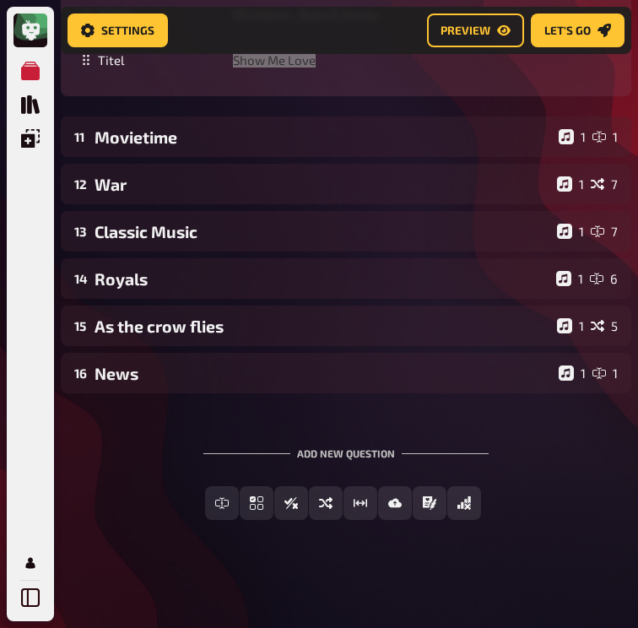
scroll to position [10367, 51]
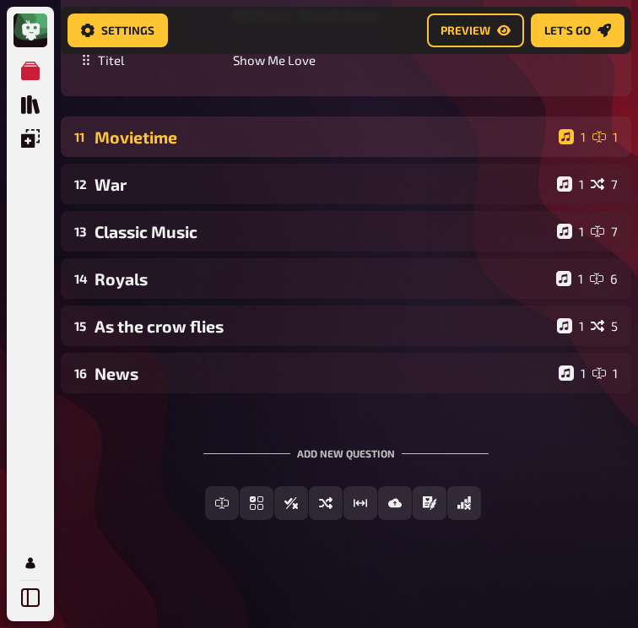
click at [196, 147] on div "Movietime" at bounding box center [324, 136] width 458 height 19
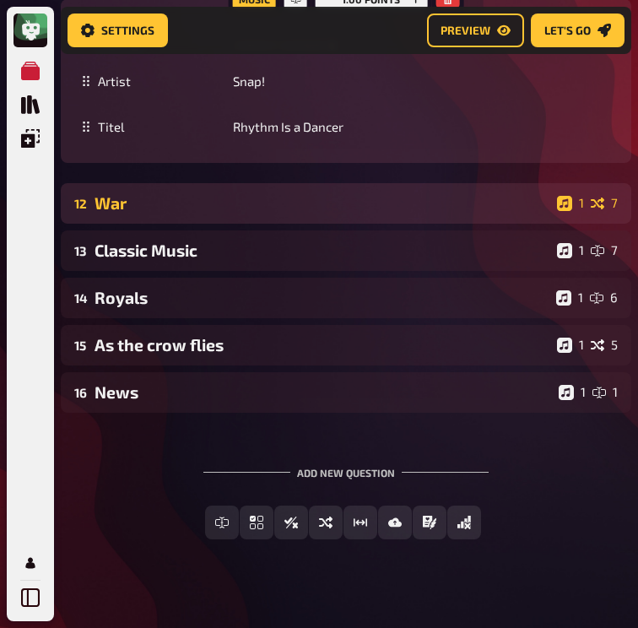
click at [167, 213] on div "War" at bounding box center [323, 202] width 456 height 19
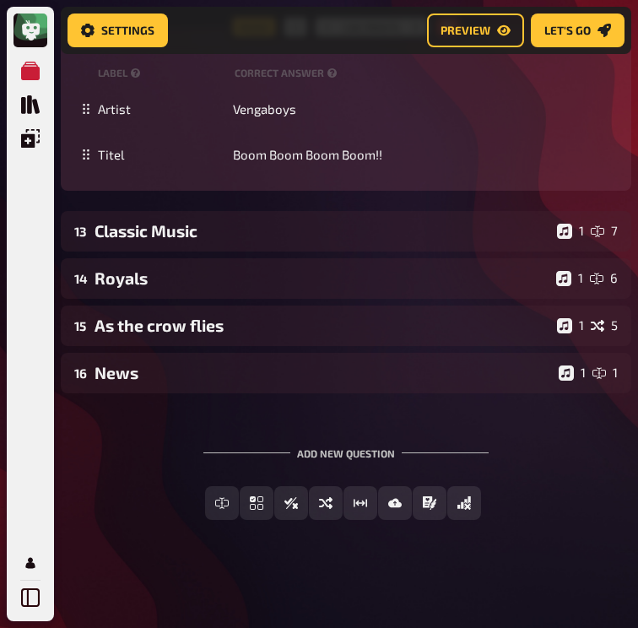
scroll to position [12129, 51]
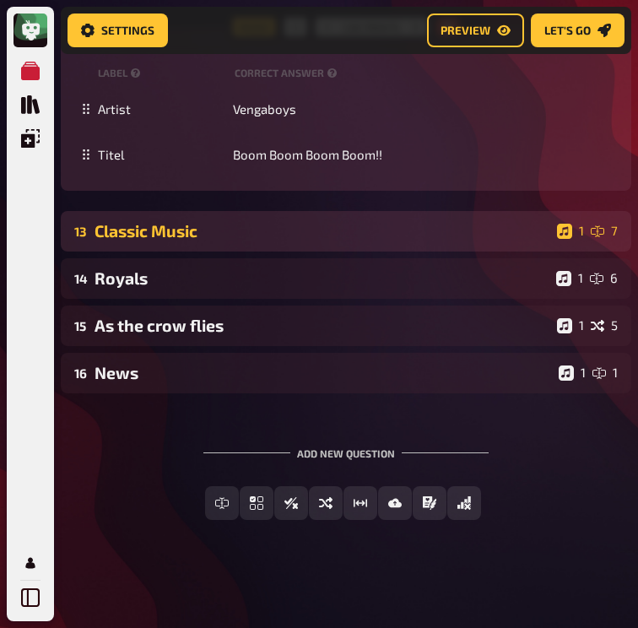
click at [176, 241] on div "Classic Music" at bounding box center [323, 230] width 456 height 19
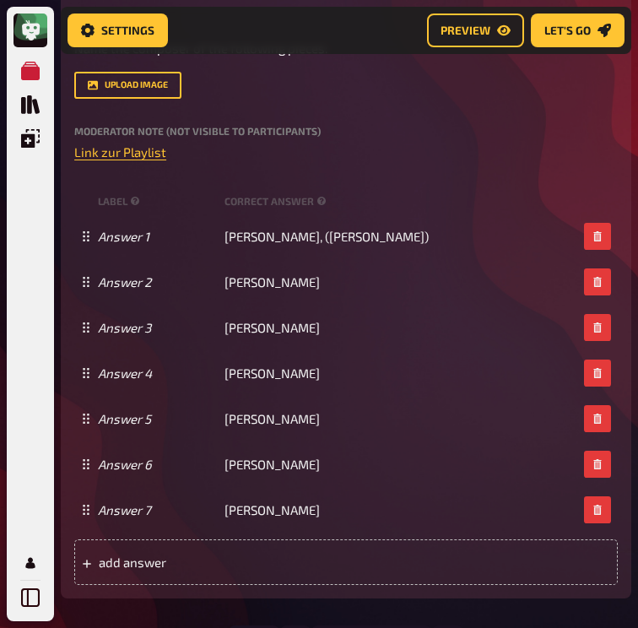
scroll to position [12317, 51]
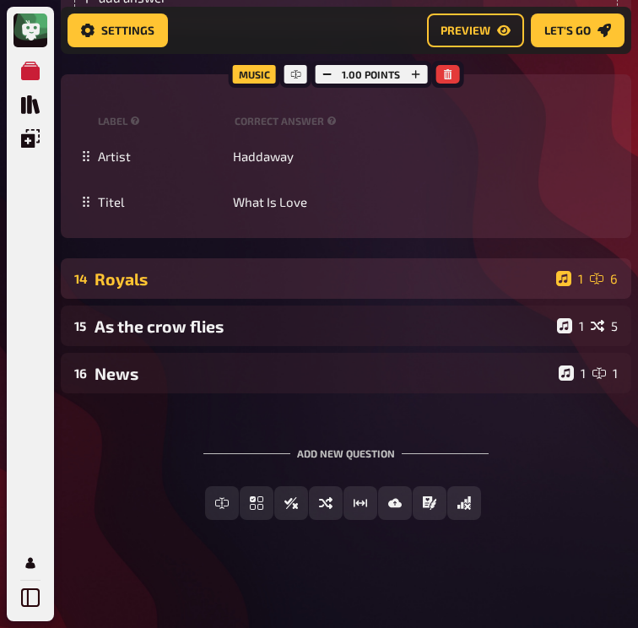
click at [277, 299] on div "14 Royals 1 6" at bounding box center [346, 278] width 571 height 41
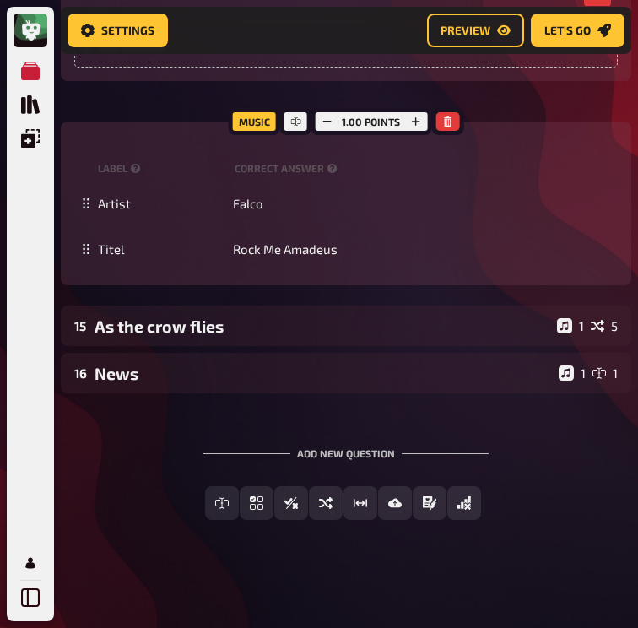
scroll to position [14386, 51]
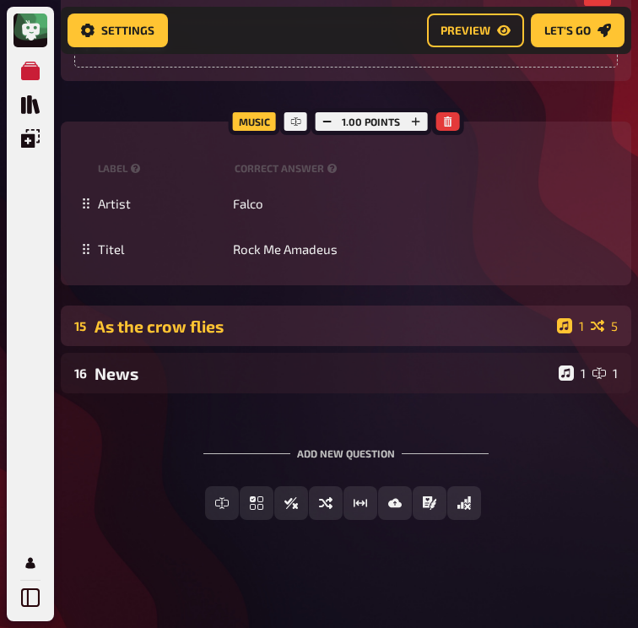
click at [182, 346] on div "15 As the crow flies 1 5" at bounding box center [346, 326] width 571 height 41
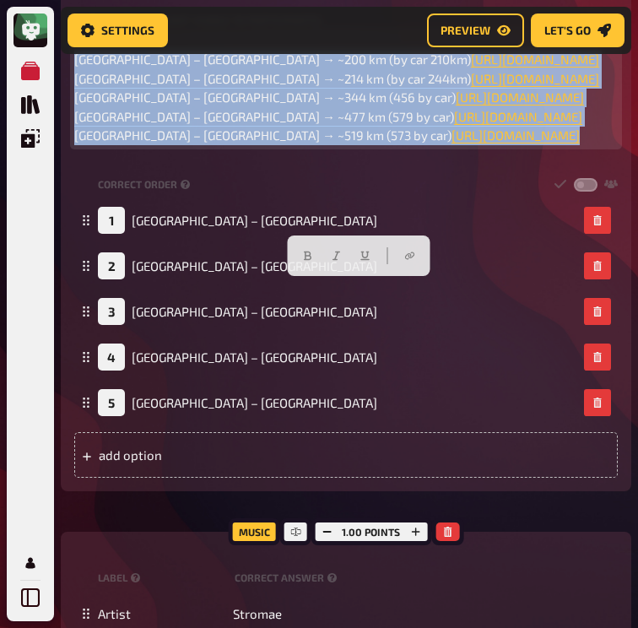
scroll to position [14758, 0]
drag, startPoint x: 509, startPoint y: 400, endPoint x: 4, endPoint y: 252, distance: 526.3
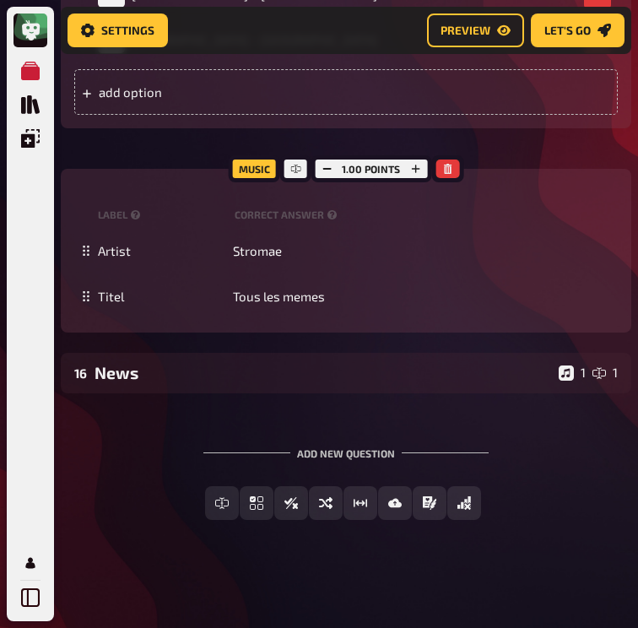
scroll to position [15344, 0]
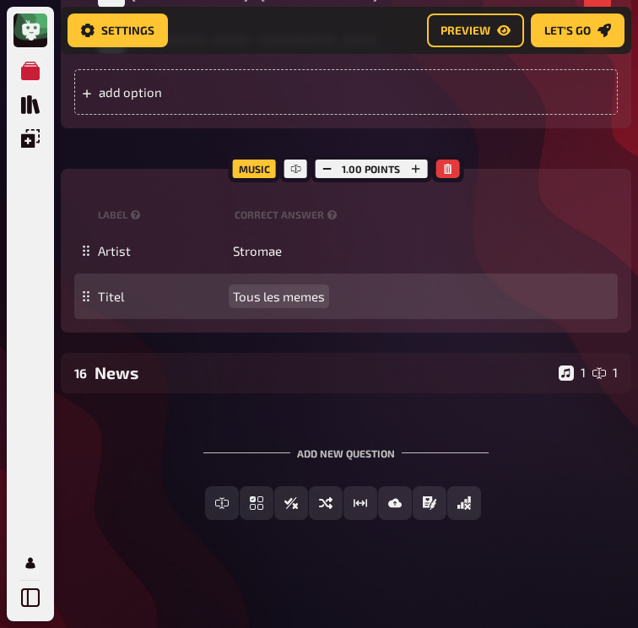
click at [293, 304] on span "Tous les memes" at bounding box center [279, 296] width 92 height 15
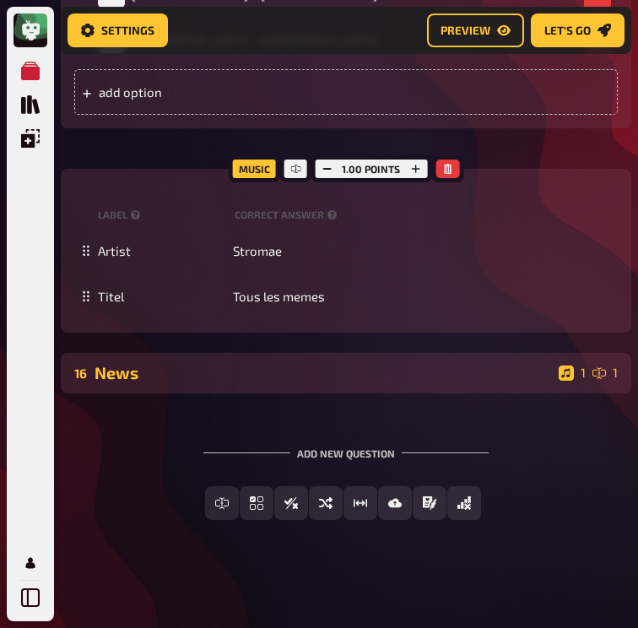
click at [464, 382] on div "News" at bounding box center [324, 372] width 458 height 19
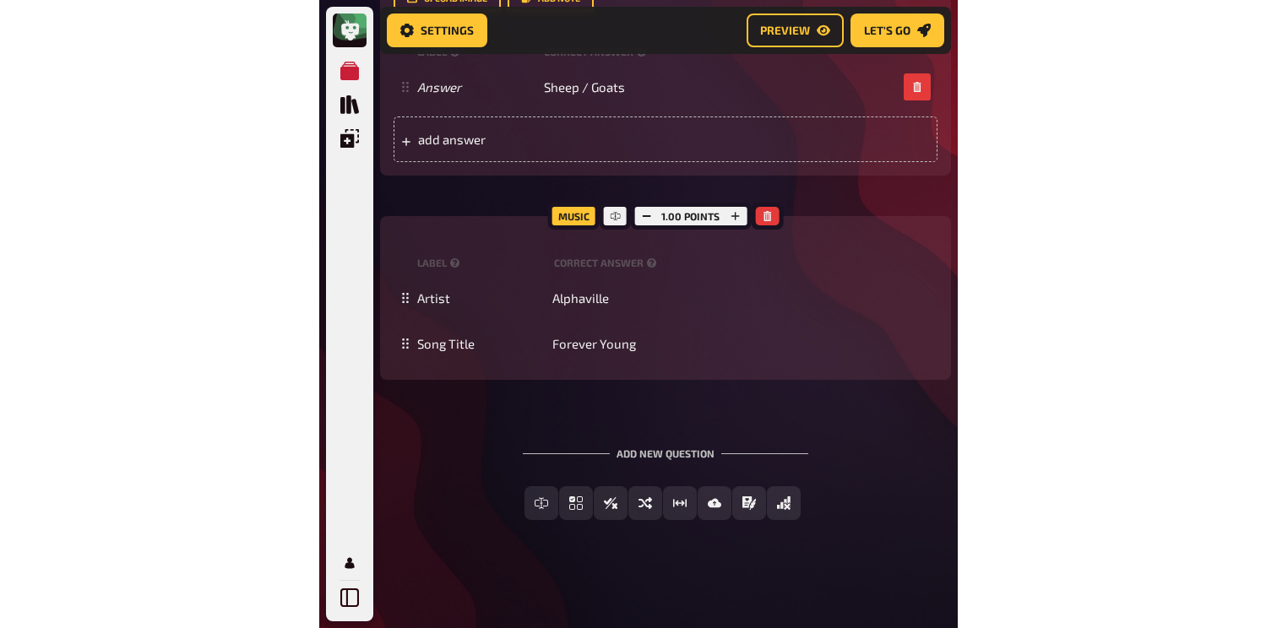
scroll to position [15976, 0]
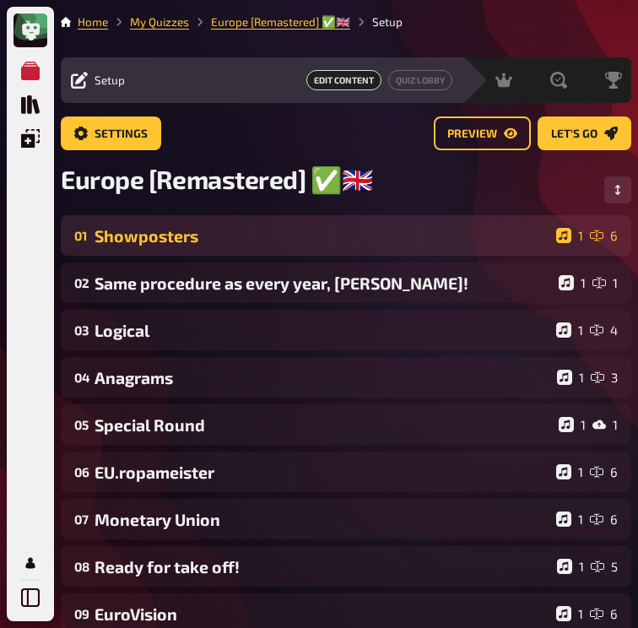
click at [158, 239] on div "Showposters" at bounding box center [322, 235] width 455 height 19
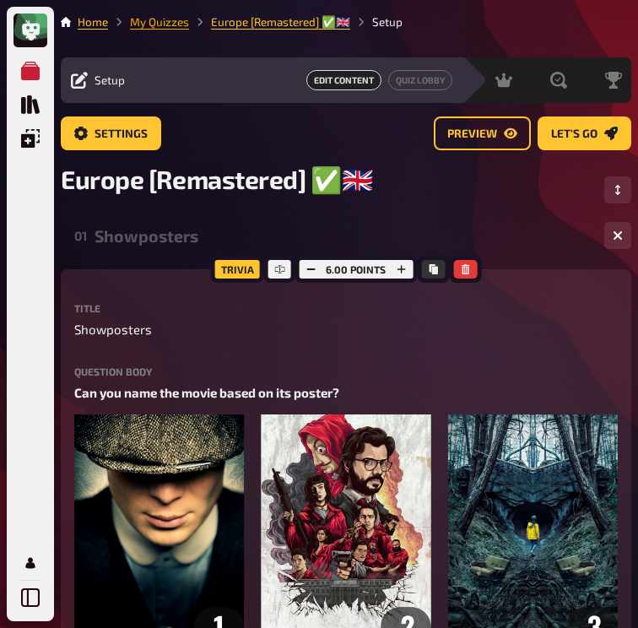
click at [165, 27] on link "My Quizzes" at bounding box center [159, 22] width 59 height 14
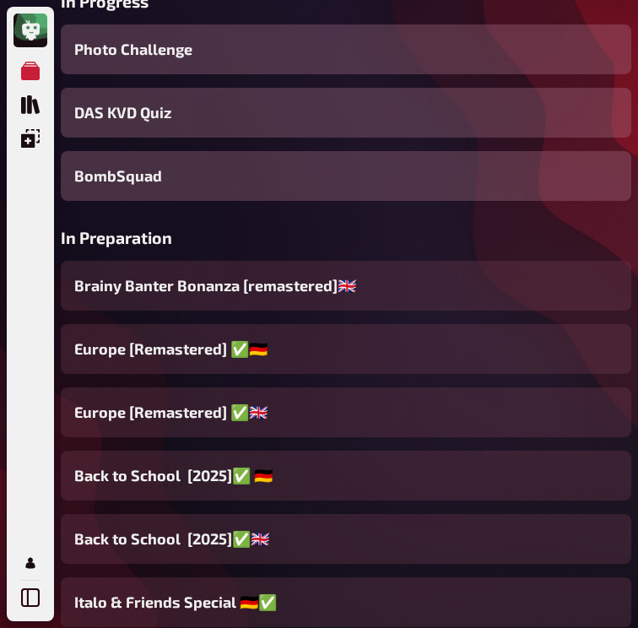
scroll to position [404, 0]
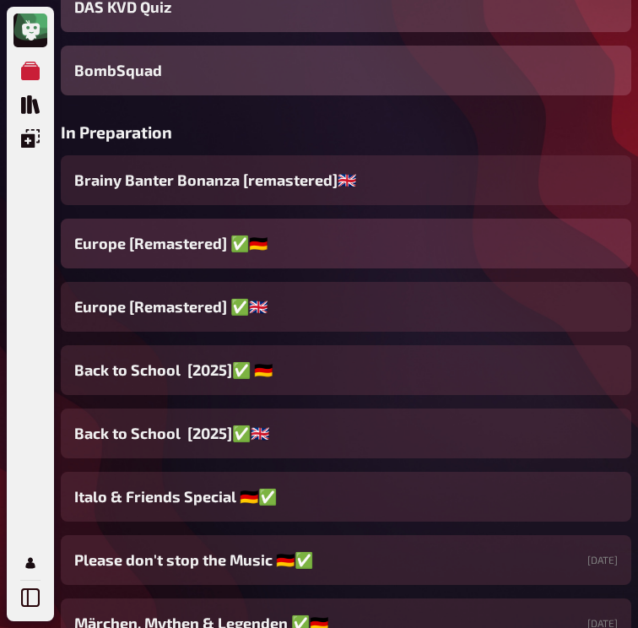
click at [244, 258] on div "Europe [Remastered] ✅​🇩🇪" at bounding box center [346, 244] width 571 height 50
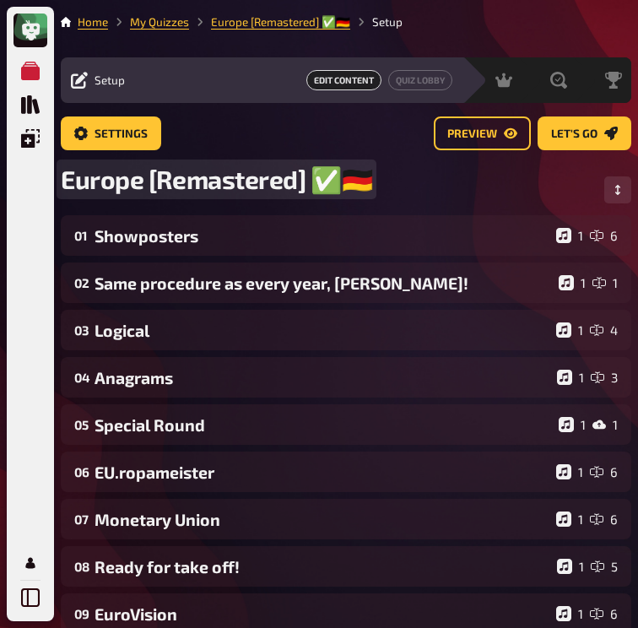
click at [170, 209] on div "Europe [Remastered] ✅​🇩🇪" at bounding box center [346, 190] width 571 height 52
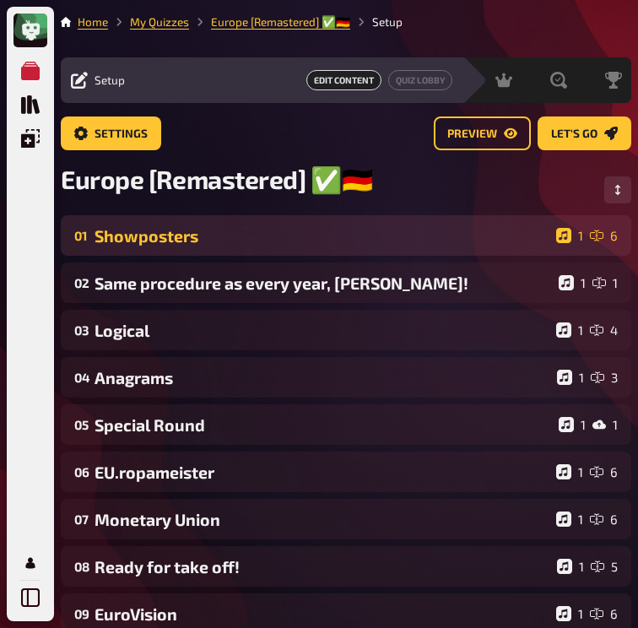
click at [161, 239] on div "Showposters" at bounding box center [322, 235] width 455 height 19
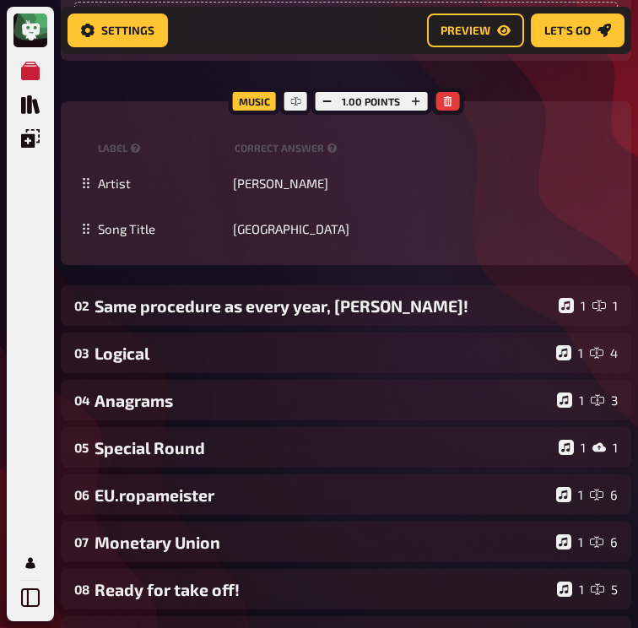
scroll to position [1388, 0]
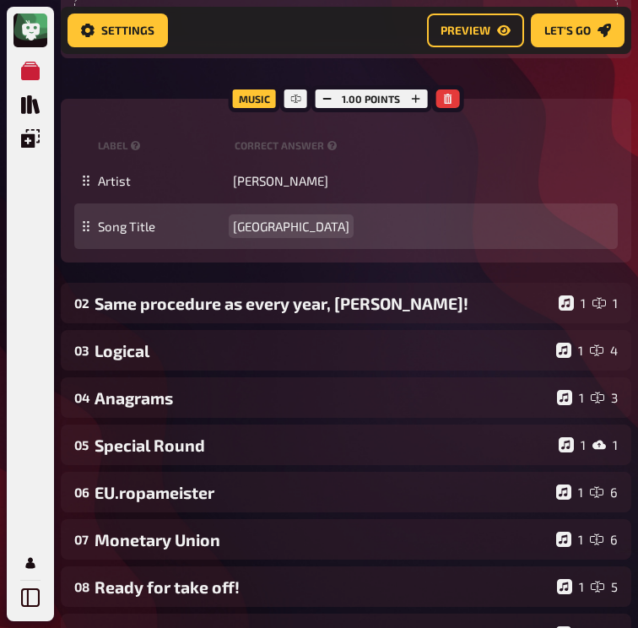
click at [259, 230] on span "Budapest" at bounding box center [291, 226] width 117 height 15
paste span
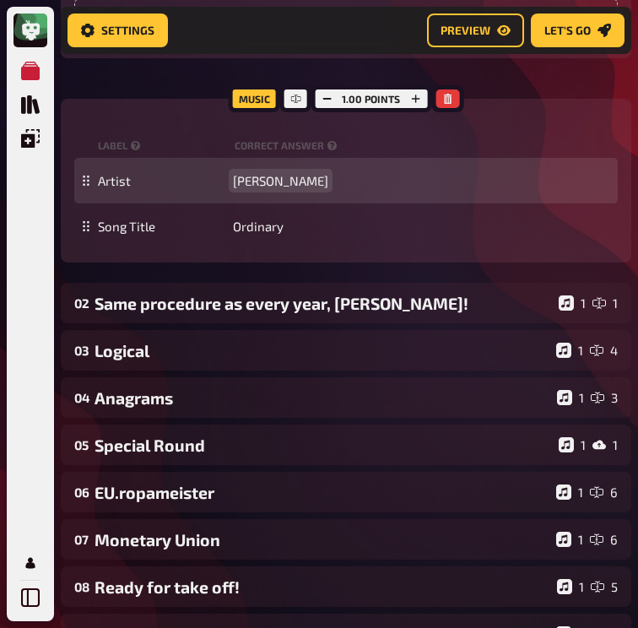
click at [254, 182] on span "George Ezra" at bounding box center [280, 180] width 95 height 15
paste span
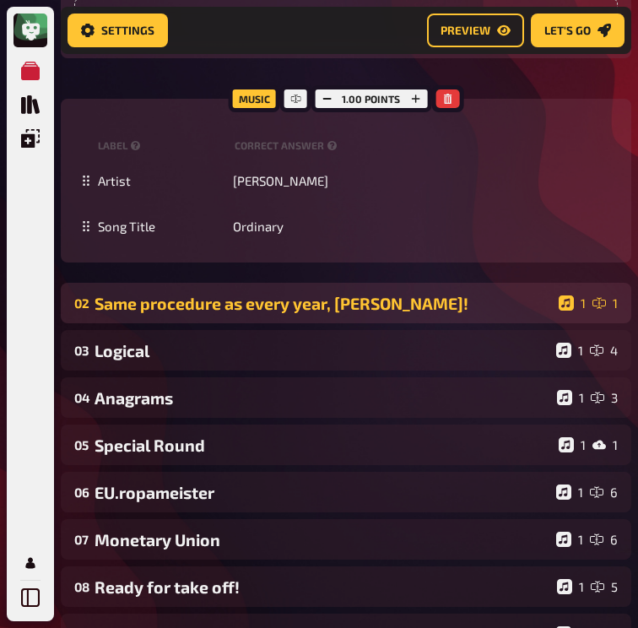
click at [213, 308] on div "Same procedure as every year, James!" at bounding box center [324, 303] width 458 height 19
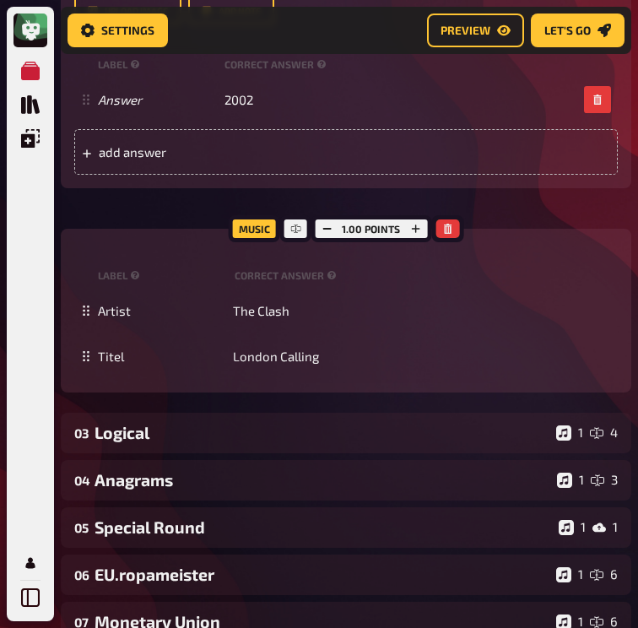
scroll to position [2210, 0]
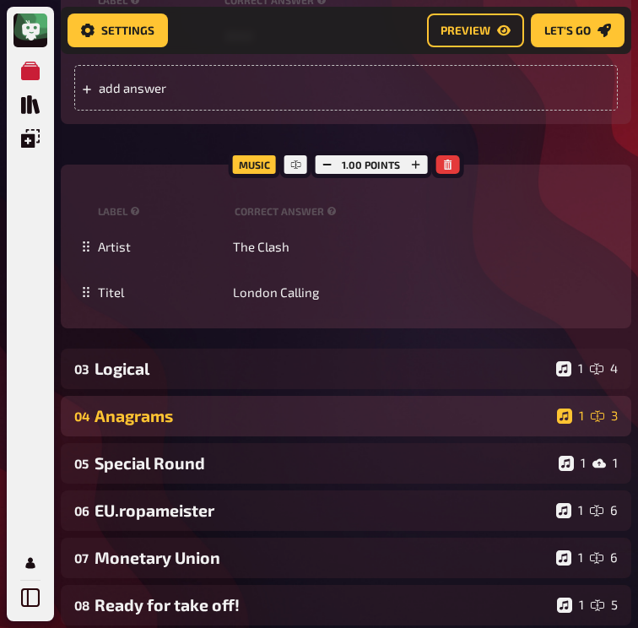
click at [161, 406] on div "Anagrams" at bounding box center [323, 415] width 456 height 19
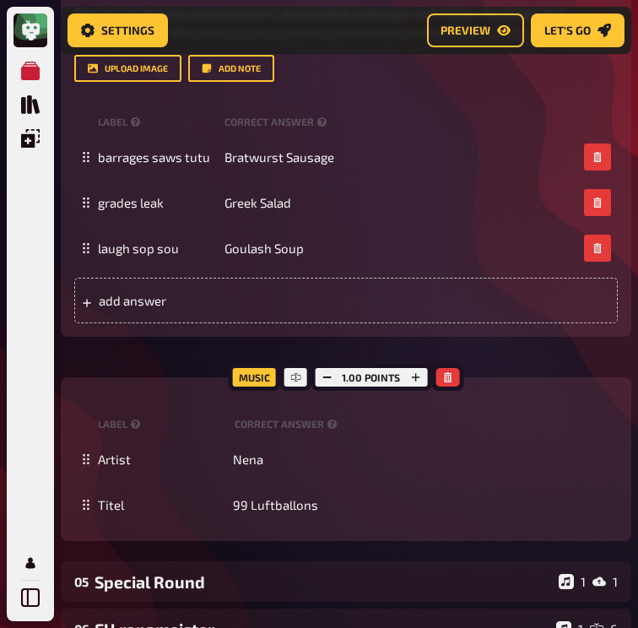
scroll to position [2775, 0]
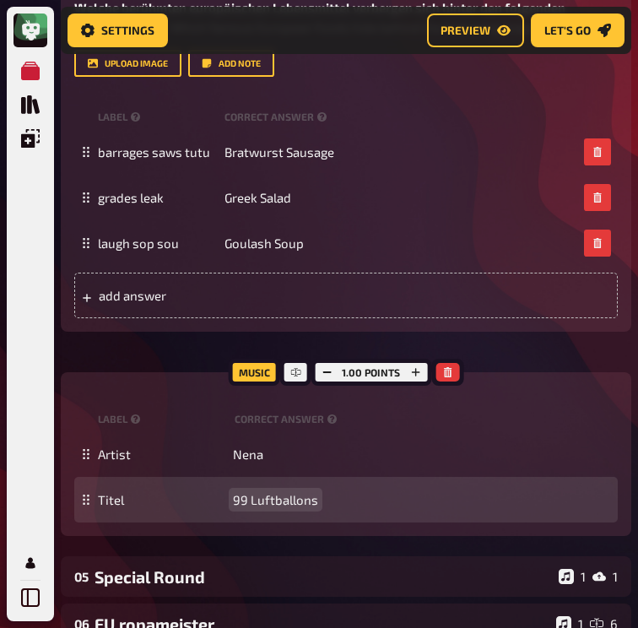
click at [267, 477] on div "Titel 99 Luftballons" at bounding box center [346, 500] width 544 height 46
click at [263, 492] on span "99 Luftballons" at bounding box center [275, 499] width 85 height 15
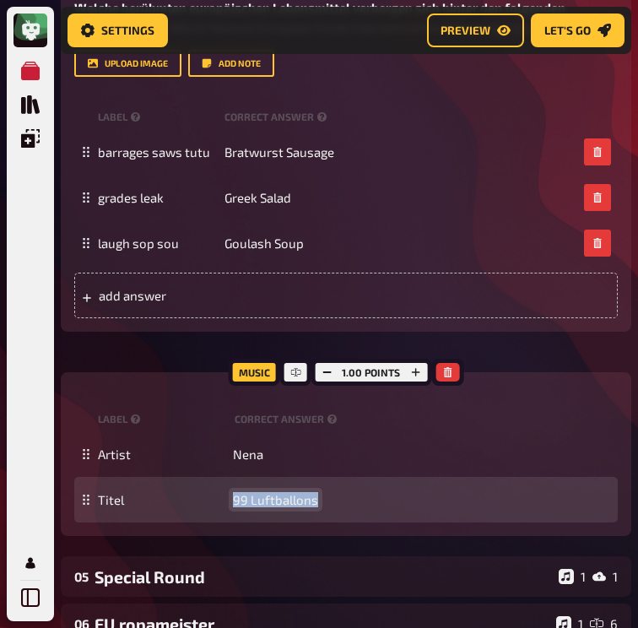
paste span
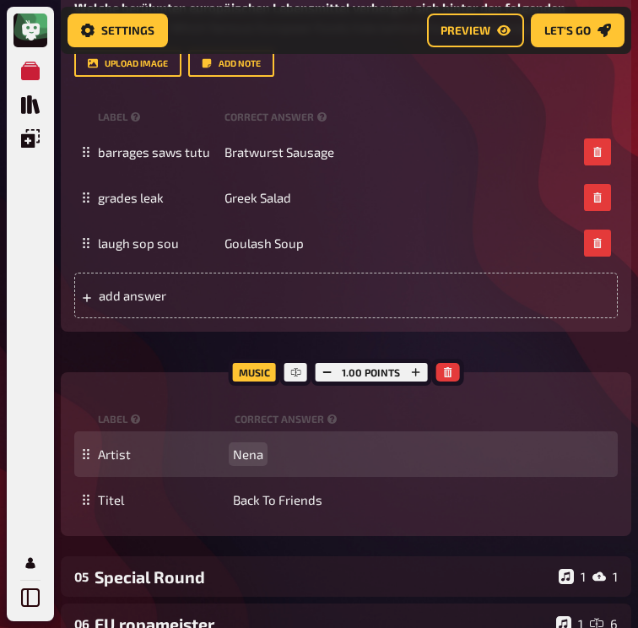
click at [248, 447] on span "Nena" at bounding box center [248, 454] width 30 height 15
paste span
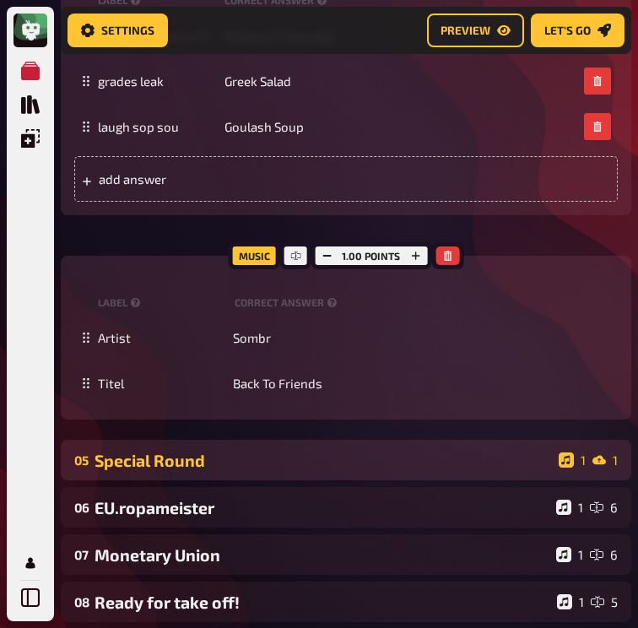
click at [219, 451] on div "Special Round" at bounding box center [324, 460] width 458 height 19
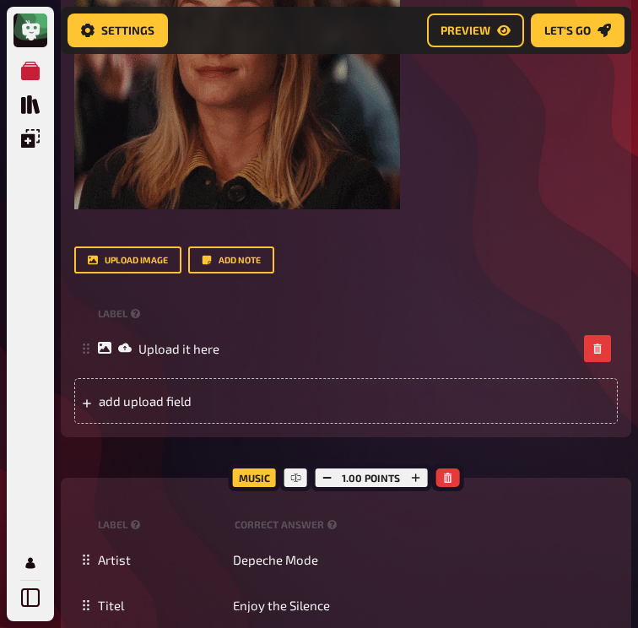
scroll to position [3671, 0]
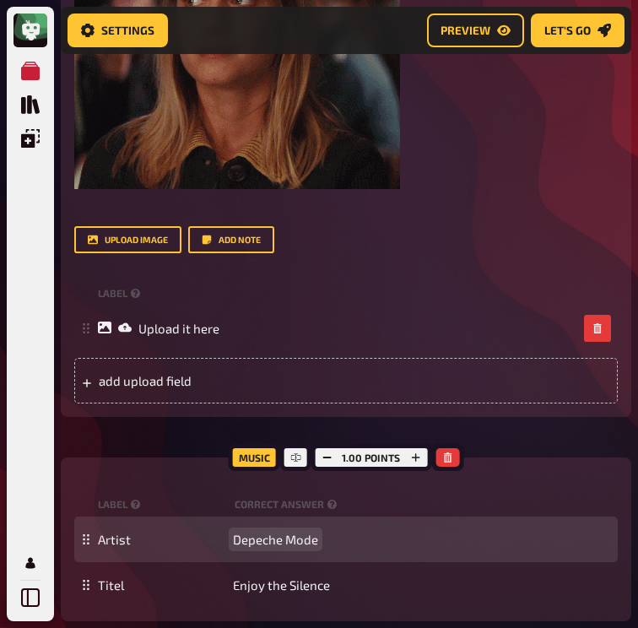
click at [300, 532] on span "Depeche Mode" at bounding box center [275, 539] width 85 height 15
paste span
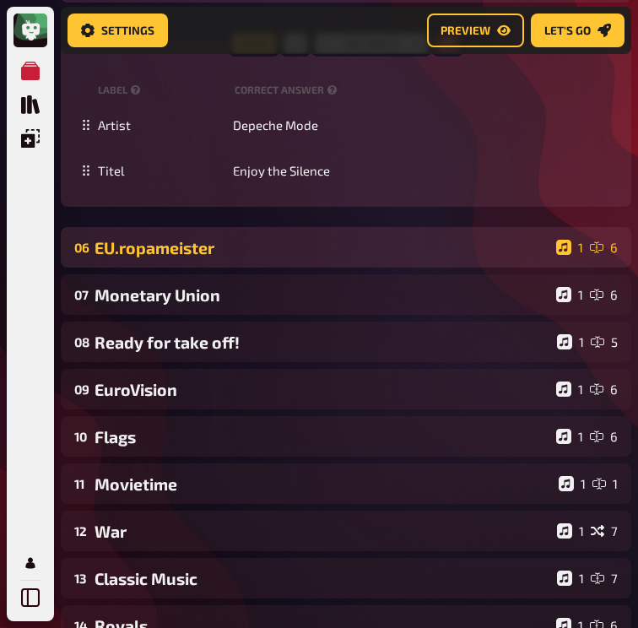
click at [148, 238] on div "EU.ropameister" at bounding box center [322, 247] width 455 height 19
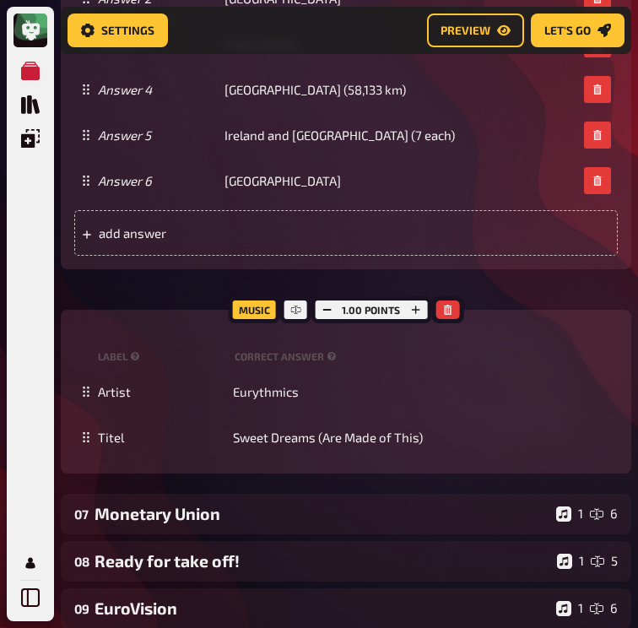
scroll to position [5135, 0]
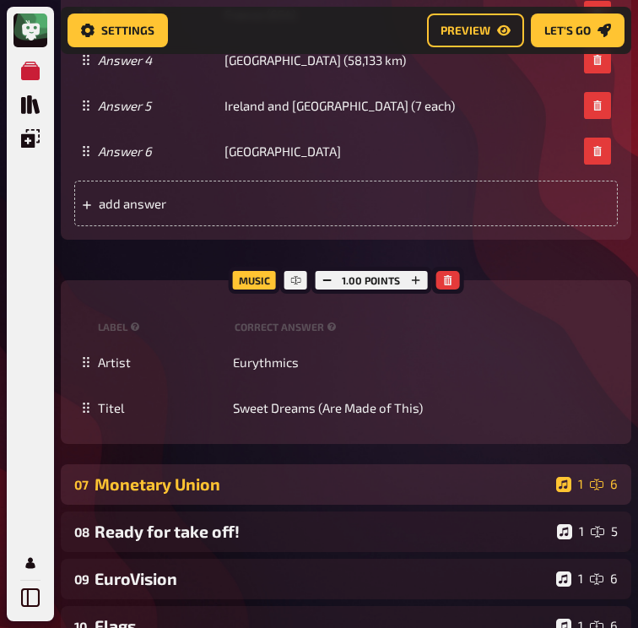
click at [177, 494] on div "Monetary Union" at bounding box center [322, 483] width 455 height 19
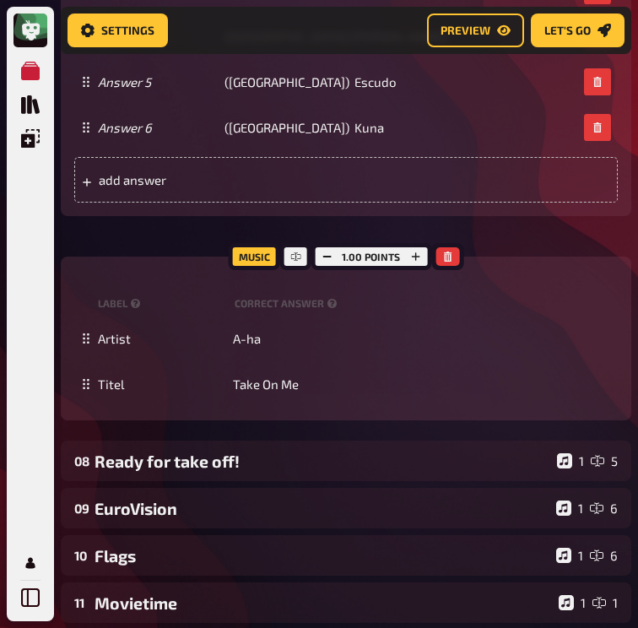
scroll to position [6279, 0]
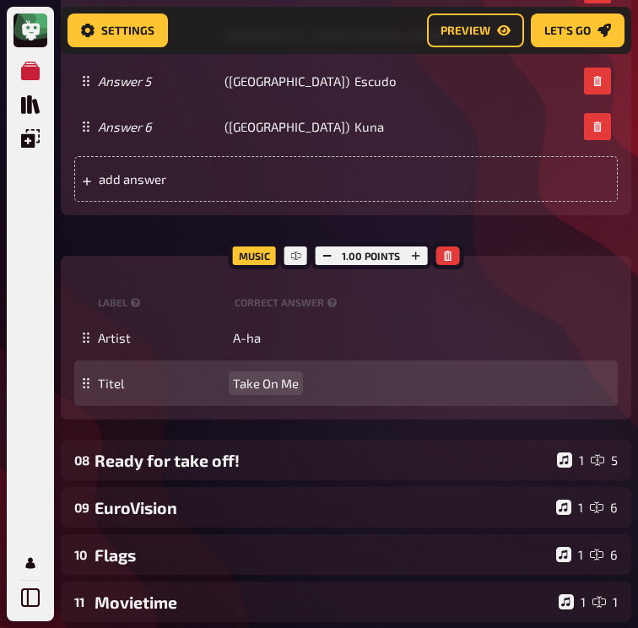
click at [262, 391] on span "Take On Me" at bounding box center [266, 383] width 66 height 15
paste span
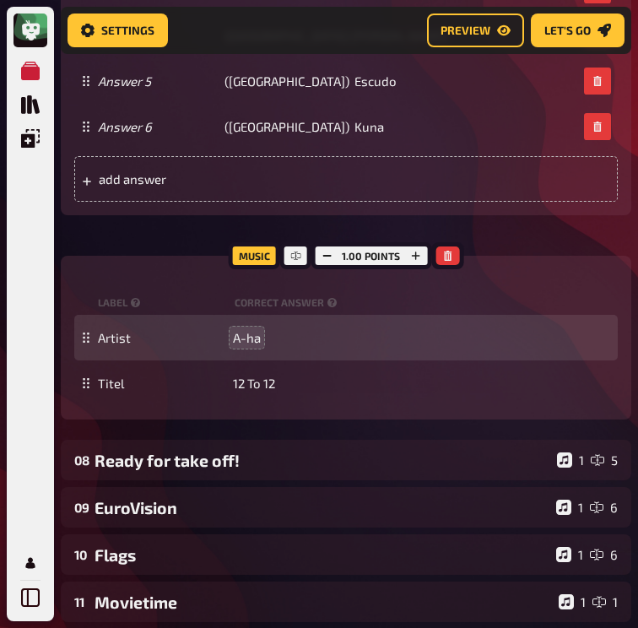
click at [261, 345] on span "A-ha" at bounding box center [247, 337] width 28 height 15
paste span
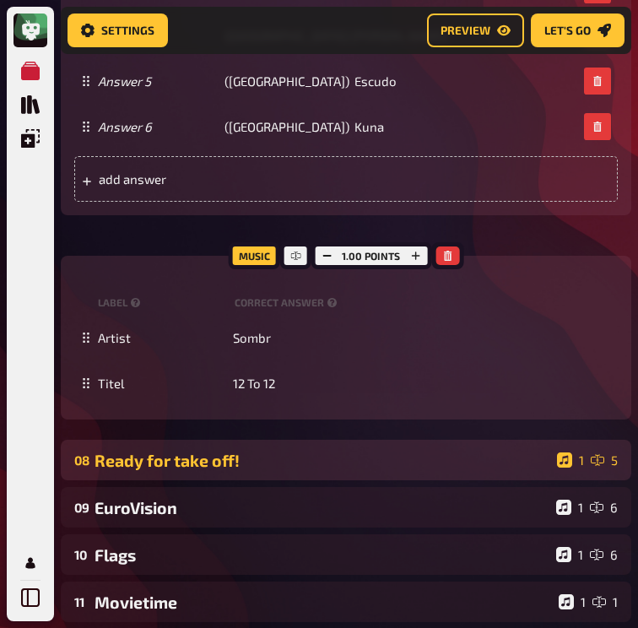
click at [195, 470] on div "Ready for take off!" at bounding box center [323, 460] width 456 height 19
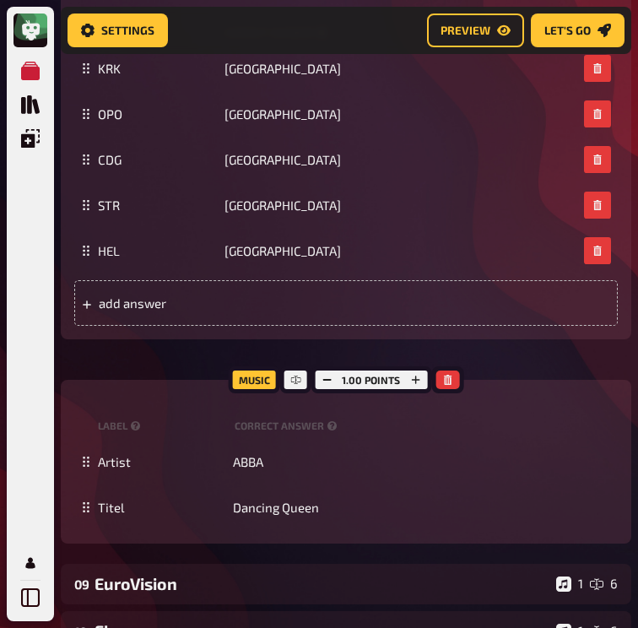
scroll to position [6963, 0]
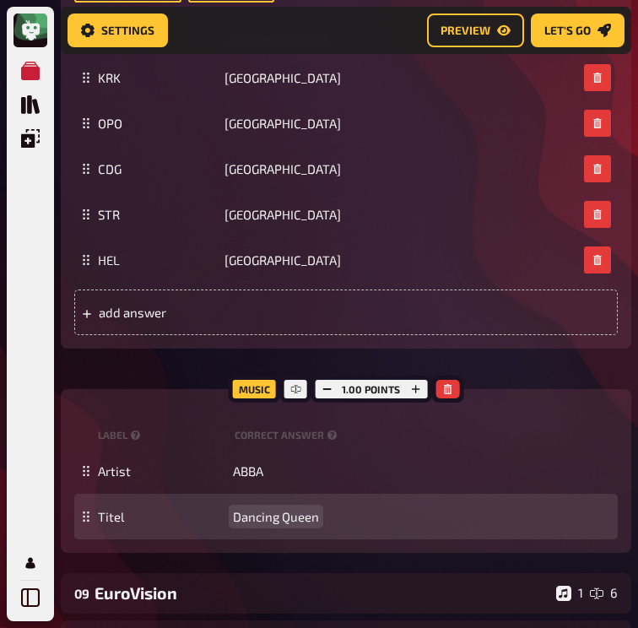
click at [277, 524] on span "Dancing Queen" at bounding box center [276, 516] width 86 height 15
paste span
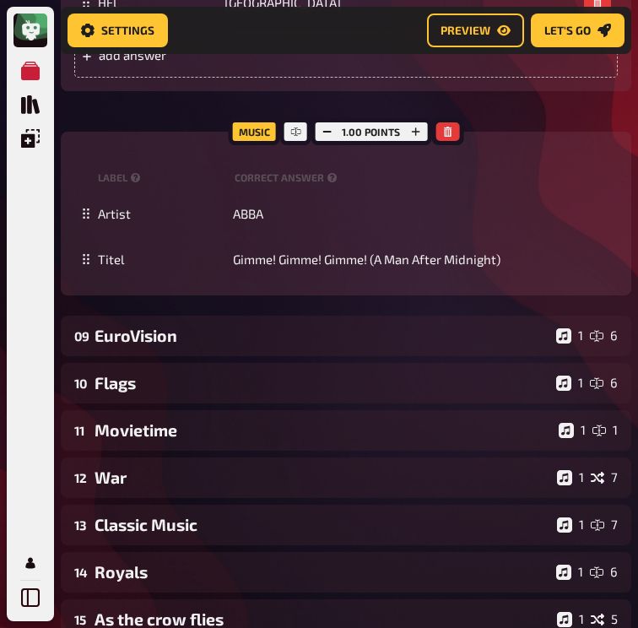
scroll to position [7362, 0]
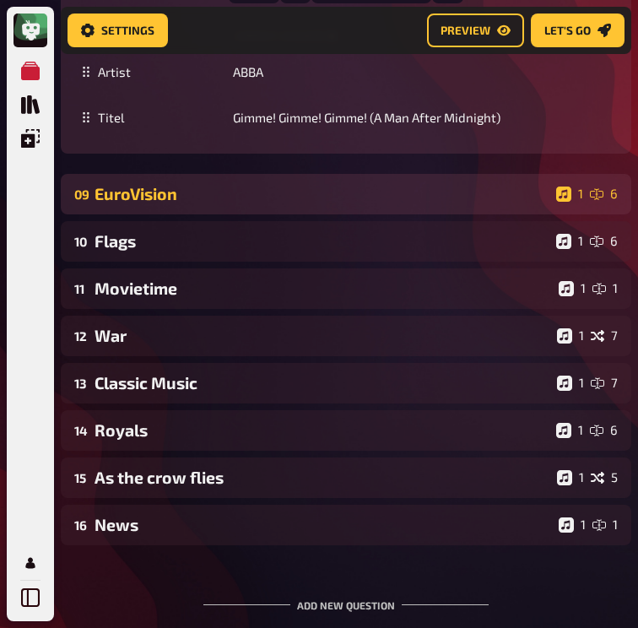
click at [145, 203] on div "EuroVision" at bounding box center [322, 193] width 455 height 19
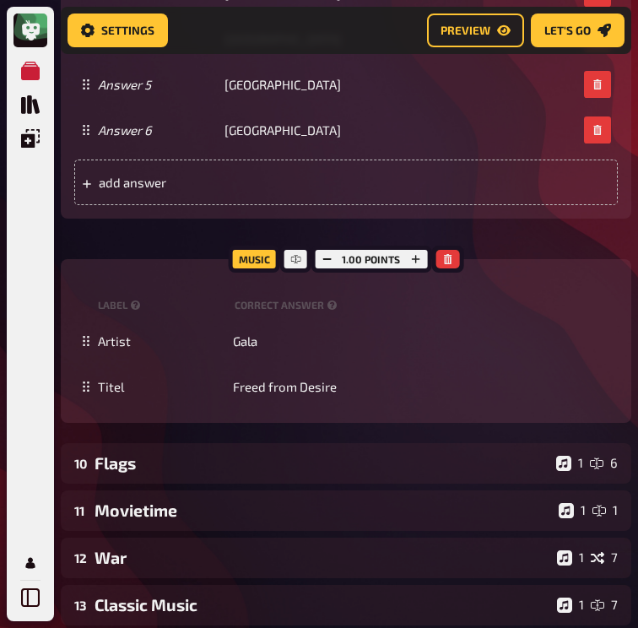
scroll to position [8028, 0]
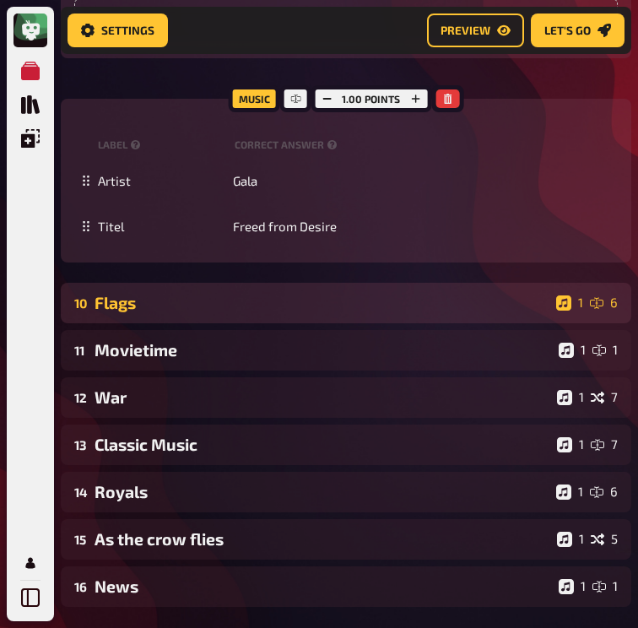
click at [155, 312] on div "Flags" at bounding box center [322, 302] width 455 height 19
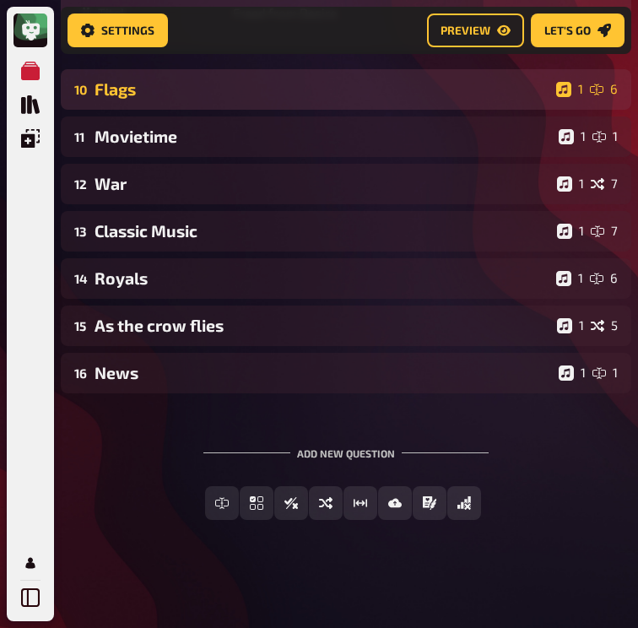
scroll to position [8322, 0]
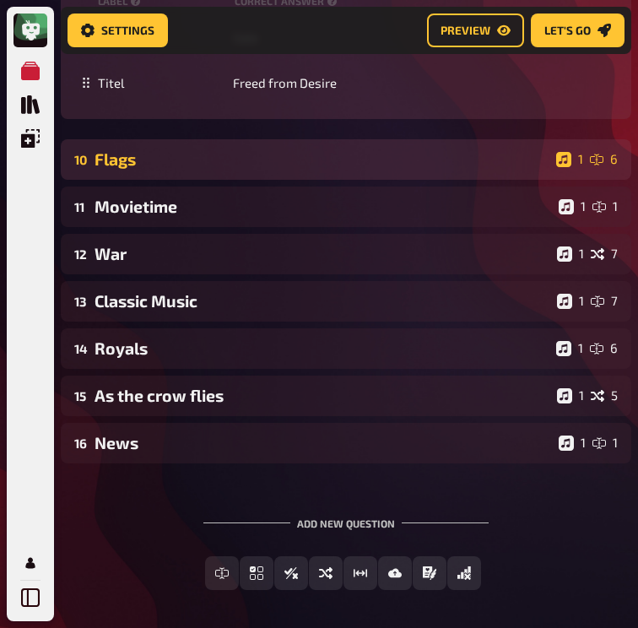
click at [171, 180] on div "10 Flags 1 6" at bounding box center [346, 159] width 571 height 41
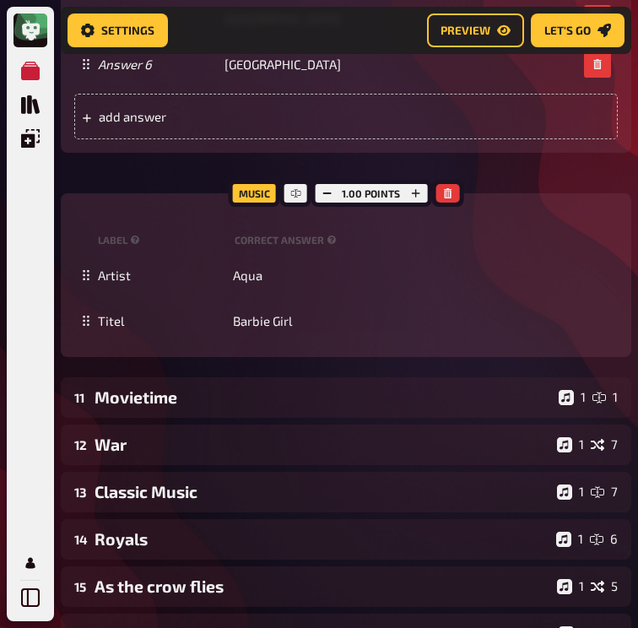
scroll to position [9214, 0]
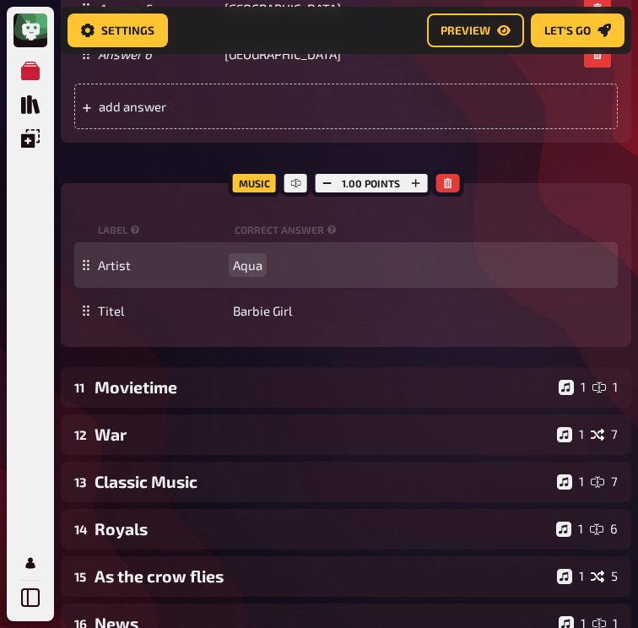
click at [263, 273] on span "Aqua" at bounding box center [248, 265] width 30 height 15
paste span
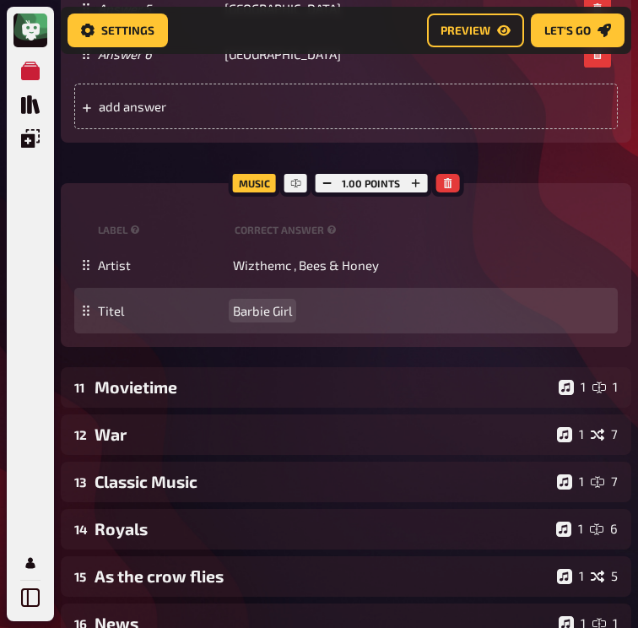
click at [292, 318] on span "Barbie Girl" at bounding box center [262, 310] width 59 height 15
paste span
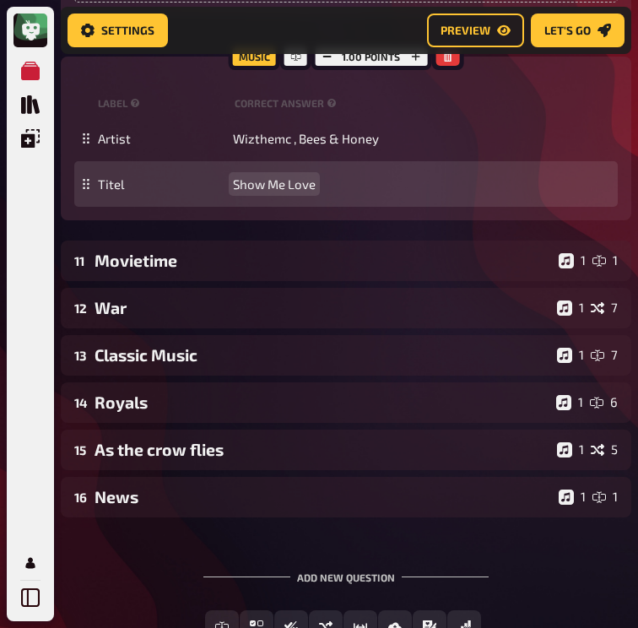
scroll to position [9375, 0]
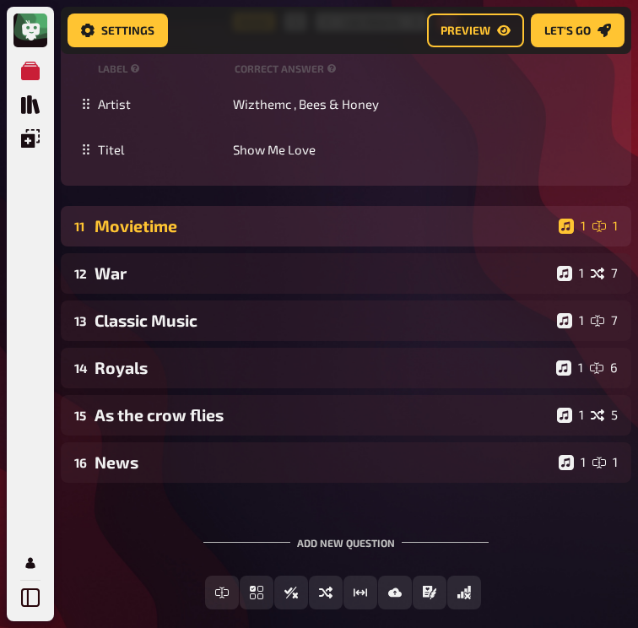
click at [187, 247] on div "11 Movietime 1 1" at bounding box center [346, 226] width 571 height 41
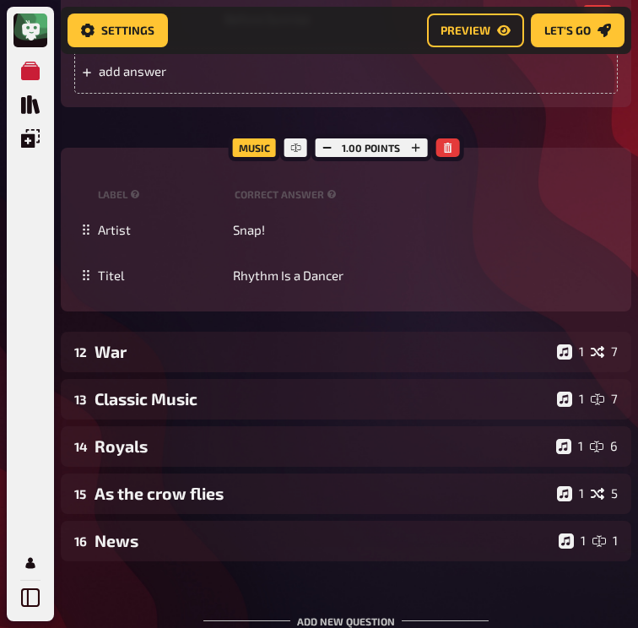
scroll to position [10017, 1]
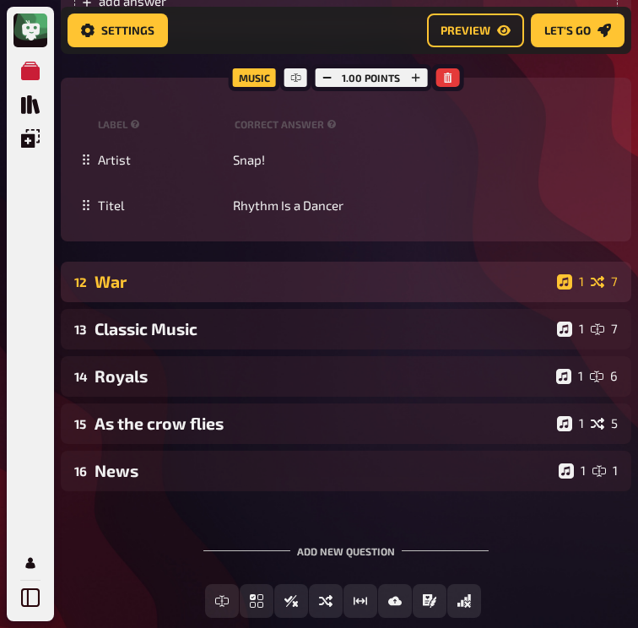
click at [160, 291] on div "War" at bounding box center [323, 281] width 456 height 19
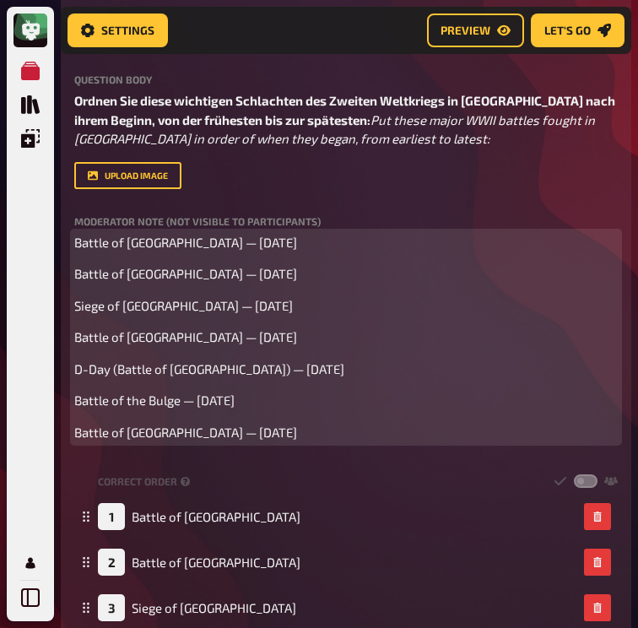
click at [160, 393] on div "Battle of France — May 1940 Battle of Britain — July 1940 Siege of Leningrad — …" at bounding box center [346, 337] width 544 height 209
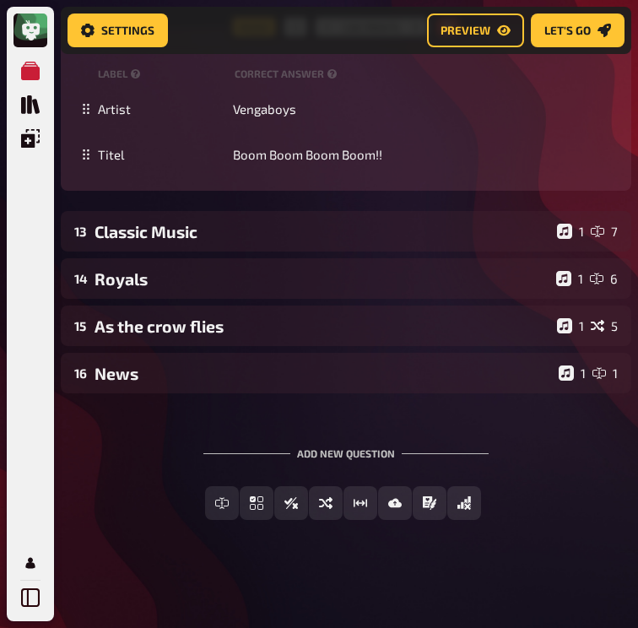
scroll to position [11358, 2]
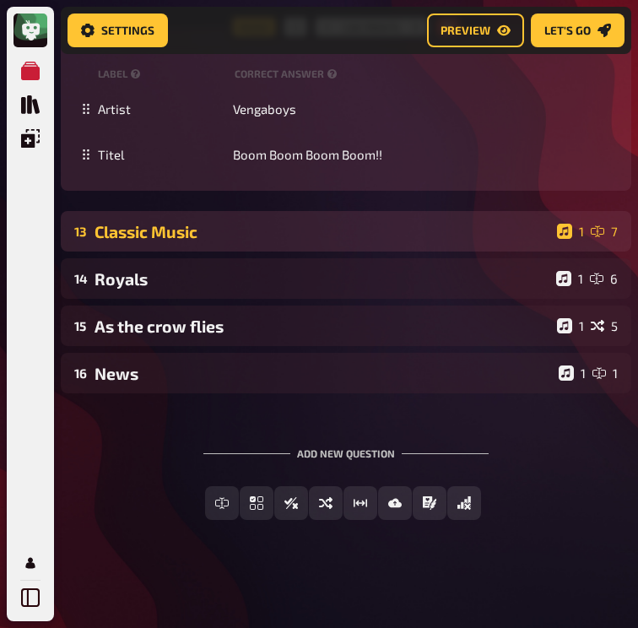
click at [173, 232] on div "Classic Music" at bounding box center [323, 231] width 456 height 19
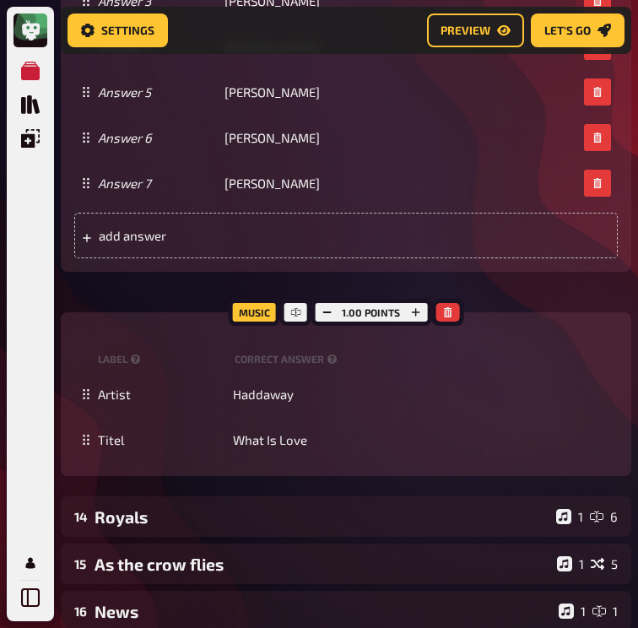
scroll to position [12294, 2]
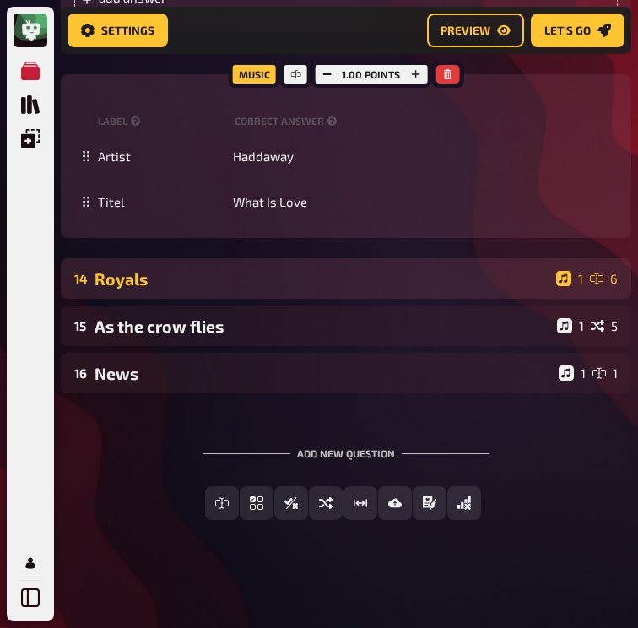
click at [161, 273] on div "Royals" at bounding box center [322, 278] width 455 height 19
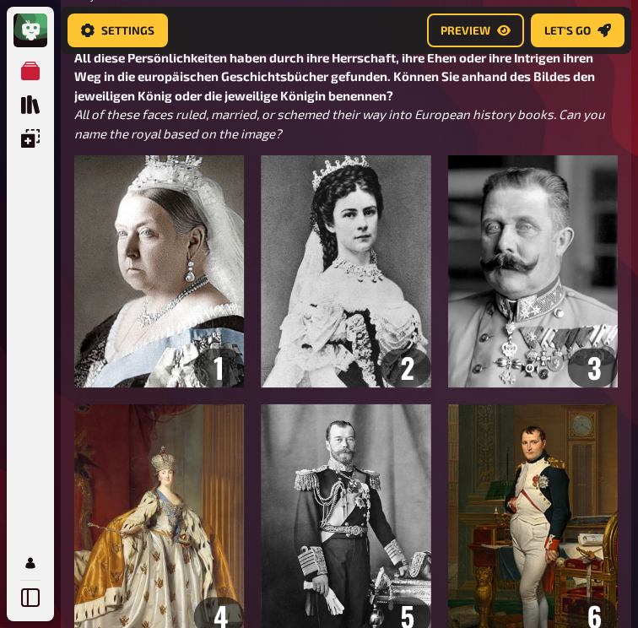
scroll to position [12564, 2]
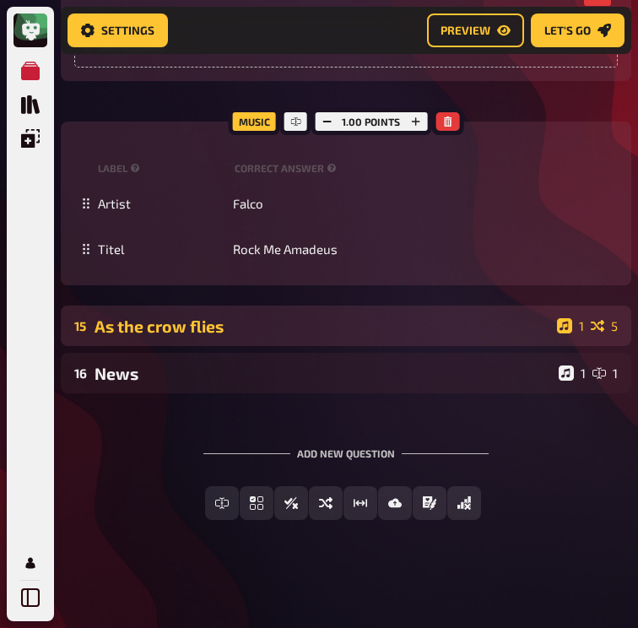
click at [210, 336] on div "As the crow flies" at bounding box center [323, 326] width 456 height 19
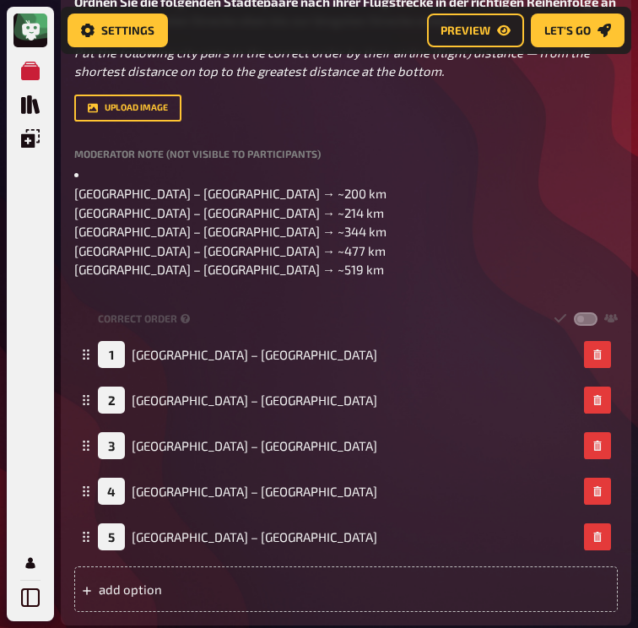
scroll to position [14031, 2]
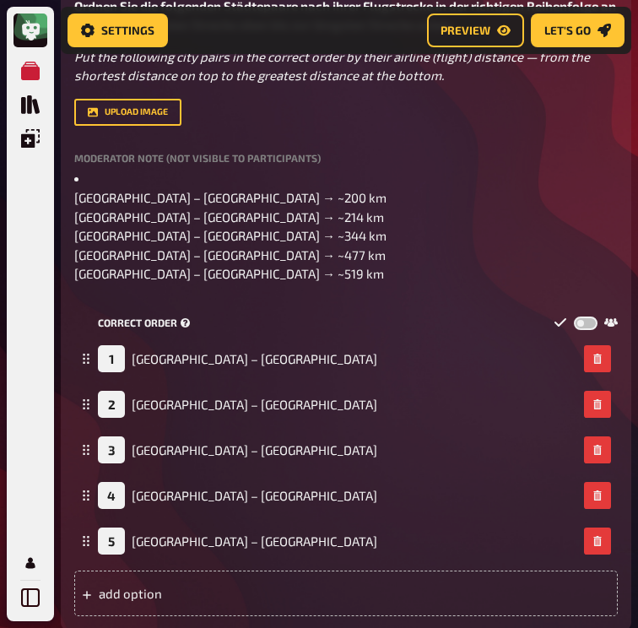
click at [230, 330] on div "Correct order" at bounding box center [358, 323] width 520 height 14
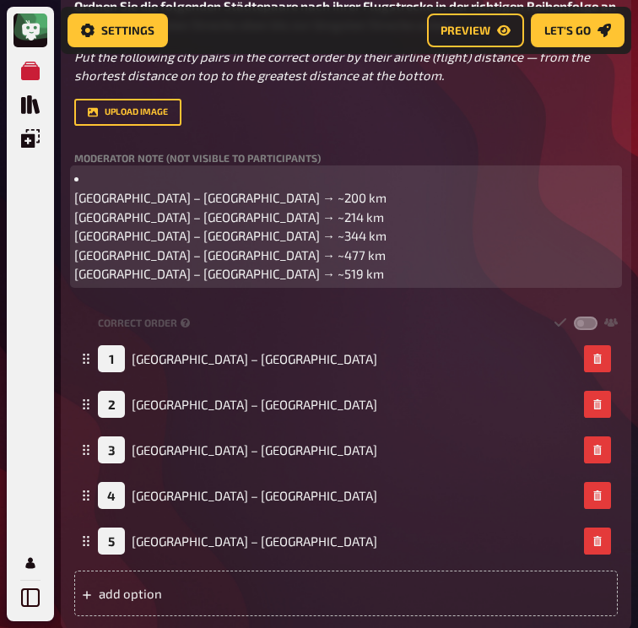
click at [260, 284] on p "Budapest – Vienna → ~214 km London – Paris → ~344 km Rome – Milan → ~477 km War…" at bounding box center [346, 246] width 544 height 76
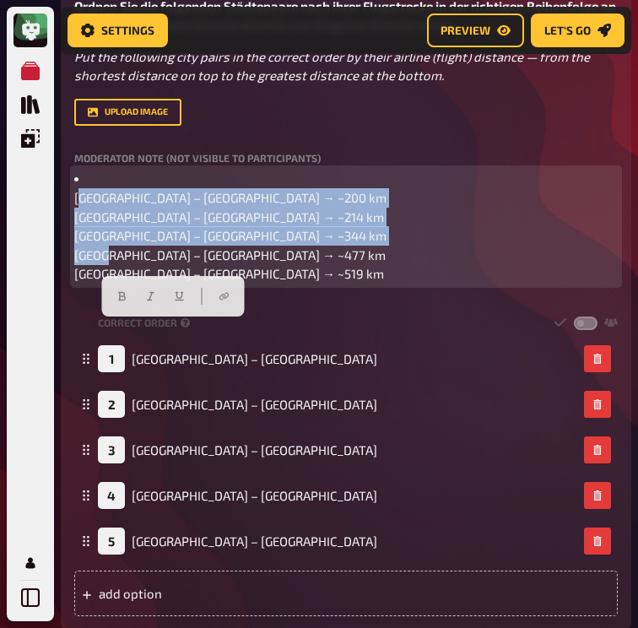
drag, startPoint x: 260, startPoint y: 409, endPoint x: 85, endPoint y: 322, distance: 195.6
click at [85, 284] on div "Amsterdam – Brussels → ~200 km Budapest – Vienna → ~214 km London – Paris → ~34…" at bounding box center [346, 227] width 544 height 114
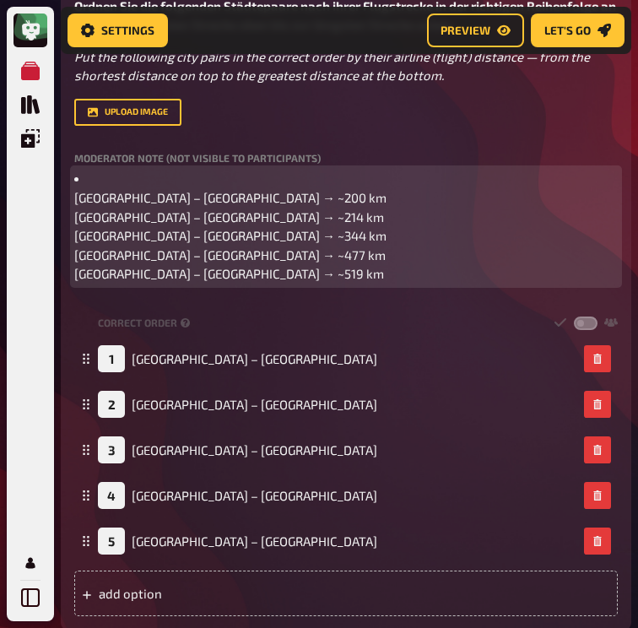
click at [241, 284] on p "Budapest – Vienna → ~214 km London – Paris → ~344 km Rome – Milan → ~477 km War…" at bounding box center [346, 246] width 544 height 76
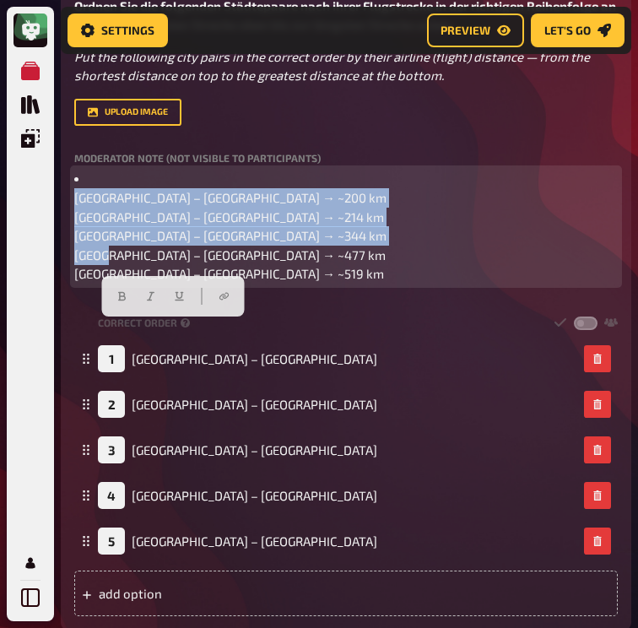
drag, startPoint x: 241, startPoint y: 410, endPoint x: 50, endPoint y: 320, distance: 211.1
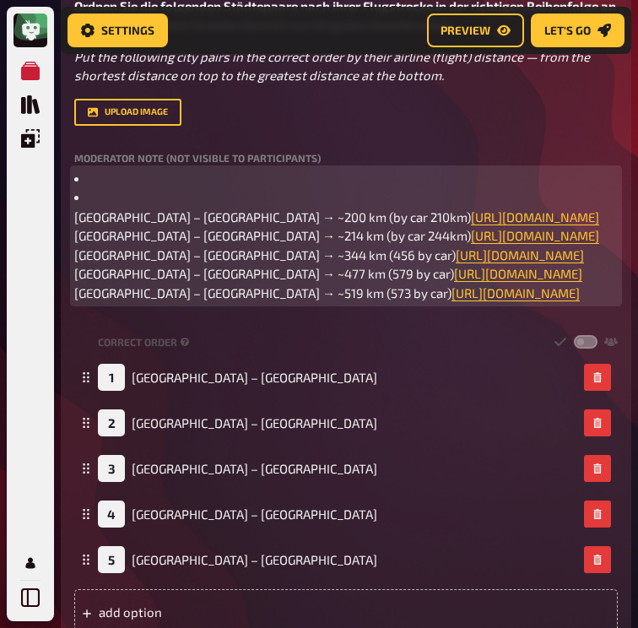
click at [259, 226] on li "Amsterdam – Brussels → ~200 km (by car 210km) https://www.distance.to/Amsterdam…" at bounding box center [346, 207] width 544 height 38
click at [95, 226] on li "Amsterdam – Brussels → ~200 km (by car 210km) https://www.distance.to/Amsterdam…" at bounding box center [346, 207] width 544 height 38
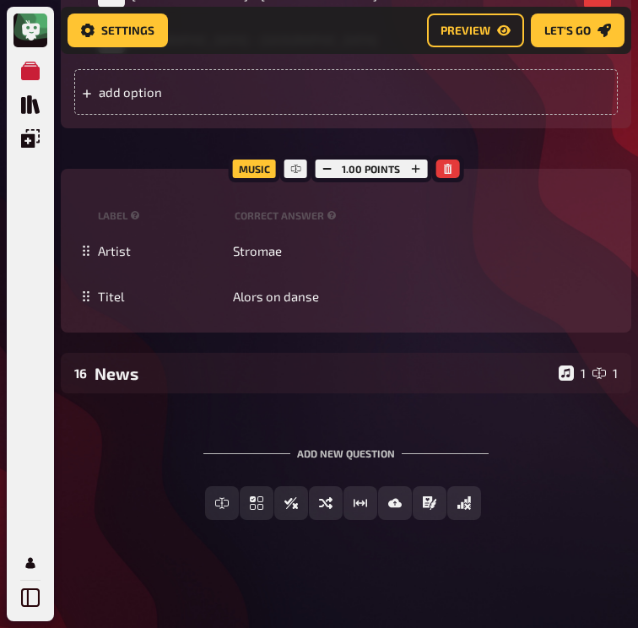
scroll to position [14568, 2]
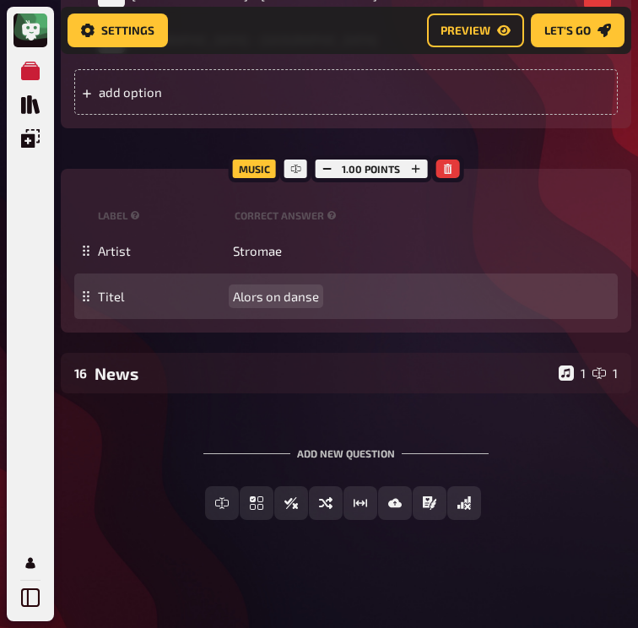
click at [290, 319] on div "Titel Alors on danse" at bounding box center [346, 297] width 544 height 46
click at [283, 304] on span "Alors on danse" at bounding box center [276, 296] width 86 height 15
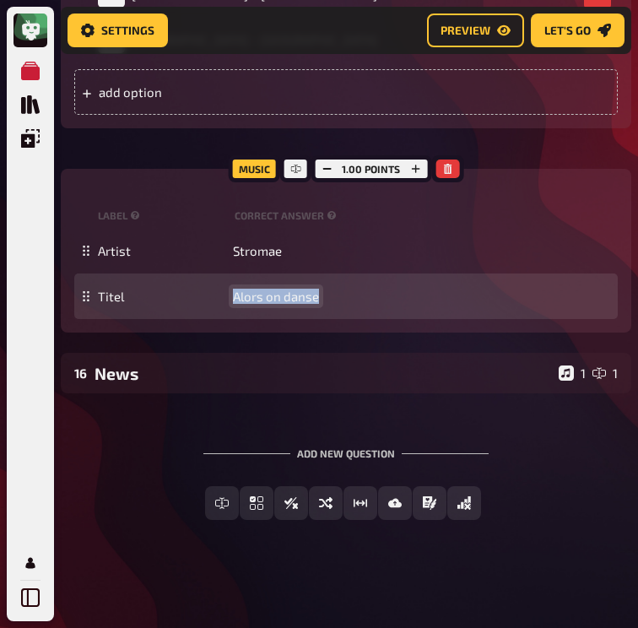
click at [283, 304] on span "Alors on danse" at bounding box center [276, 296] width 86 height 15
paste span
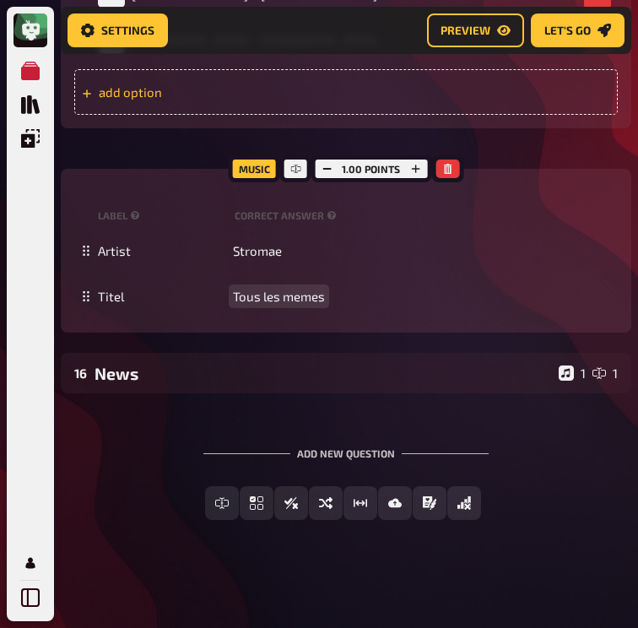
scroll to position [14285, 2]
